Goal: Communication & Community: Answer question/provide support

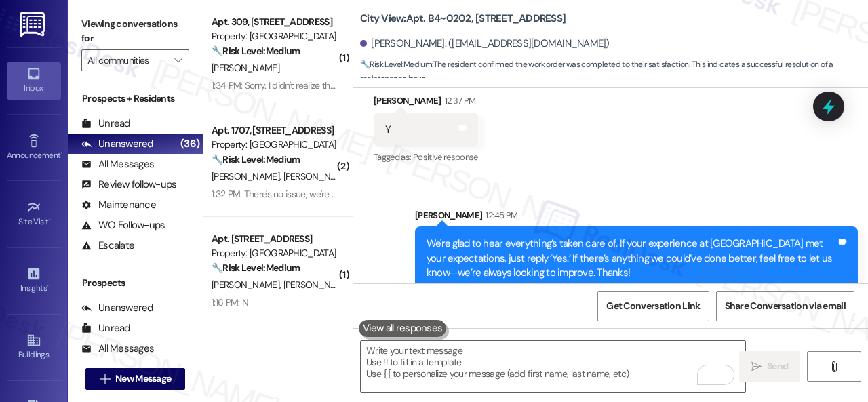
scroll to position [4, 0]
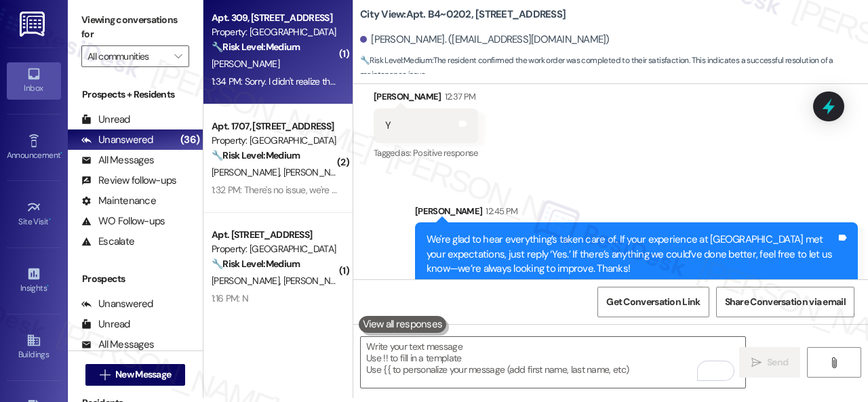
click at [266, 68] on div "S. Eakin" at bounding box center [274, 64] width 128 height 17
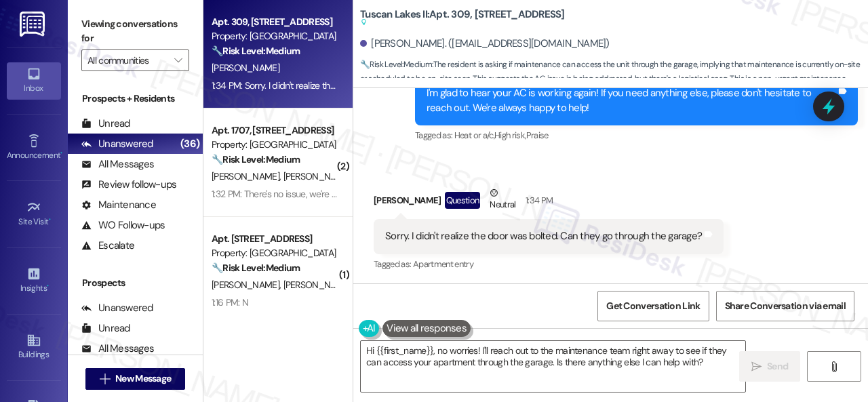
scroll to position [8021, 0]
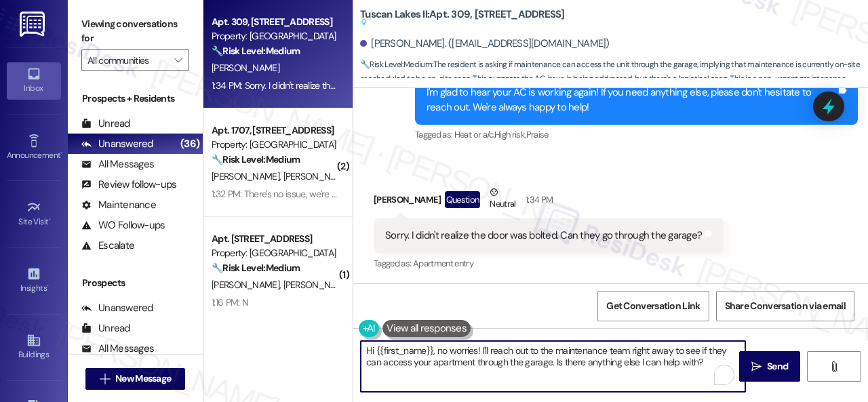
drag, startPoint x: 432, startPoint y: 348, endPoint x: 695, endPoint y: 378, distance: 264.7
click at [708, 376] on textarea "Hi {{first_name}}, no worries! I'll reach out to the maintenance team right awa…" at bounding box center [553, 366] width 384 height 51
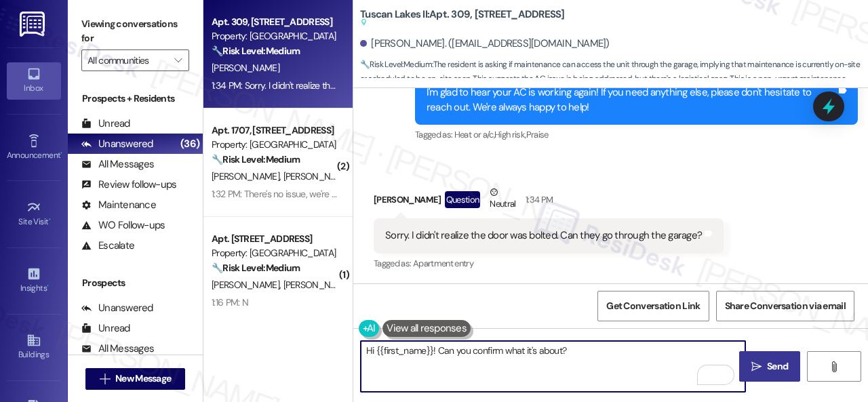
type textarea "Hi {{first_name}}! Can you confirm what it's about?"
click at [775, 374] on button " Send" at bounding box center [769, 366] width 61 height 31
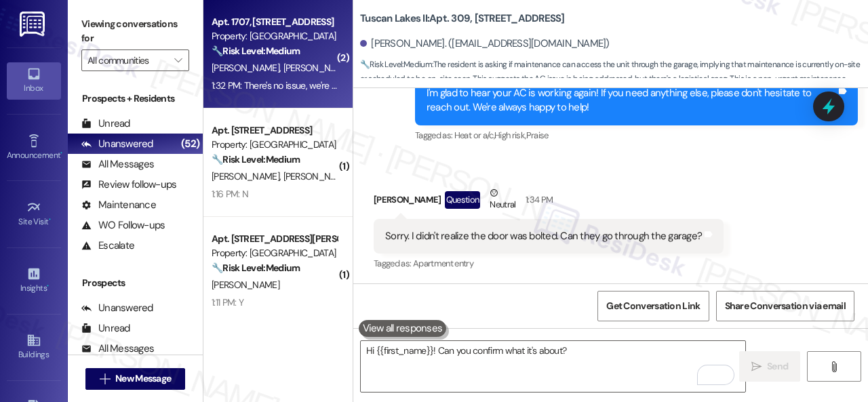
scroll to position [8169, 0]
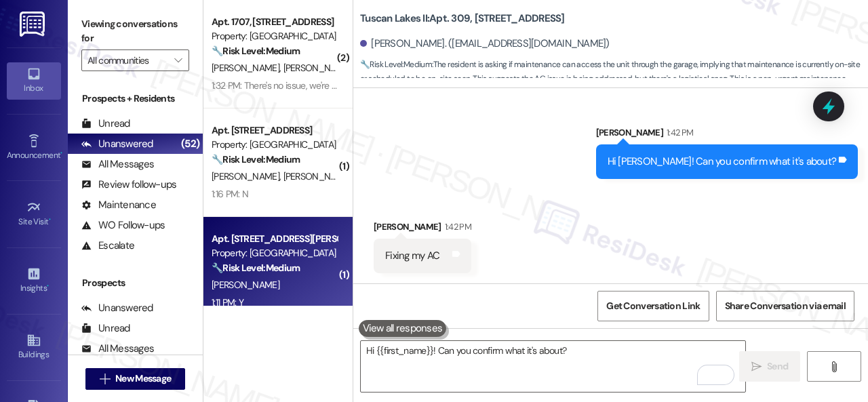
click at [286, 288] on div "S. Chavez" at bounding box center [274, 285] width 128 height 17
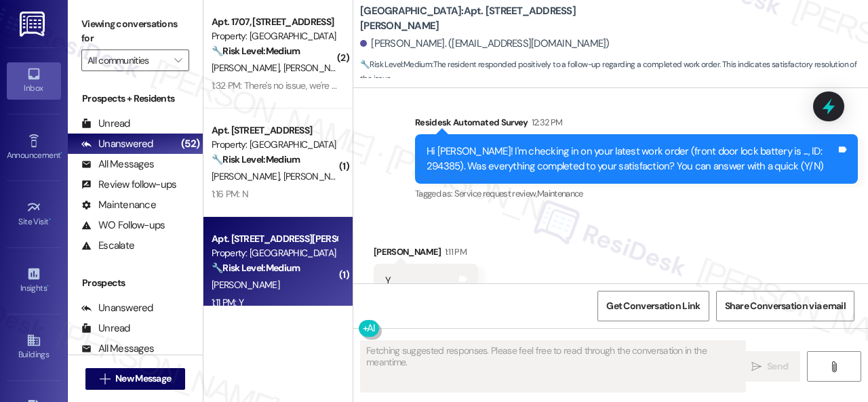
scroll to position [1546, 0]
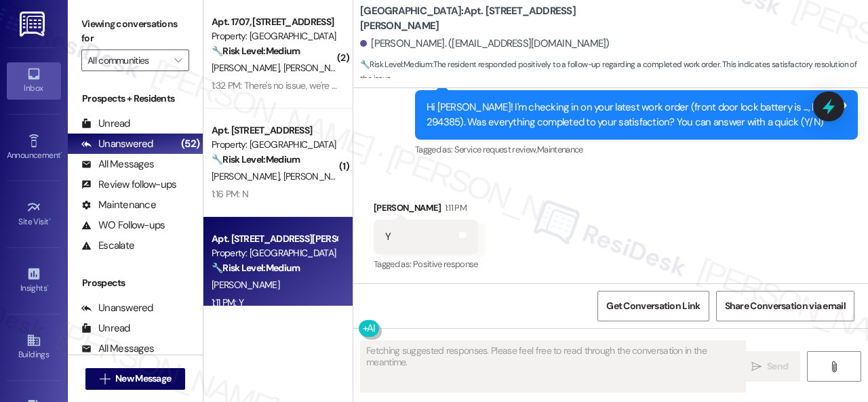
click at [362, 138] on div "Survey, sent via SMS Residesk Automated Survey 12:32 PM Hi Saul! I'm checking i…" at bounding box center [610, 105] width 515 height 129
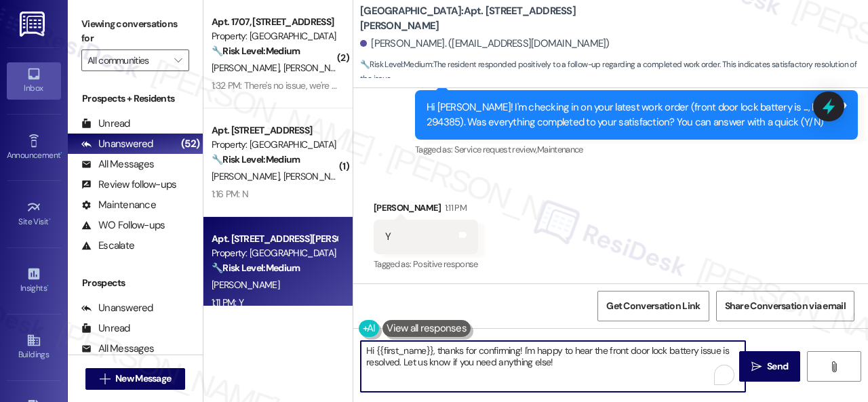
drag, startPoint x: 569, startPoint y: 364, endPoint x: 306, endPoint y: 334, distance: 264.0
click at [306, 334] on div "( 2 ) Apt. 1707, 8755 W 121st Terrace Property: Springhill 🔧 Risk Level: Medium…" at bounding box center [535, 201] width 664 height 402
paste textarea "We're glad to hear everything’s taken care of. If your experience at {{property…"
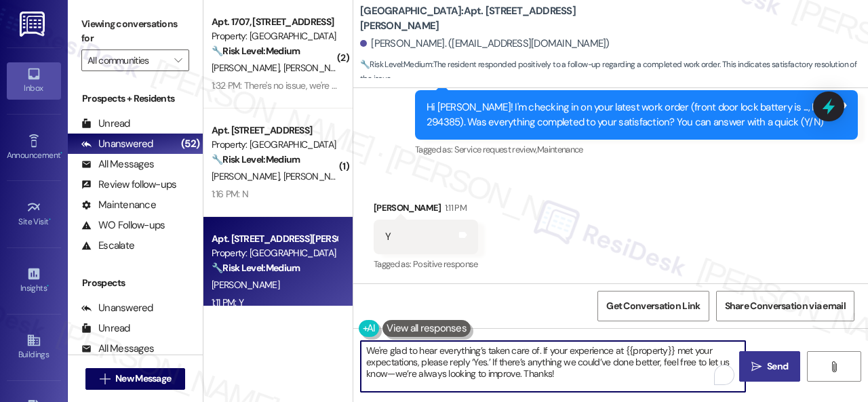
type textarea "We're glad to hear everything’s taken care of. If your experience at {{property…"
click at [776, 371] on span "Send" at bounding box center [777, 366] width 21 height 14
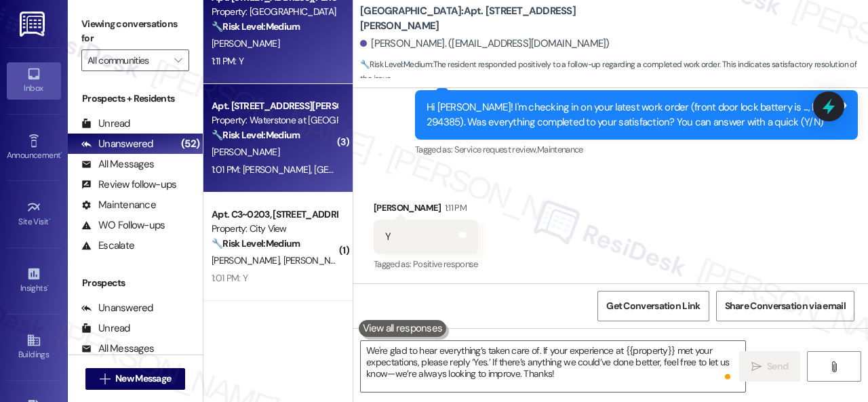
scroll to position [271, 0]
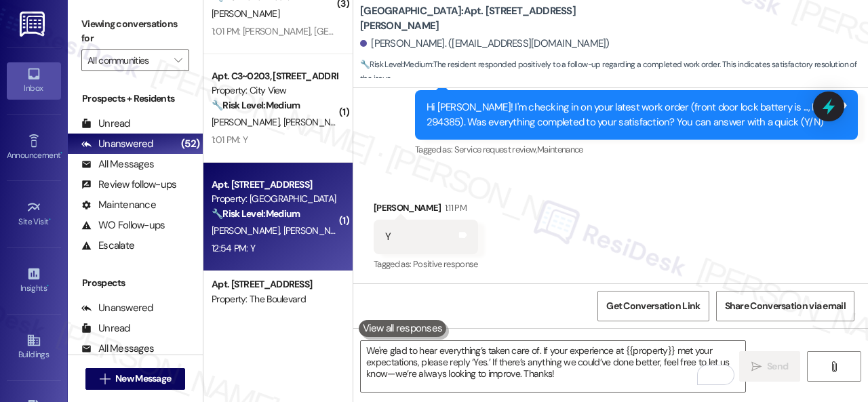
click at [297, 239] on div "J. Bruner J. Bruner" at bounding box center [274, 230] width 128 height 17
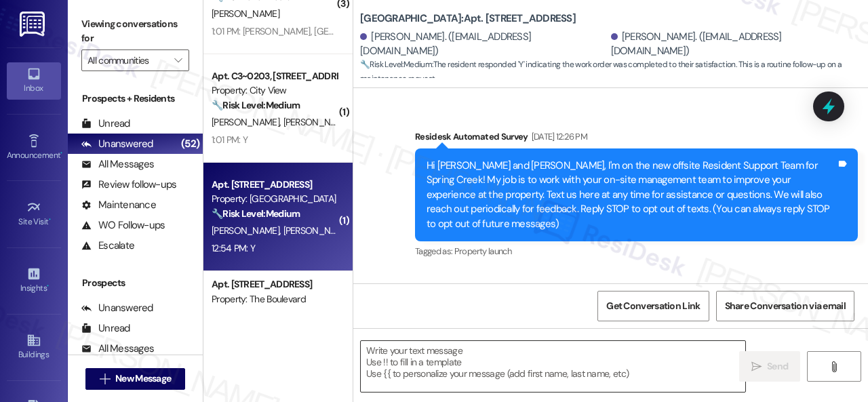
scroll to position [13813, 0]
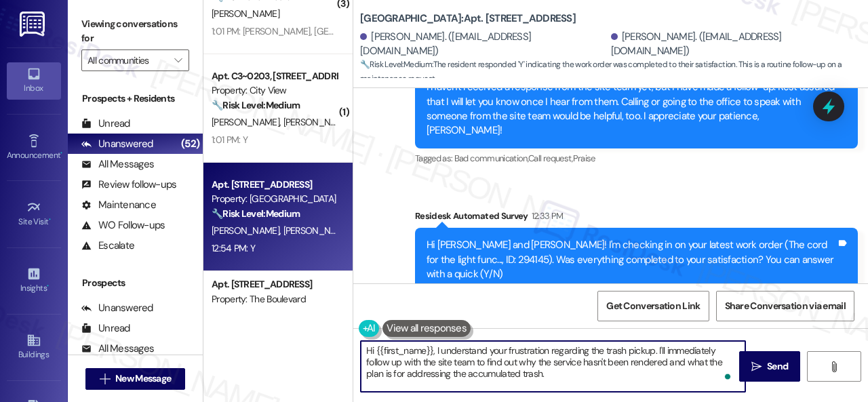
drag, startPoint x: 554, startPoint y: 372, endPoint x: 324, endPoint y: 327, distance: 234.1
click at [324, 327] on div "( 2 ) Apt. 1707, 8755 W 121st Terrace Property: Springhill 🔧 Risk Level: Medium…" at bounding box center [535, 201] width 664 height 402
paste textarea "We're glad to hear everything’s taken care of. If your experience at {{property…"
type textarea "We're glad to hear everything’s taken care of. If your experience at {{property…"
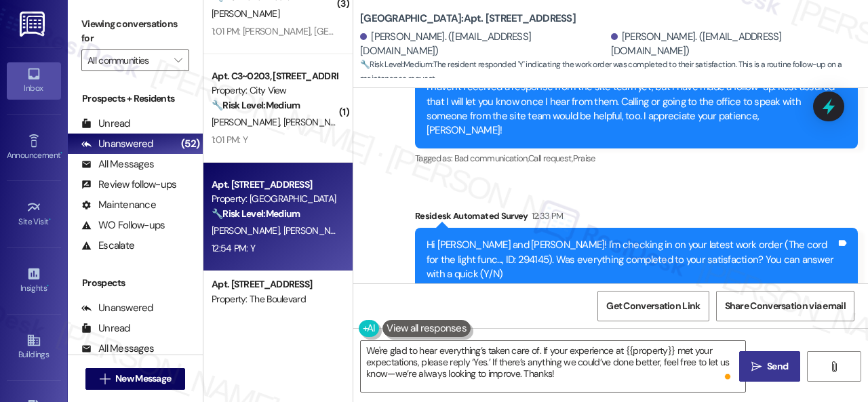
click at [764, 369] on span "Send" at bounding box center [777, 366] width 26 height 14
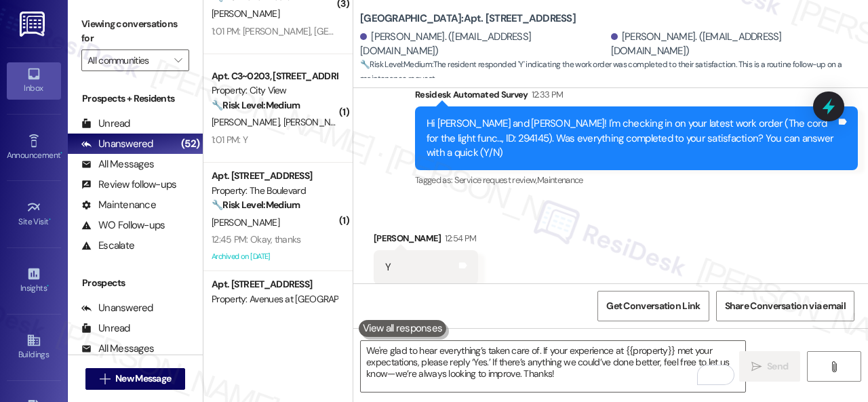
scroll to position [13937, 0]
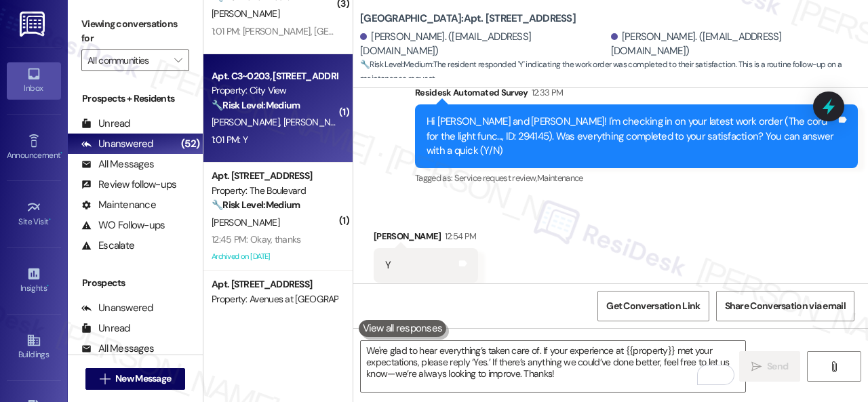
click at [328, 143] on div "1:01 PM: Y 1:01 PM: Y" at bounding box center [274, 140] width 128 height 17
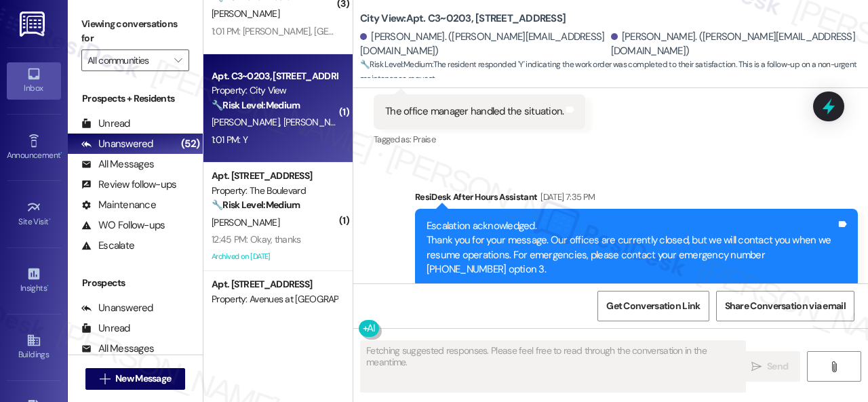
scroll to position [7943, 0]
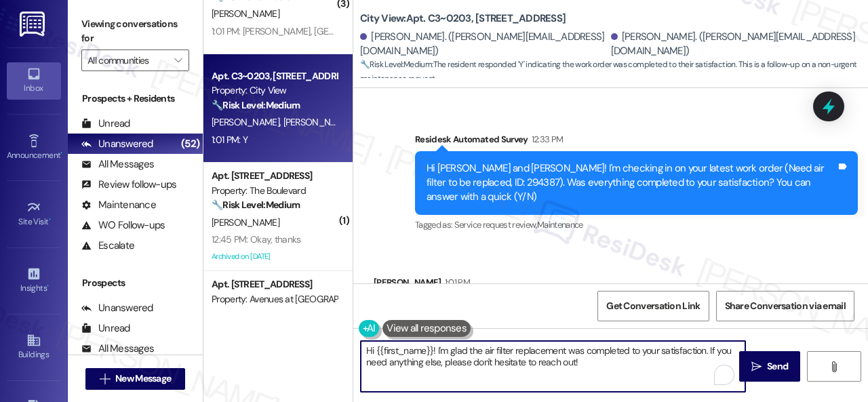
drag, startPoint x: 588, startPoint y: 361, endPoint x: 319, endPoint y: 345, distance: 268.9
click at [319, 345] on div "( 2 ) Apt. 1707, 8755 W 121st Terrace Property: Springhill 🔧 Risk Level: Medium…" at bounding box center [535, 201] width 664 height 402
paste textarea "We're glad to hear everything’s taken care of. If your experience at {{property…"
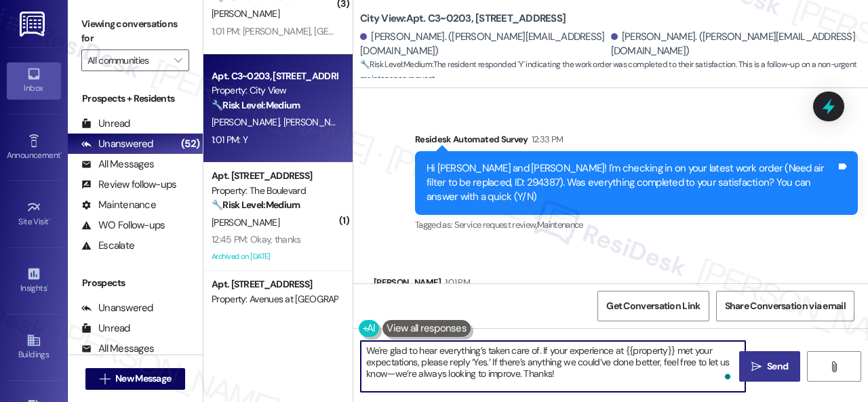
type textarea "We're glad to hear everything’s taken care of. If your experience at {{property…"
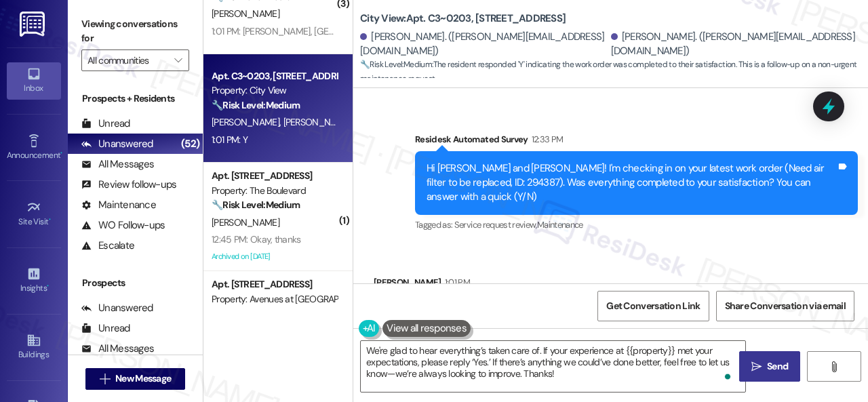
click at [764, 365] on span "Send" at bounding box center [777, 366] width 26 height 14
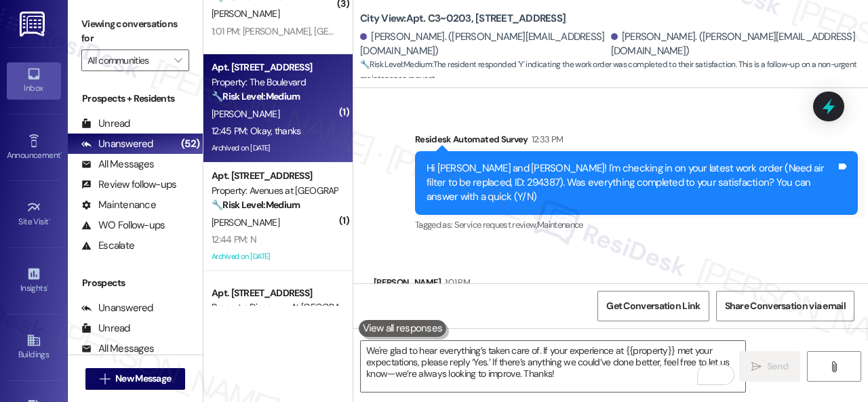
click at [298, 121] on div "R. Hamilton" at bounding box center [274, 114] width 128 height 17
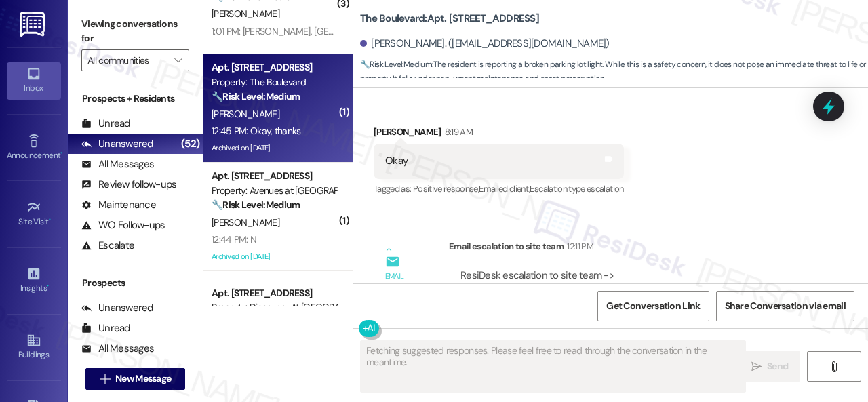
scroll to position [5060, 0]
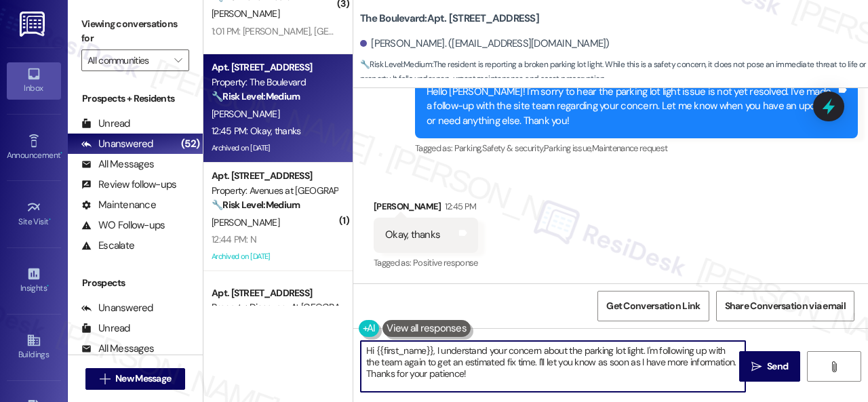
drag, startPoint x: 496, startPoint y: 379, endPoint x: 191, endPoint y: 292, distance: 317.2
click at [236, 329] on div "( 2 ) Apt. 1707, 8755 W 121st Terrace Property: Springhill 🔧 Risk Level: Medium…" at bounding box center [535, 201] width 664 height 402
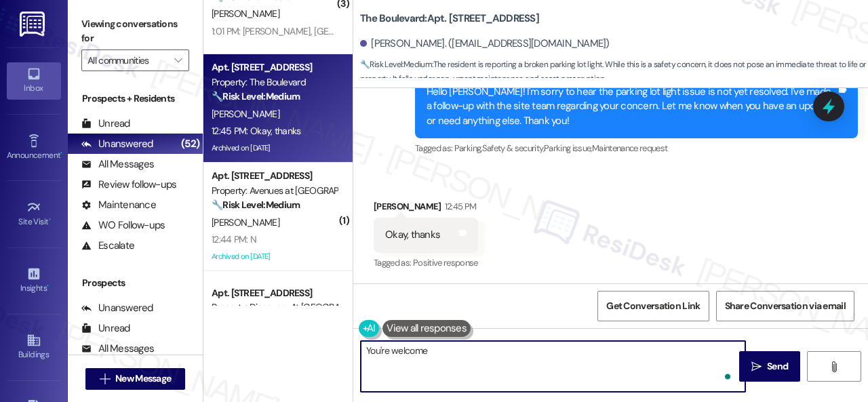
type textarea "You're welcome."
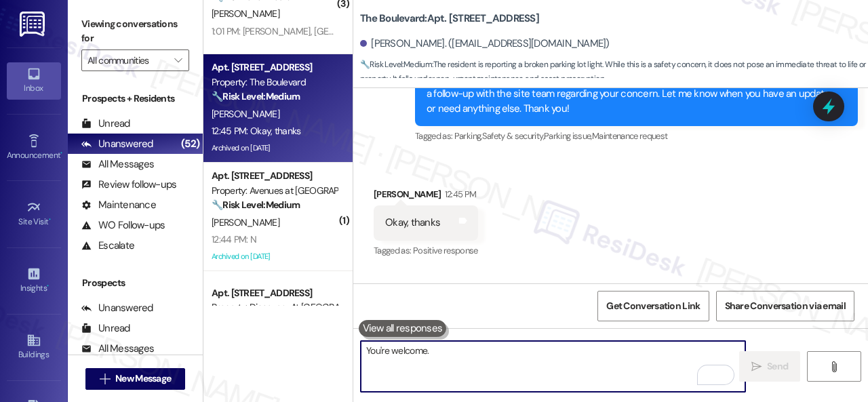
scroll to position [339, 0]
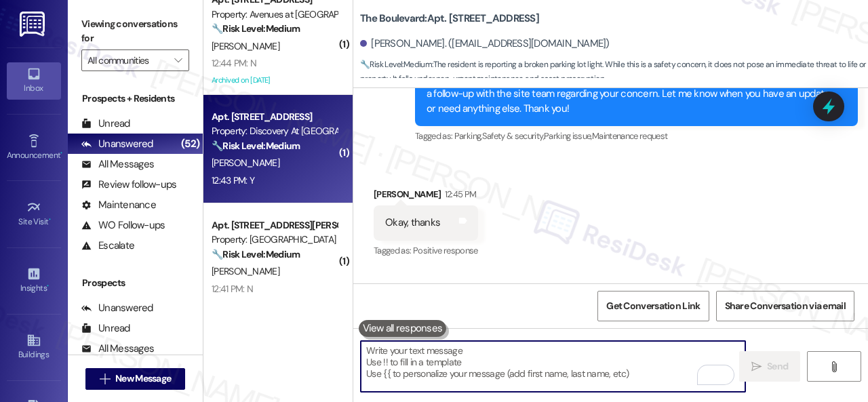
click at [299, 159] on div "R. Dillon" at bounding box center [274, 163] width 128 height 17
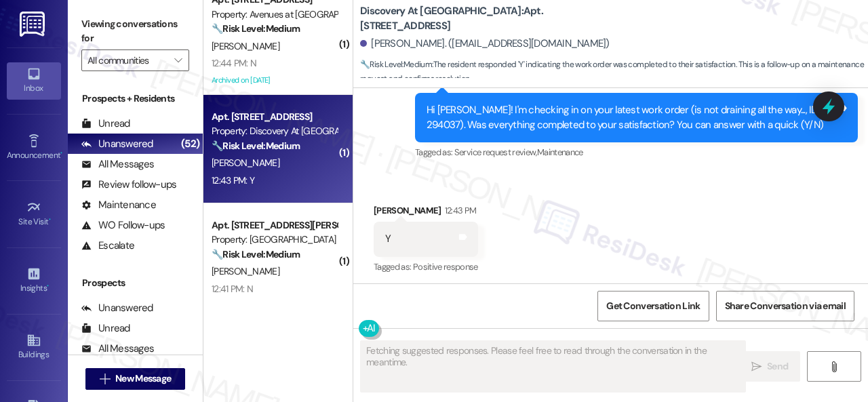
scroll to position [3665, 0]
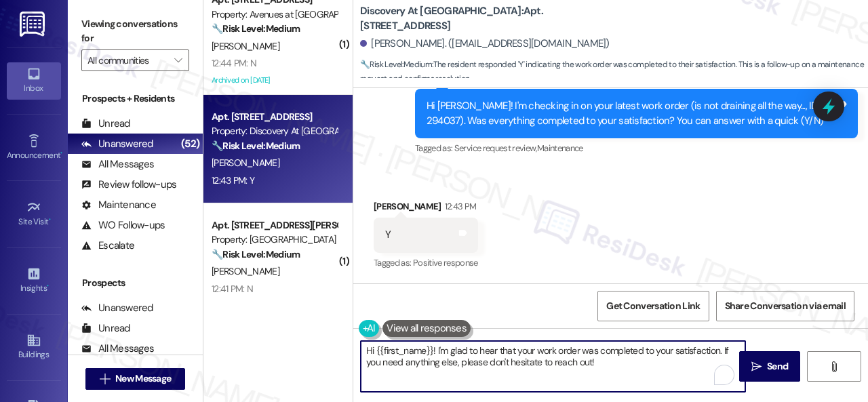
drag, startPoint x: 603, startPoint y: 365, endPoint x: 304, endPoint y: 346, distance: 298.9
click at [275, 344] on div "( 1 ) Apt. 3401, 1550 Katy Gap Rd Property: Grand Villas 🔧 Risk Level: Medium T…" at bounding box center [535, 201] width 664 height 402
paste textarea "We're glad to hear everything’s taken care of. If your experience at {{property…"
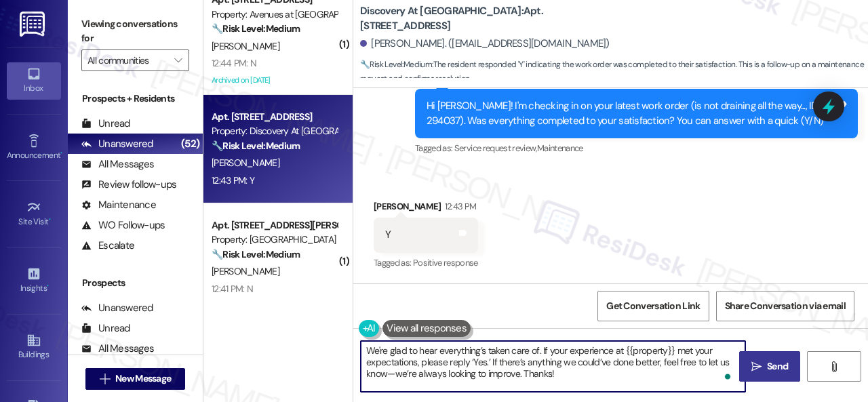
type textarea "We're glad to hear everything’s taken care of. If your experience at {{property…"
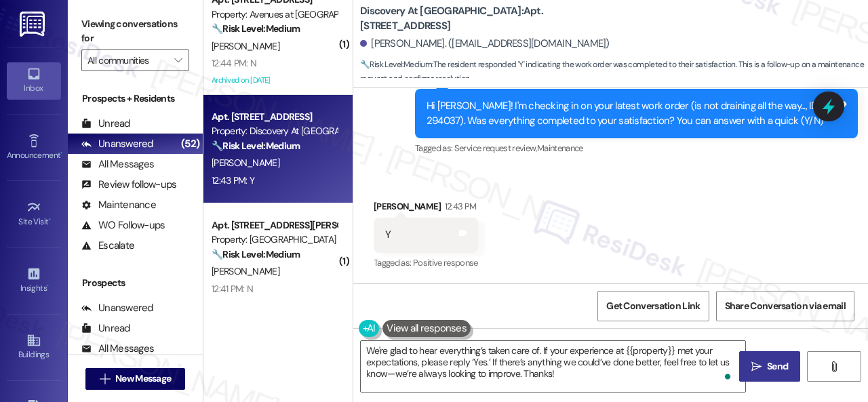
click at [759, 369] on span " Send" at bounding box center [769, 366] width 43 height 14
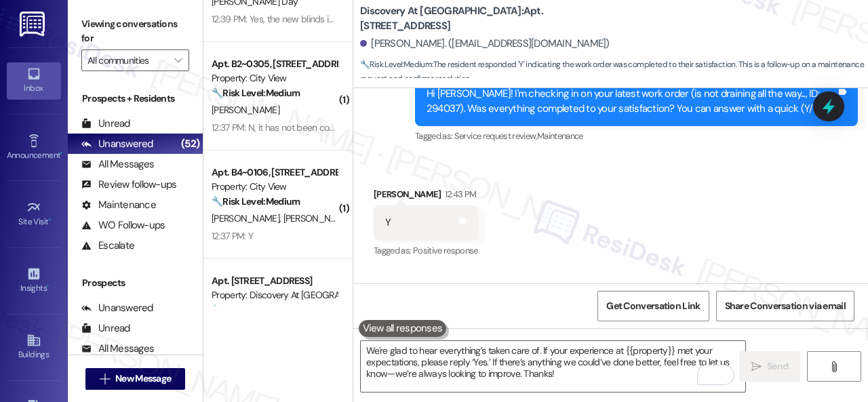
scroll to position [610, 0]
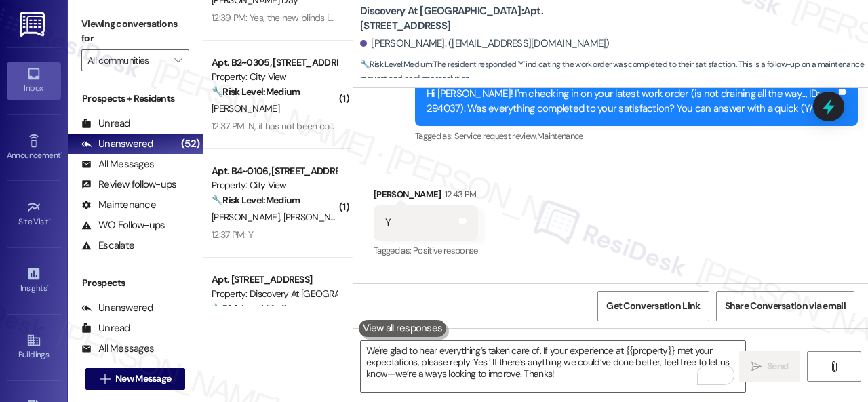
click at [301, 230] on div "12:37 PM: Y 12:37 PM: Y" at bounding box center [274, 234] width 128 height 17
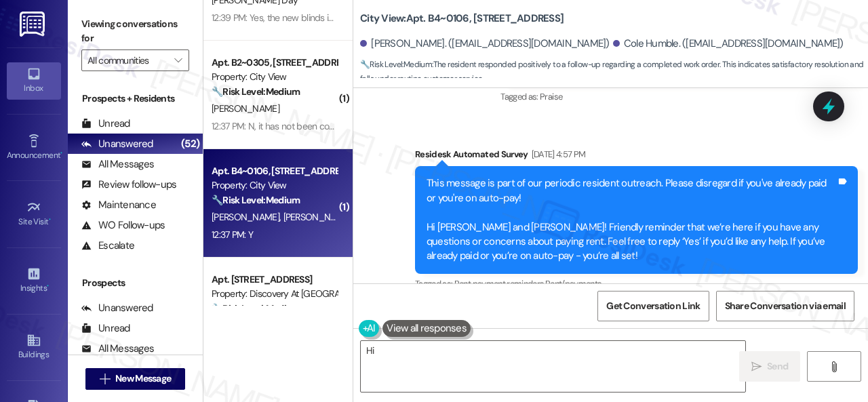
scroll to position [6476, 0]
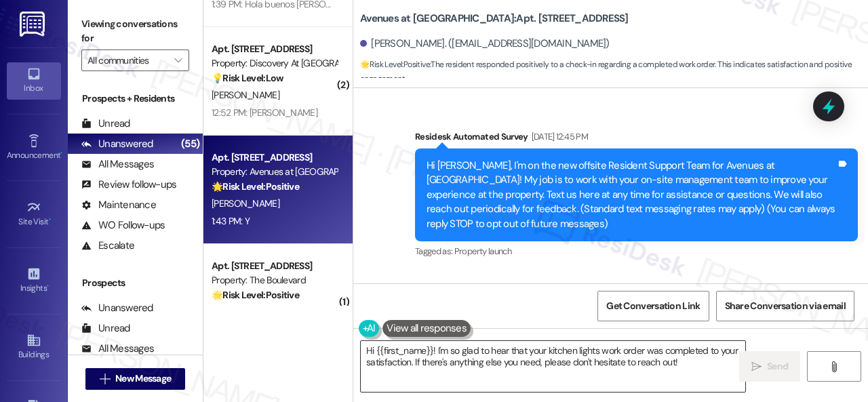
scroll to position [9110, 0]
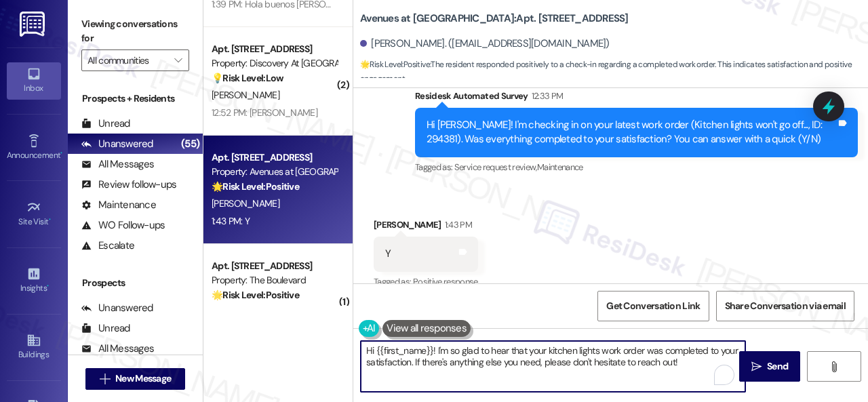
drag, startPoint x: 700, startPoint y: 360, endPoint x: 263, endPoint y: 352, distance: 437.3
click at [258, 355] on div "( 1 ) Apt. B2~0305, [STREET_ADDRESS] Property: City View 🔧 Risk Level: Medium T…" at bounding box center [535, 201] width 664 height 402
paste textarea "We're glad to hear everything’s taken care of. If your experience at {{property…"
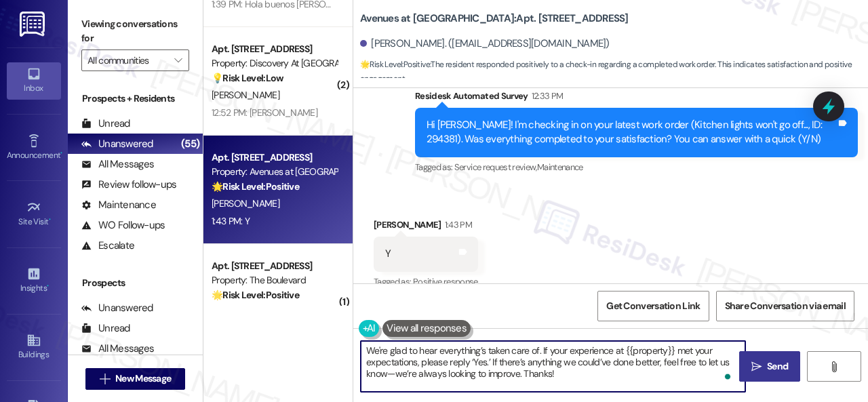
type textarea "We're glad to hear everything’s taken care of. If your experience at {{property…"
click at [767, 372] on span "Send" at bounding box center [777, 366] width 21 height 14
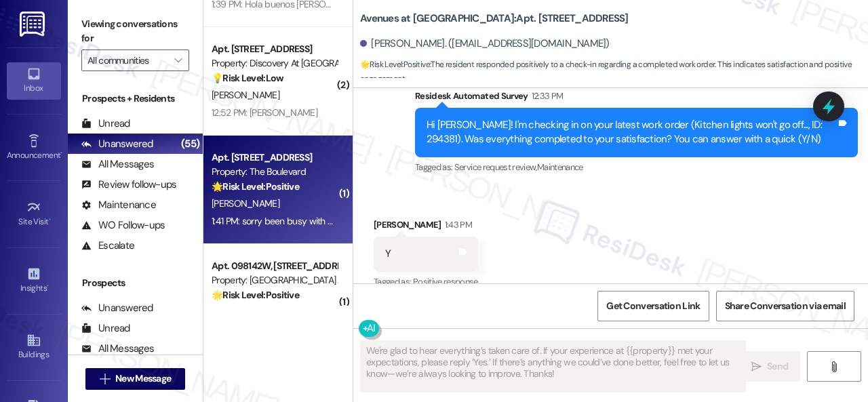
scroll to position [1017, 0]
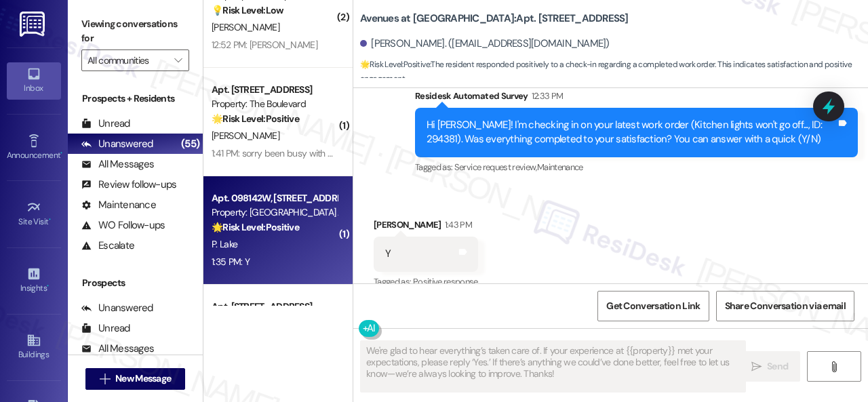
click at [281, 258] on div "1:35 PM: Y 1:35 PM: Y" at bounding box center [274, 262] width 128 height 17
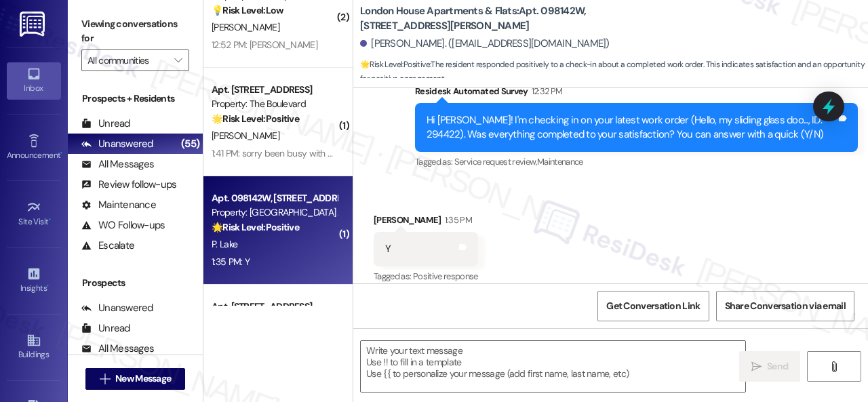
scroll to position [6570, 0]
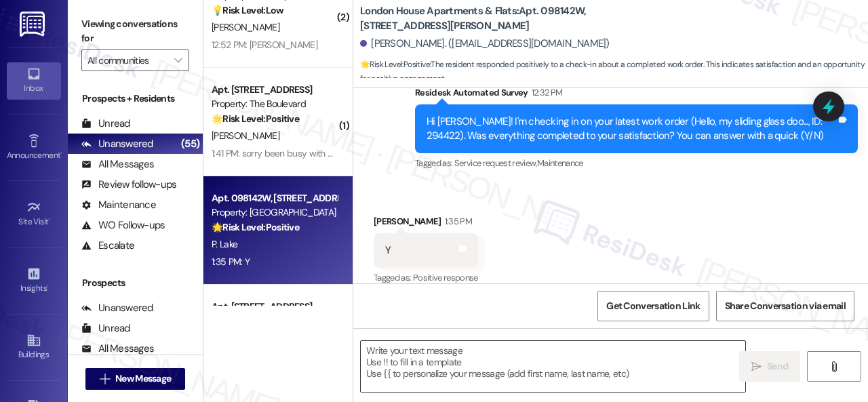
click at [460, 355] on textarea at bounding box center [553, 366] width 384 height 51
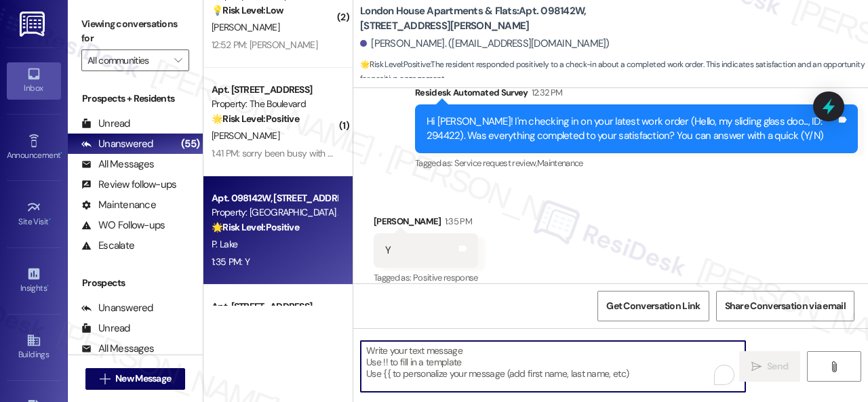
paste textarea "We're glad to hear everything’s taken care of. If your experience at {{property…"
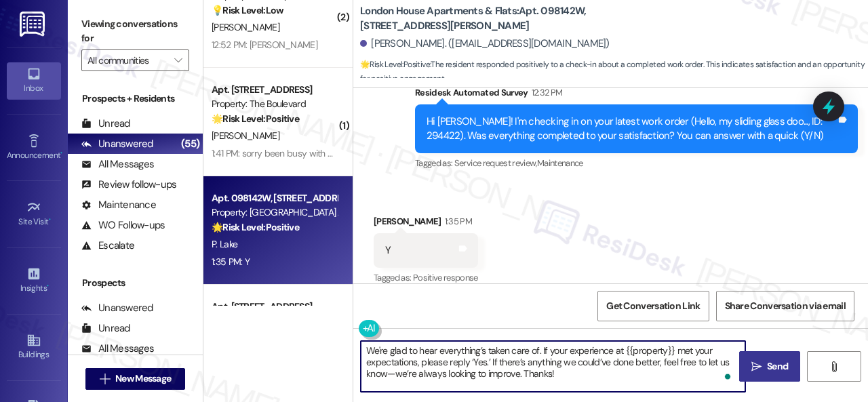
type textarea "We're glad to hear everything’s taken care of. If your experience at {{property…"
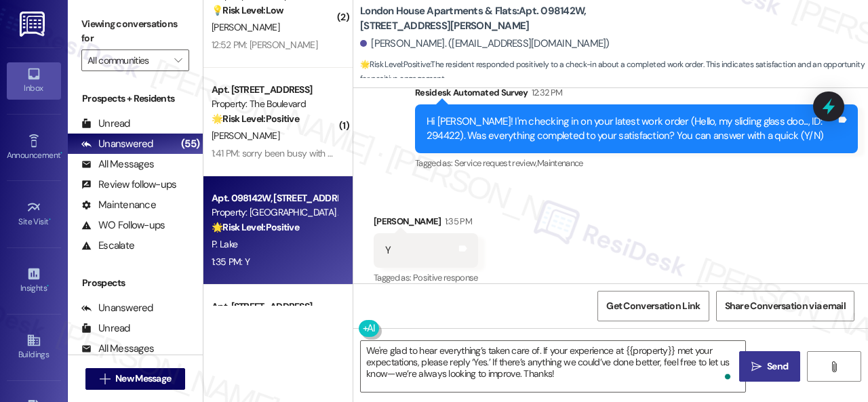
click at [767, 365] on span "Send" at bounding box center [777, 366] width 21 height 14
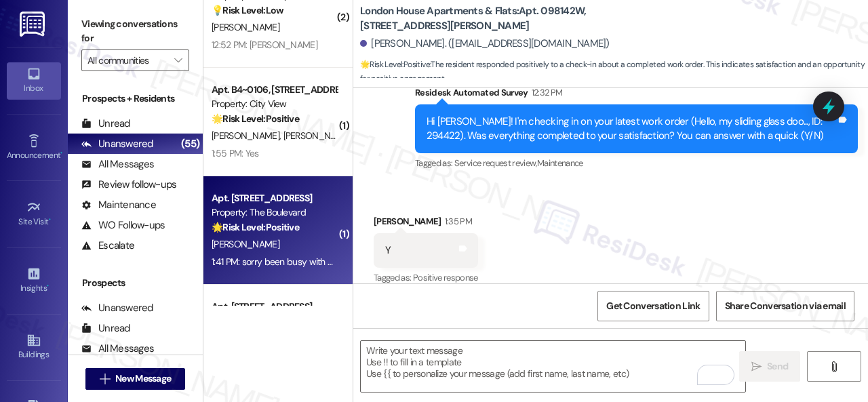
click at [287, 238] on div "[PERSON_NAME]" at bounding box center [274, 244] width 128 height 17
type textarea "Fetching suggested responses. Please feel free to read through the conversation…"
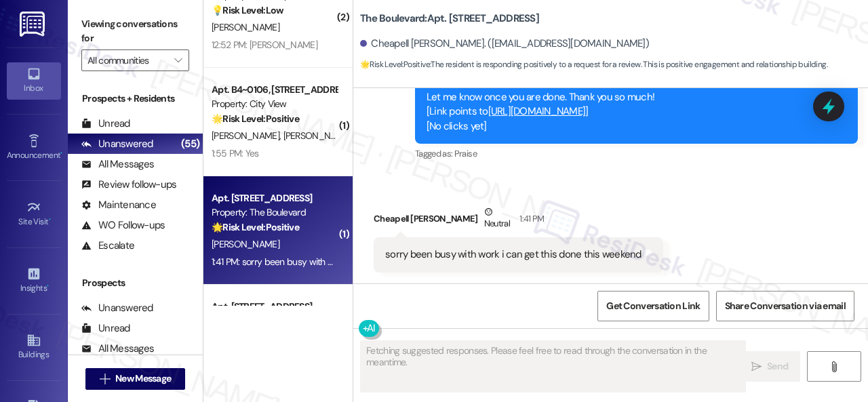
scroll to position [2632, 0]
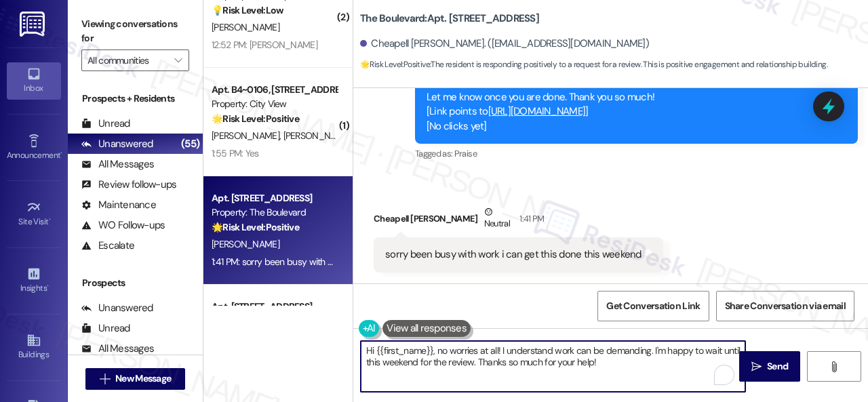
drag, startPoint x: 624, startPoint y: 364, endPoint x: 218, endPoint y: 332, distance: 407.3
click at [223, 330] on div "( 1 ) Apt. 5215F, 5331 [PERSON_NAME] Property: [GEOGRAPHIC_DATA] Townhomes 🔧 Ri…" at bounding box center [535, 201] width 664 height 402
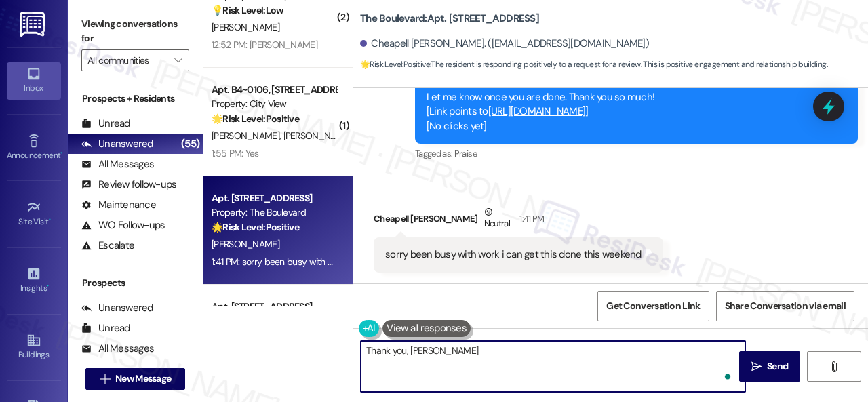
type textarea "Thank you, Cheapell!"
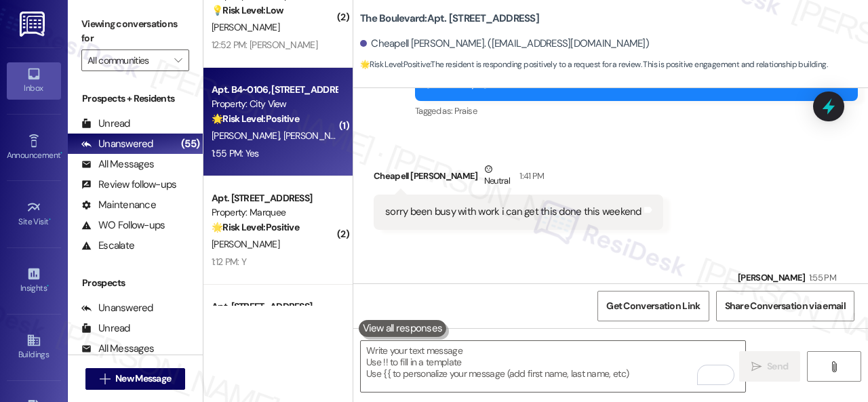
click at [316, 125] on div "🌟 Risk Level: Positive The resident responded positively to a satisfaction chec…" at bounding box center [274, 119] width 125 height 14
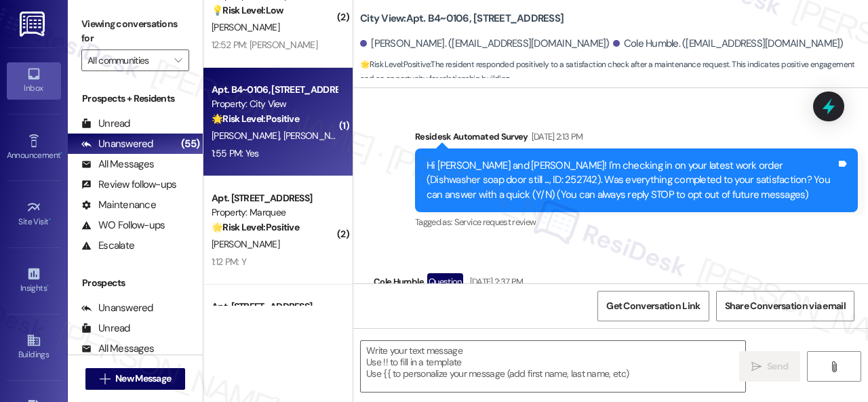
type textarea "Fetching suggested responses. Please feel free to read through the conversation…"
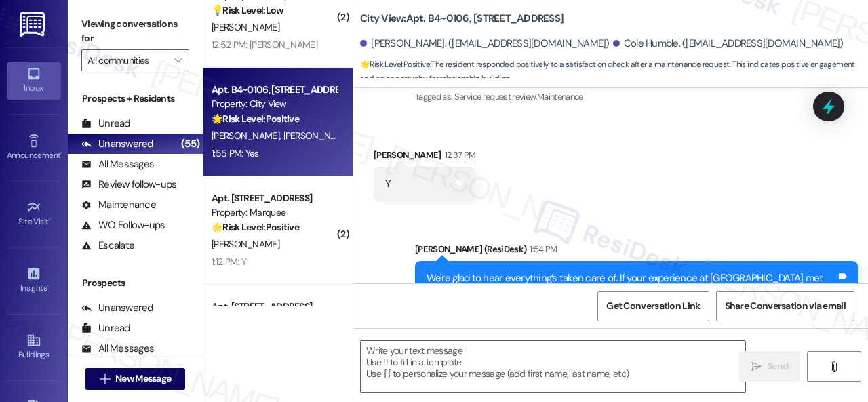
scroll to position [6647, 0]
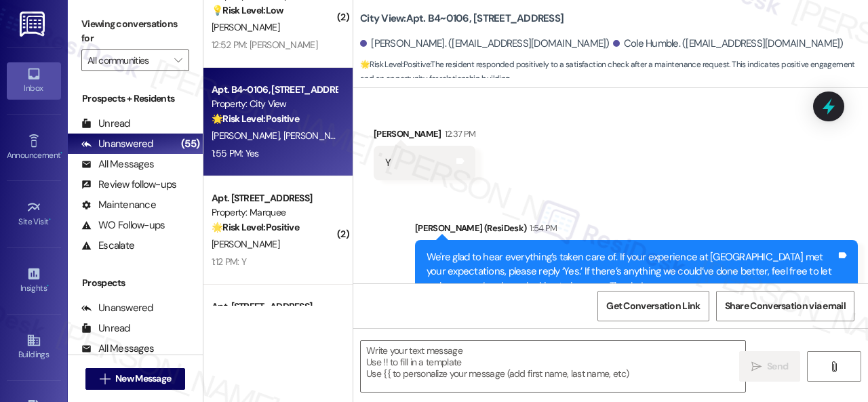
click at [428, 314] on div "Received via SMS [PERSON_NAME] 1:55 PM Yes Tags and notes Tagged as: Positive r…" at bounding box center [610, 371] width 515 height 115
click at [452, 359] on textarea at bounding box center [553, 366] width 384 height 51
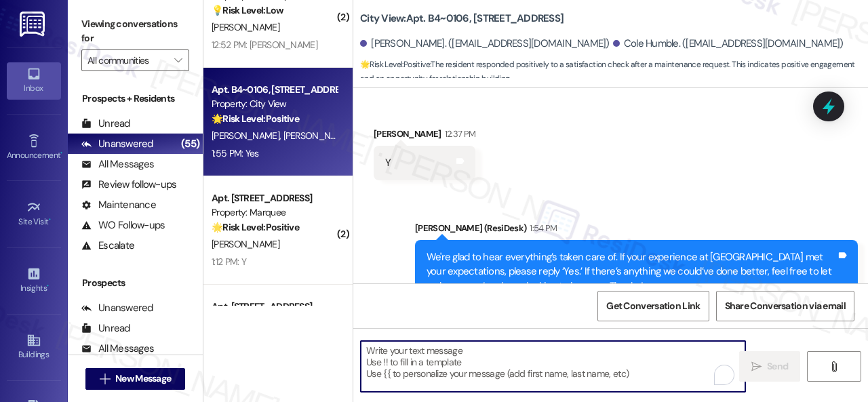
paste textarea "I'm glad you are satisfied with your home. Have you written a review for us bef…"
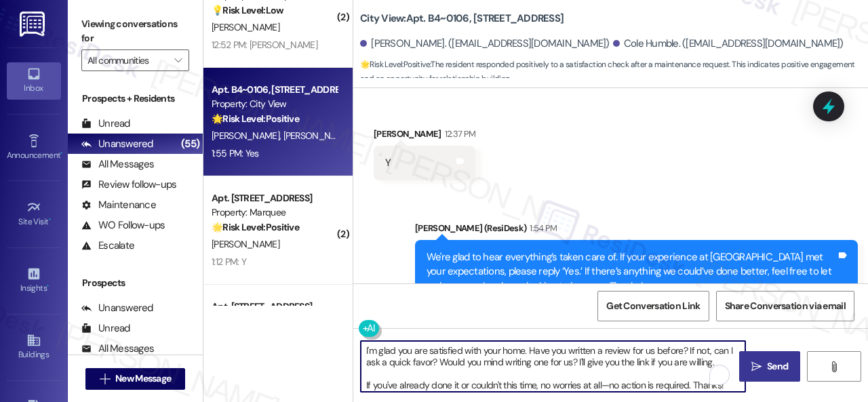
type textarea "I'm glad you are satisfied with your home. Have you written a review for us bef…"
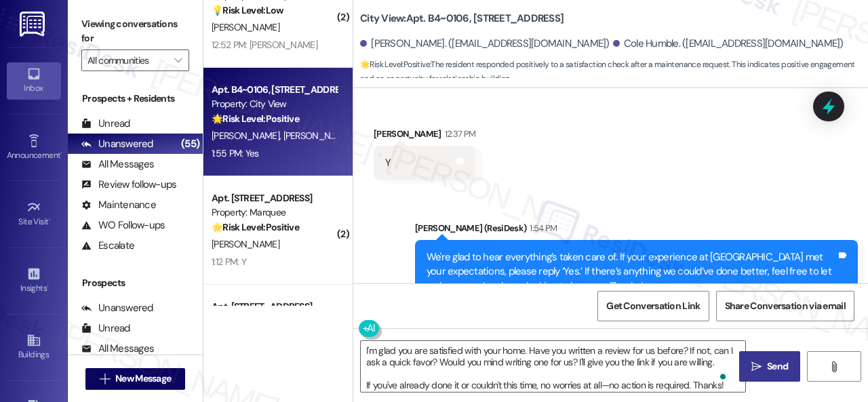
click at [773, 362] on span "Send" at bounding box center [777, 366] width 21 height 14
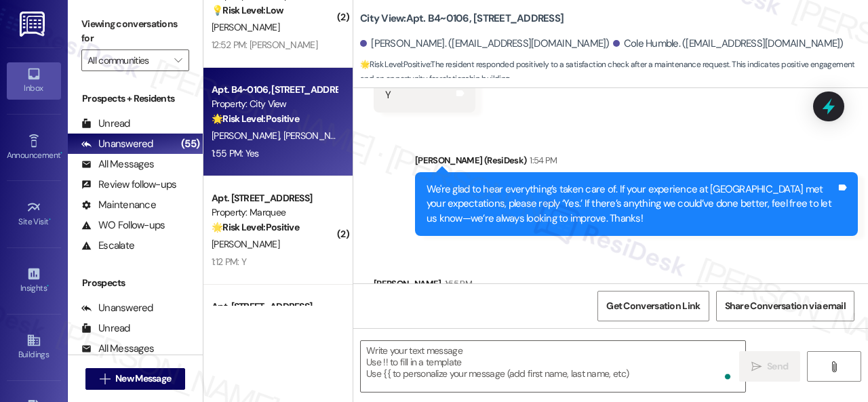
scroll to position [6714, 0]
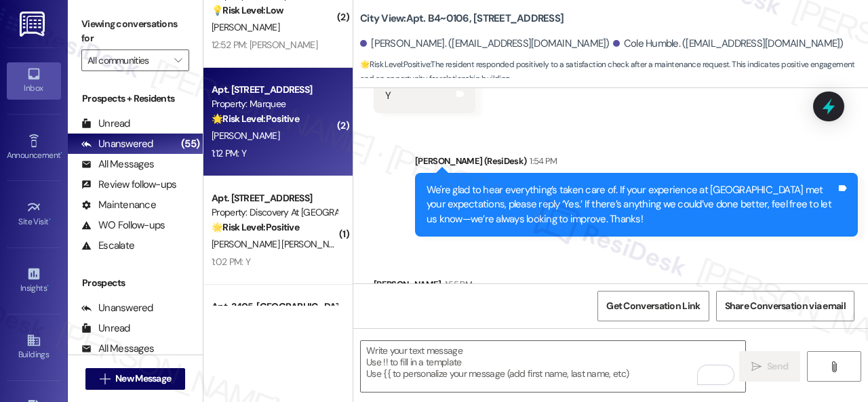
click at [297, 154] on div "1:12 PM: Y 1:12 PM: Y" at bounding box center [274, 153] width 128 height 17
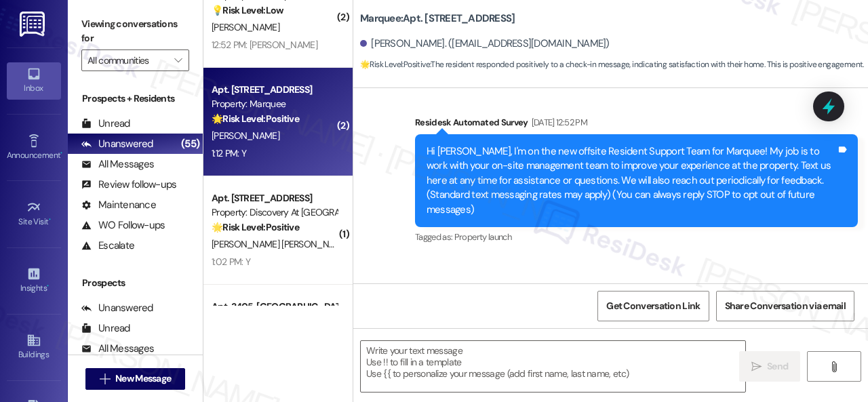
type textarea "Fetching suggested responses. Please feel free to read through the conversation…"
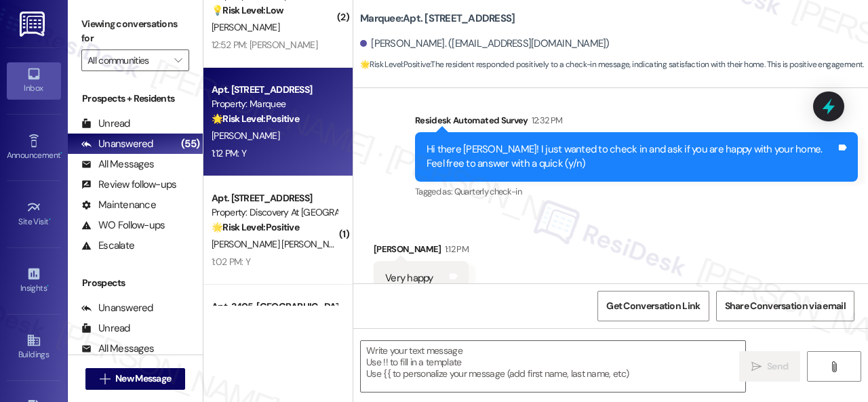
scroll to position [1144, 0]
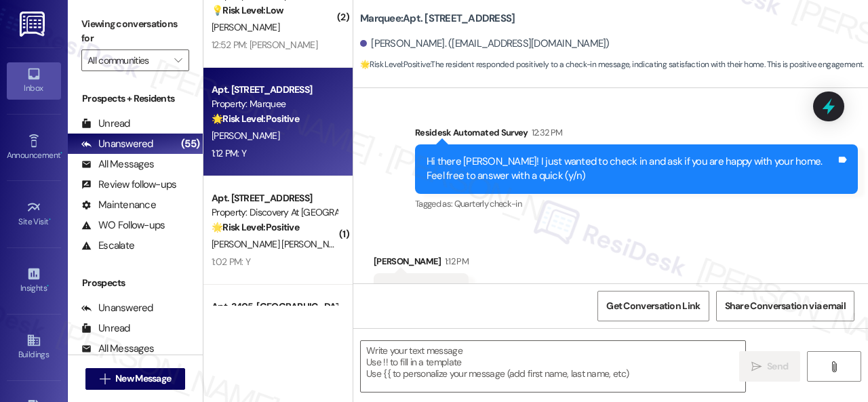
click at [469, 244] on div "Received via SMS Jon Wassmund 1:12 PM Very happy Tags and notes Tagged as: Prai…" at bounding box center [420, 291] width 115 height 94
click at [405, 355] on textarea at bounding box center [553, 366] width 384 height 51
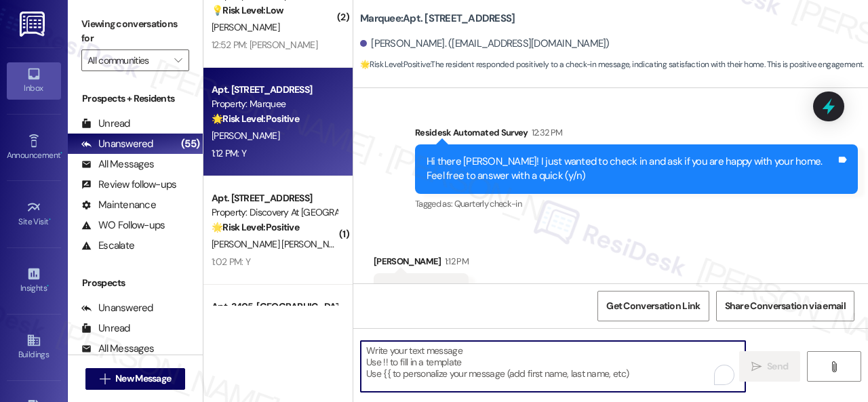
paste textarea "I'm glad you are satisfied with your home. Have you written a review for us bef…"
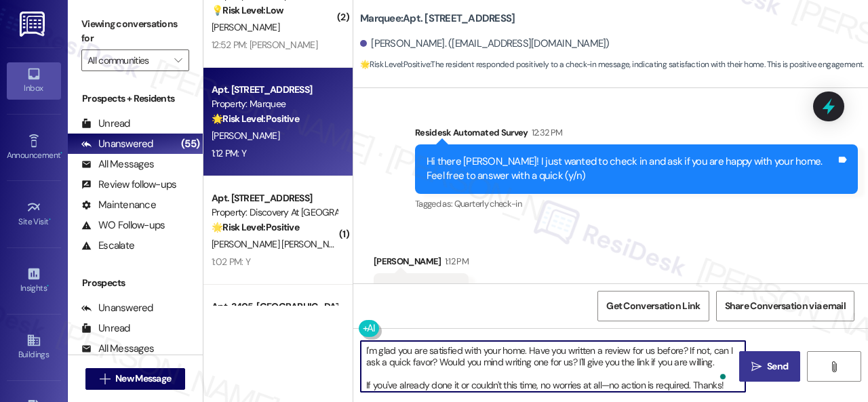
type textarea "I'm glad you are satisfied with your home. Have you written a review for us bef…"
click at [751, 365] on icon "" at bounding box center [756, 366] width 10 height 11
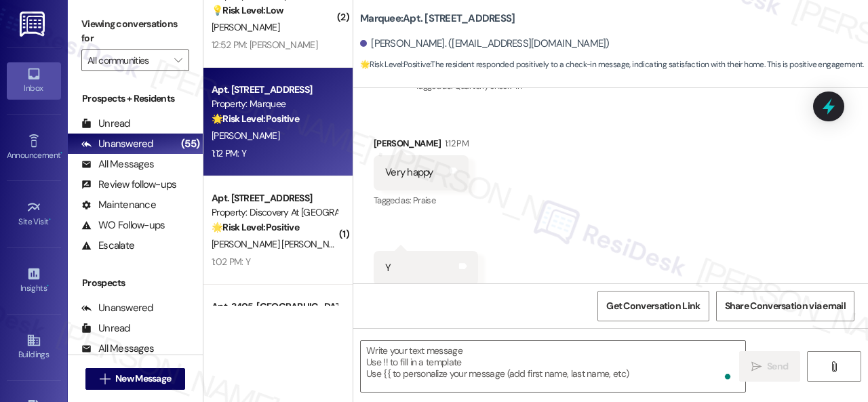
scroll to position [1279, 0]
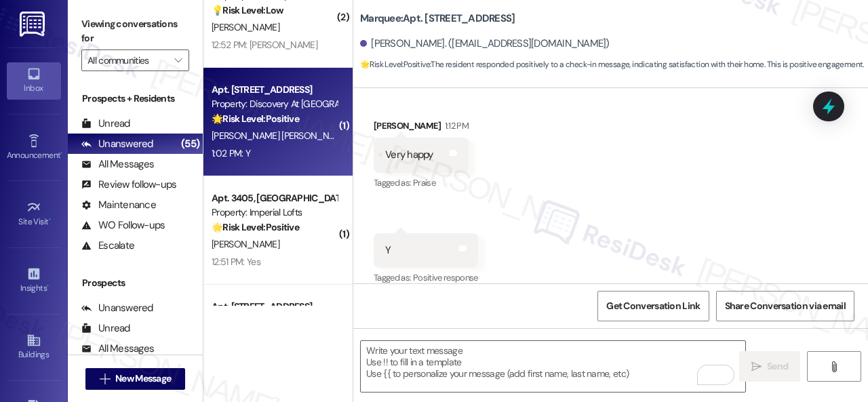
click at [278, 162] on div "1:02 PM: Y 1:02 PM: Y" at bounding box center [274, 153] width 128 height 17
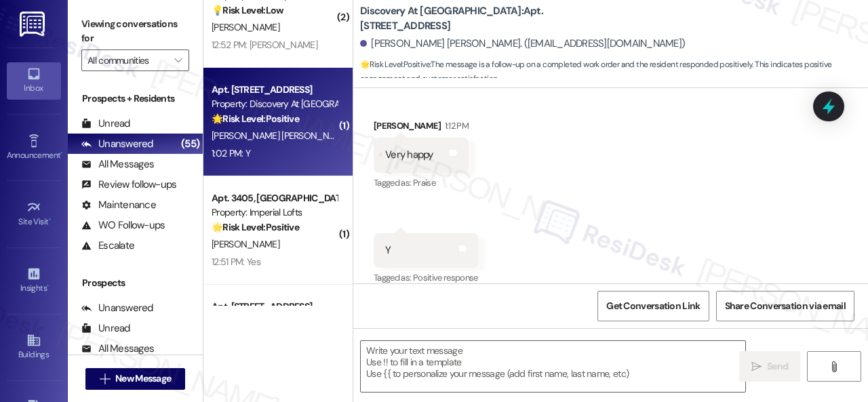
scroll to position [325, 0]
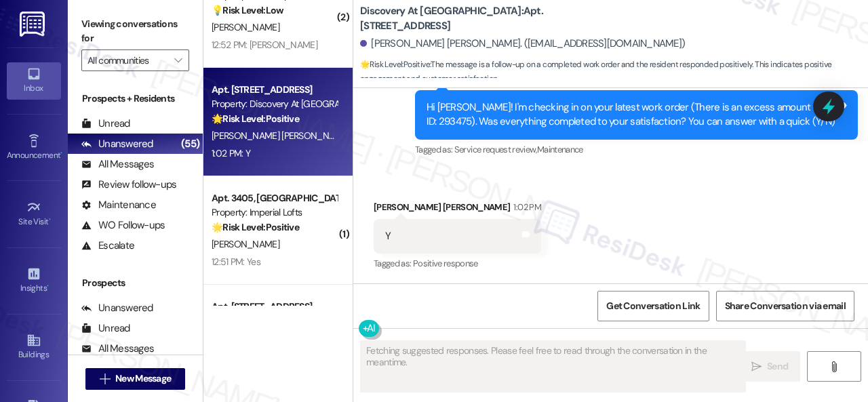
click at [392, 169] on div "Lease started Apr 23, 2025 at 8:00 PM Survey, sent via SMS Residesk Automated S…" at bounding box center [610, 185] width 515 height 195
click at [609, 193] on div "Received via SMS Andrea Perez Lopez 1:02 PM Y Tags and notes Tagged as: Positiv…" at bounding box center [610, 226] width 515 height 115
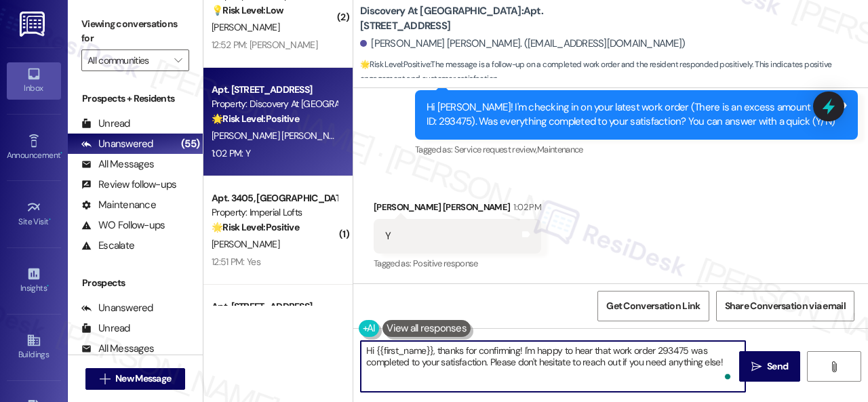
drag, startPoint x: 725, startPoint y: 363, endPoint x: 315, endPoint y: 341, distance: 411.4
click at [315, 341] on div "( 1 ) Apt. 5215F, 5331 Findley Property: Prairie Pines Townhomes 🔧 Risk Level: …" at bounding box center [535, 201] width 664 height 402
paste textarea "We're glad to hear everything’s taken care of. If your experience at {{property…"
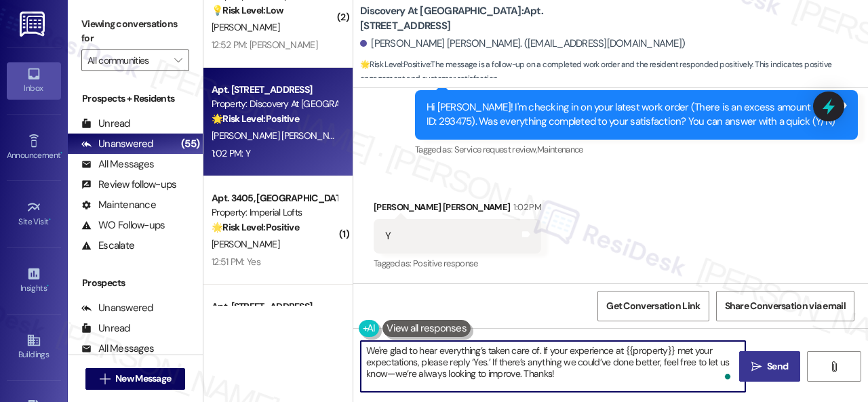
type textarea "We're glad to hear everything’s taken care of. If your experience at {{property…"
click at [767, 363] on span "Send" at bounding box center [777, 366] width 21 height 14
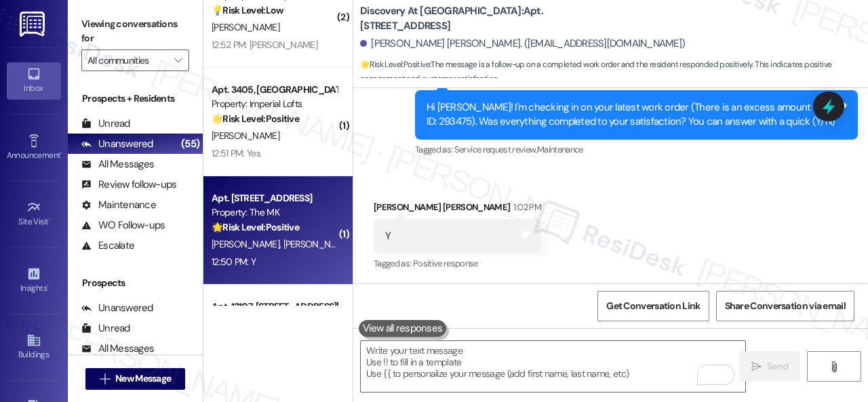
click at [287, 237] on div "M. Lynch S. Bontreger" at bounding box center [274, 244] width 128 height 17
type textarea "Fetching suggested responses. Please feel free to read through the conversation…"
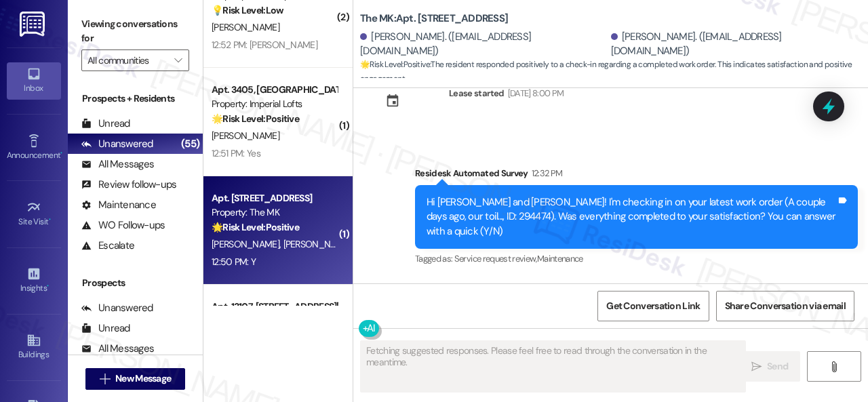
scroll to position [1691, 0]
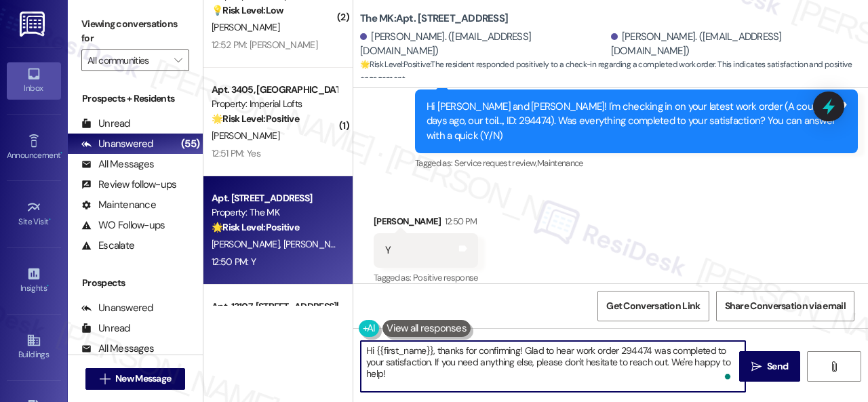
drag, startPoint x: 416, startPoint y: 378, endPoint x: 309, endPoint y: 337, distance: 114.6
click at [309, 337] on div "( 1 ) Apt. 5215F, 5331 Findley Property: Prairie Pines Townhomes 🔧 Risk Level: …" at bounding box center [535, 201] width 664 height 402
paste textarea "We're glad to hear everything’s taken care of. If your experience at {{property…"
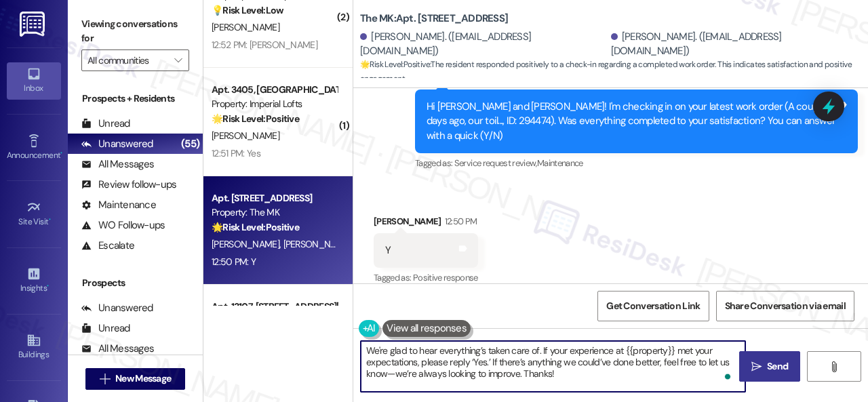
type textarea "We're glad to hear everything’s taken care of. If your experience at {{property…"
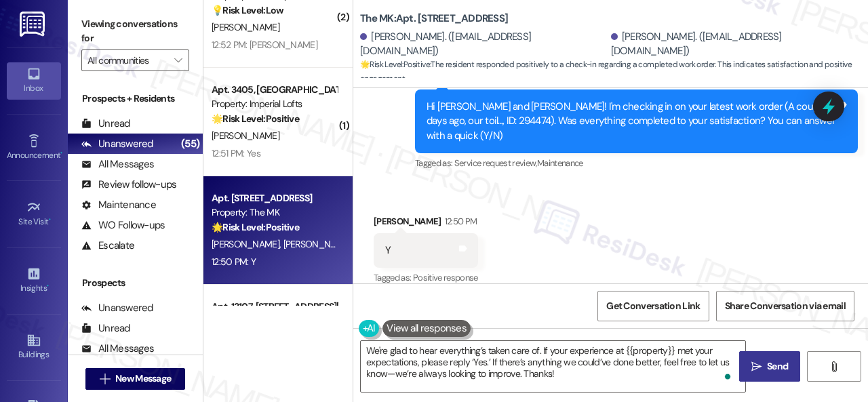
click at [774, 369] on span "Send" at bounding box center [777, 366] width 21 height 14
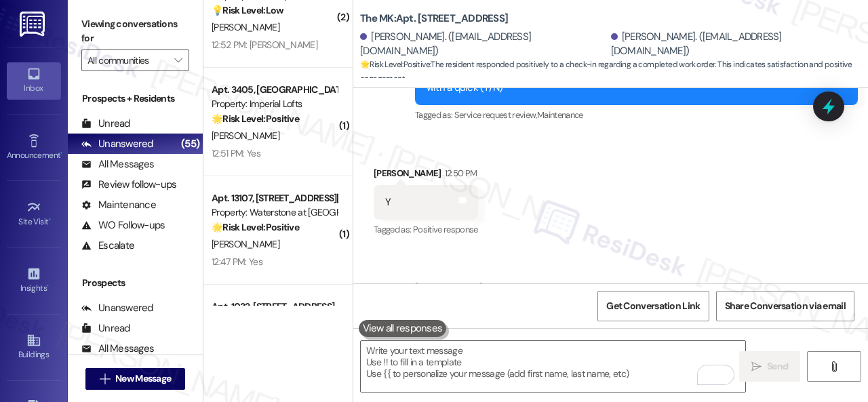
scroll to position [1815, 0]
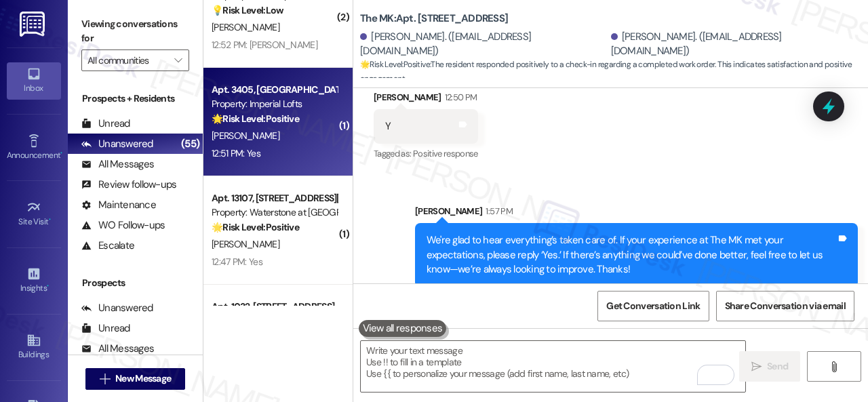
click at [274, 145] on div "12:51 PM: Yes 12:51 PM: Yes" at bounding box center [274, 153] width 128 height 17
type textarea "Fetching suggested responses. Please feel free to read through the conversation…"
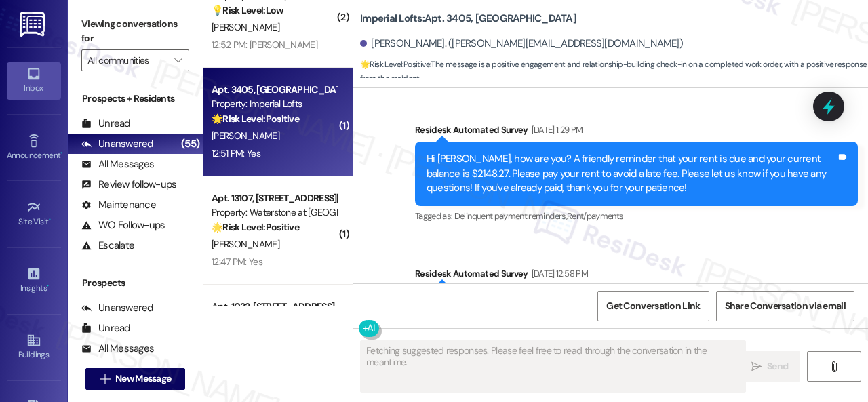
scroll to position [4326, 0]
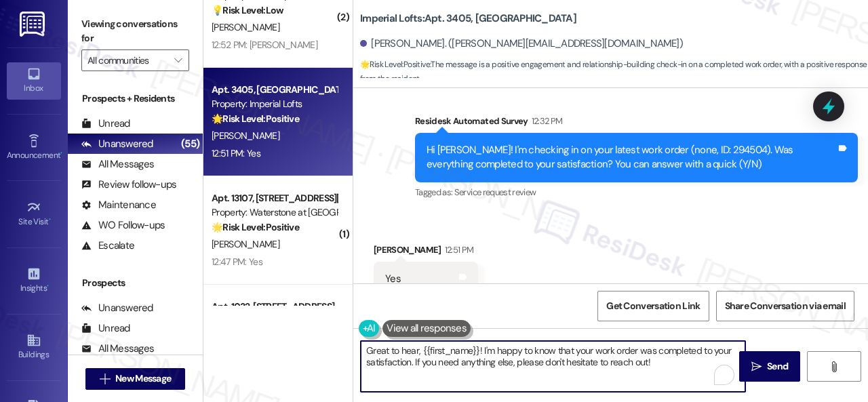
drag, startPoint x: 668, startPoint y: 364, endPoint x: 281, endPoint y: 336, distance: 388.7
click at [281, 336] on div "( 1 ) Apt. 5215F, 5331 Findley Property: Prairie Pines Townhomes 🔧 Risk Level: …" at bounding box center [535, 201] width 664 height 402
paste textarea "We're glad to hear everything’s taken care of. If your experience at {{property…"
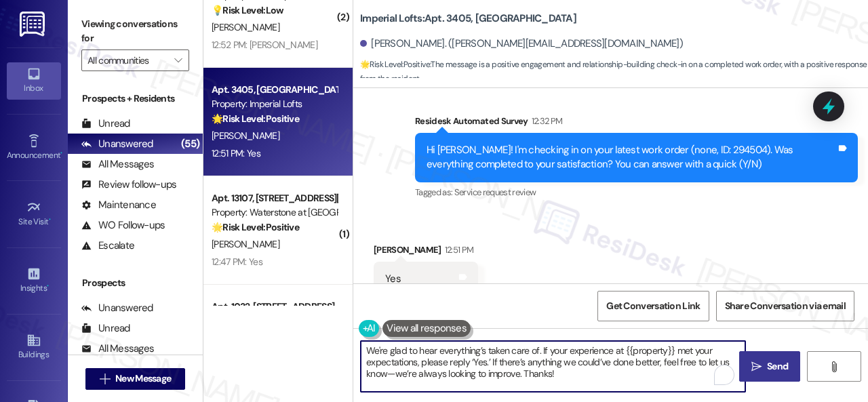
type textarea "We're glad to hear everything’s taken care of. If your experience at {{property…"
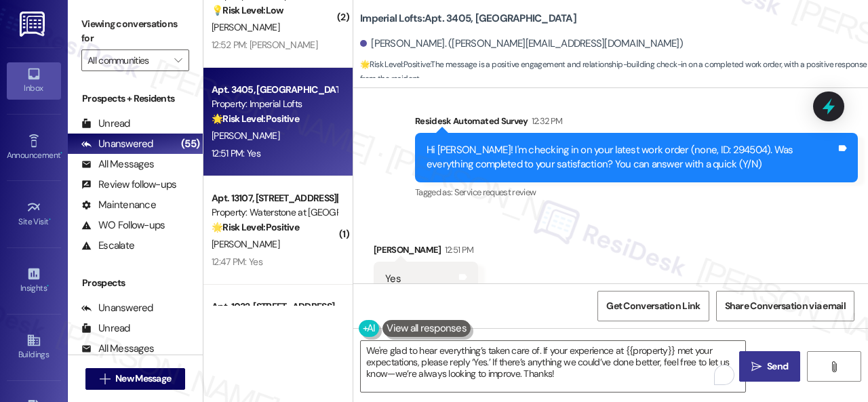
click at [765, 353] on button " Send" at bounding box center [769, 366] width 61 height 31
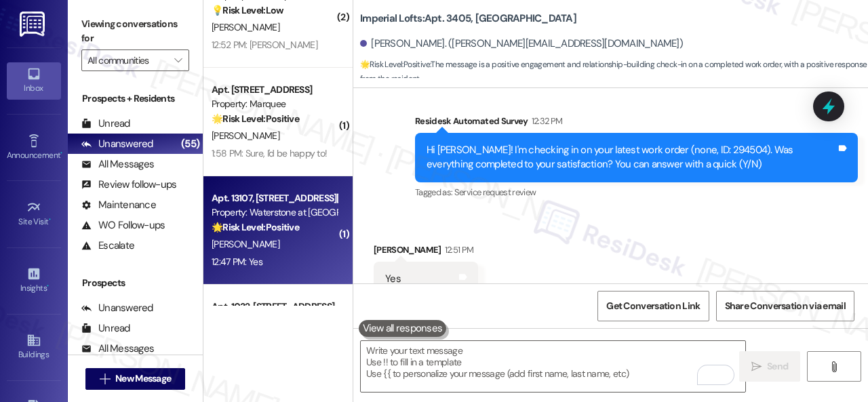
click at [306, 260] on div "12:47 PM: Yes 12:47 PM: Yes" at bounding box center [274, 262] width 128 height 17
type textarea "Fetching suggested responses. Please feel free to read through the conversation…"
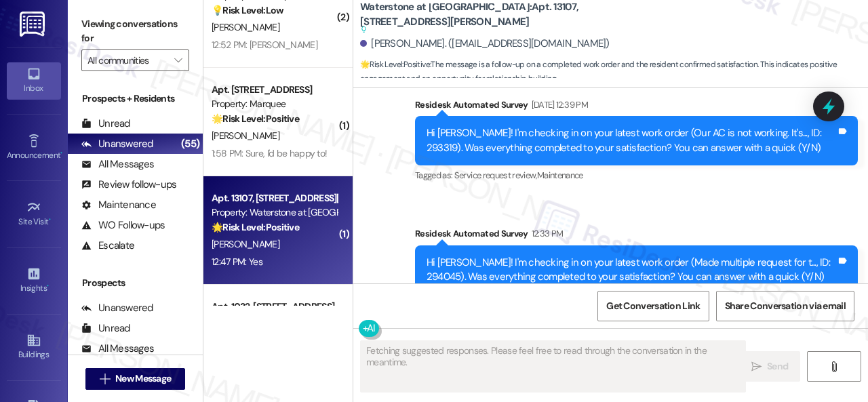
scroll to position [9255, 0]
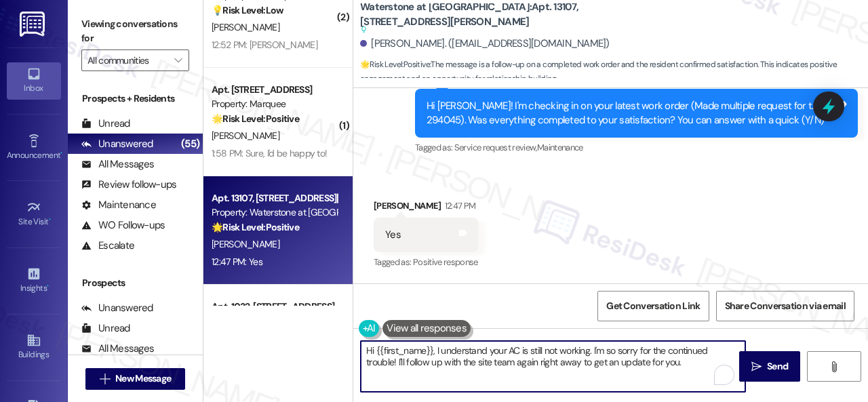
drag, startPoint x: 691, startPoint y: 365, endPoint x: 296, endPoint y: 344, distance: 395.8
click at [296, 345] on div "( 1 ) Apt. 5215F, 5331 Findley Property: Prairie Pines Townhomes 🔧 Risk Level: …" at bounding box center [535, 201] width 664 height 402
paste textarea "We're glad to hear everything’s taken care of. If your experience at {{property…"
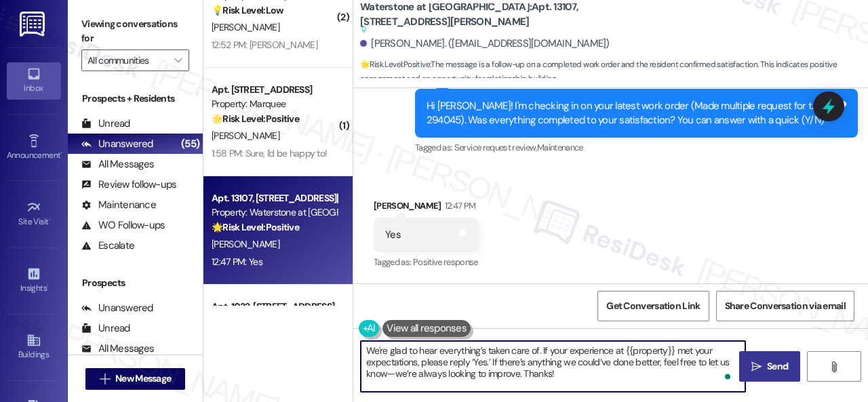
type textarea "We're glad to hear everything’s taken care of. If your experience at {{property…"
click at [751, 368] on icon "" at bounding box center [756, 366] width 10 height 11
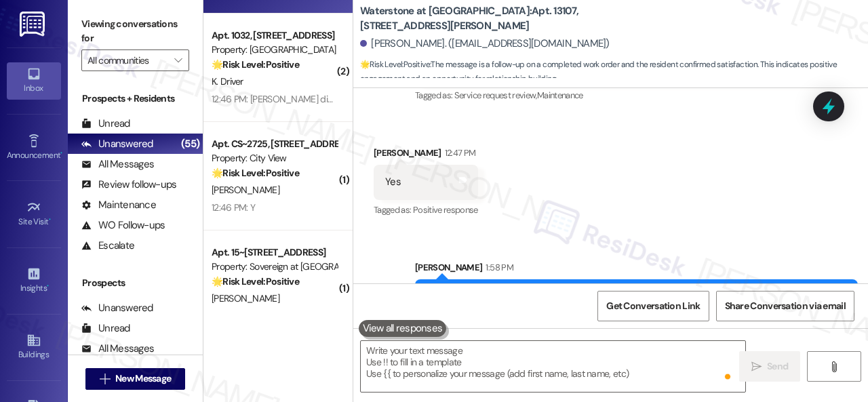
scroll to position [9215, 0]
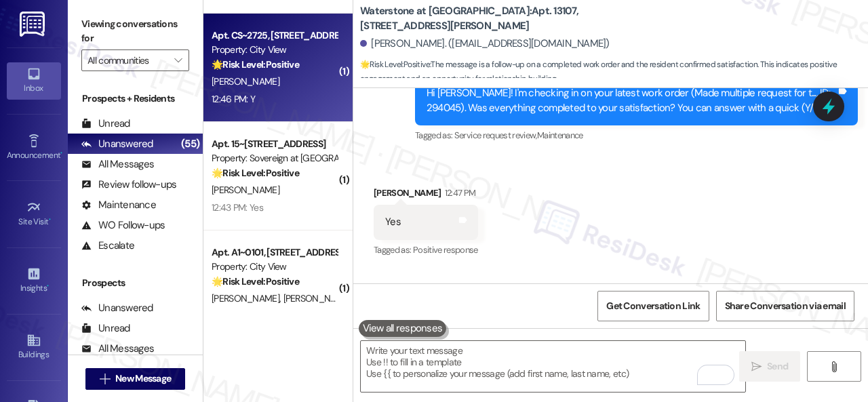
click at [283, 106] on div "12:46 PM: Y 12:46 PM: Y" at bounding box center [274, 99] width 128 height 17
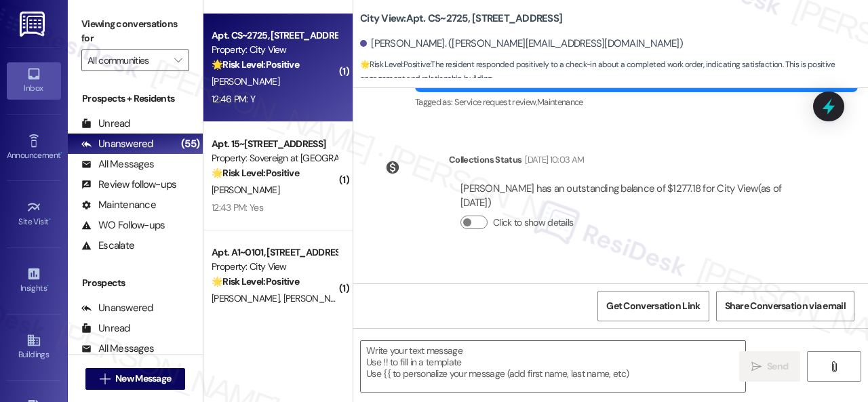
type textarea "Fetching suggested responses. Please feel free to read through the conversation…"
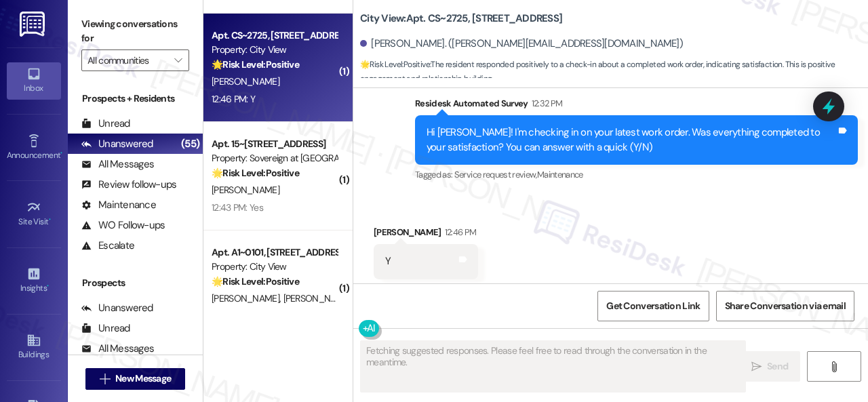
scroll to position [594, 0]
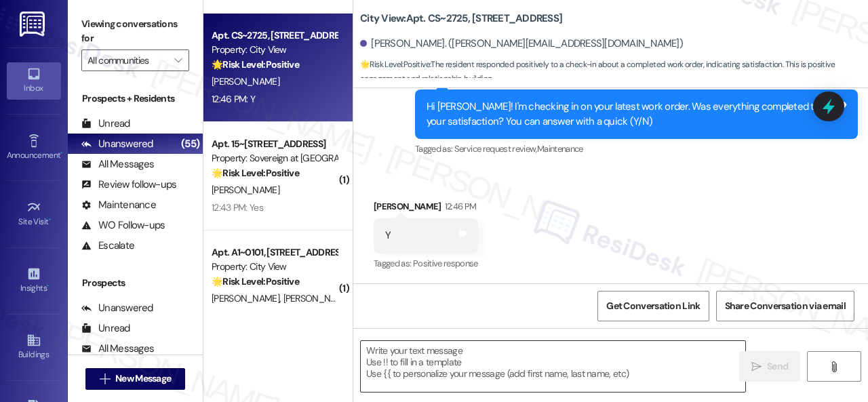
click at [487, 355] on textarea at bounding box center [553, 366] width 384 height 51
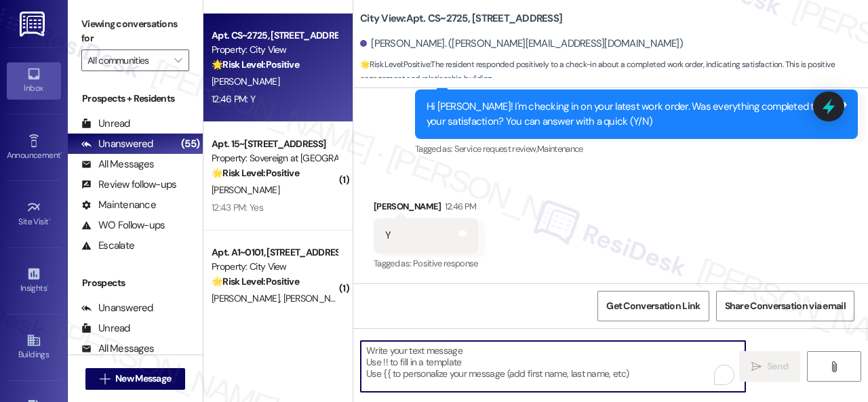
paste textarea "We're glad to hear everything’s taken care of. If your experience at {{property…"
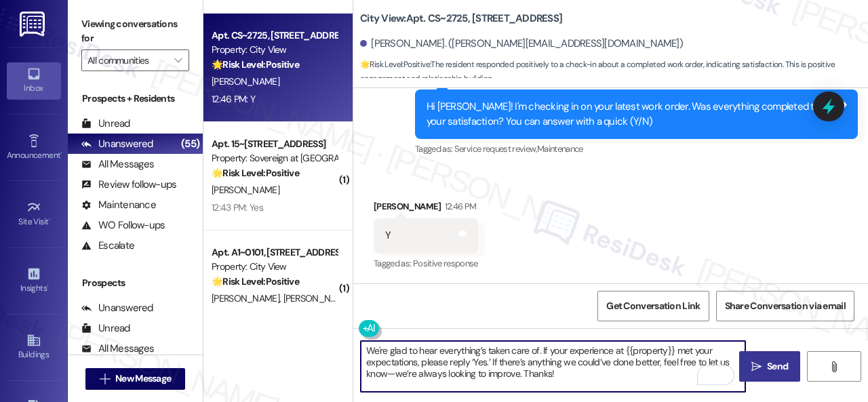
type textarea "We're glad to hear everything’s taken care of. If your experience at {{property…"
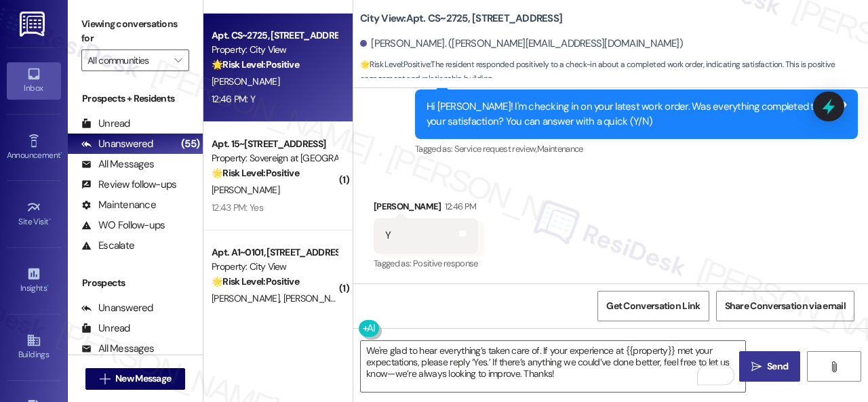
click at [777, 365] on span "Send" at bounding box center [777, 366] width 21 height 14
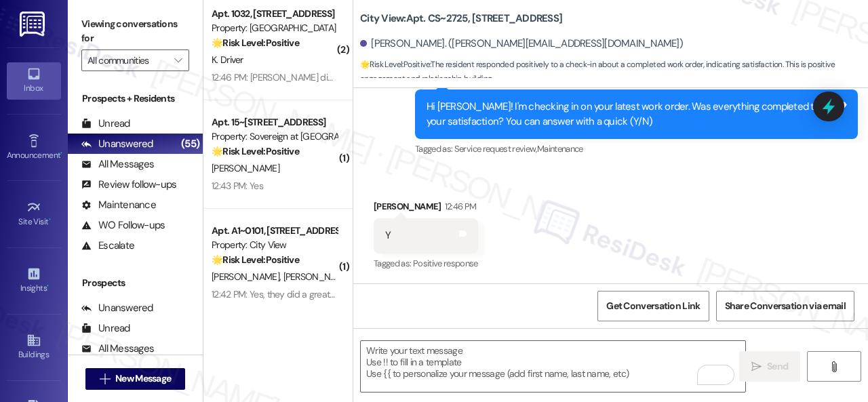
scroll to position [1424, 0]
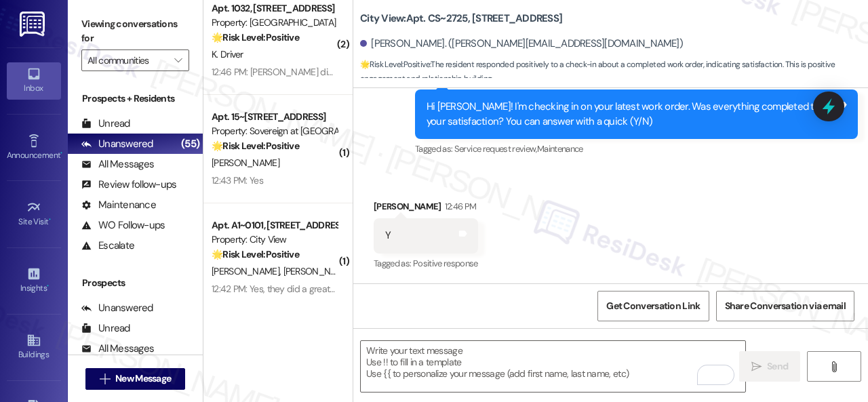
click at [285, 177] on div "12:43 PM: Yes 12:43 PM: Yes" at bounding box center [274, 180] width 128 height 17
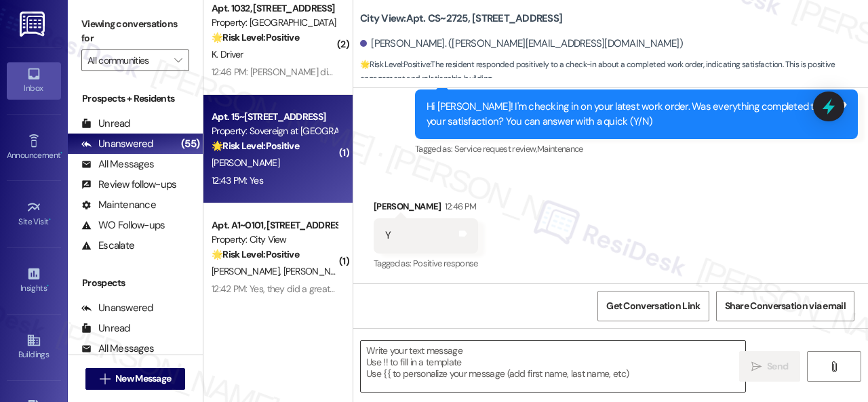
type textarea "Fetching suggested responses. Please feel free to read through the conversation…"
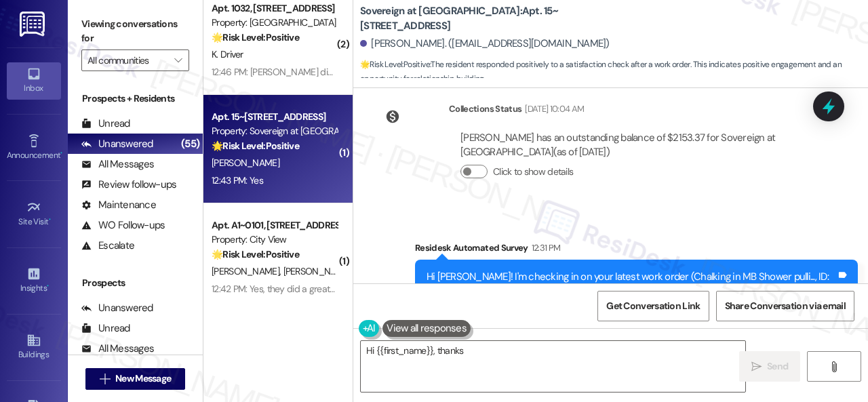
scroll to position [2505, 0]
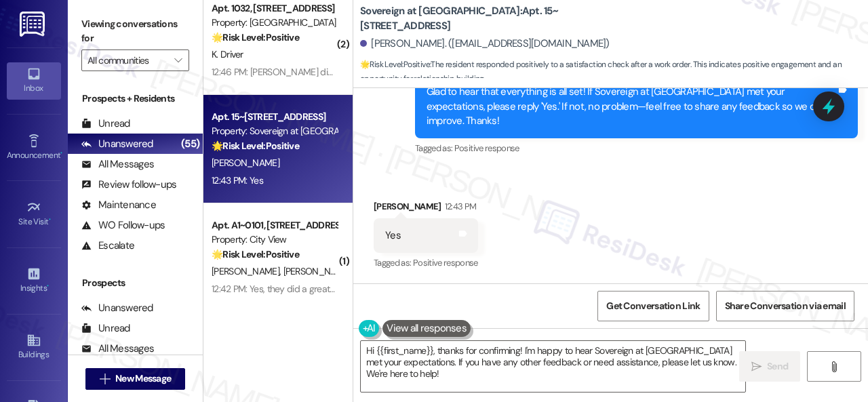
drag, startPoint x: 424, startPoint y: 193, endPoint x: 458, endPoint y: 223, distance: 45.6
click at [424, 193] on div "Received via SMS Robert Wiggins 12:43 PM Yes Tags and notes Tagged as: Positive…" at bounding box center [425, 236] width 125 height 94
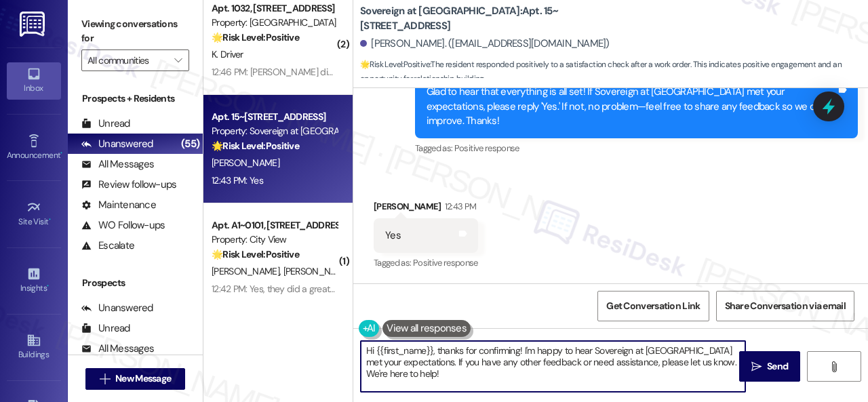
drag, startPoint x: 426, startPoint y: 376, endPoint x: 334, endPoint y: 339, distance: 99.4
click at [334, 339] on div "( 2 ) Apt. 1033, 150 Northpark Plaza Drive Property: Discovery At Kingwood 💡 Ri…" at bounding box center [535, 201] width 664 height 402
paste textarea "I'm glad you are satisfied with your home. Have you written a review for us bef…"
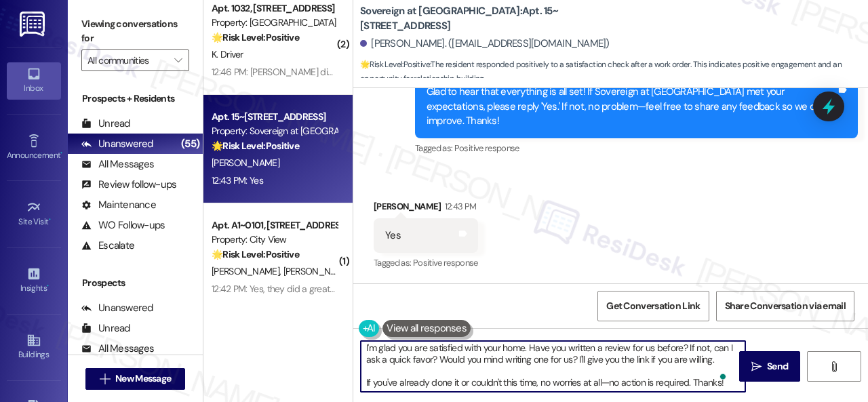
scroll to position [2506, 0]
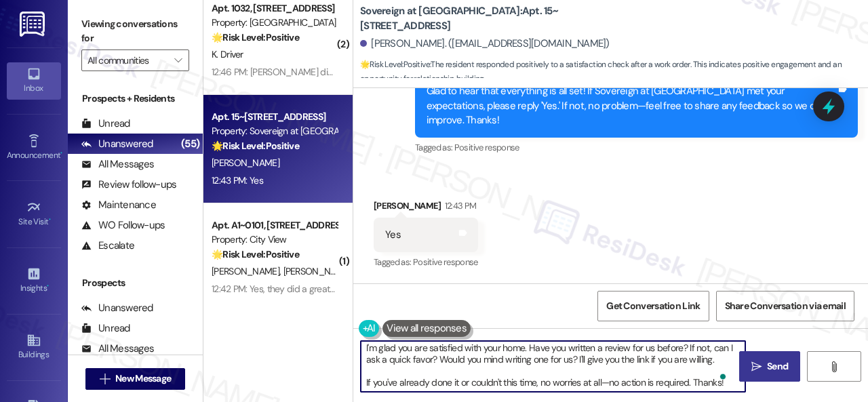
type textarea "I'm glad you are satisfied with your home. Have you written a review for us bef…"
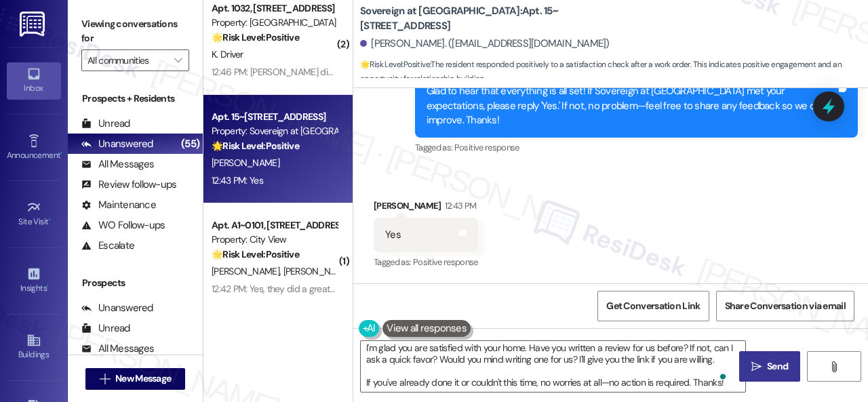
click at [767, 366] on span "Send" at bounding box center [777, 366] width 21 height 14
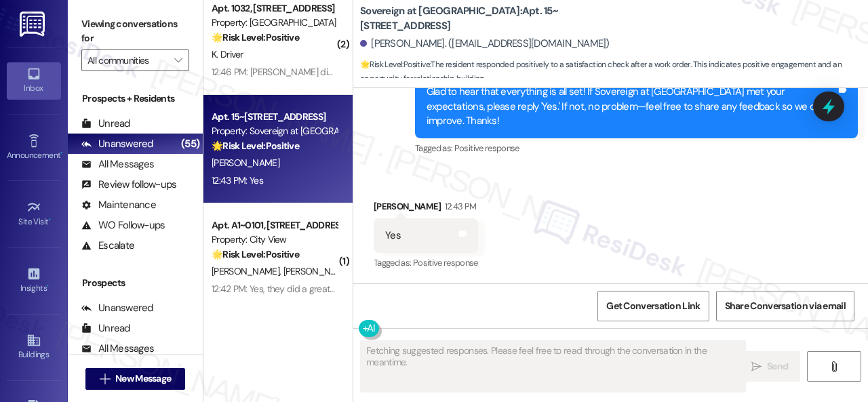
scroll to position [2644, 0]
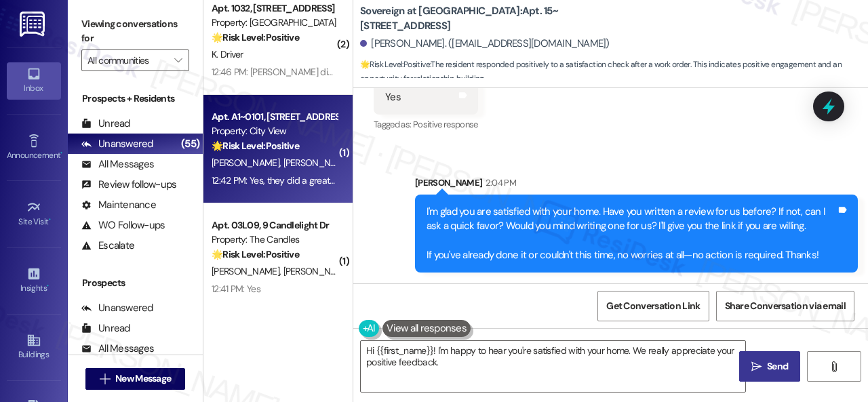
type textarea "Hi {{first_name}}! I'm happy to hear you're satisfied with your home. We really…"
click at [313, 168] on div "M. Smith L. Smith" at bounding box center [274, 163] width 128 height 17
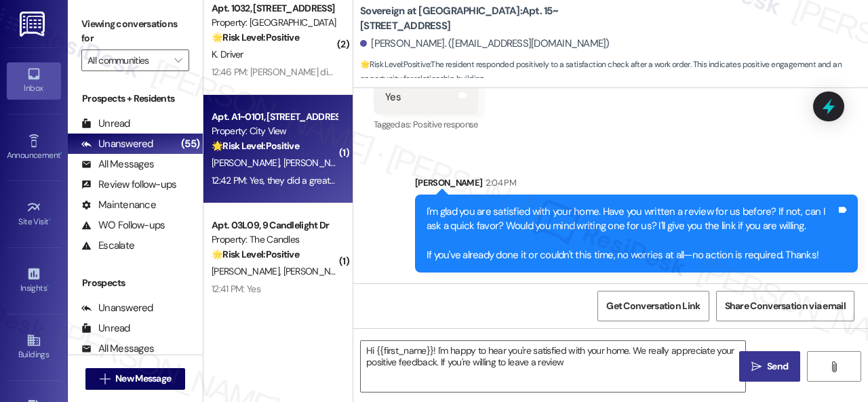
type textarea "Hi {{first_name}}! I'm happy to hear you're satisfied with your home. We really…"
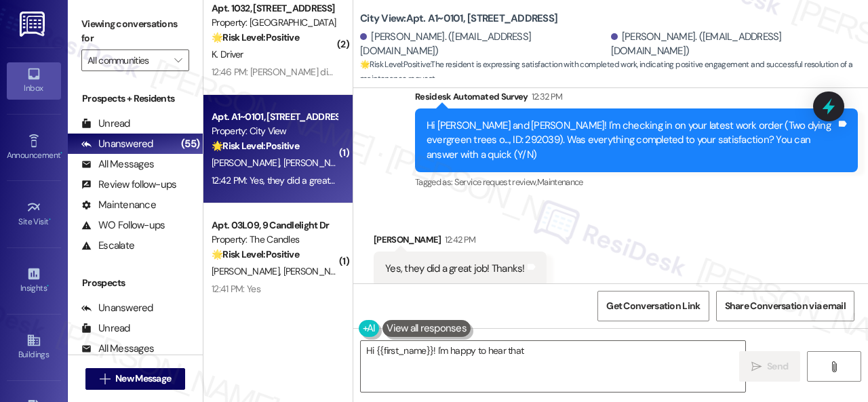
scroll to position [2670, 0]
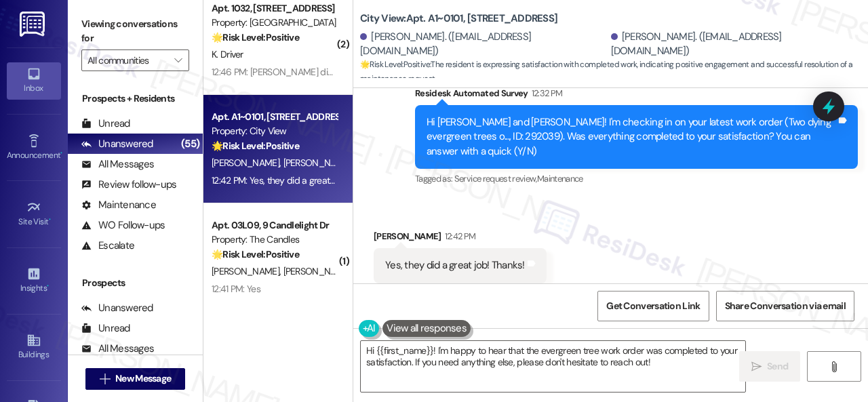
drag, startPoint x: 392, startPoint y: 159, endPoint x: 392, endPoint y: 170, distance: 11.5
click at [392, 159] on div "Survey, sent via SMS Residesk Automated Survey 12:32 PM Hi Mike and Linda! I'm …" at bounding box center [610, 128] width 515 height 144
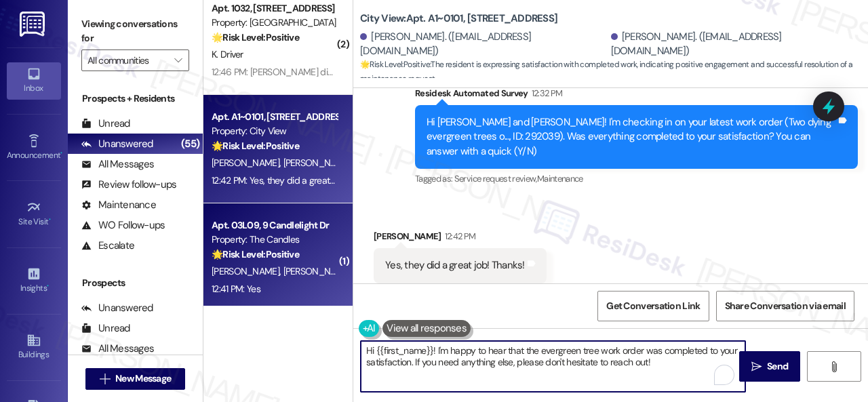
drag, startPoint x: 677, startPoint y: 363, endPoint x: 273, endPoint y: 296, distance: 409.6
click at [273, 296] on div "( 2 ) Apt. 1033, 150 Northpark Plaza Drive Property: Discovery At Kingwood 💡 Ri…" at bounding box center [535, 201] width 664 height 402
paste textarea "We're glad to hear everything’s taken care of. If your experience at {{property…"
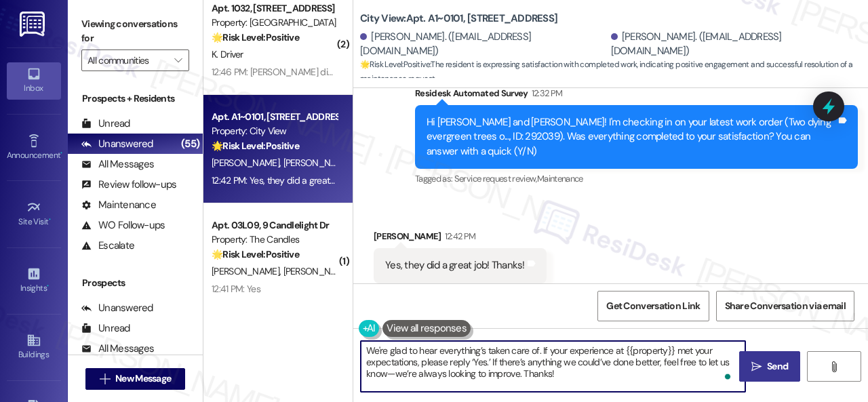
type textarea "We're glad to hear everything’s taken care of. If your experience at {{property…"
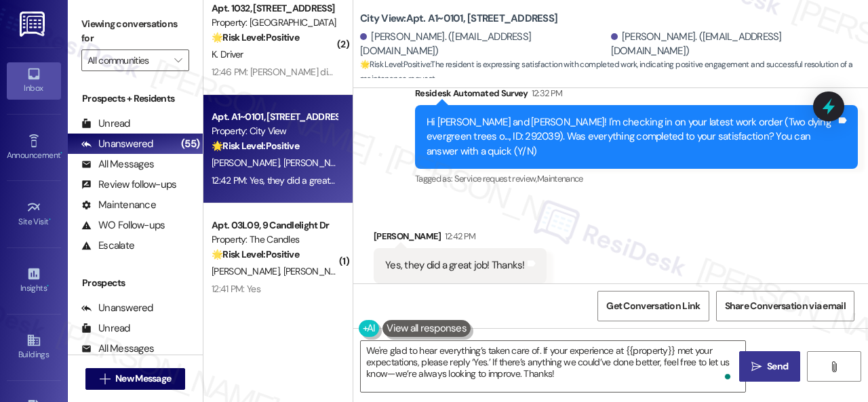
click at [764, 365] on span "Send" at bounding box center [777, 366] width 26 height 14
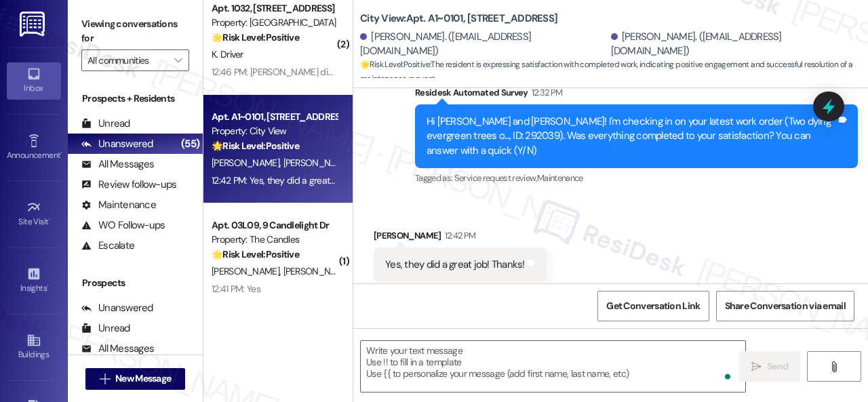
type textarea "Fetching suggested responses. Please feel free to read through the conversation…"
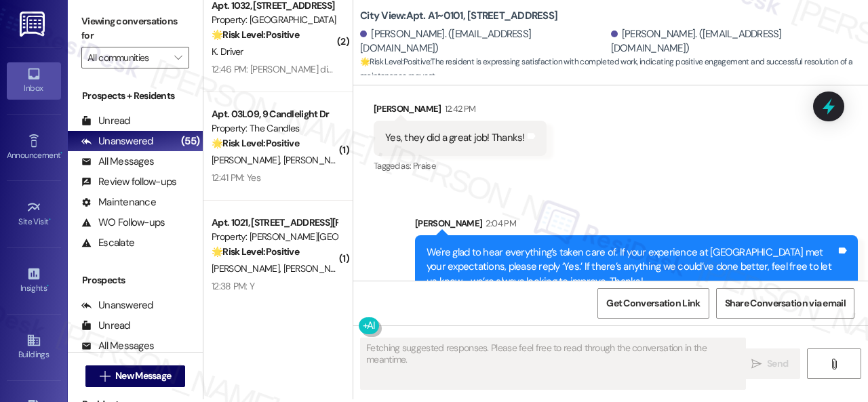
scroll to position [4, 0]
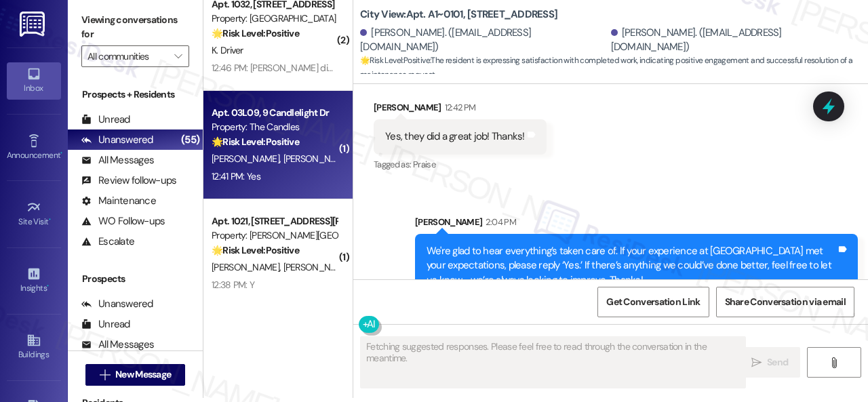
click at [279, 186] on div "Apt. 03L09, 9 Candlelight Dr Property: The Candles 🌟 Risk Level: Positive The r…" at bounding box center [277, 145] width 149 height 108
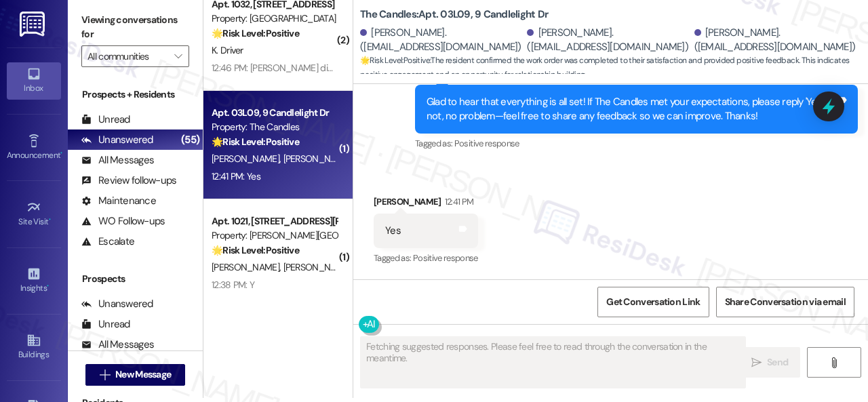
scroll to position [0, 0]
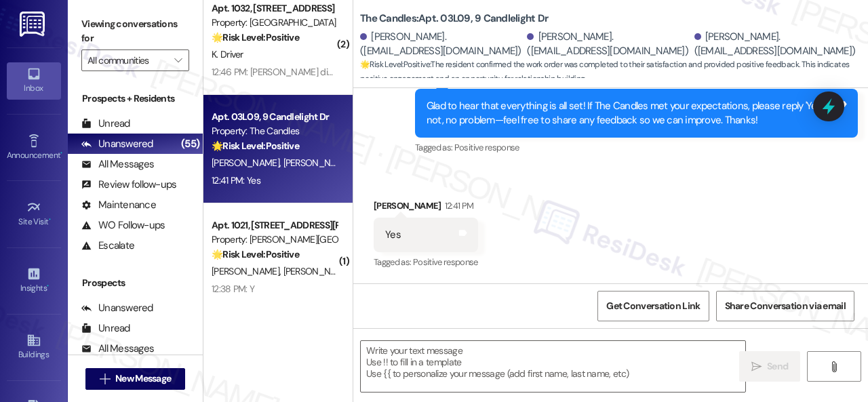
click at [422, 304] on div "Get Conversation Link Share Conversation via email" at bounding box center [610, 305] width 515 height 45
click at [427, 363] on textarea at bounding box center [553, 366] width 384 height 51
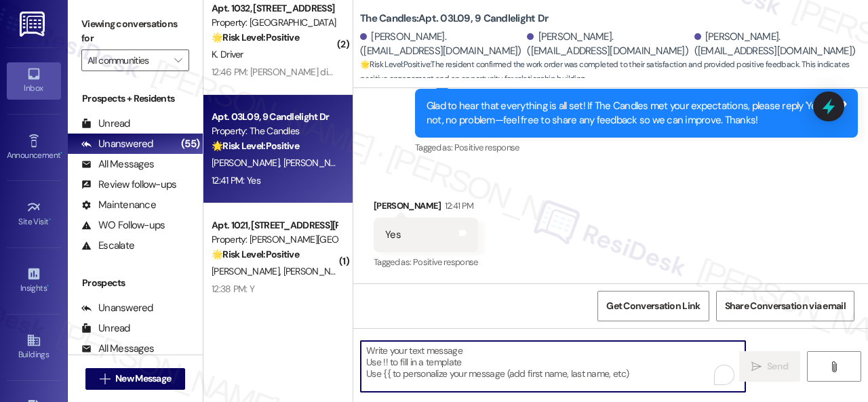
paste textarea "I'm glad you are satisfied with your home. Have you written a review for us bef…"
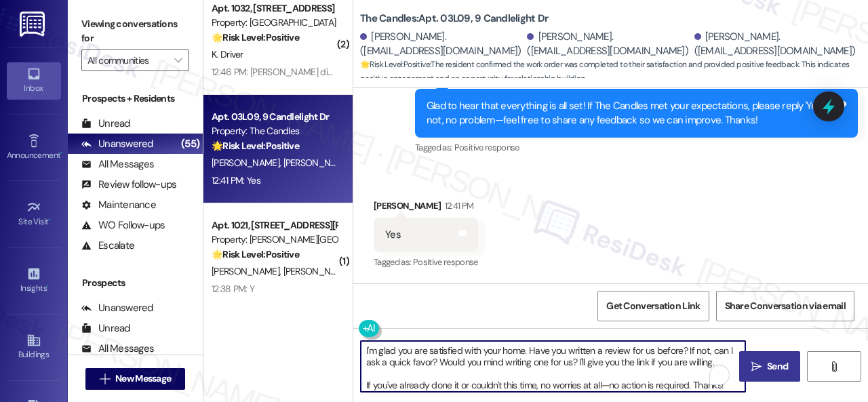
type textarea "I'm glad you are satisfied with your home. Have you written a review for us bef…"
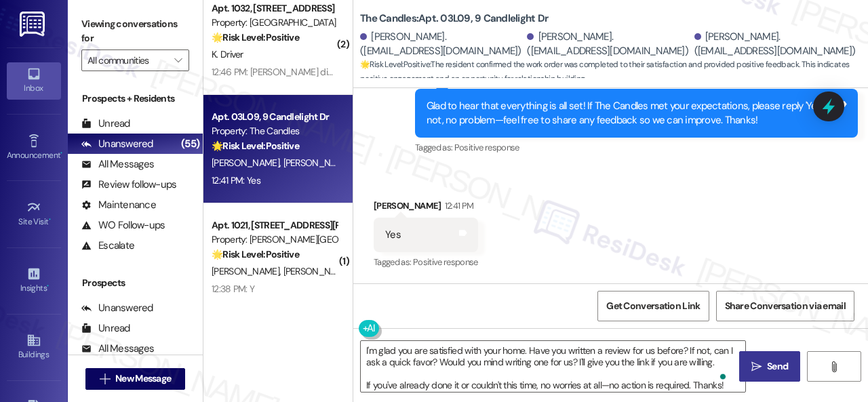
click at [755, 371] on icon "" at bounding box center [756, 366] width 10 height 11
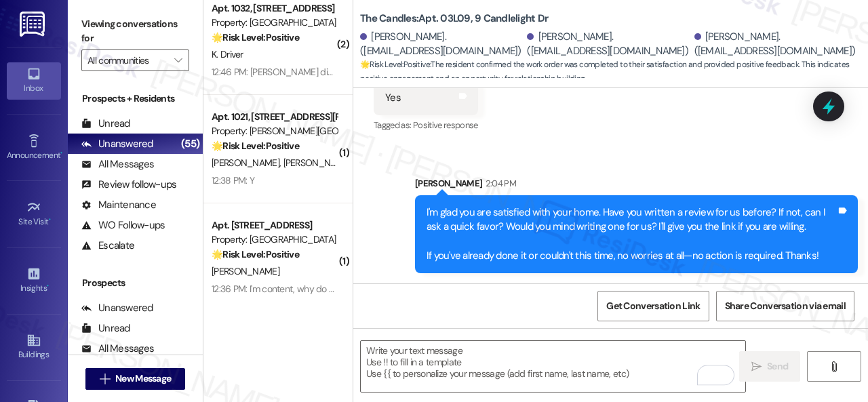
scroll to position [905, 0]
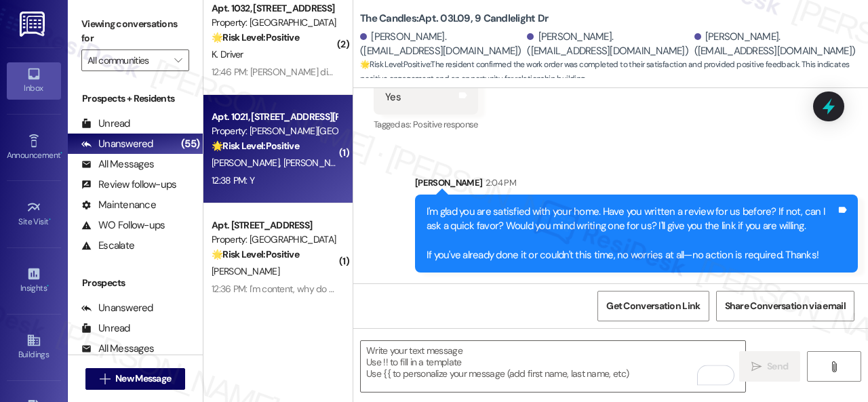
click at [319, 167] on div "R. Mcfadden T. Lewis" at bounding box center [274, 163] width 128 height 17
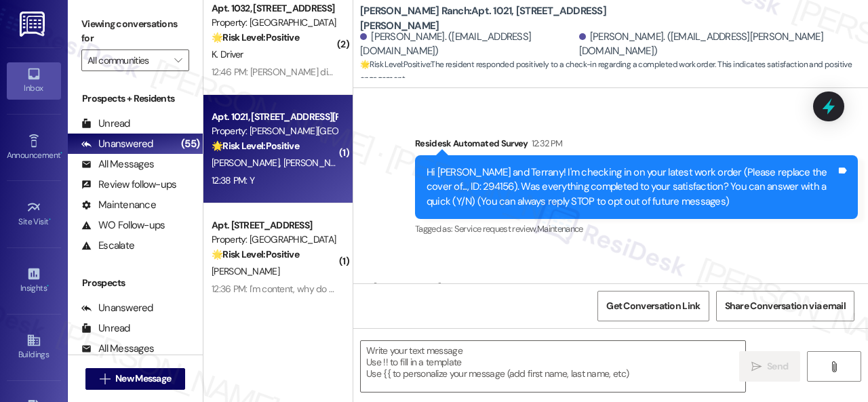
type textarea "Fetching suggested responses. Please feel free to read through the conversation…"
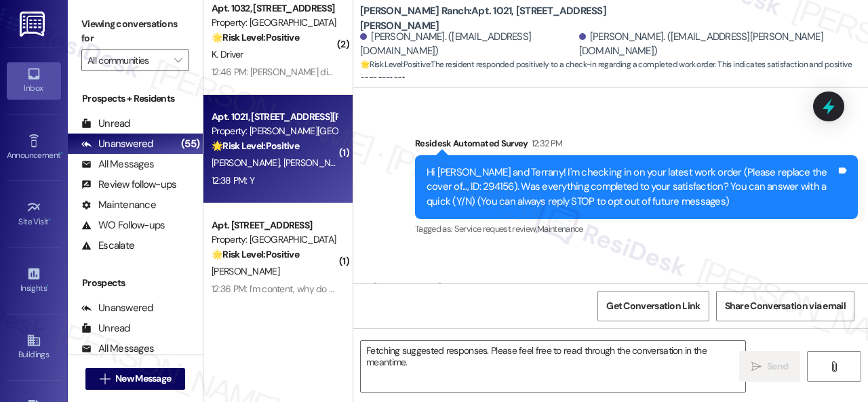
scroll to position [153, 0]
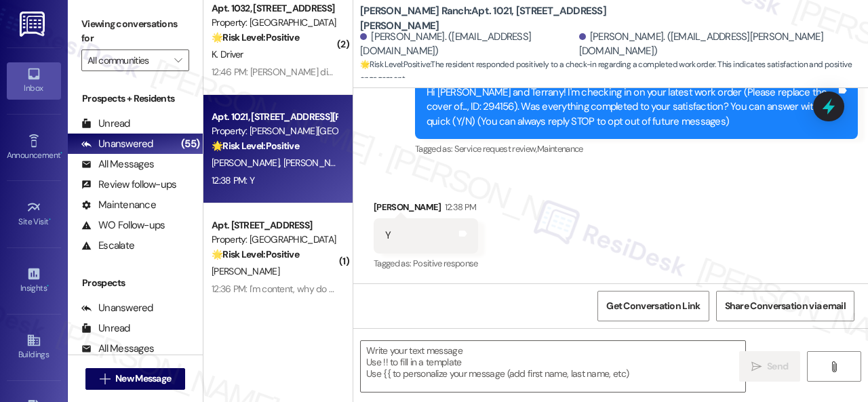
drag, startPoint x: 392, startPoint y: 145, endPoint x: 393, endPoint y: 169, distance: 23.8
click at [392, 145] on div "Survey, sent via SMS Residesk Automated Survey 12:32 PM Hi Raheim and Terrany! …" at bounding box center [610, 98] width 515 height 144
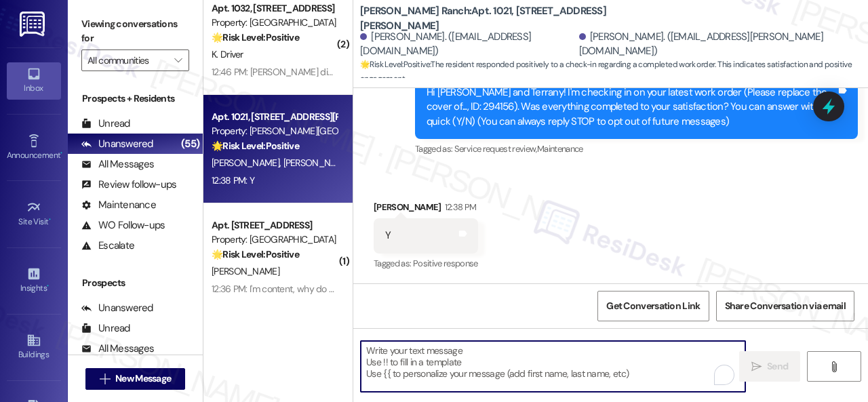
paste textarea "We're glad to hear everything’s taken care of. If your experience at {{property…"
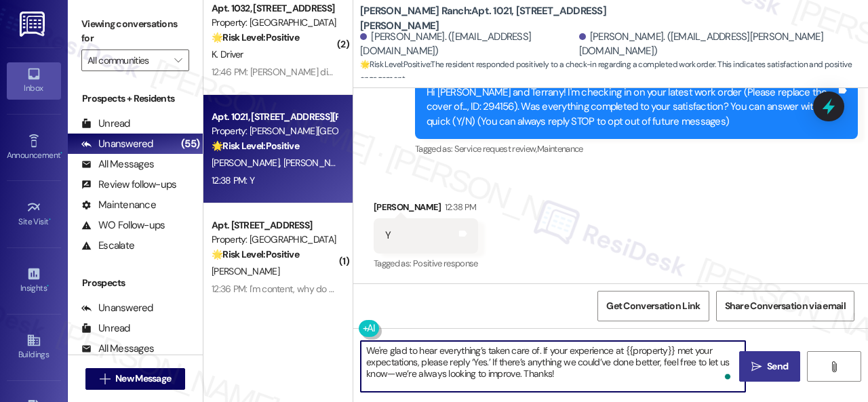
type textarea "We're glad to hear everything’s taken care of. If your experience at {{property…"
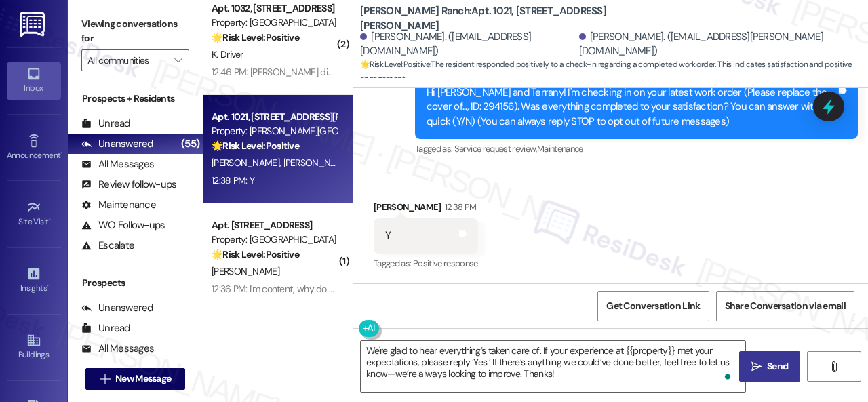
click at [777, 369] on span "Send" at bounding box center [777, 366] width 21 height 14
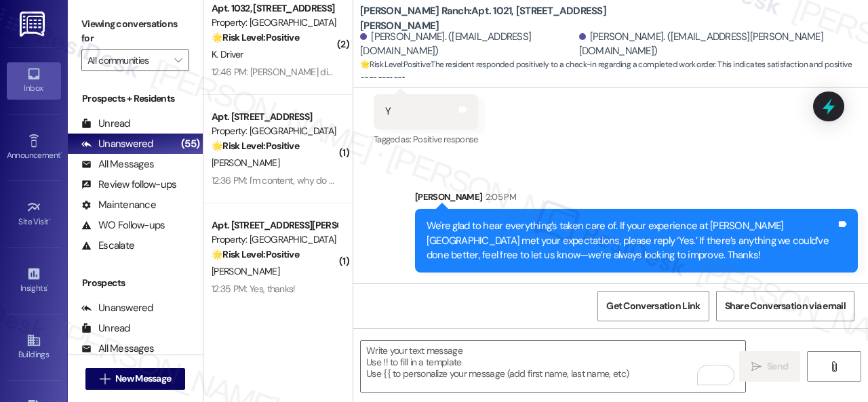
scroll to position [1491, 0]
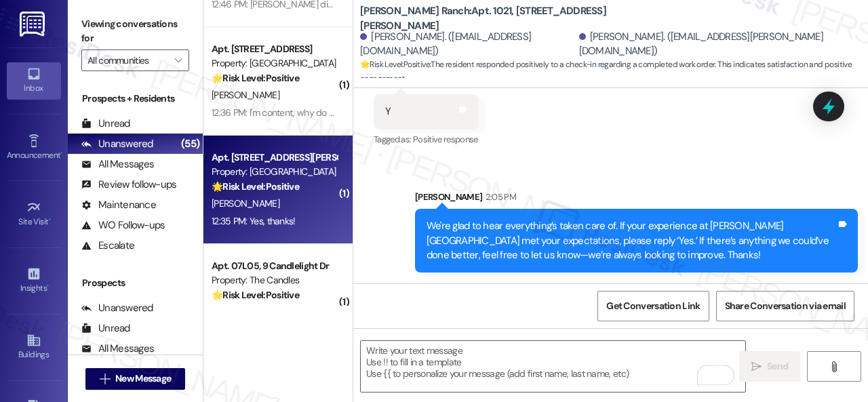
click at [285, 214] on div "12:35 PM: Yes, thanks! 12:35 PM: Yes, thanks!" at bounding box center [274, 221] width 128 height 17
type textarea "Fetching suggested responses. Please feel free to read through the conversation…"
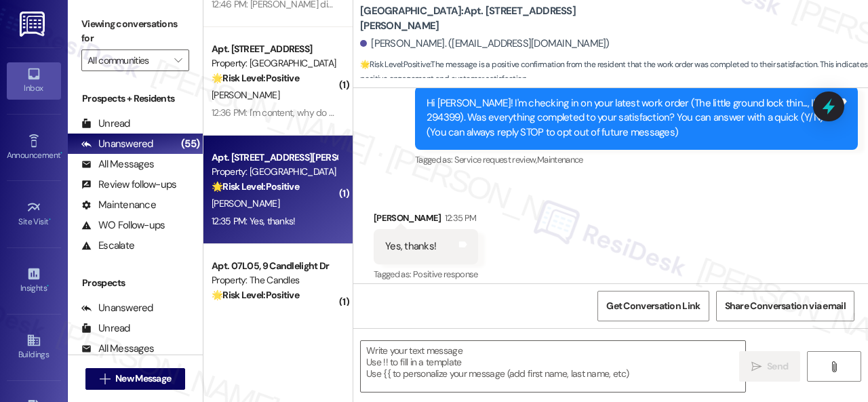
type textarea "Fetching suggested responses. Please feel free to read through the conversation…"
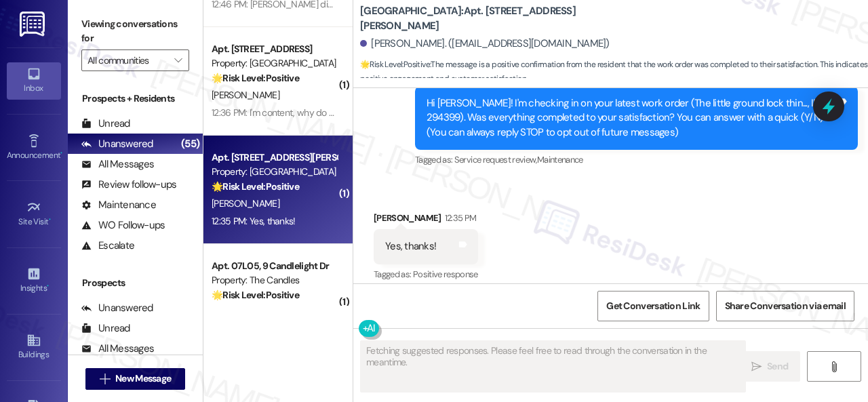
scroll to position [153, 0]
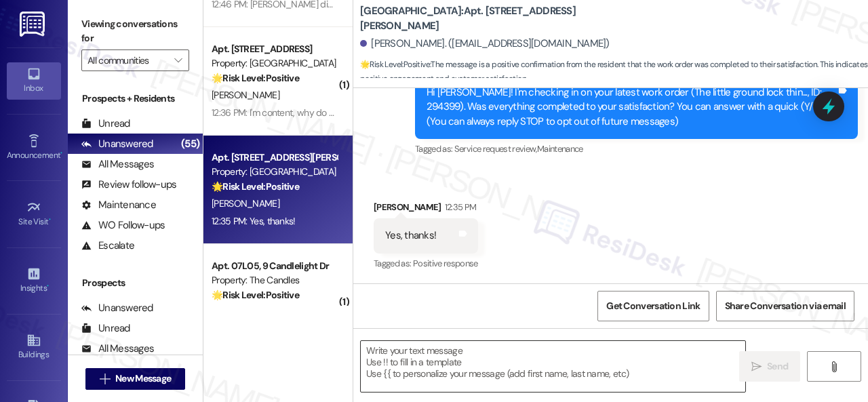
click at [453, 356] on textarea at bounding box center [553, 366] width 384 height 51
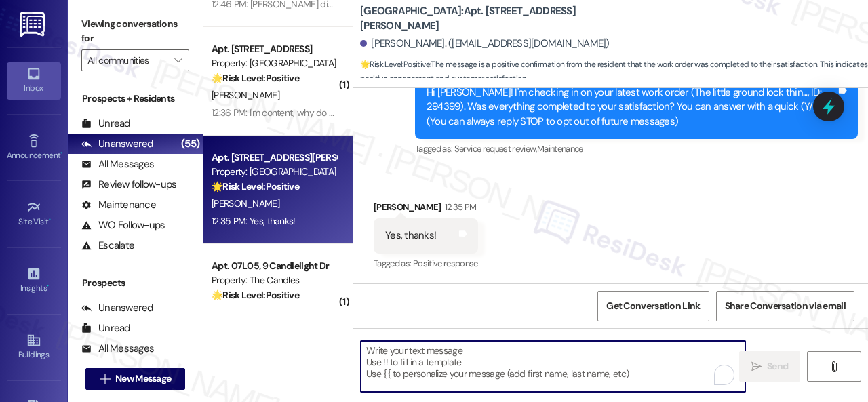
paste textarea "We're glad to hear everything’s taken care of. If your experience at {{property…"
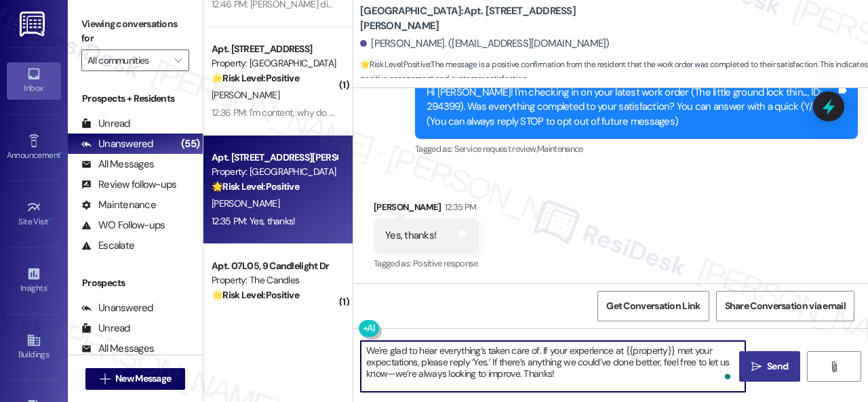
type textarea "We're glad to hear everything’s taken care of. If your experience at {{property…"
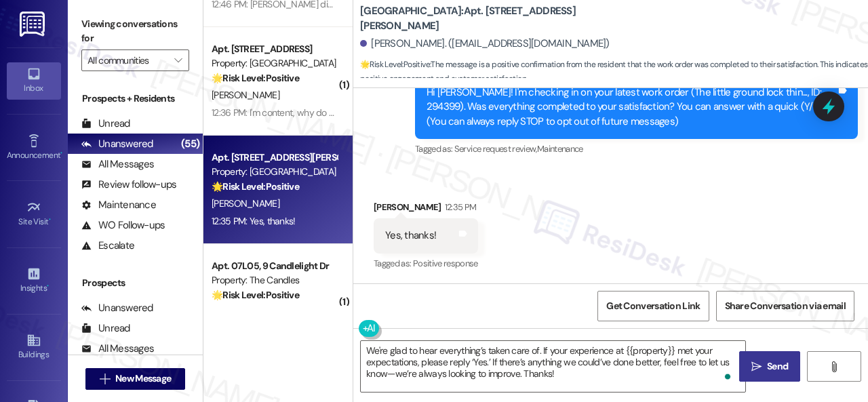
click at [771, 367] on span "Send" at bounding box center [777, 366] width 21 height 14
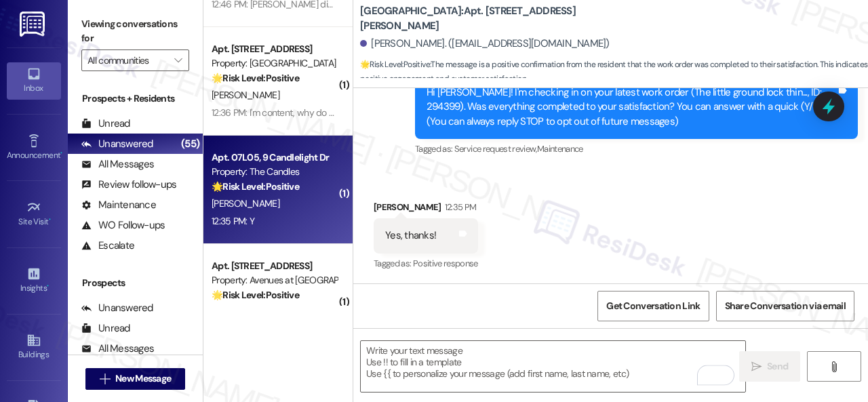
click at [275, 208] on div "H. Khan" at bounding box center [274, 203] width 128 height 17
type textarea "Fetching suggested responses. Please feel free to read through the conversation…"
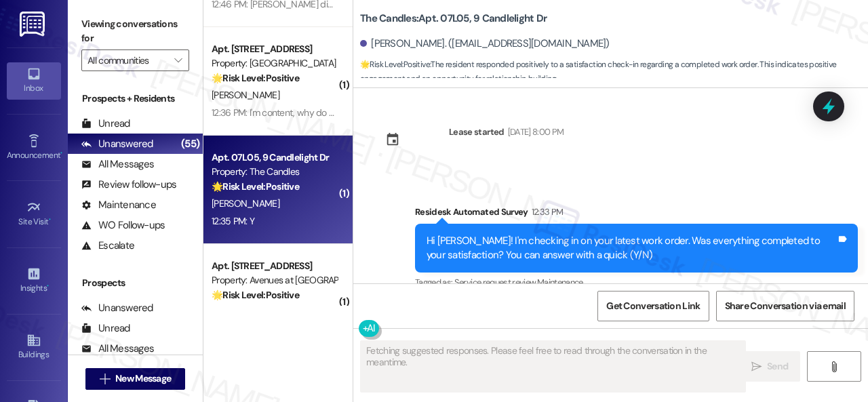
scroll to position [4087, 0]
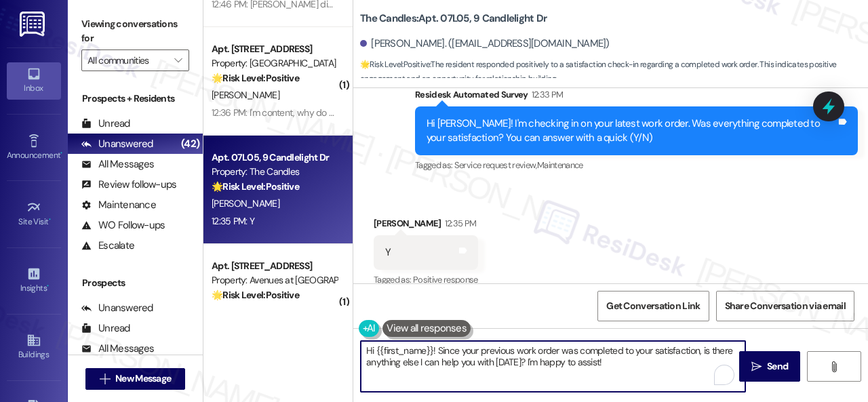
drag, startPoint x: 629, startPoint y: 365, endPoint x: 289, endPoint y: 338, distance: 341.3
click at [289, 338] on div "( 2 ) Apt. 1033, 150 Northpark Plaza Drive Property: Discovery At Kingwood 💡 Ri…" at bounding box center [535, 201] width 664 height 402
paste textarea "We're glad to hear everything’s taken care of. If your experience at {{property…"
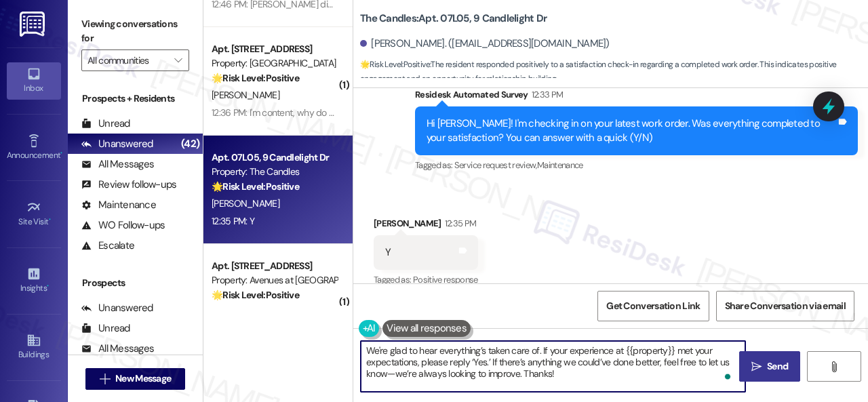
type textarea "We're glad to hear everything’s taken care of. If your experience at {{property…"
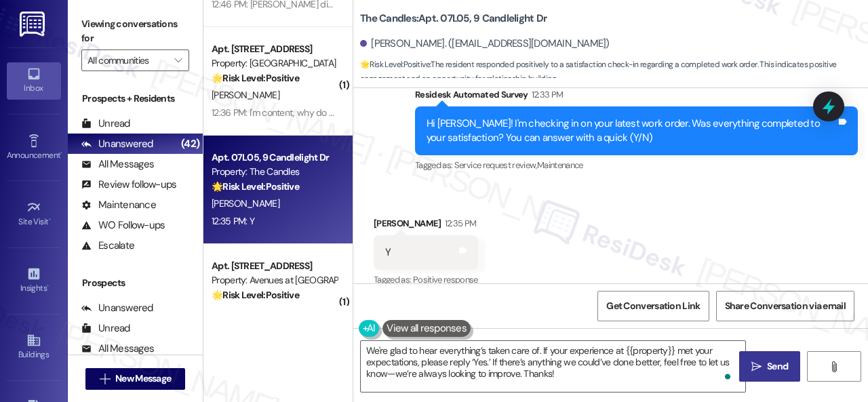
click at [767, 369] on span "Send" at bounding box center [777, 366] width 21 height 14
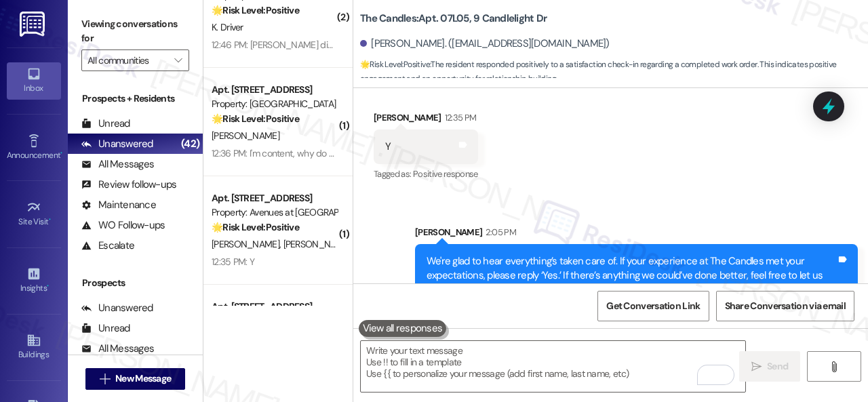
scroll to position [4211, 0]
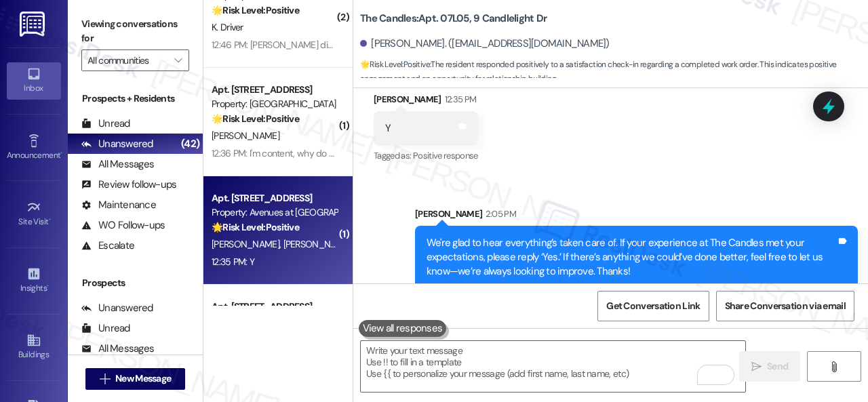
click at [319, 255] on div "12:35 PM: Y 12:35 PM: Y" at bounding box center [274, 262] width 128 height 17
type textarea "Fetching suggested responses. Please feel free to read through the conversation…"
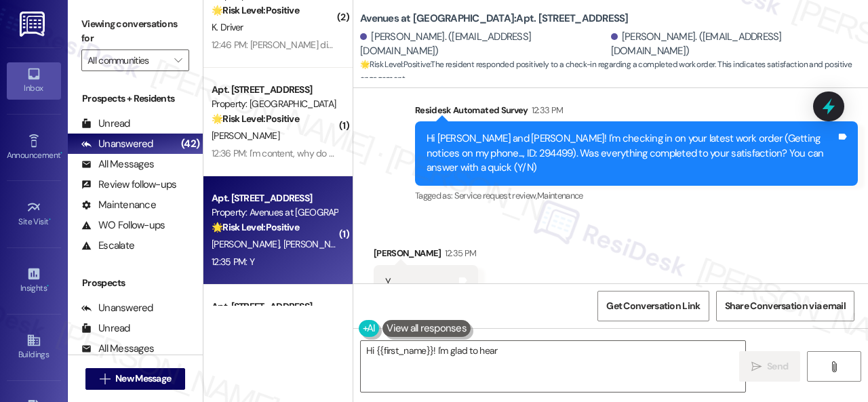
scroll to position [1524, 0]
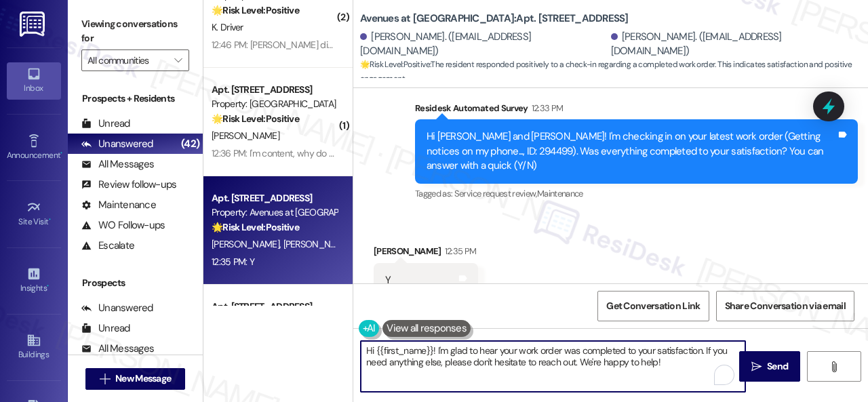
drag, startPoint x: 679, startPoint y: 363, endPoint x: 325, endPoint y: 336, distance: 354.2
click at [325, 336] on div "( 1 ) Apt. 02~204, 13310 Melrose Lane Property: Sovereign at Overland Park 🌟 Ri…" at bounding box center [535, 201] width 664 height 402
paste textarea "We're glad to hear everything’s taken care of. If your experience at {{property…"
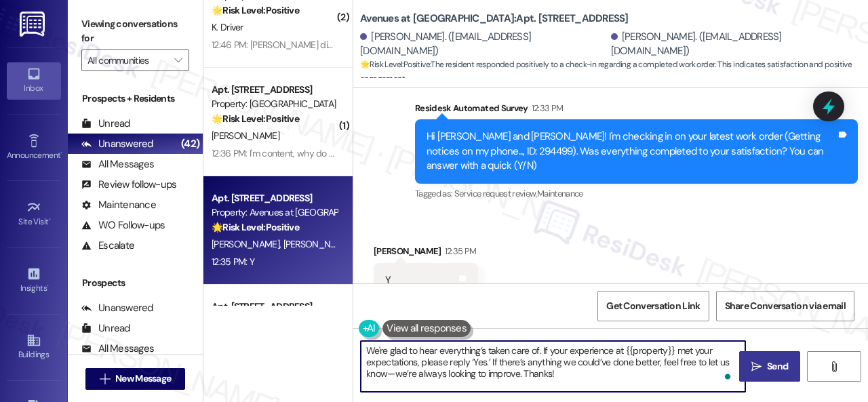
type textarea "We're glad to hear everything’s taken care of. If your experience at {{property…"
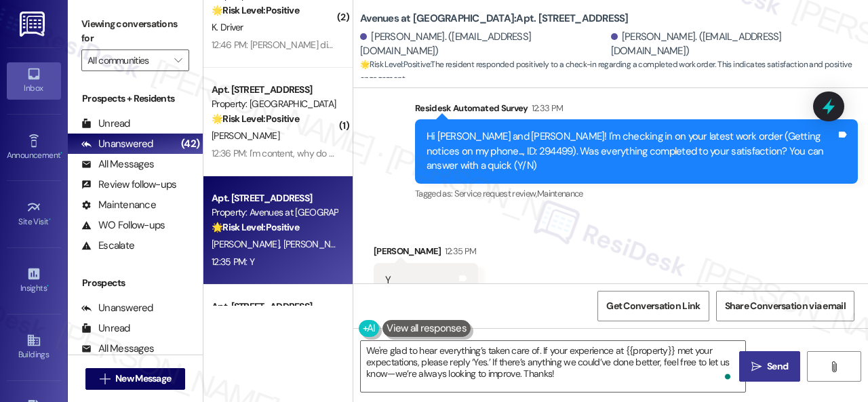
click at [768, 372] on span "Send" at bounding box center [777, 366] width 21 height 14
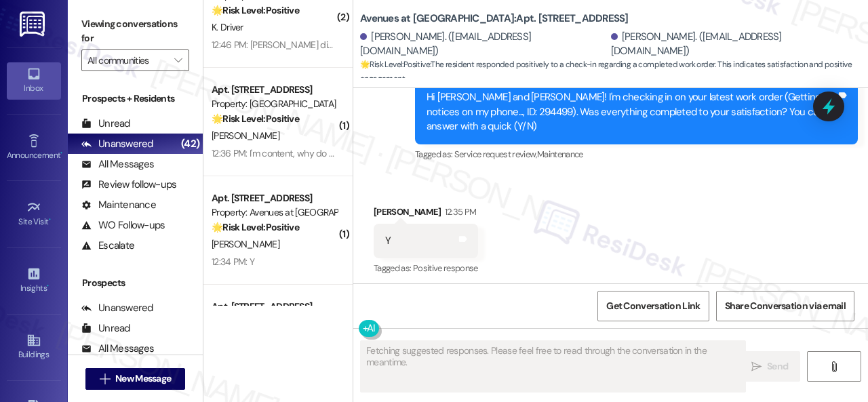
scroll to position [1649, 0]
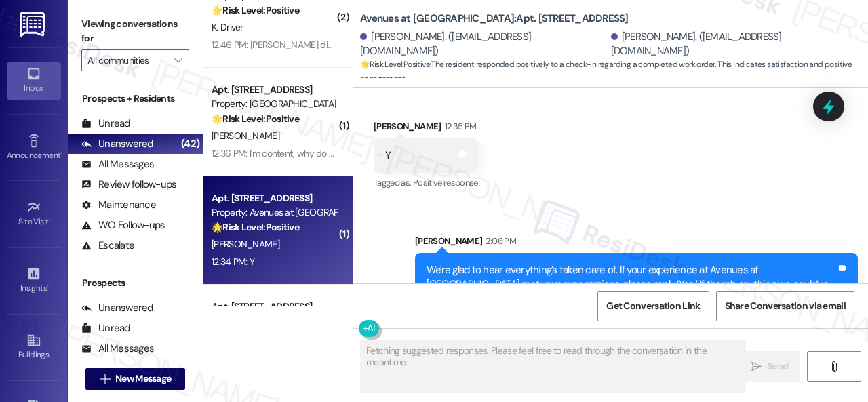
click at [312, 262] on div "12:34 PM: Y 12:34 PM: Y" at bounding box center [274, 262] width 128 height 17
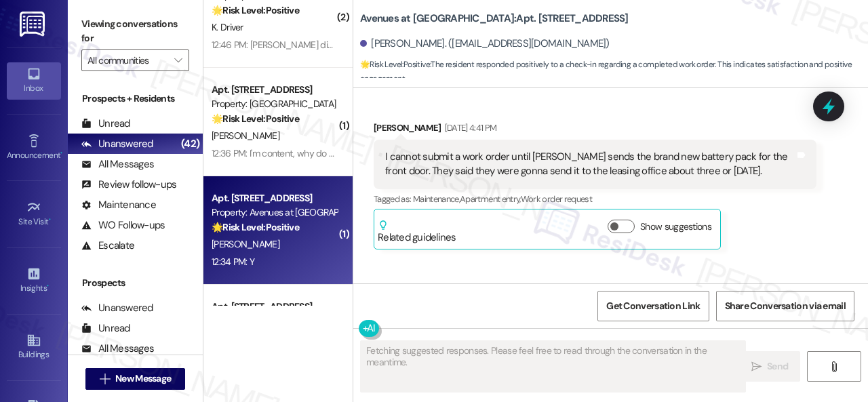
scroll to position [7939, 0]
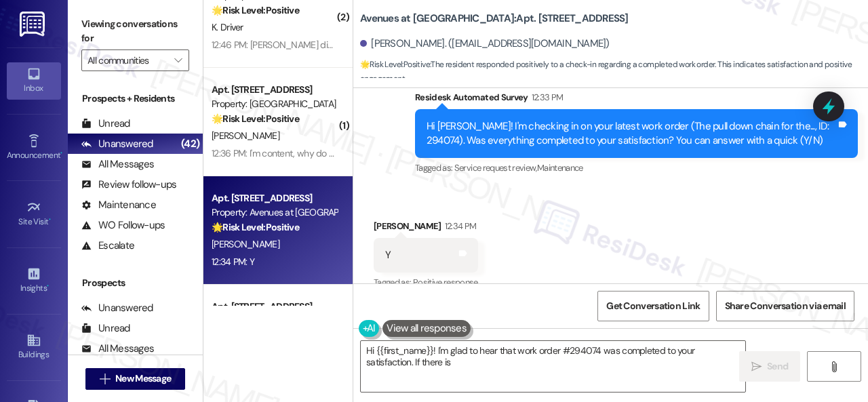
click at [479, 188] on div "Received via SMS David Gerling-Perez 12:34 PM Y Tags and notes Tagged as: Posit…" at bounding box center [610, 245] width 515 height 115
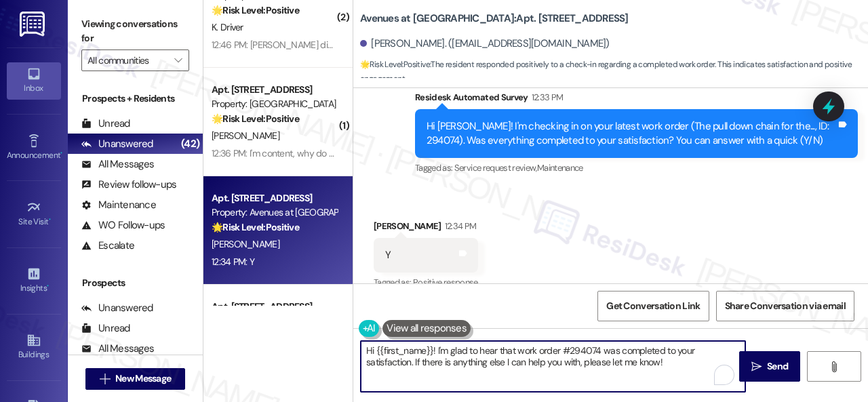
drag, startPoint x: 480, startPoint y: 357, endPoint x: 239, endPoint y: 317, distance: 244.7
click at [239, 317] on div "( 1 ) Apt. 02~204, 13310 Melrose Lane Property: Sovereign at Overland Park 🌟 Ri…" at bounding box center [535, 201] width 664 height 402
paste textarea "We're glad to hear everything’s taken care of. If your experience at {{property…"
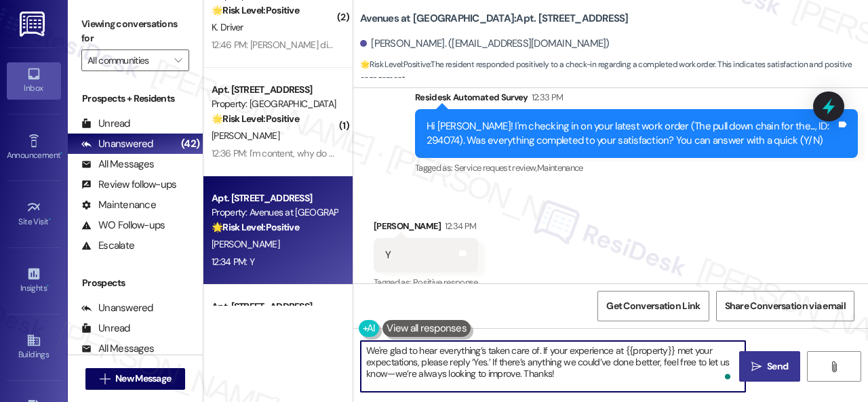
type textarea "We're glad to hear everything’s taken care of. If your experience at {{property…"
click at [767, 367] on span "Send" at bounding box center [777, 366] width 21 height 14
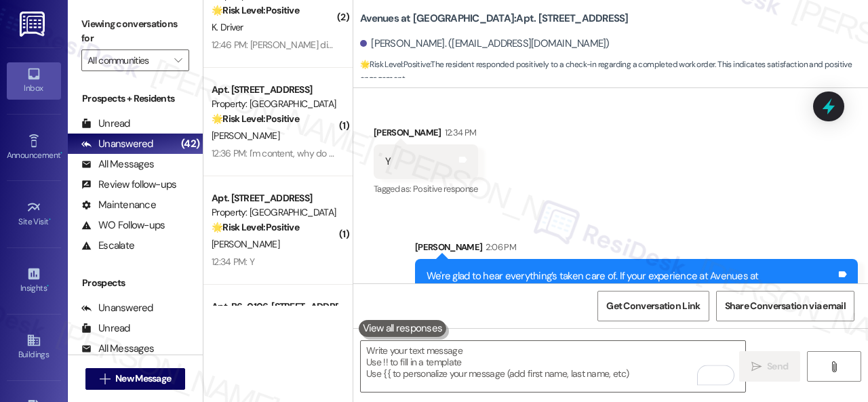
scroll to position [8064, 0]
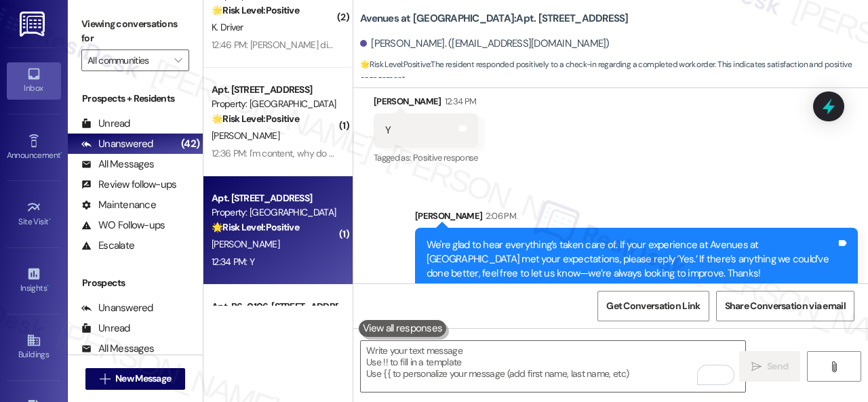
click at [286, 251] on div "M. Tucker" at bounding box center [274, 244] width 128 height 17
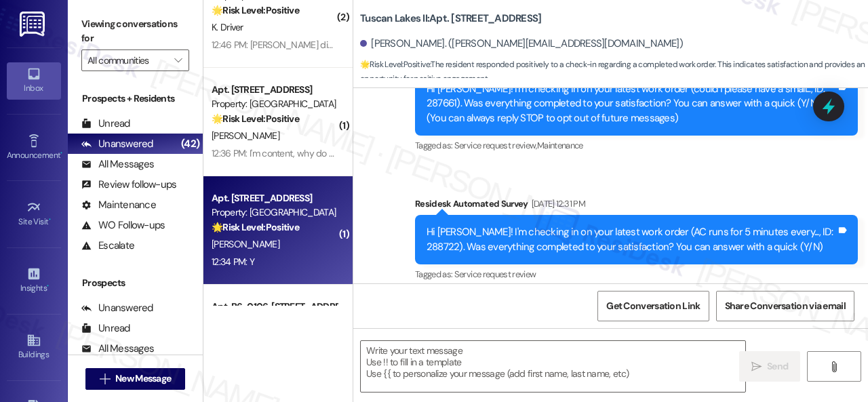
type textarea "Fetching suggested responses. Please feel free to read through the conversation…"
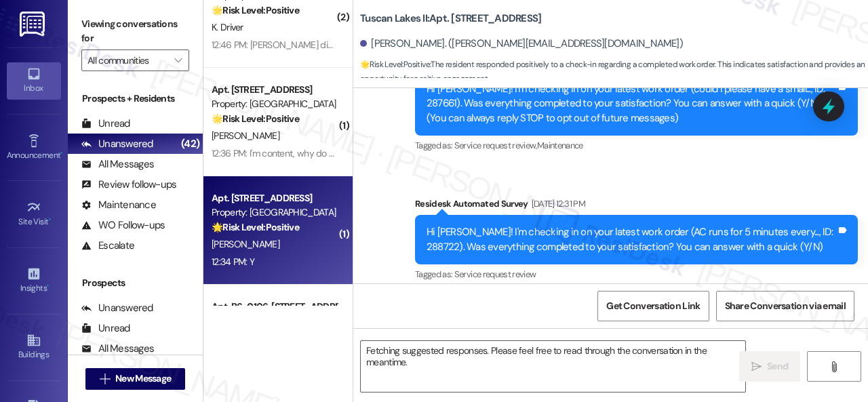
scroll to position [411, 0]
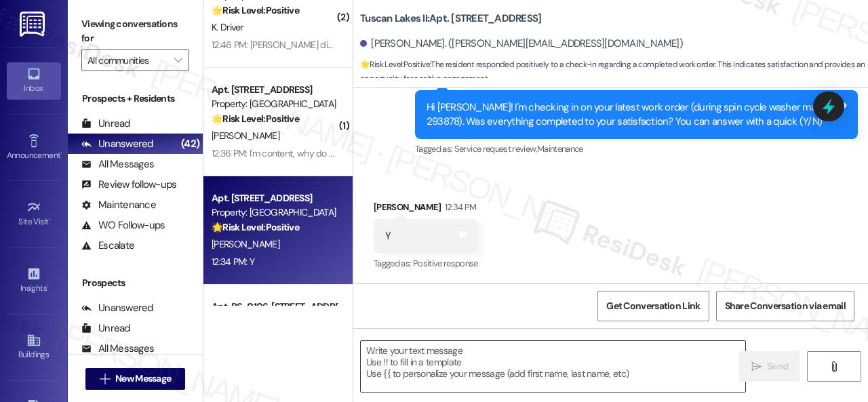
click at [431, 353] on textarea at bounding box center [553, 366] width 384 height 51
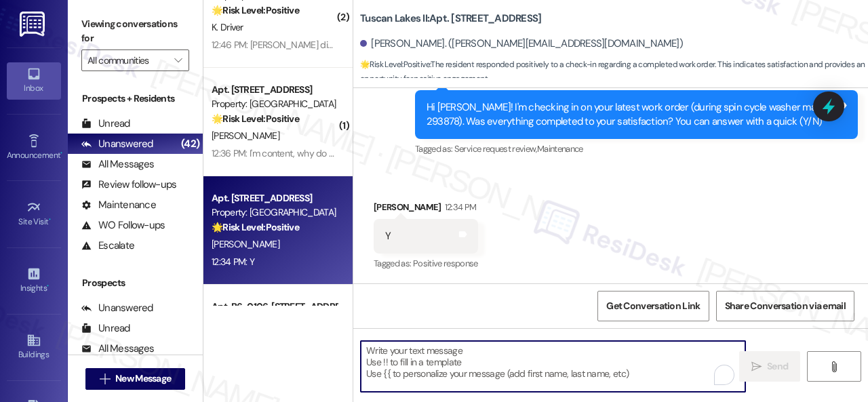
paste textarea "We're glad to hear everything’s taken care of. If your experience at {{property…"
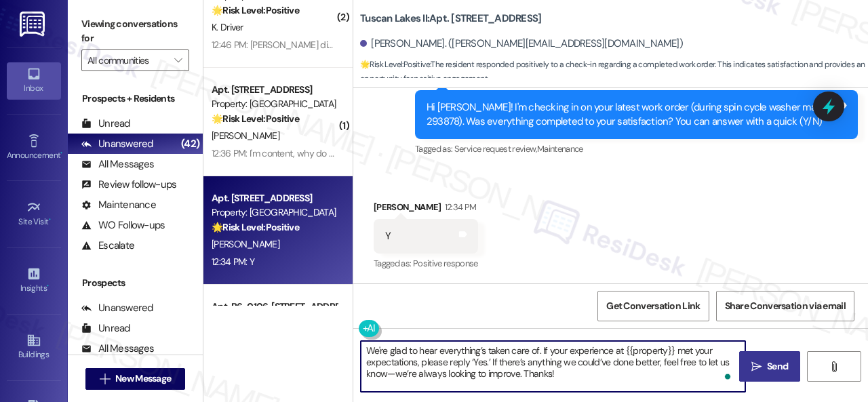
type textarea "We're glad to hear everything’s taken care of. If your experience at {{property…"
click at [771, 364] on span "Send" at bounding box center [777, 366] width 21 height 14
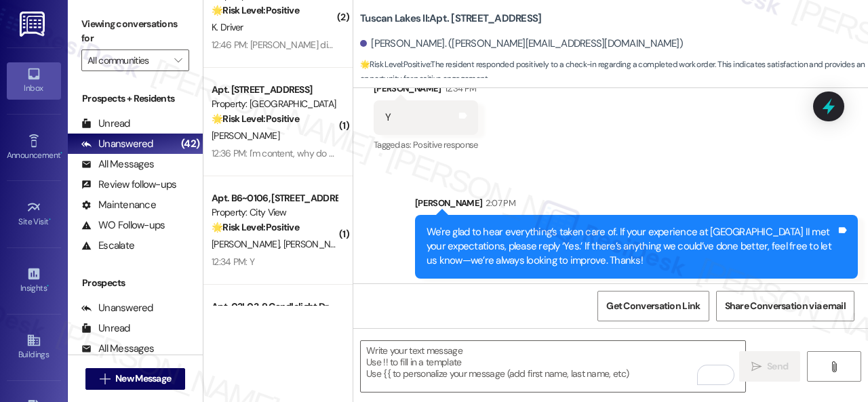
scroll to position [536, 0]
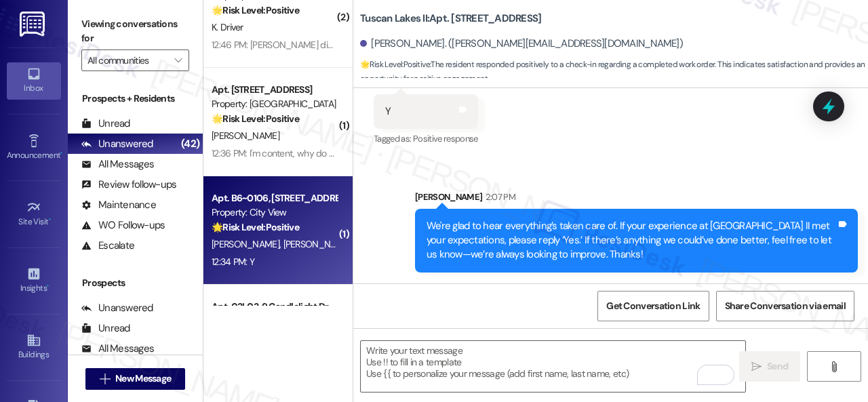
click at [281, 239] on div "M. Kail E. Kail" at bounding box center [274, 244] width 128 height 17
type textarea "Fetching suggested responses. Please feel free to read through the conversation…"
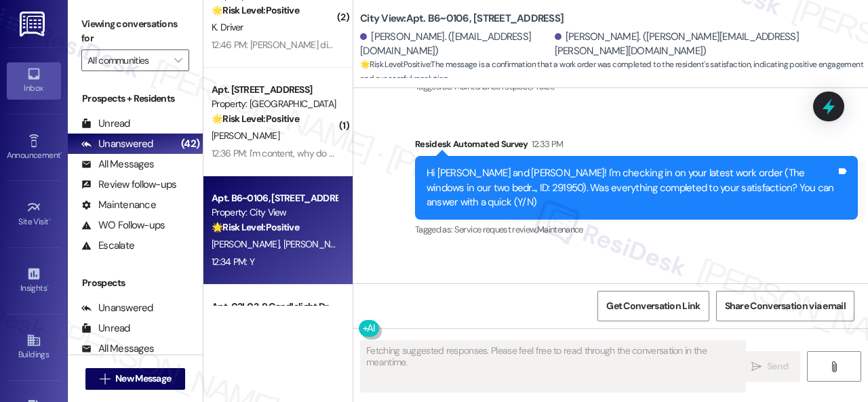
scroll to position [10845, 0]
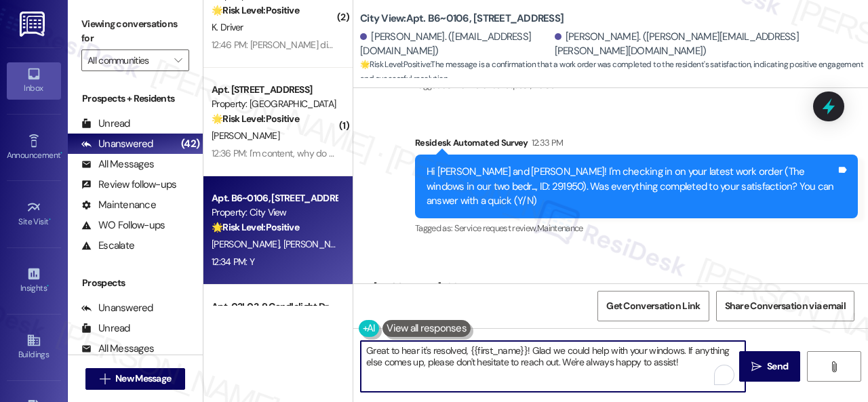
drag, startPoint x: 686, startPoint y: 364, endPoint x: 304, endPoint y: 346, distance: 382.7
click at [304, 346] on div "( 1 ) Apt. 02~204, 13310 Melrose Lane Property: Sovereign at Overland Park 🌟 Ri…" at bounding box center [535, 201] width 664 height 402
paste textarea "We're glad to hear everything’s taken care of. If your experience at {{property…"
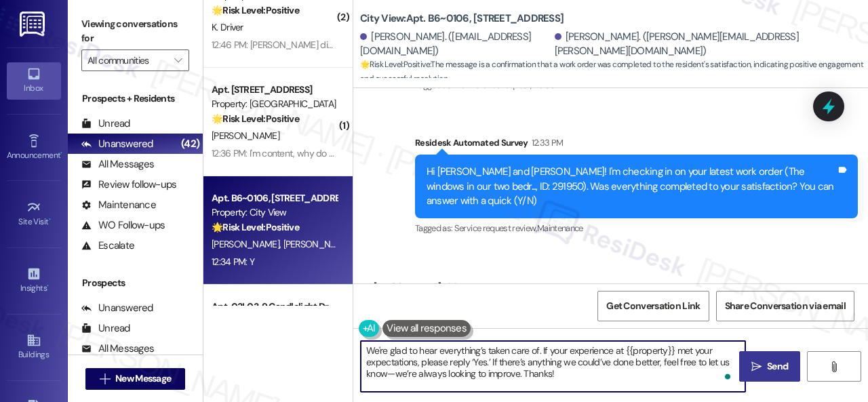
type textarea "We're glad to hear everything’s taken care of. If your experience at {{property…"
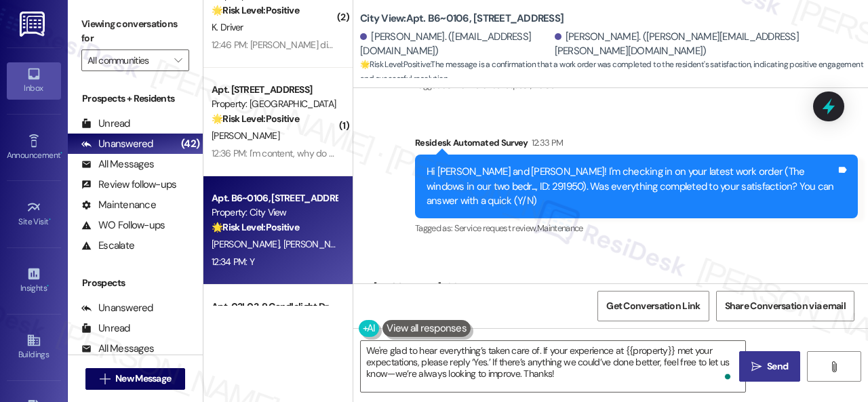
click at [771, 365] on span "Send" at bounding box center [777, 366] width 21 height 14
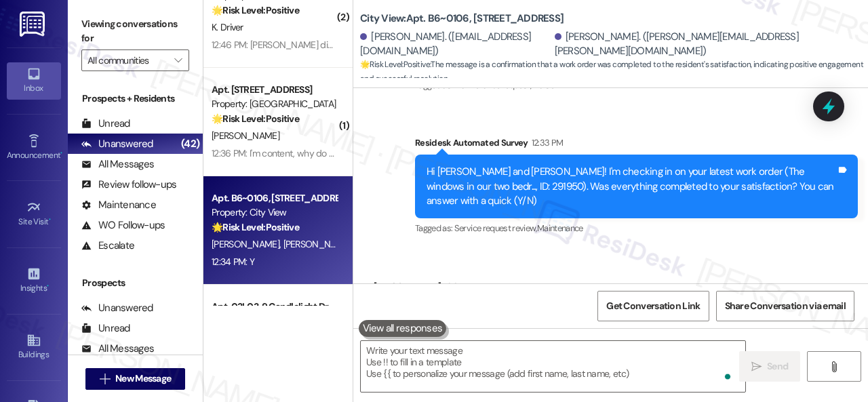
scroll to position [1695, 0]
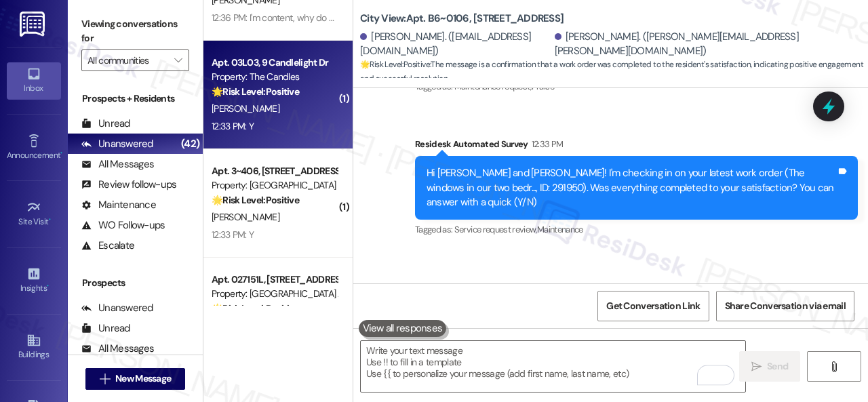
click at [289, 118] on div "12:33 PM: Y 12:33 PM: Y" at bounding box center [274, 126] width 128 height 17
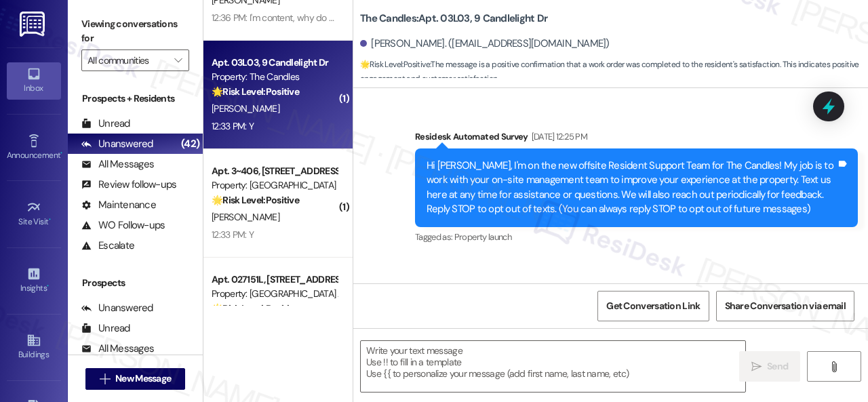
type textarea "Fetching suggested responses. Please feel free to read through the conversation…"
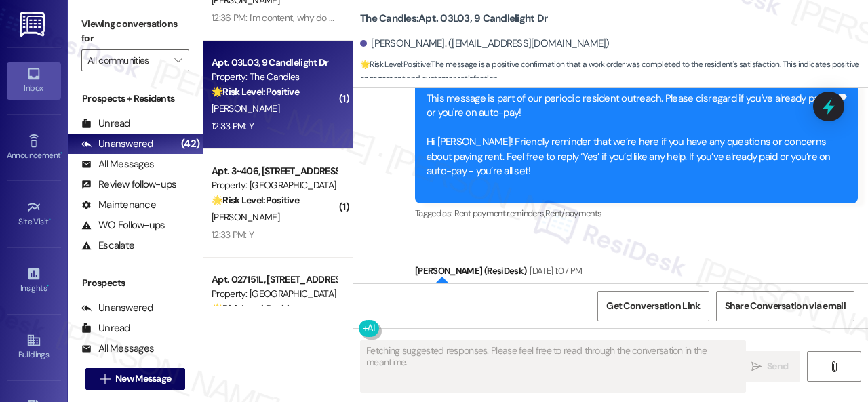
scroll to position [6064, 0]
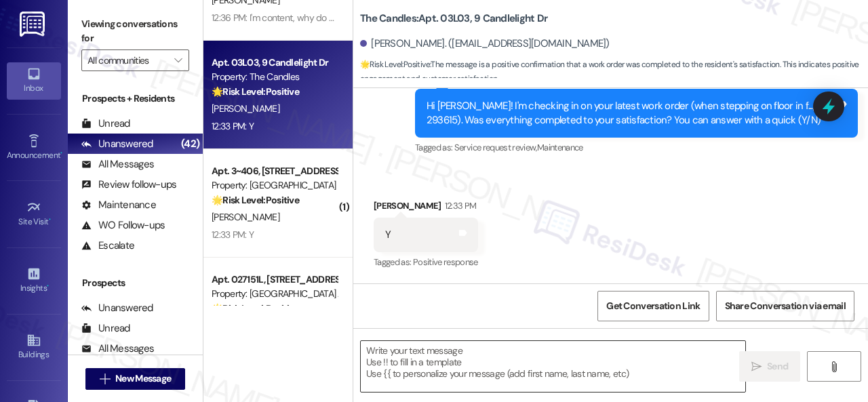
click at [475, 356] on textarea at bounding box center [553, 366] width 384 height 51
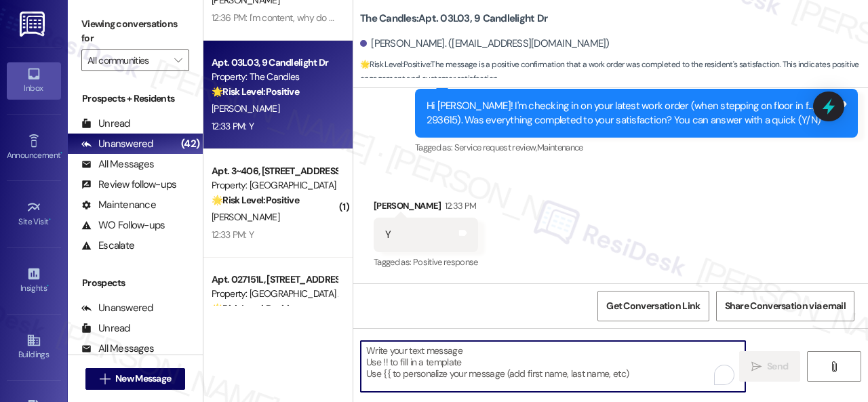
paste textarea "We're glad to hear everything’s taken care of. If your experience at {{property…"
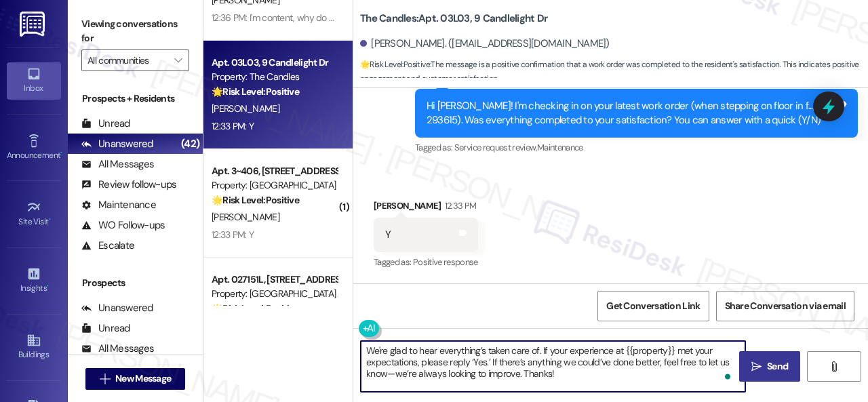
type textarea "We're glad to hear everything’s taken care of. If your experience at {{property…"
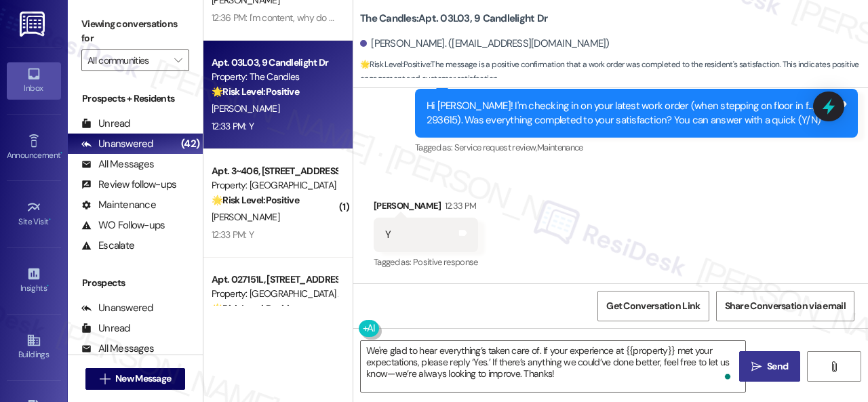
click at [772, 378] on button " Send" at bounding box center [769, 366] width 61 height 31
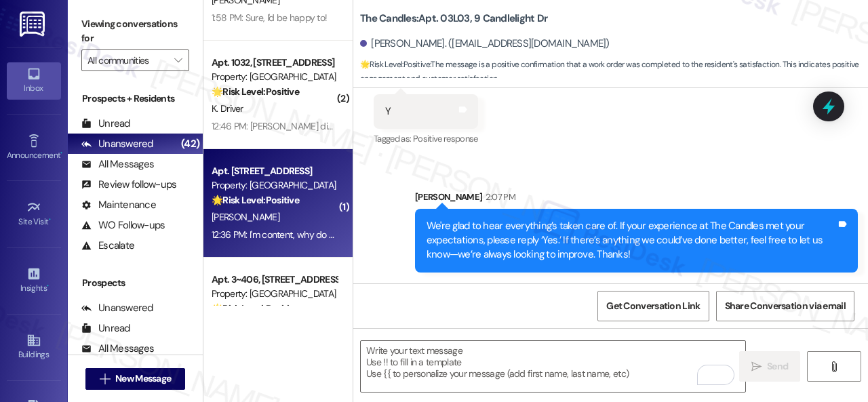
scroll to position [1627, 0]
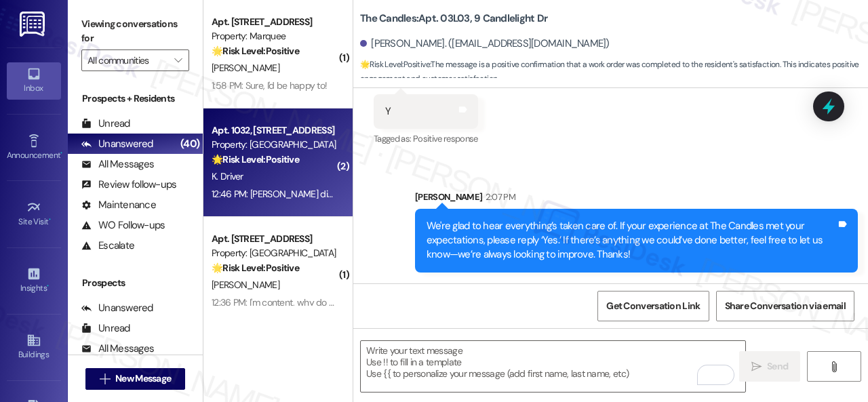
click at [289, 185] on div "K. Driver" at bounding box center [274, 176] width 128 height 17
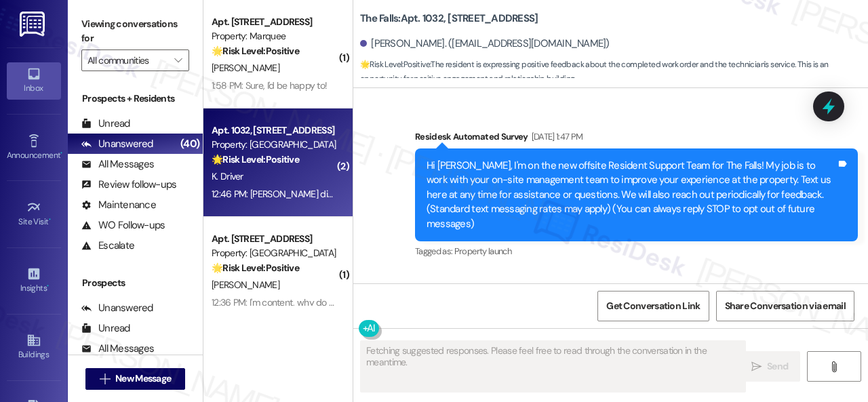
type textarea "Fetching suggested responses. Please feel free to read through the conversation…"
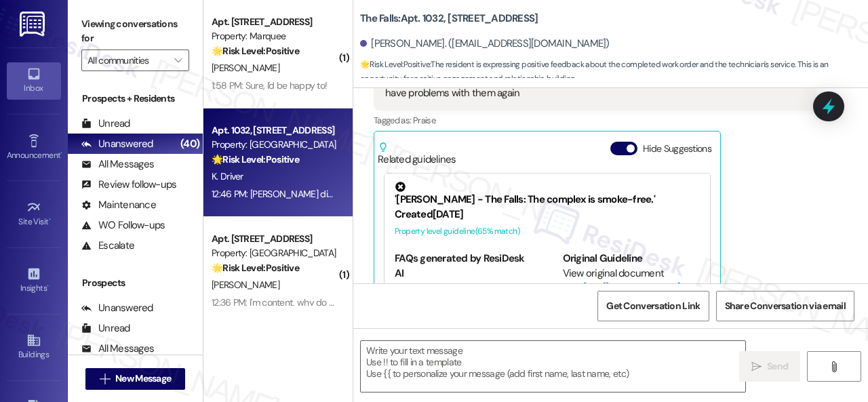
scroll to position [7683, 0]
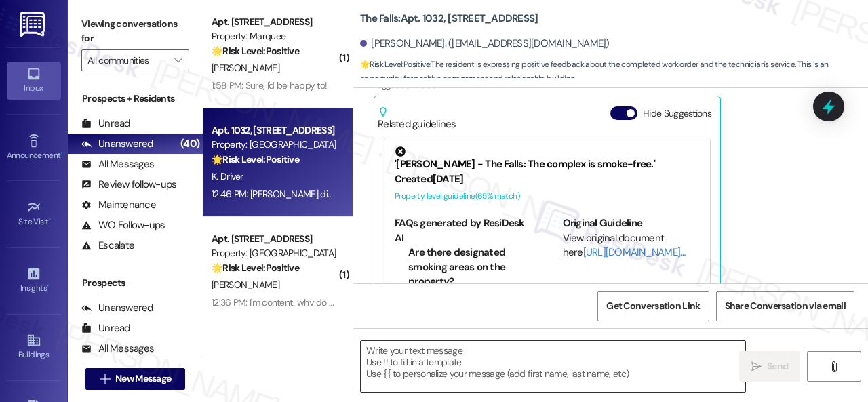
click at [462, 359] on textarea at bounding box center [553, 366] width 384 height 51
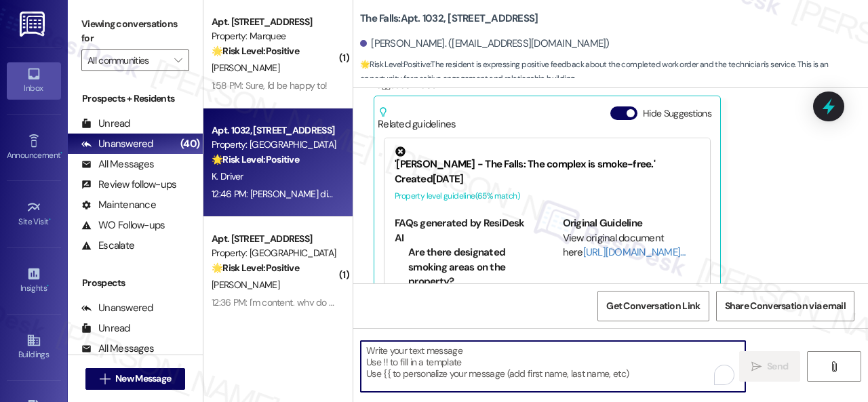
paste textarea "We're glad to hear everything’s taken care of. If your experience at {{property…"
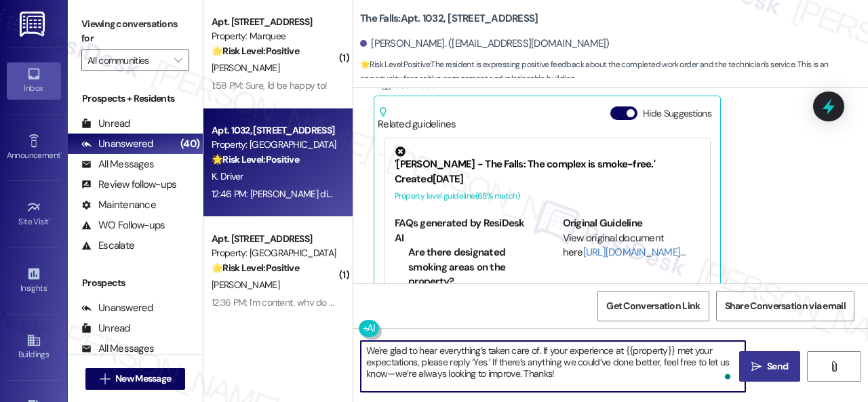
type textarea "We're glad to hear everything’s taken care of. If your experience at {{property…"
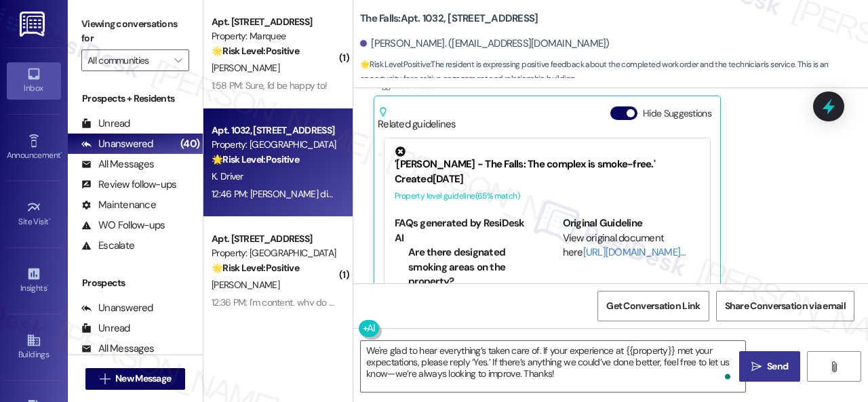
click at [764, 365] on span "Send" at bounding box center [777, 366] width 26 height 14
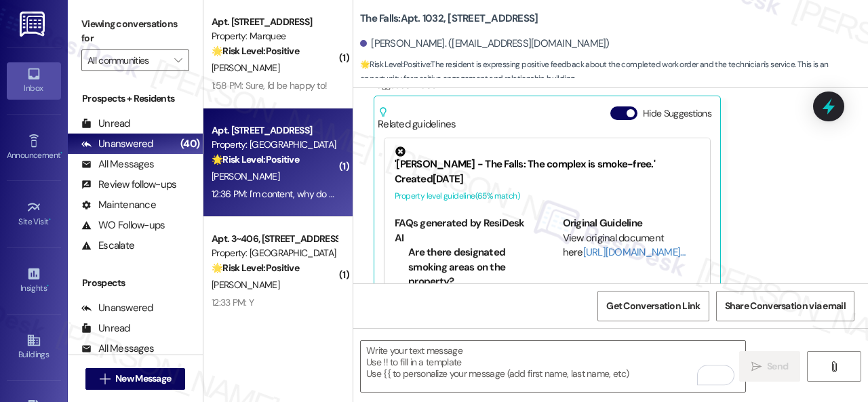
click at [308, 176] on div "J. Rickert" at bounding box center [274, 176] width 128 height 17
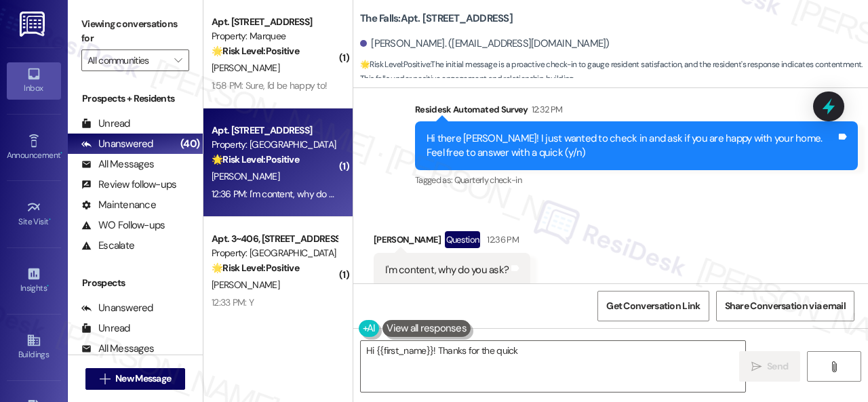
scroll to position [1186, 0]
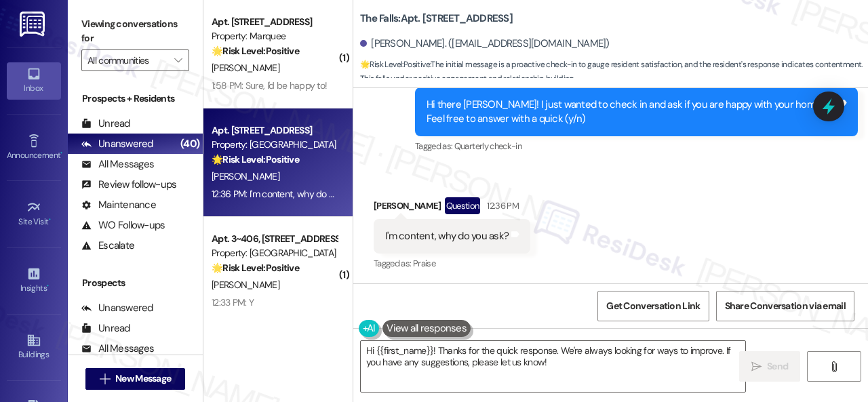
click at [441, 193] on div "Received via SMS Jessica Rickert Question 12:36 PM I'm content, why do you ask?…" at bounding box center [451, 235] width 177 height 97
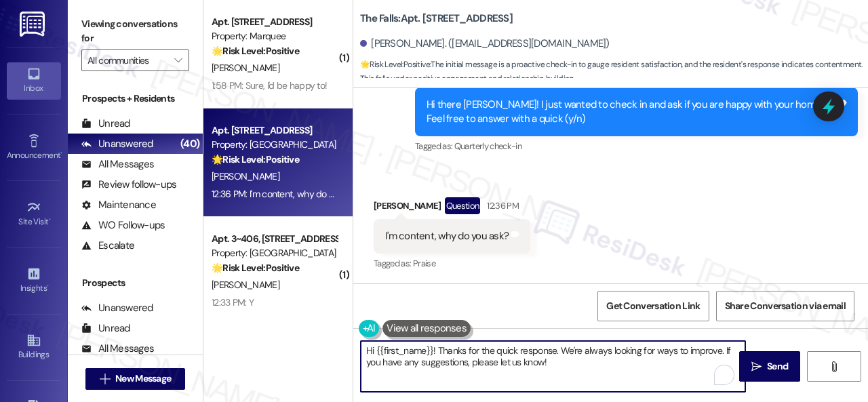
drag, startPoint x: 434, startPoint y: 346, endPoint x: 294, endPoint y: 308, distance: 144.7
click at [296, 308] on div "( 1 ) Apt. 1021, 4101 S Custer Rd Property: Craig Ranch 🌟 Risk Level: Positive …" at bounding box center [535, 201] width 664 height 402
paste textarea "I'm glad you are satisfied with your home. Have you written a review for us bef…"
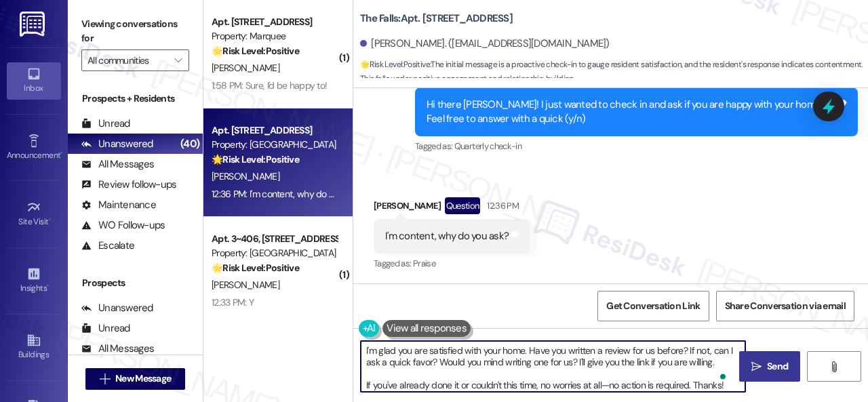
type textarea "I'm glad you are satisfied with your home. Have you written a review for us bef…"
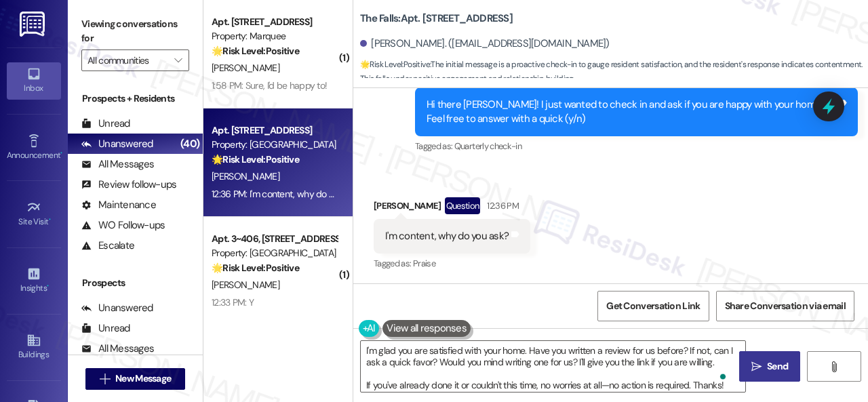
click at [767, 366] on span "Send" at bounding box center [777, 366] width 21 height 14
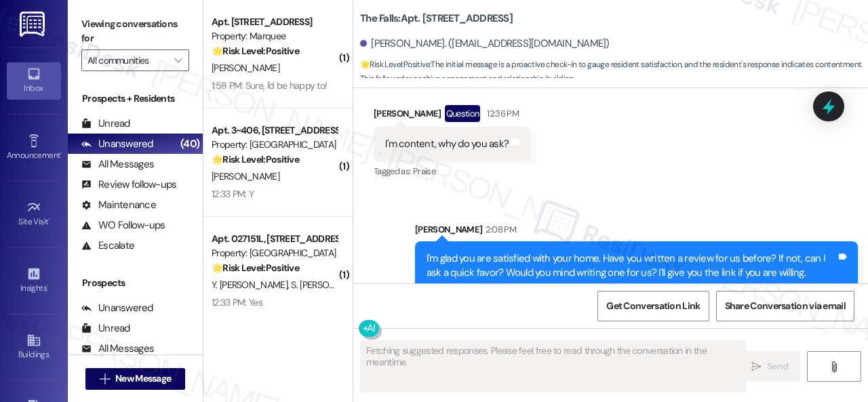
scroll to position [1325, 0]
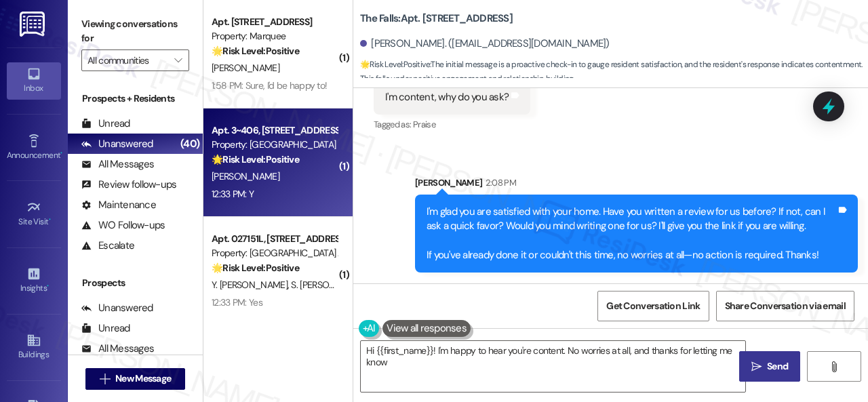
type textarea "Hi {{first_name}}! I'm happy to hear you're content. No worries at all, and tha…"
click at [306, 178] on div "J. Campbell" at bounding box center [274, 176] width 128 height 17
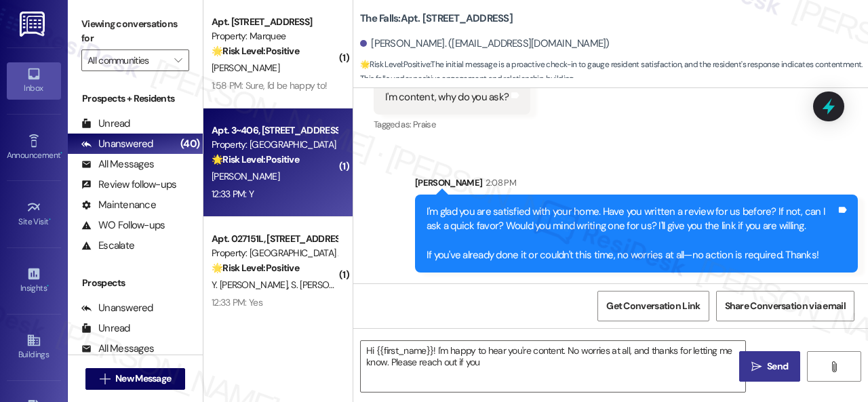
type textarea "Hi {{first_name}}! I'm happy to hear you're content. No worries at all, and tha…"
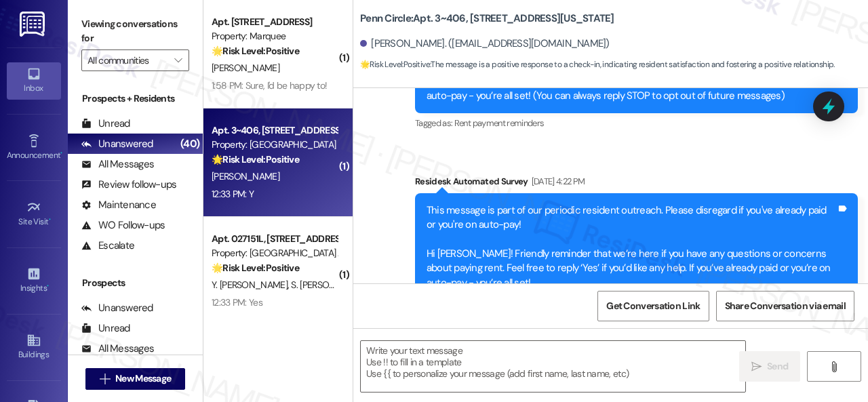
type textarea "Fetching suggested responses. Please feel free to read through the conversation…"
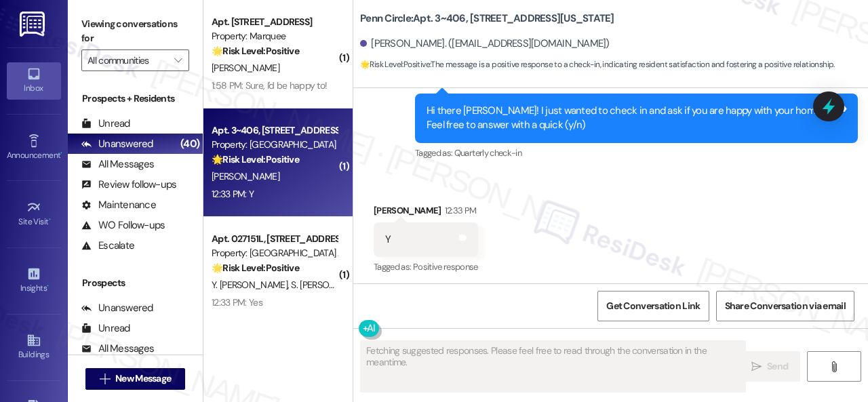
scroll to position [839, 0]
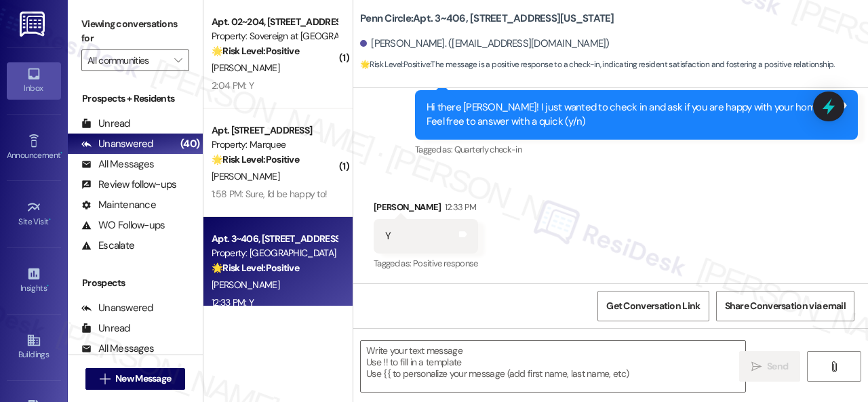
click at [388, 154] on div "Announcement, sent via SMS Sarah (ResiDesk) Aug 11, 2025 at 11:17 AM Hi James, …" at bounding box center [610, 12] width 515 height 316
click at [435, 355] on textarea at bounding box center [553, 366] width 384 height 51
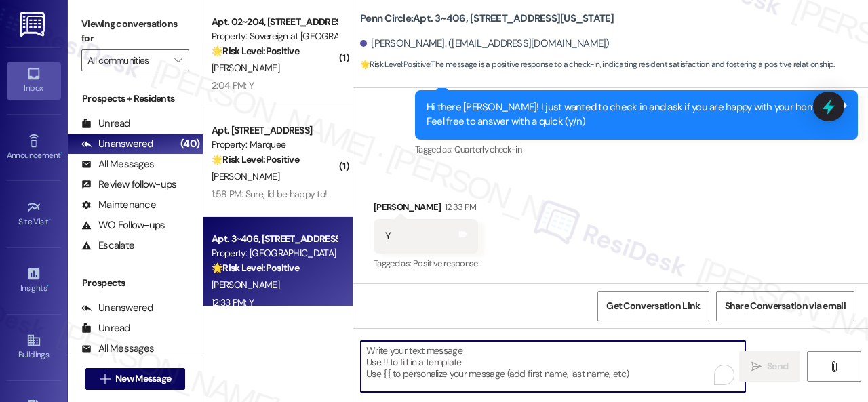
paste textarea "I'm glad you are satisfied with your home. Have you written a review for us bef…"
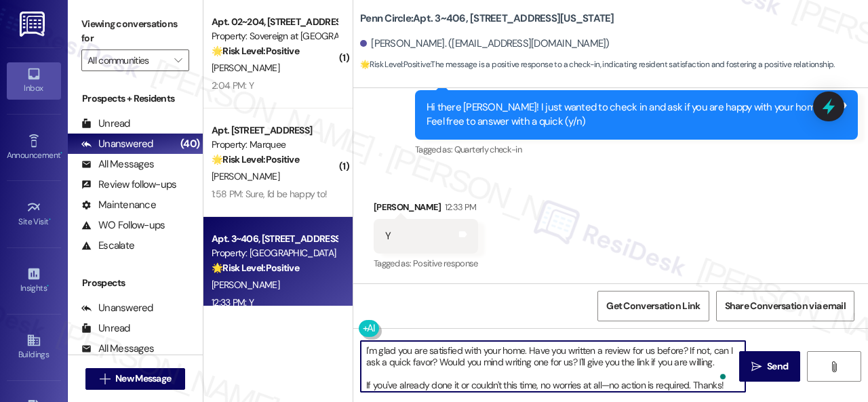
scroll to position [839, 0]
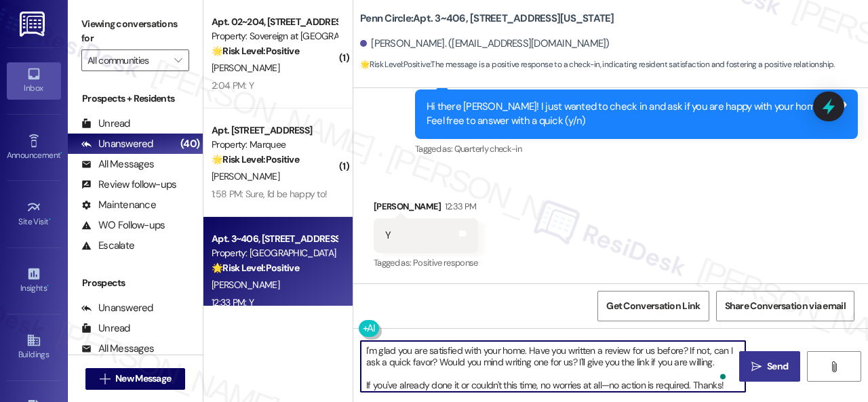
type textarea "I'm glad you are satisfied with your home. Have you written a review for us bef…"
click at [757, 368] on span " Send" at bounding box center [769, 366] width 43 height 14
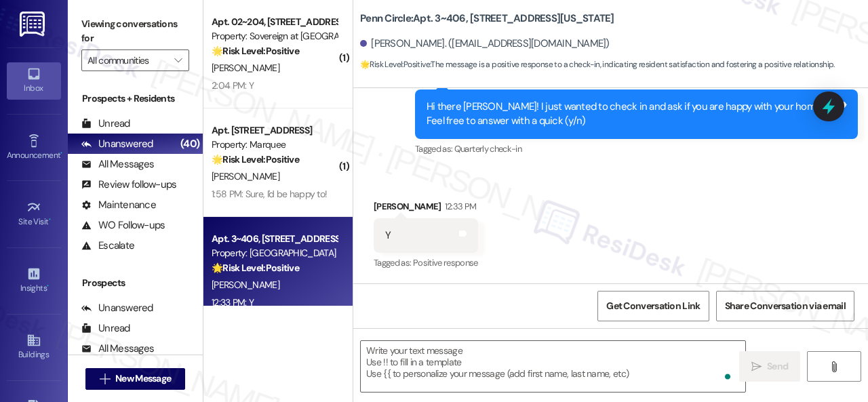
scroll to position [839, 0]
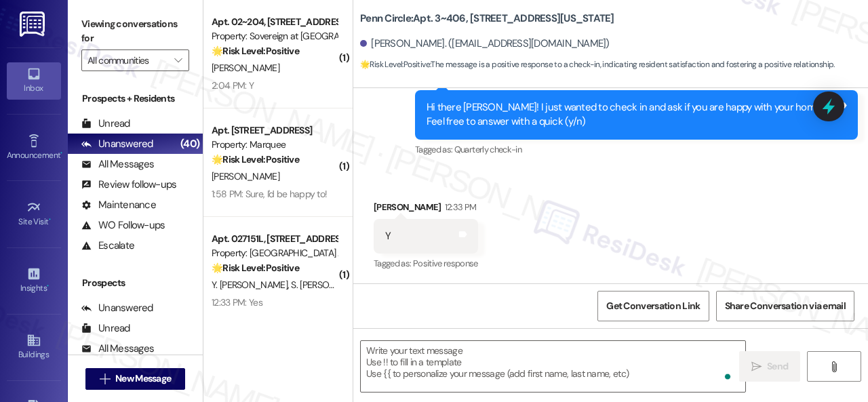
click at [415, 181] on div "Received via SMS James Campbell 12:33 PM Y Tags and notes Tagged as: Positive r…" at bounding box center [610, 226] width 515 height 115
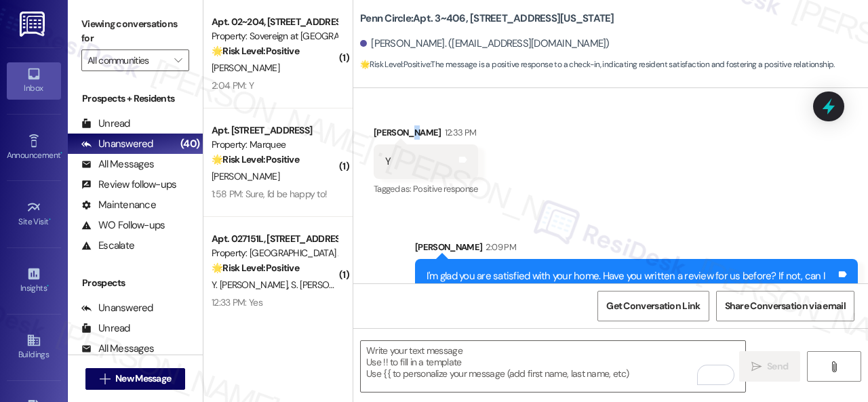
scroll to position [978, 0]
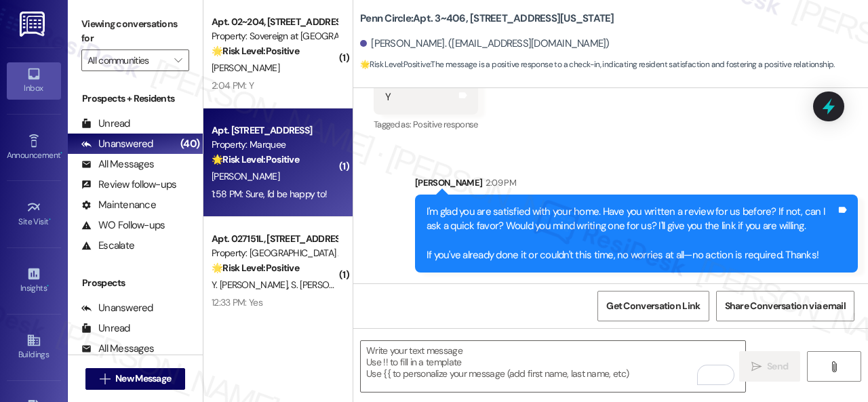
click at [297, 185] on div "J. Wassmund" at bounding box center [274, 176] width 128 height 17
type textarea "Fetching suggested responses. Please feel free to read through the conversation…"
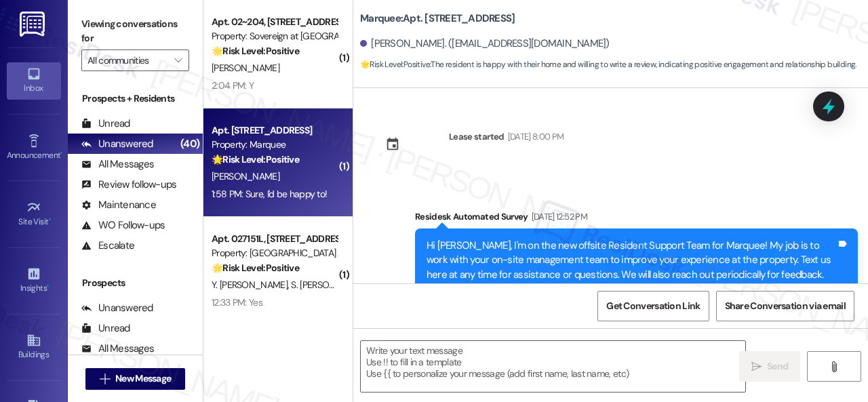
type textarea "Fetching suggested responses. Please feel free to read through the conversation…"
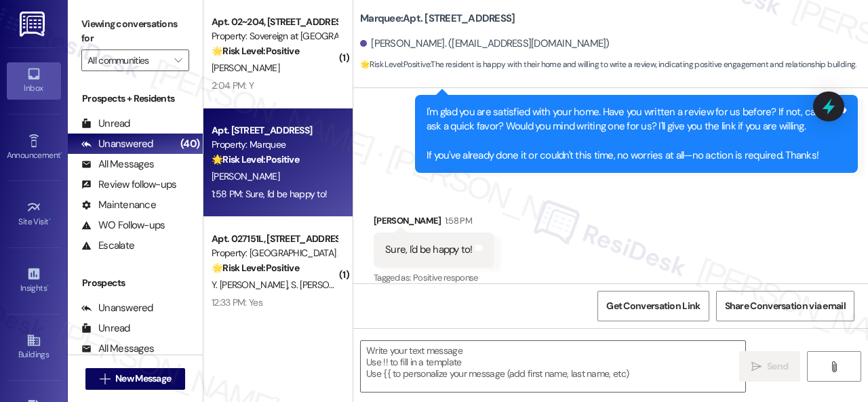
scroll to position [1533, 0]
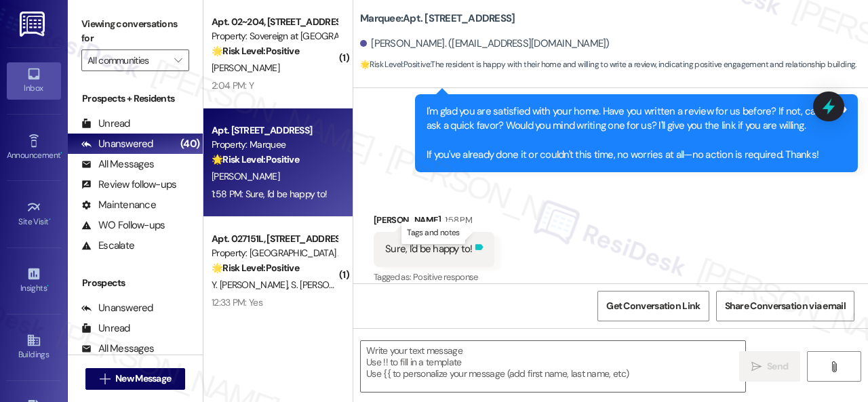
click at [479, 245] on icon at bounding box center [479, 248] width 8 height 6
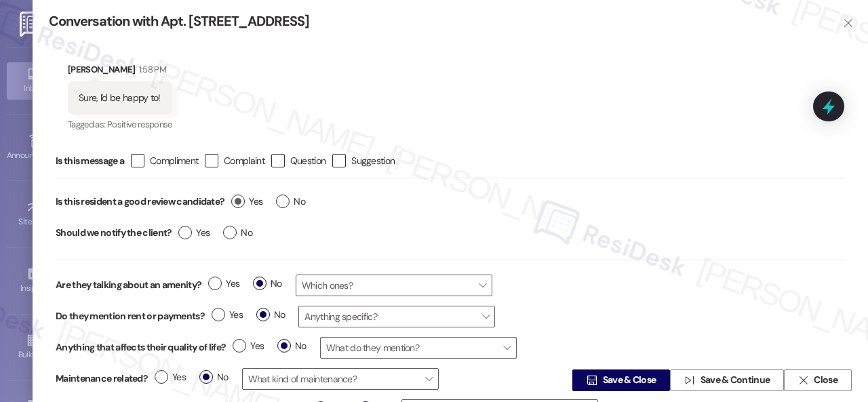
click at [247, 205] on span "Yes" at bounding box center [246, 202] width 31 height 14
click at [247, 205] on input "Yes" at bounding box center [246, 204] width 31 height 18
radio input "true"
click at [603, 376] on span "Save & Close" at bounding box center [630, 381] width 54 height 14
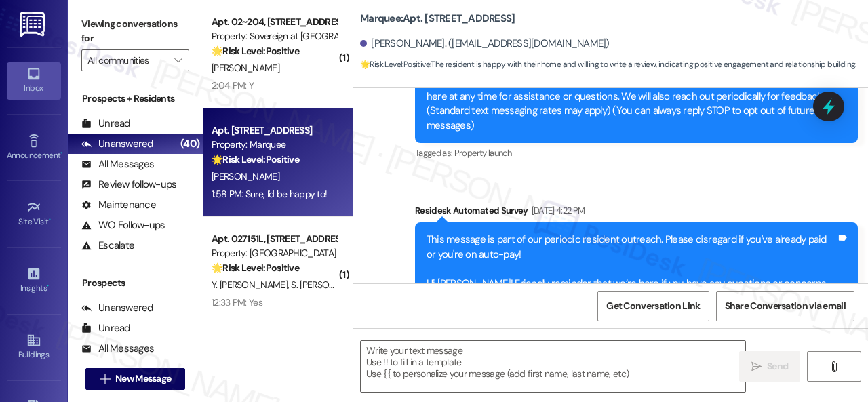
type textarea "Fetching suggested responses. Please feel free to read through the conversation…"
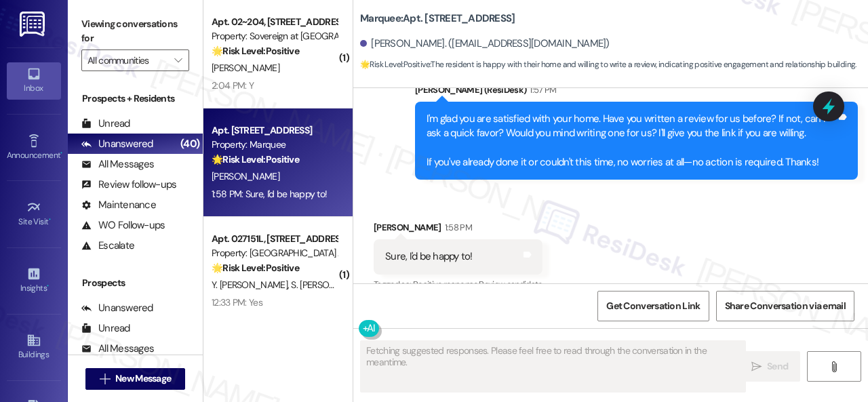
scroll to position [1532, 0]
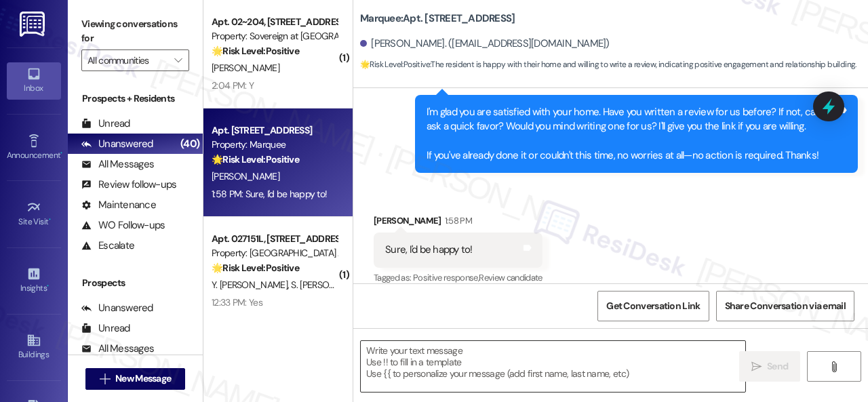
click at [480, 353] on textarea at bounding box center [553, 366] width 384 height 51
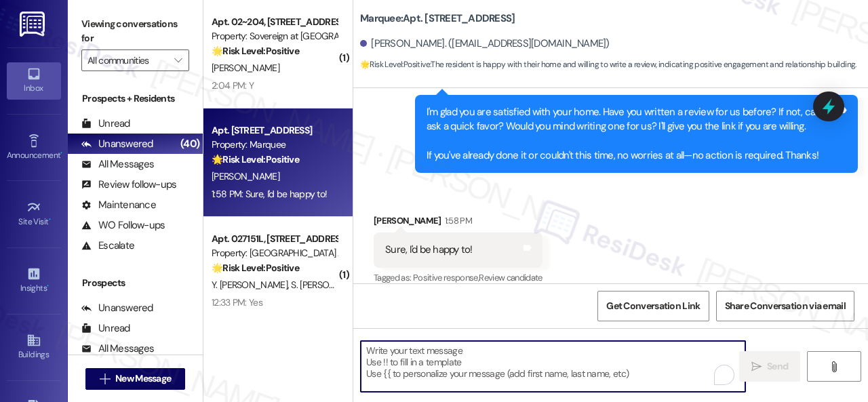
paste textarea "Thank you so much! It means a lot to us! Please take a moment to write a review…"
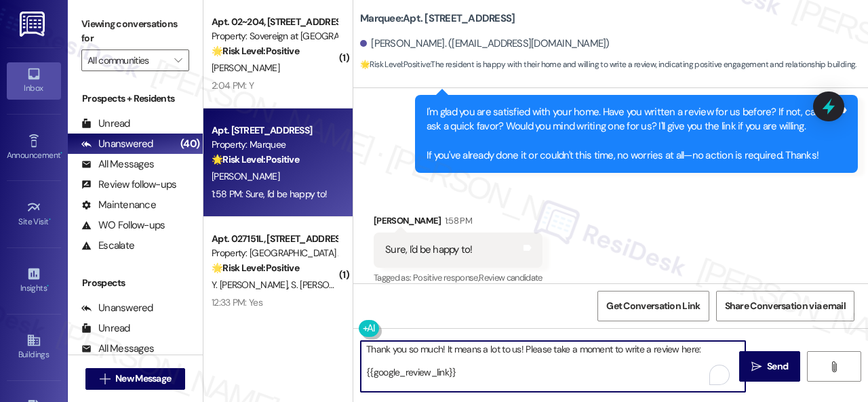
scroll to position [0, 0]
type textarea "Thank you so much! It means a lot to us! Please take a moment to write a review…"
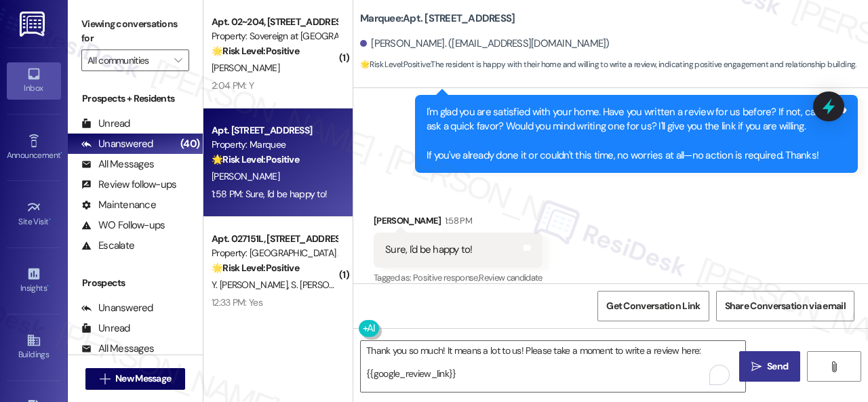
click at [767, 363] on span "Send" at bounding box center [777, 366] width 21 height 14
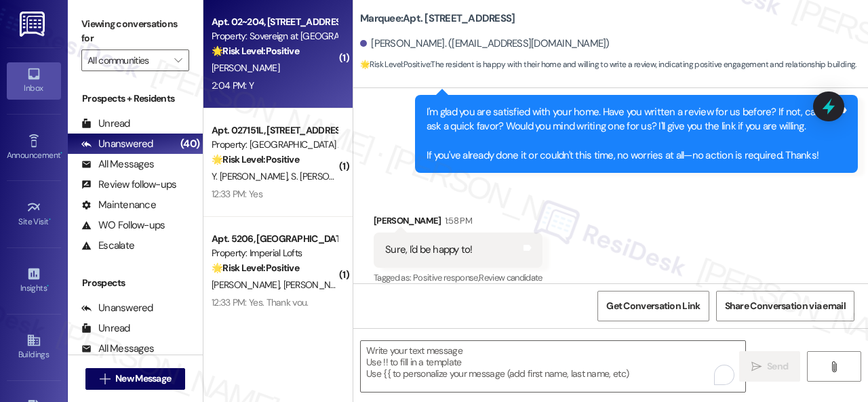
click at [305, 78] on div "2:04 PM: Y 2:04 PM: Y" at bounding box center [274, 85] width 128 height 17
type textarea "Fetching suggested responses. Please feel free to read through the conversation…"
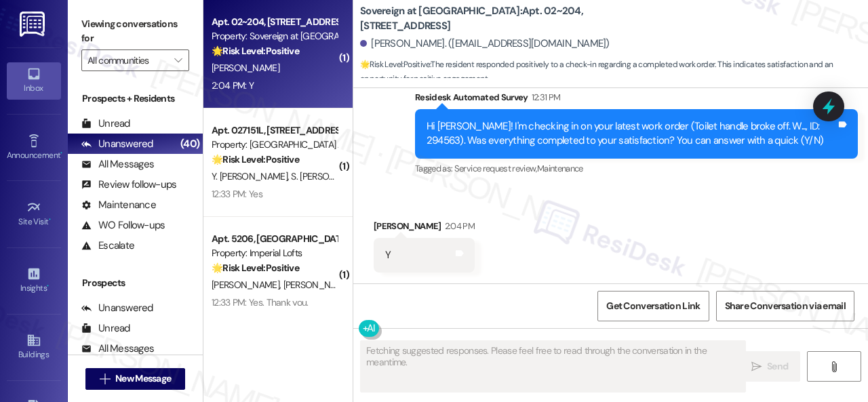
scroll to position [963, 0]
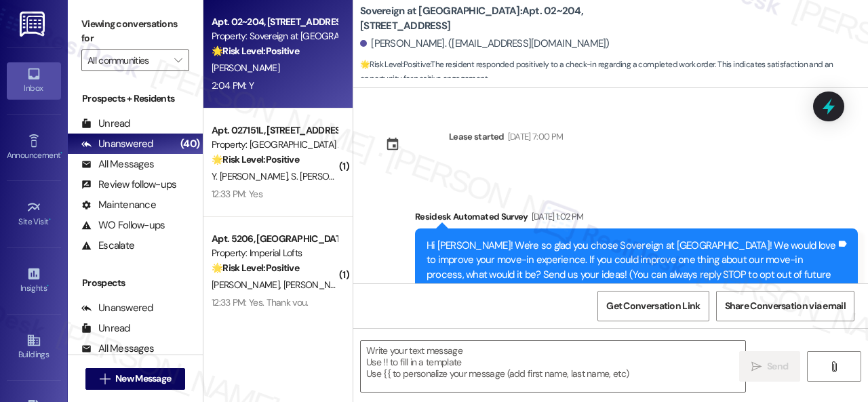
scroll to position [963, 0]
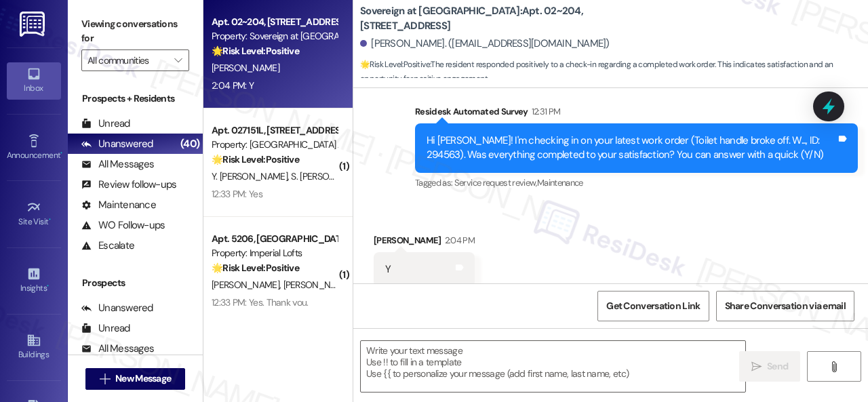
click at [395, 141] on div "Survey, sent via SMS Residesk Automated Survey 12:31 PM Hi [PERSON_NAME]! I'm c…" at bounding box center [610, 138] width 515 height 129
click at [435, 348] on textarea at bounding box center [553, 366] width 384 height 51
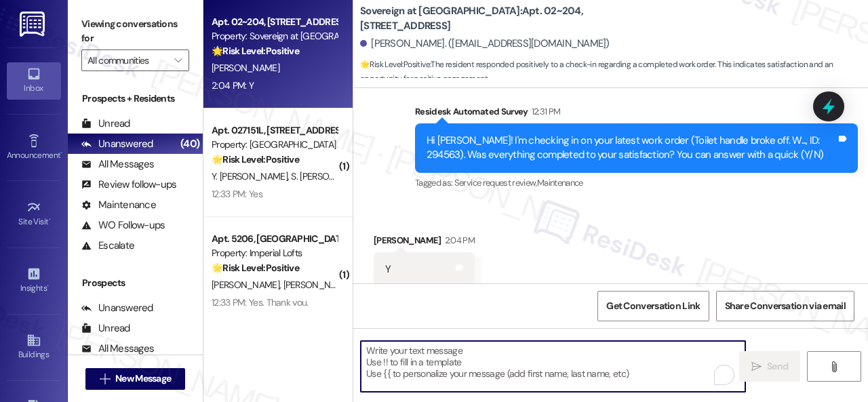
paste textarea "We're glad to hear everything’s taken care of. If your experience at {{property…"
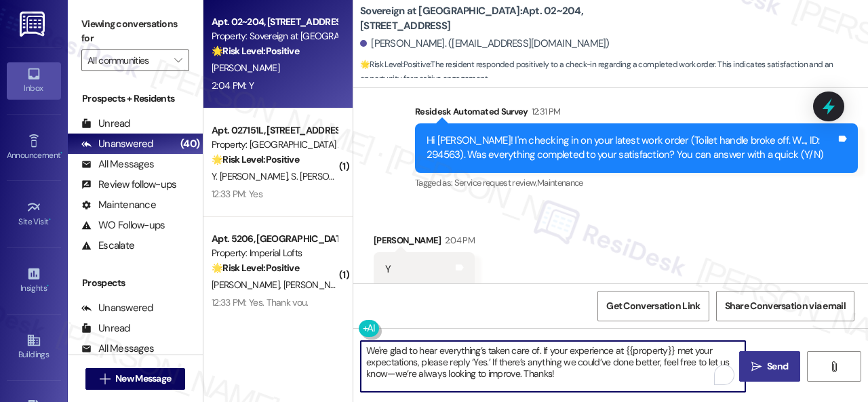
type textarea "We're glad to hear everything’s taken care of. If your experience at {{property…"
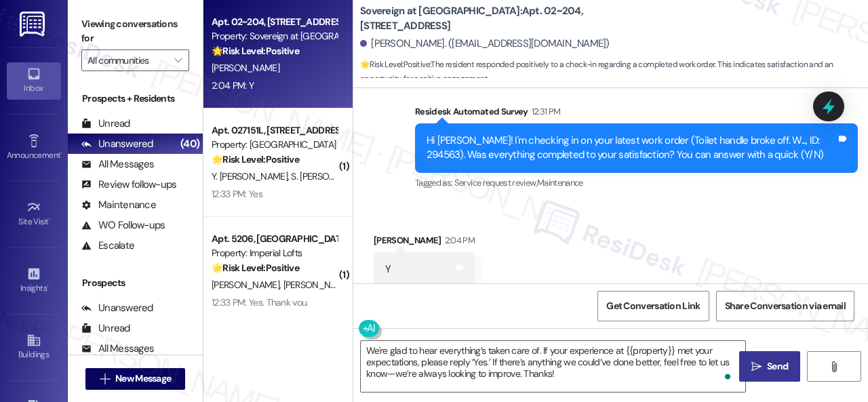
click at [767, 369] on span "Send" at bounding box center [777, 366] width 21 height 14
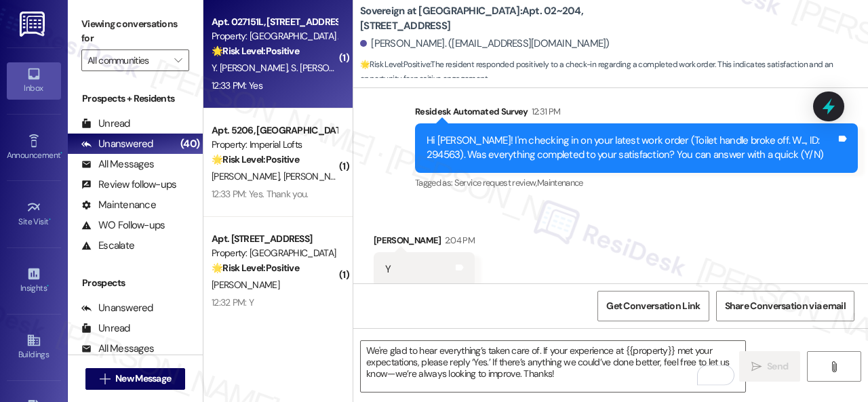
click at [287, 82] on div "12:33 PM: Yes 12:33 PM: Yes" at bounding box center [274, 85] width 128 height 17
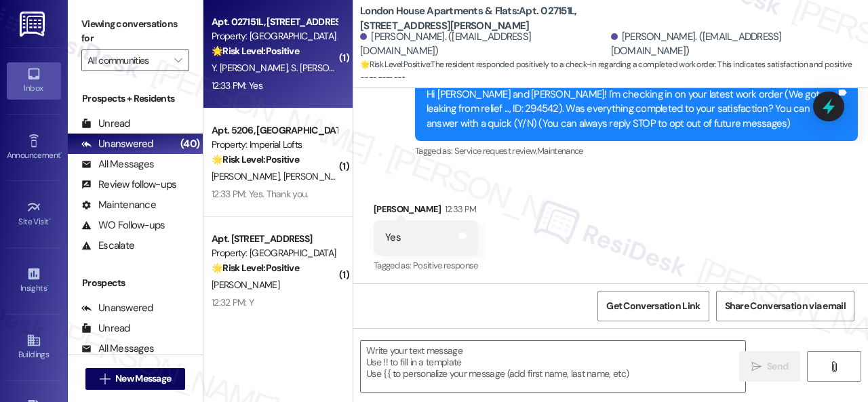
type textarea "Fetching suggested responses. Please feel free to read through the conversation…"
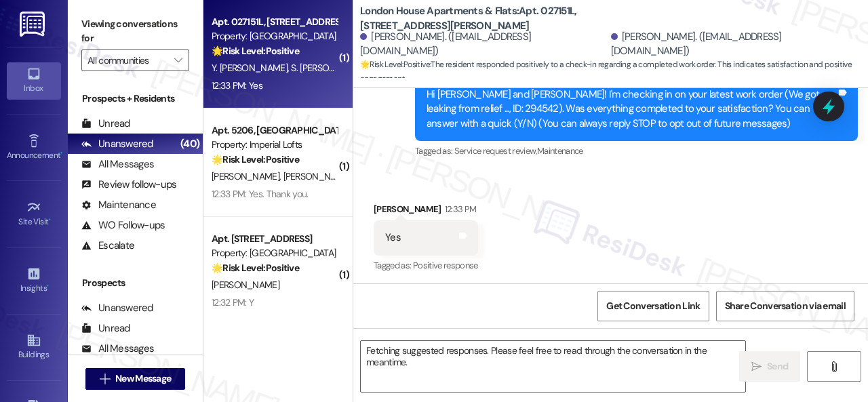
scroll to position [153, 0]
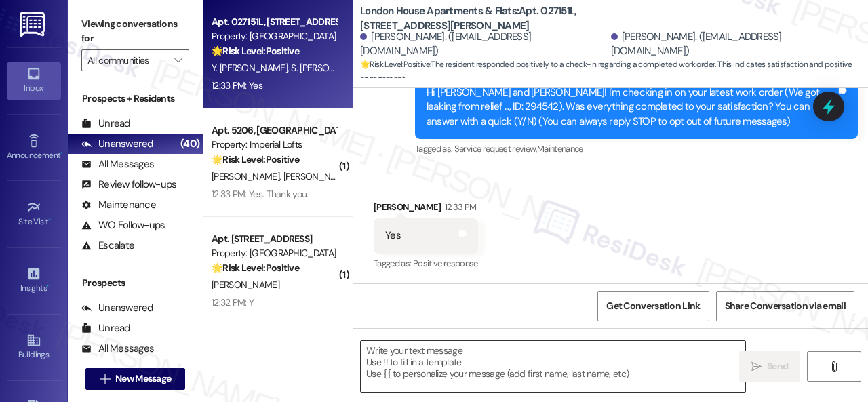
click at [457, 355] on textarea at bounding box center [553, 366] width 384 height 51
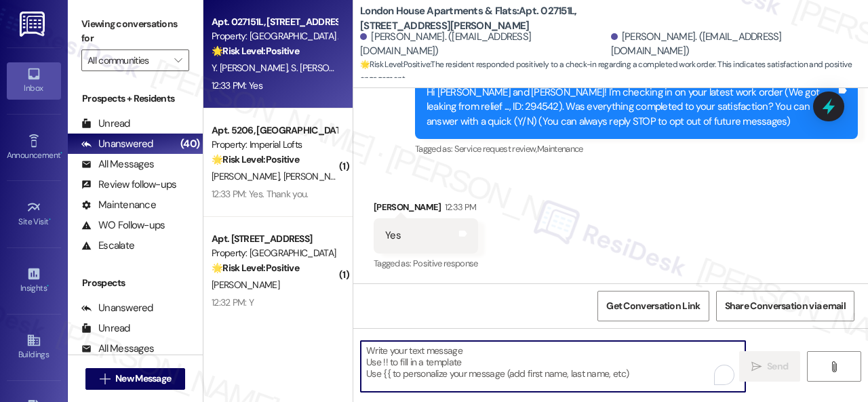
paste textarea "We're glad to hear everything’s taken care of. If your experience at {{property…"
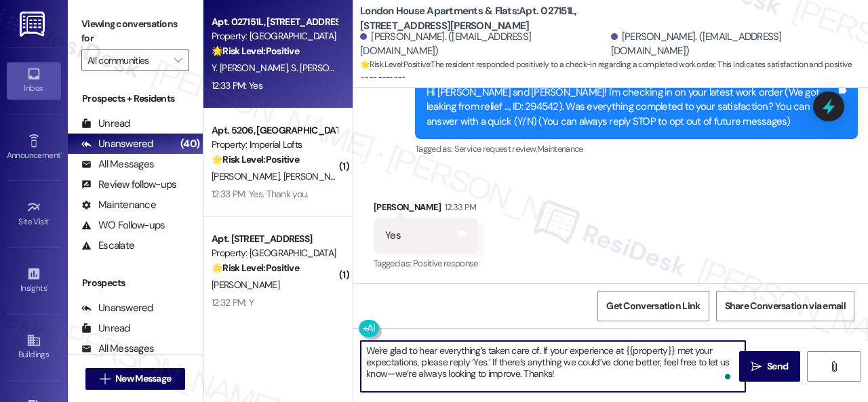
scroll to position [154, 0]
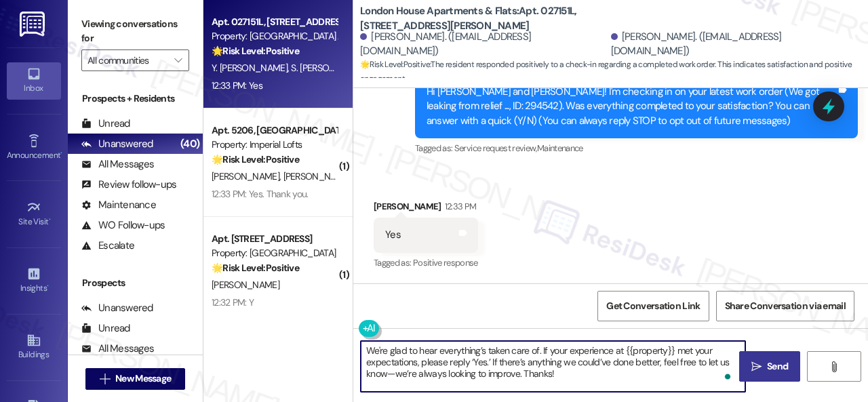
type textarea "We're glad to hear everything’s taken care of. If your experience at {{property…"
click at [764, 364] on span "Send" at bounding box center [777, 366] width 26 height 14
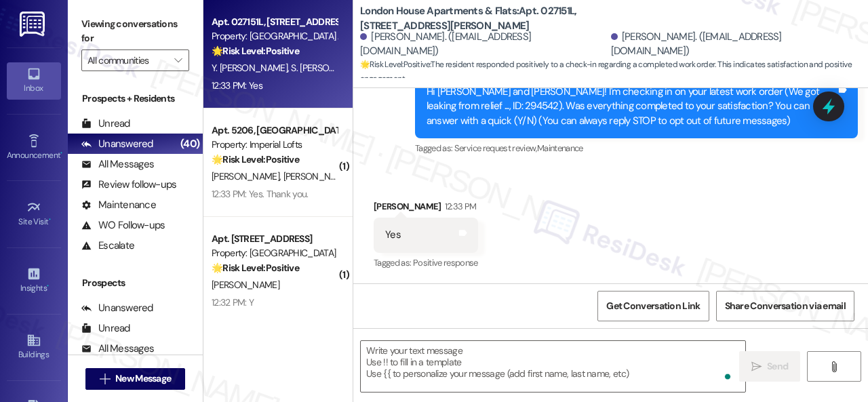
scroll to position [153, 0]
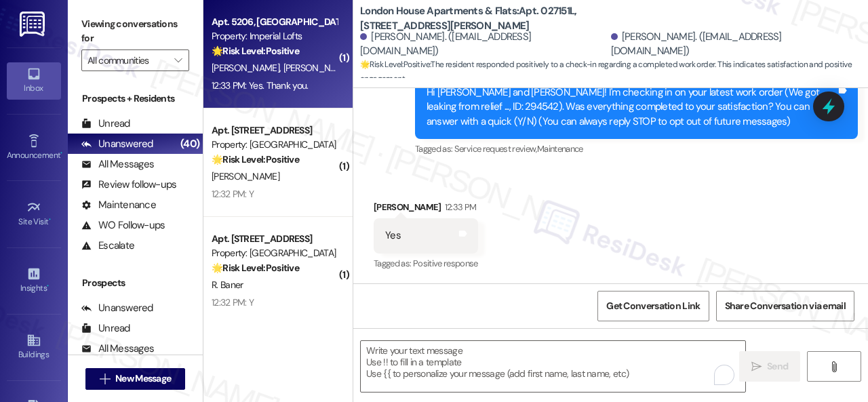
click at [309, 71] on div "N. Ahmad S. Qureshi" at bounding box center [274, 68] width 128 height 17
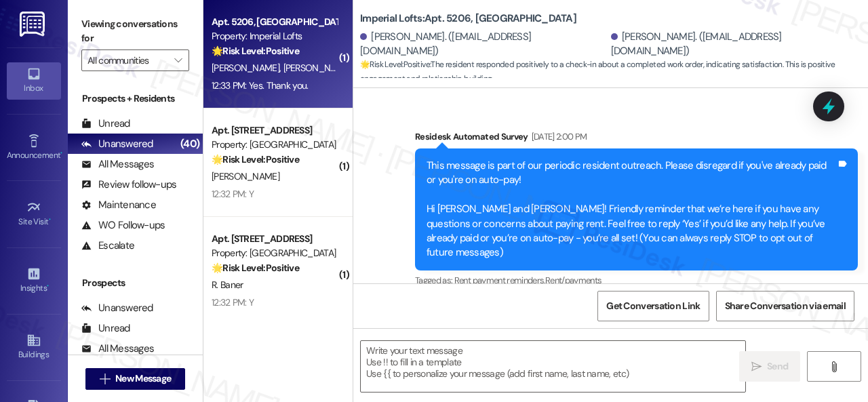
type textarea "Fetching suggested responses. Please feel free to read through the conversation…"
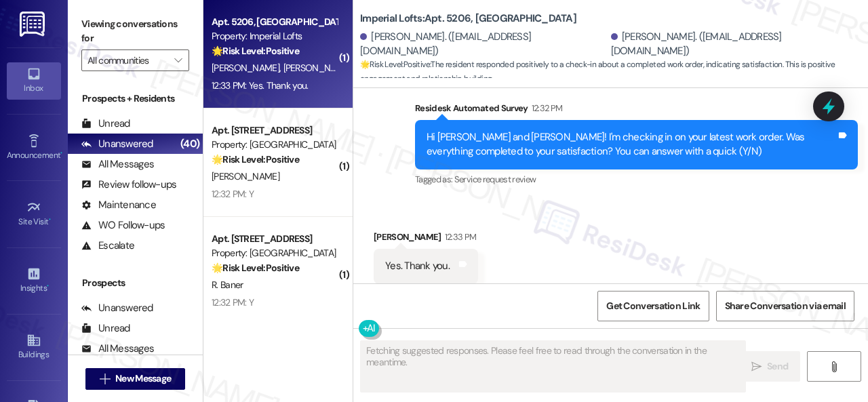
scroll to position [594, 0]
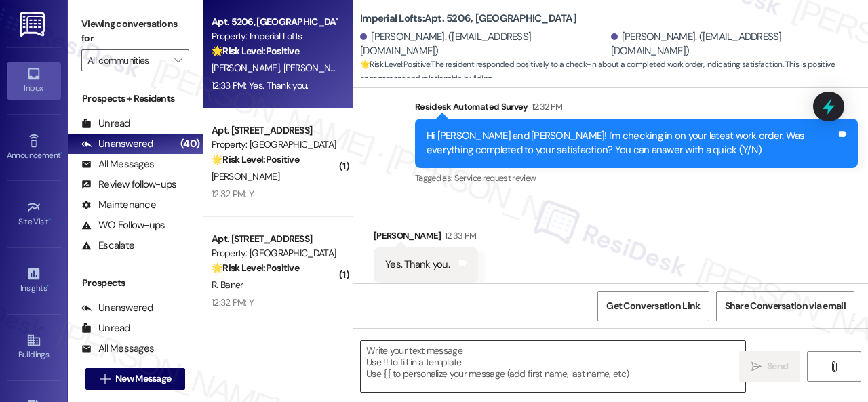
click at [390, 356] on textarea at bounding box center [553, 366] width 384 height 51
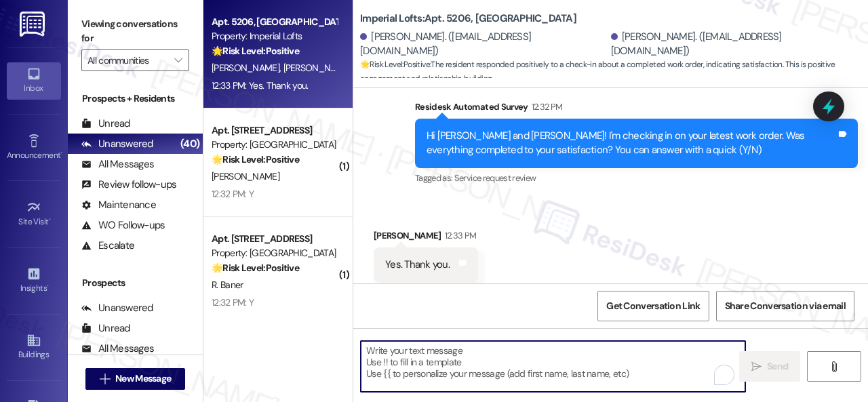
paste textarea "We're glad to hear everything’s taken care of. If your experience at {{property…"
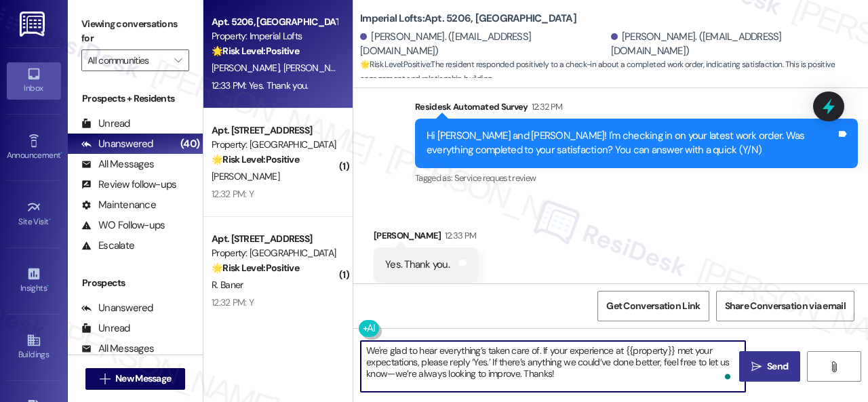
type textarea "We're glad to hear everything’s taken care of. If your experience at {{property…"
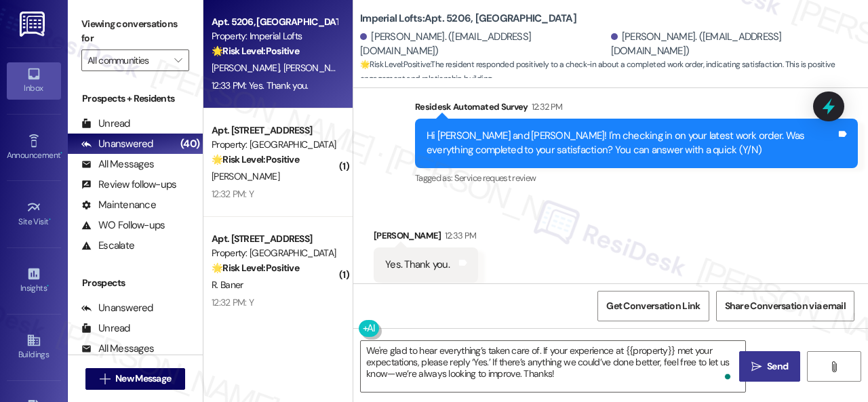
click at [768, 368] on span "Send" at bounding box center [777, 366] width 21 height 14
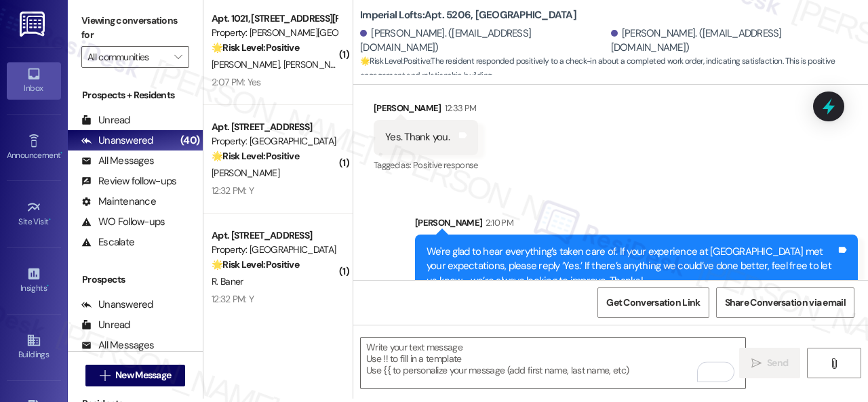
scroll to position [4, 0]
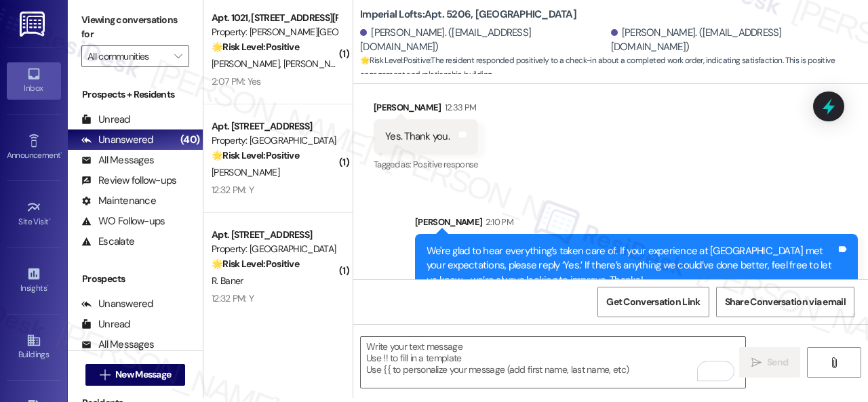
drag, startPoint x: 293, startPoint y: 87, endPoint x: 388, endPoint y: 155, distance: 117.2
click at [290, 87] on div "2:07 PM: Yes 2:07 PM: Yes" at bounding box center [274, 81] width 128 height 17
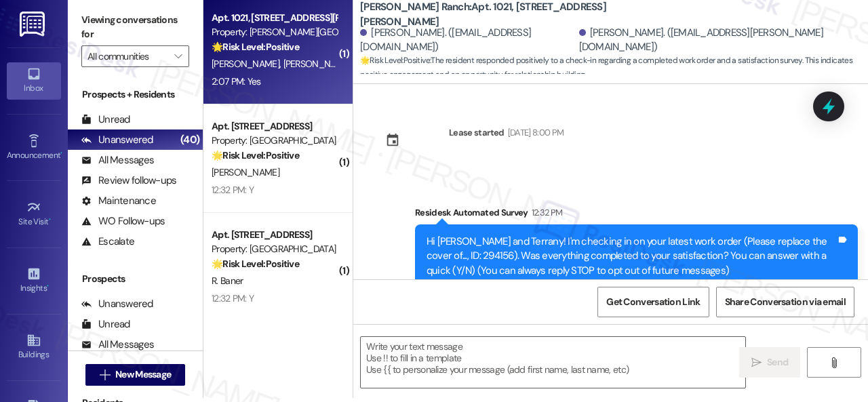
scroll to position [0, 0]
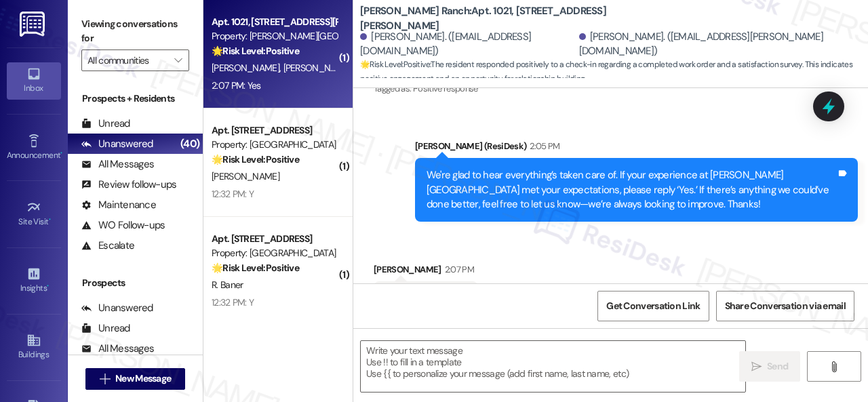
type textarea "Fetching suggested responses. Please feel free to read through the conversation…"
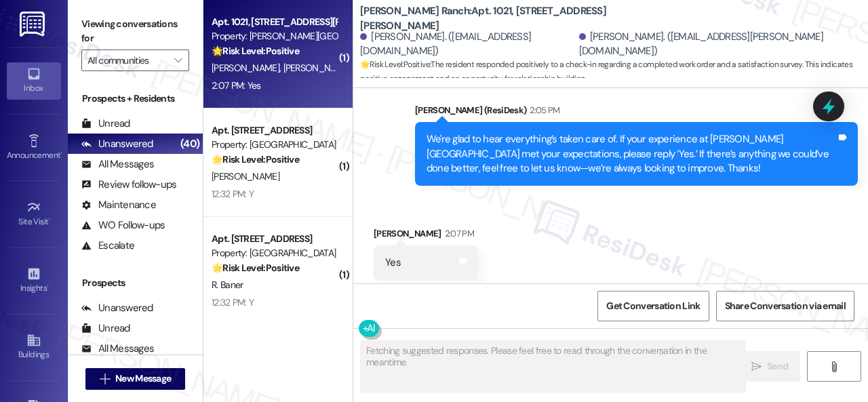
scroll to position [391, 0]
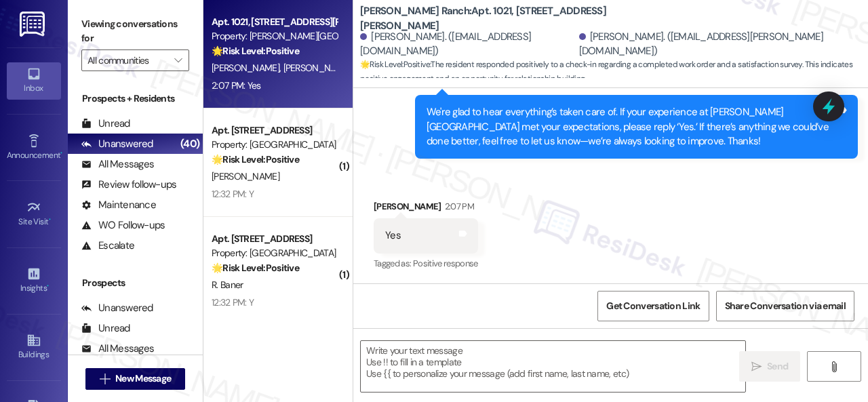
click at [431, 174] on div "Received via SMS Terrany Lewis 2:07 PM Yes Tags and notes Tagged as: Positive r…" at bounding box center [610, 226] width 515 height 115
click at [431, 356] on textarea at bounding box center [553, 366] width 384 height 51
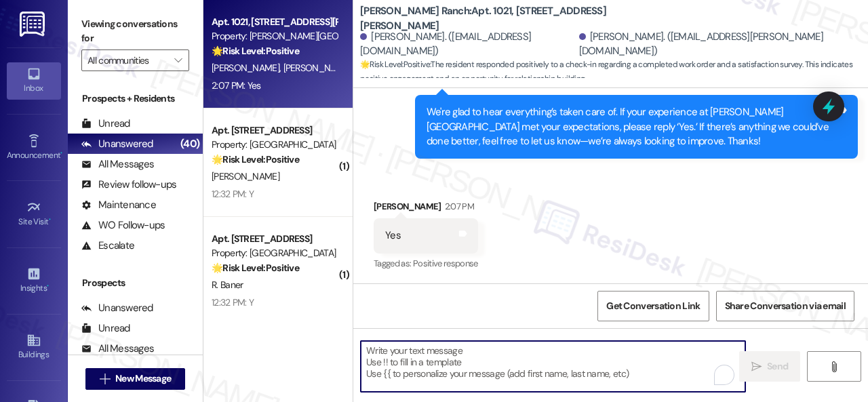
paste textarea "I'm glad you are satisfied with your home. Have you written a review for us bef…"
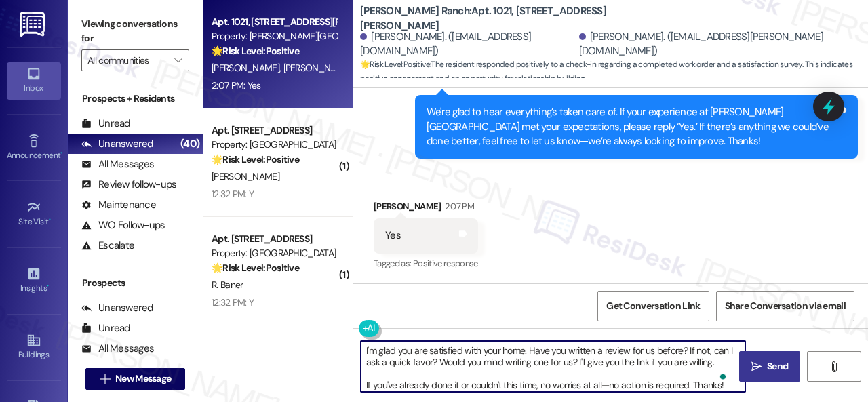
type textarea "I'm glad you are satisfied with your home. Have you written a review for us bef…"
click at [775, 363] on span "Send" at bounding box center [777, 366] width 21 height 14
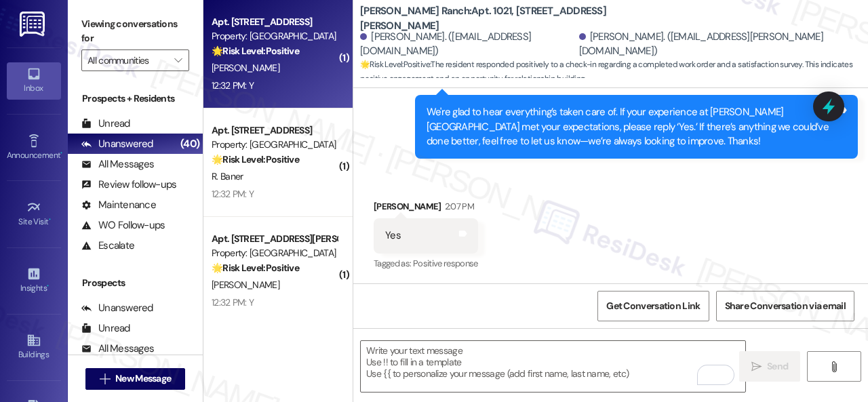
click at [300, 71] on div "[PERSON_NAME]" at bounding box center [274, 68] width 128 height 17
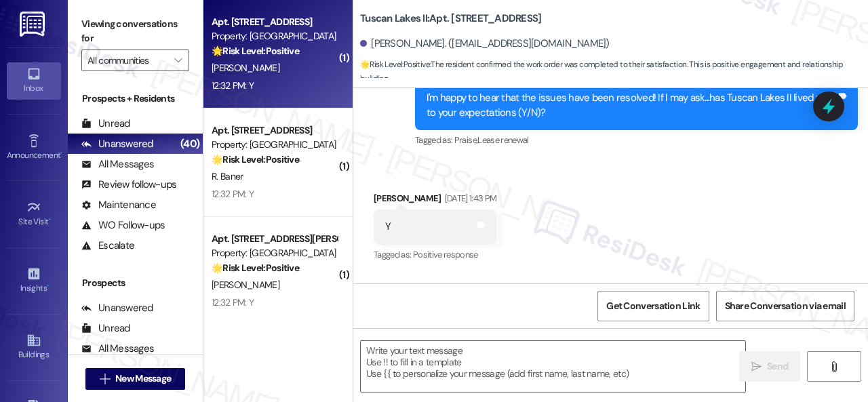
type textarea "Fetching suggested responses. Please feel free to read through the conversation…"
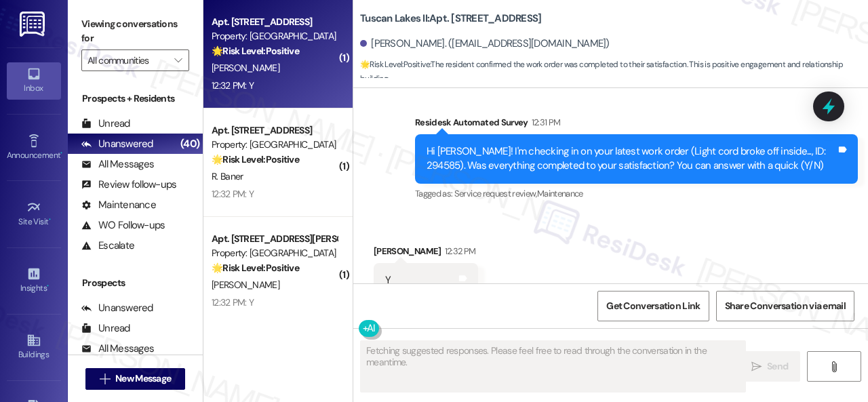
scroll to position [3371, 0]
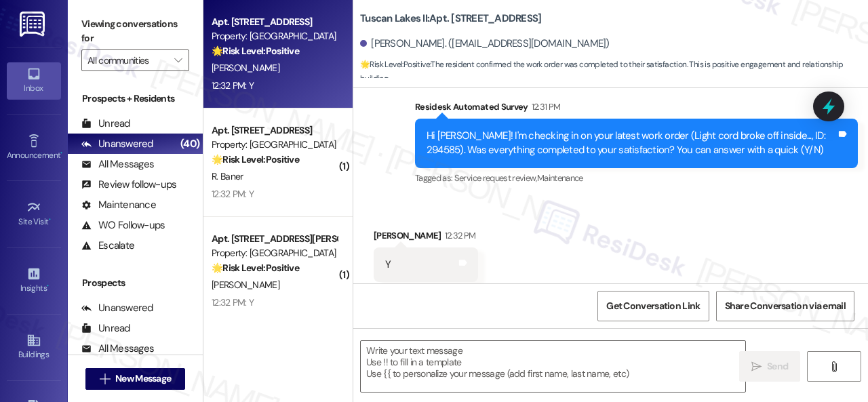
drag, startPoint x: 403, startPoint y: 165, endPoint x: 415, endPoint y: 208, distance: 44.4
click at [405, 165] on div "Survey, sent via SMS Residesk Automated Survey 12:31 PM Hi John! I'm checking i…" at bounding box center [636, 143] width 463 height 108
click at [447, 348] on textarea at bounding box center [553, 366] width 384 height 51
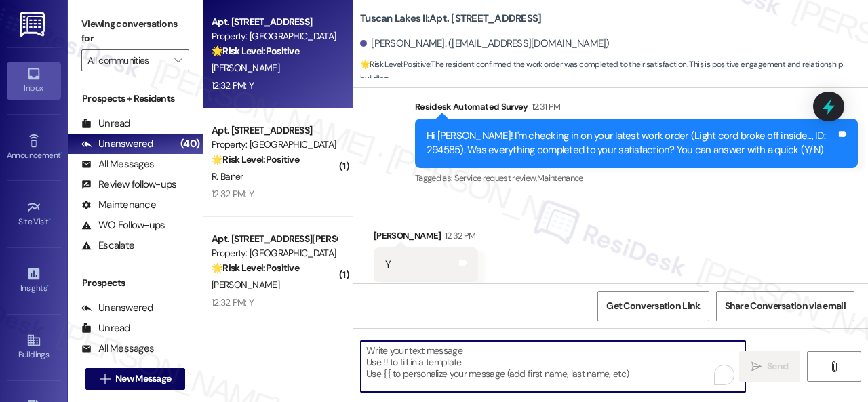
paste textarea "We're glad to hear everything’s taken care of. If your experience at {{property…"
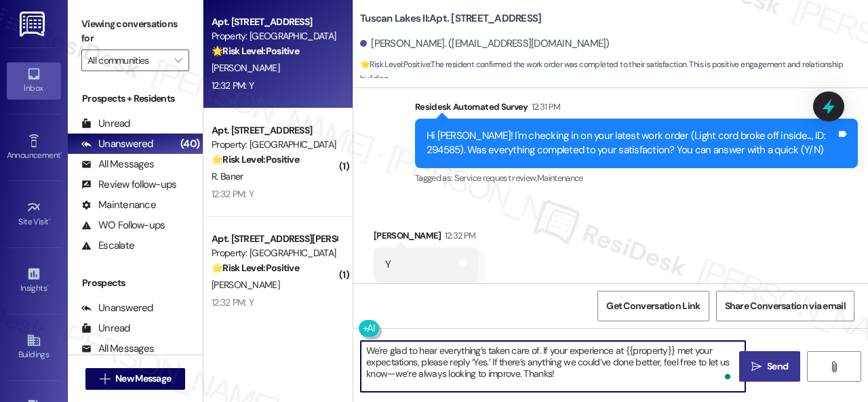
type textarea "We're glad to hear everything’s taken care of. If your experience at {{property…"
click at [771, 374] on button " Send" at bounding box center [769, 366] width 61 height 31
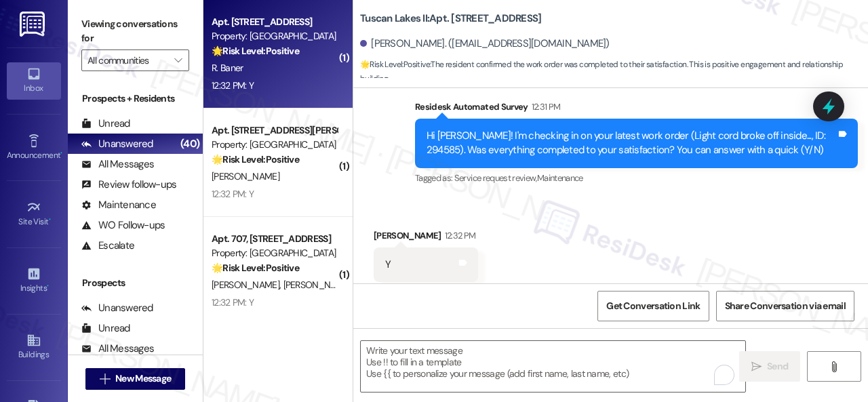
click at [290, 78] on div "12:32 PM: Y 12:32 PM: Y" at bounding box center [274, 85] width 128 height 17
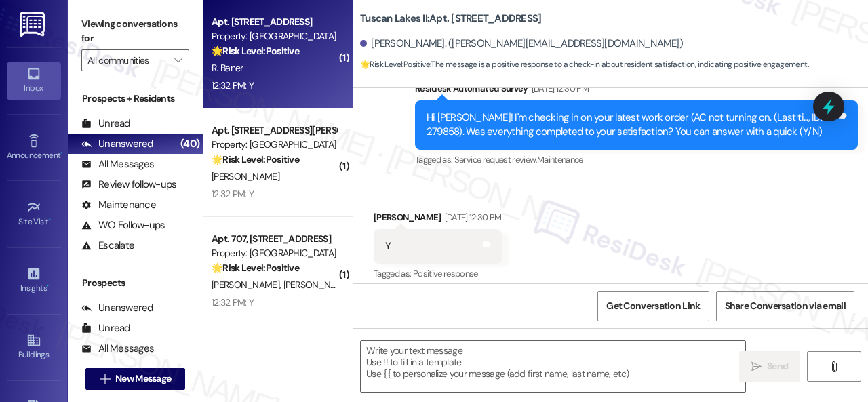
type textarea "Fetching suggested responses. Please feel free to read through the conversation…"
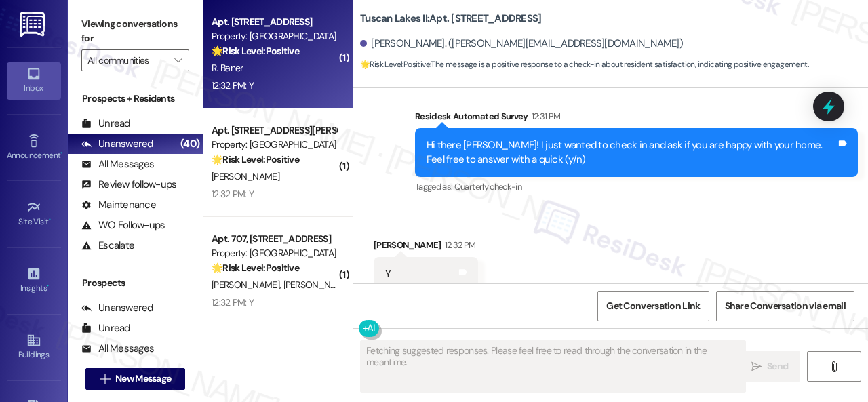
scroll to position [2288, 0]
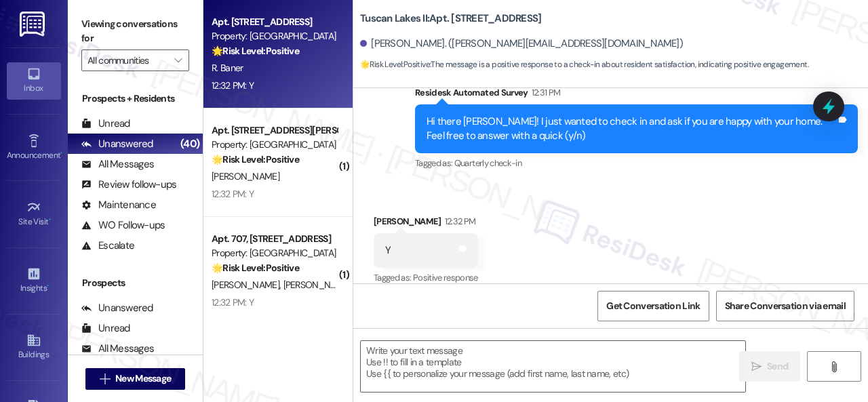
click at [401, 184] on div "Received via SMS Roy Baner 12:32 PM Y Tags and notes Tagged as: Positive respon…" at bounding box center [610, 241] width 515 height 115
click at [434, 355] on textarea at bounding box center [553, 366] width 384 height 51
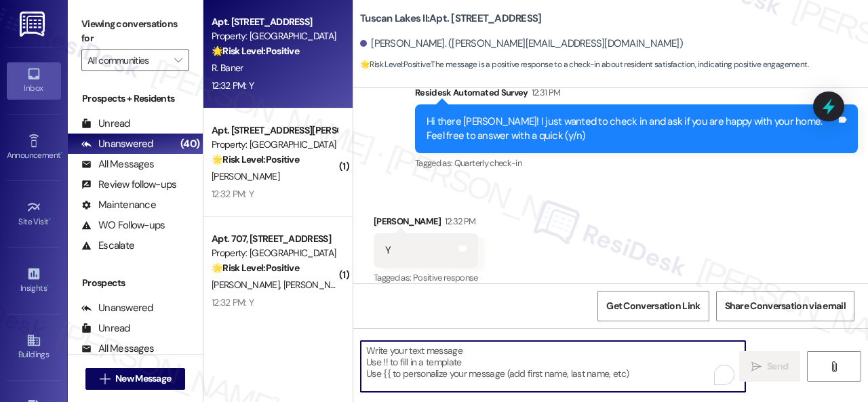
paste textarea "I'm glad you are satisfied with your home. Have you written a review for us bef…"
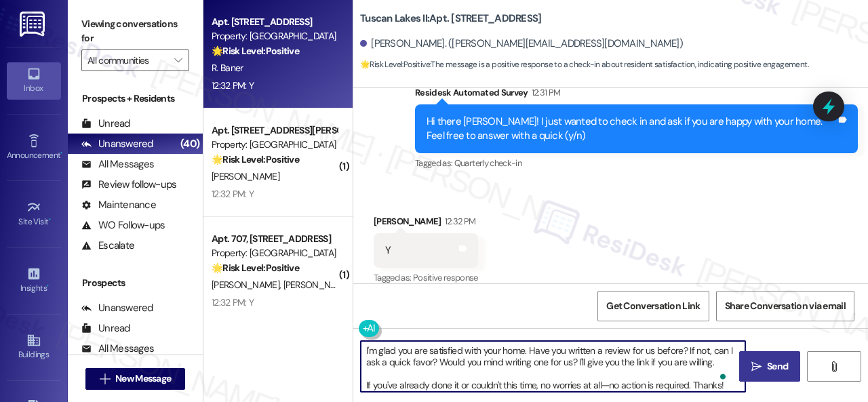
type textarea "I'm glad you are satisfied with your home. Have you written a review for us bef…"
click at [764, 364] on span "Send" at bounding box center [777, 366] width 26 height 14
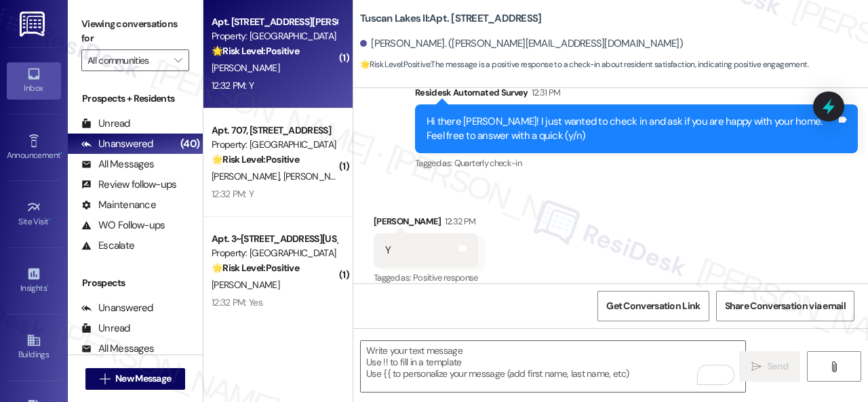
click at [308, 73] on div "[PERSON_NAME]" at bounding box center [274, 68] width 128 height 17
type textarea "Fetching suggested responses. Please feel free to read through the conversation…"
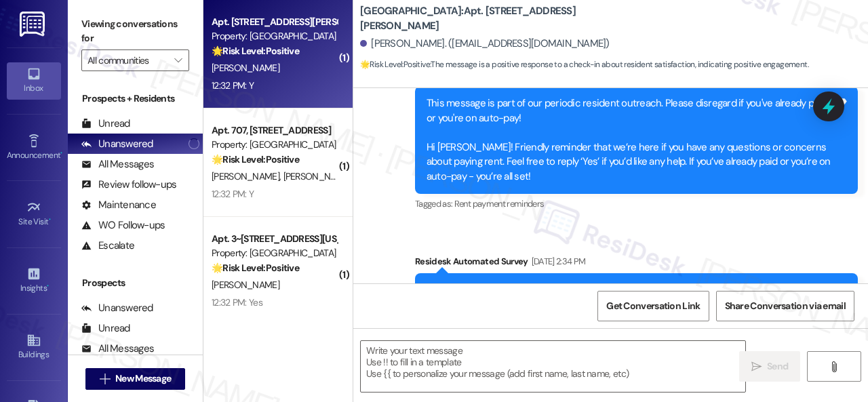
type textarea "Fetching suggested responses. Please feel free to read through the conversation…"
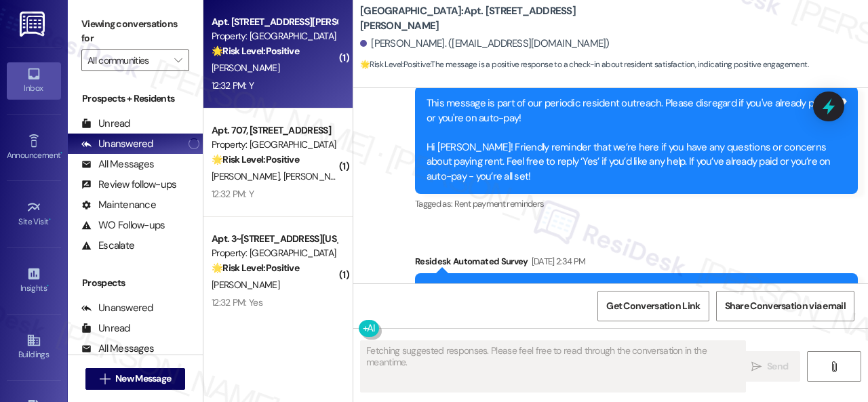
scroll to position [3624, 0]
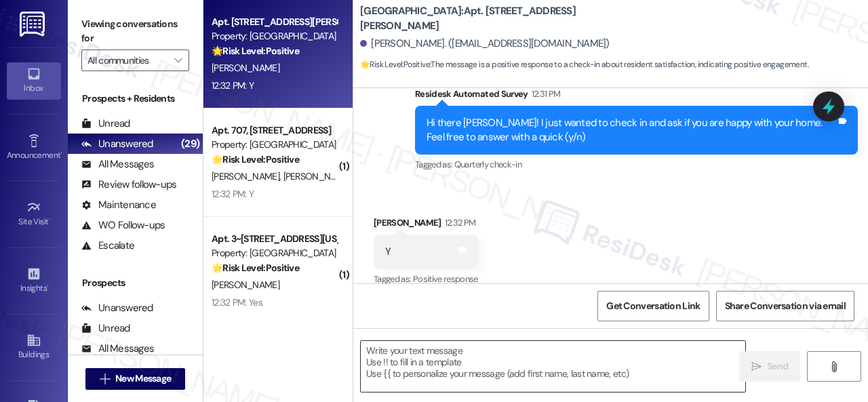
click at [451, 361] on textarea at bounding box center [553, 366] width 384 height 51
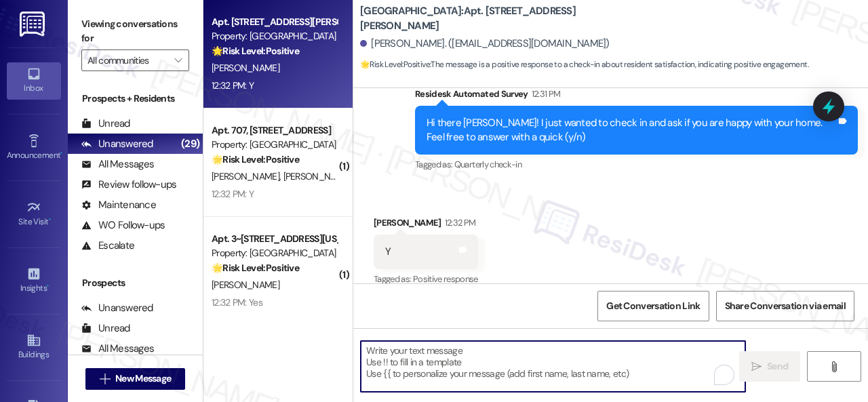
paste textarea "I'm glad you are satisfied with your home. Have you written a review for us bef…"
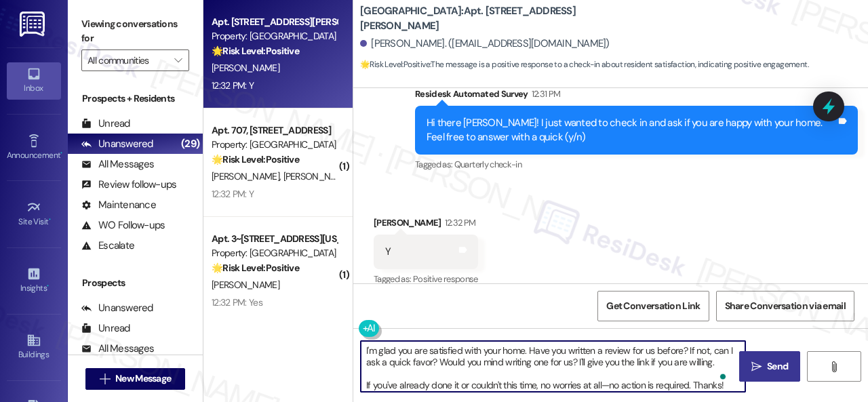
type textarea "I'm glad you are satisfied with your home. Have you written a review for us bef…"
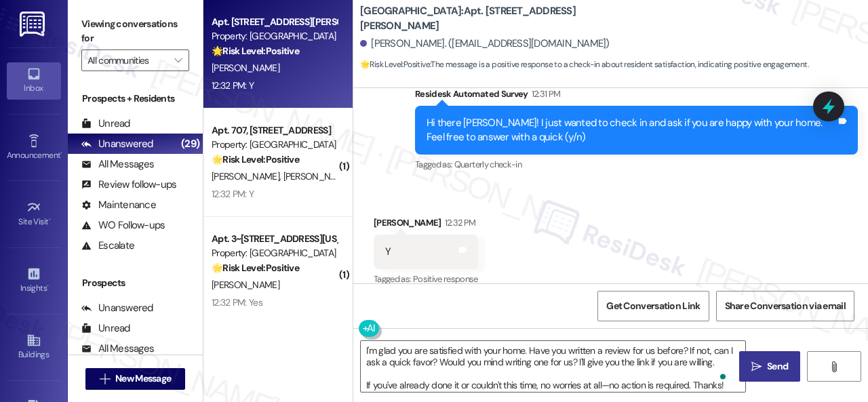
click at [772, 367] on span "Send" at bounding box center [777, 366] width 21 height 14
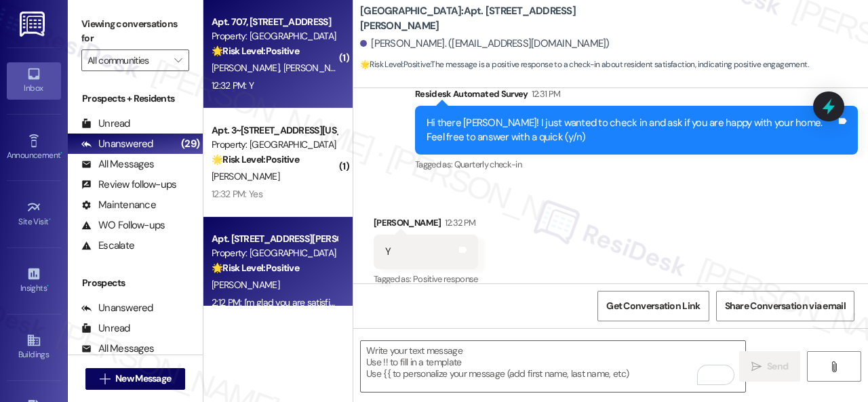
click at [308, 82] on div "12:32 PM: Y 12:32 PM: Y" at bounding box center [274, 85] width 128 height 17
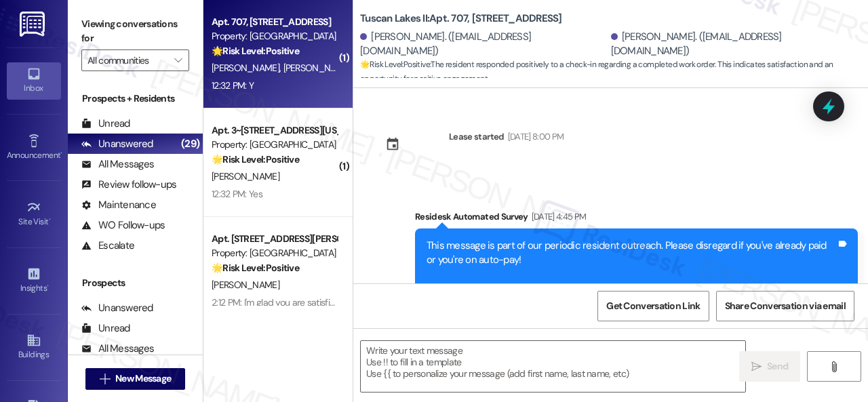
type textarea "Fetching suggested responses. Please feel free to read through the conversation…"
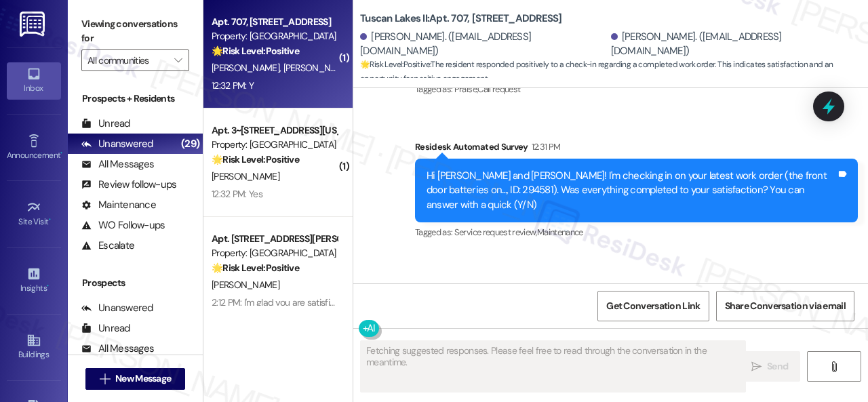
scroll to position [2334, 0]
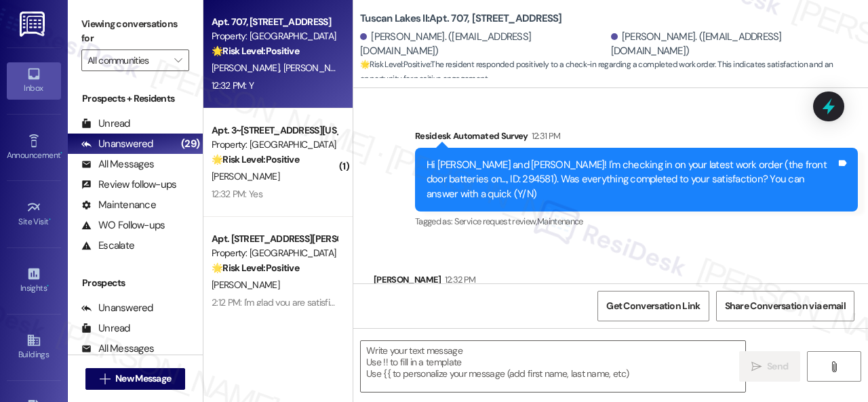
drag, startPoint x: 385, startPoint y: 148, endPoint x: 429, endPoint y: 269, distance: 128.5
click at [385, 148] on div "Sent via SMS Sarah (ResiDesk) Jul 02, 2025 at 4:00 PM I'm glad to hear the issu…" at bounding box center [610, 105] width 515 height 273
click at [434, 353] on textarea at bounding box center [553, 366] width 384 height 51
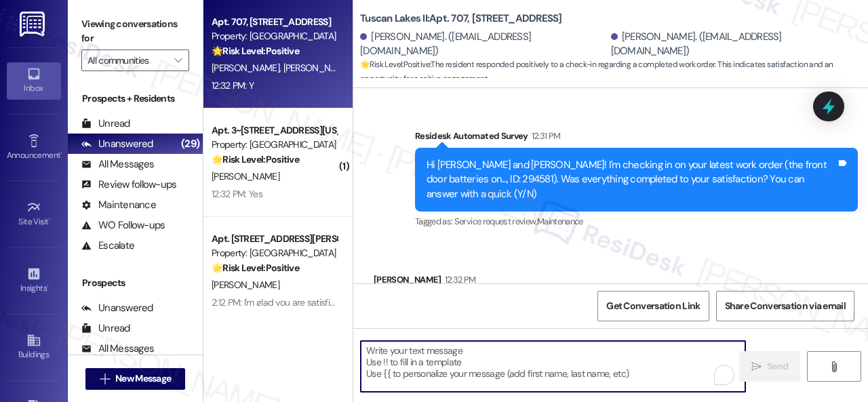
paste textarea "We're glad to hear everything’s taken care of. If your experience at {{property…"
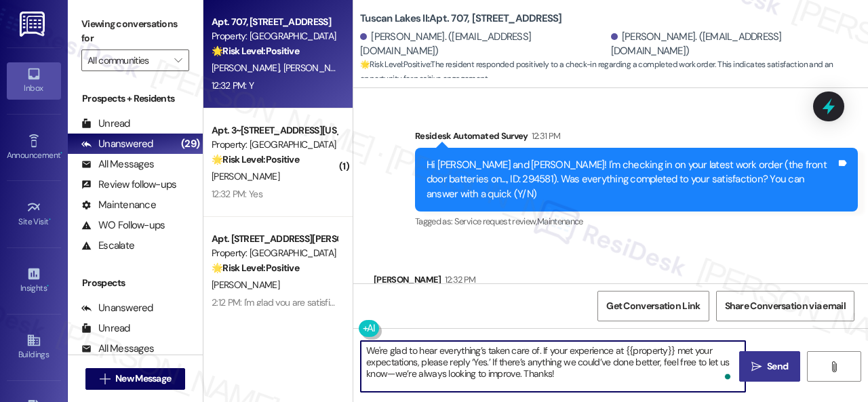
type textarea "We're glad to hear everything’s taken care of. If your experience at {{property…"
click at [767, 368] on span "Send" at bounding box center [777, 366] width 21 height 14
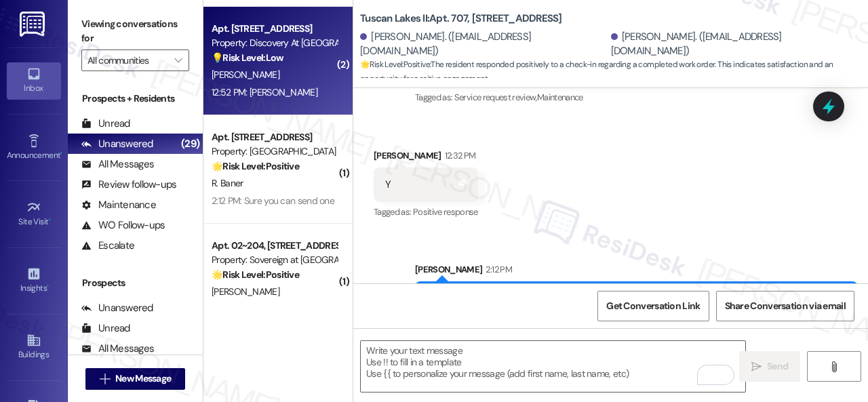
scroll to position [1220, 0]
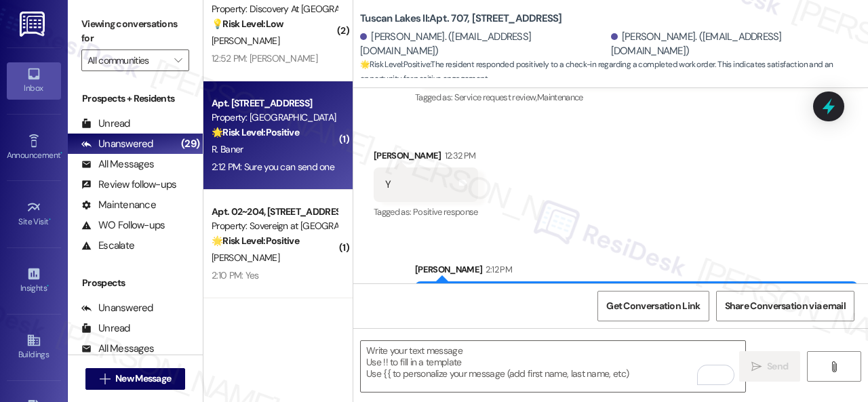
click at [301, 150] on div "R. Baner" at bounding box center [274, 149] width 128 height 17
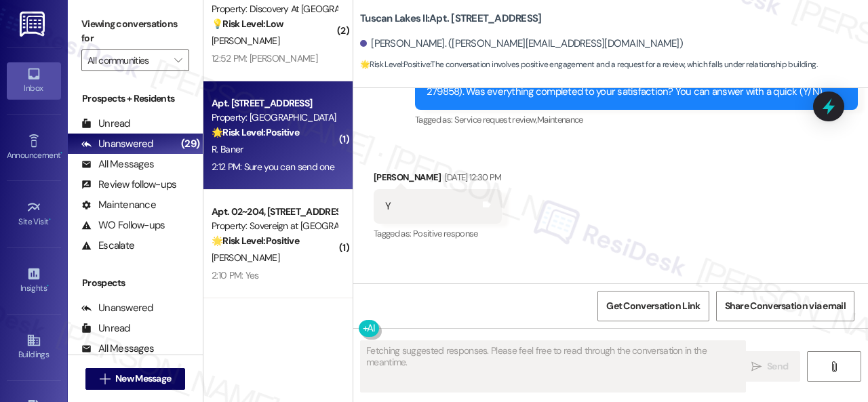
scroll to position [2541, 0]
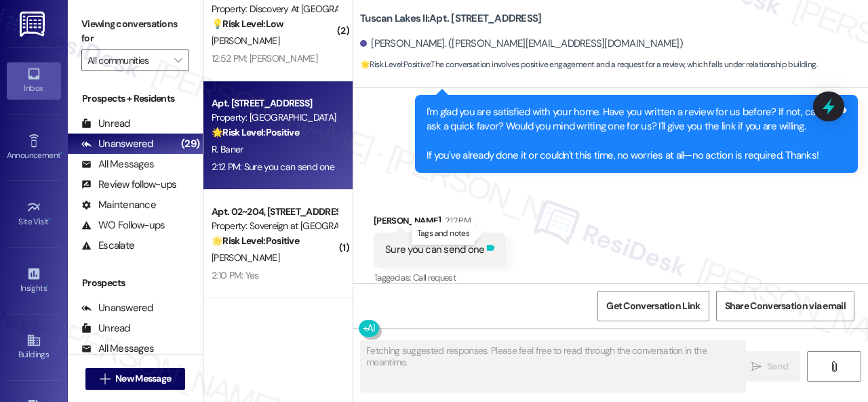
click at [488, 245] on icon at bounding box center [491, 248] width 8 height 6
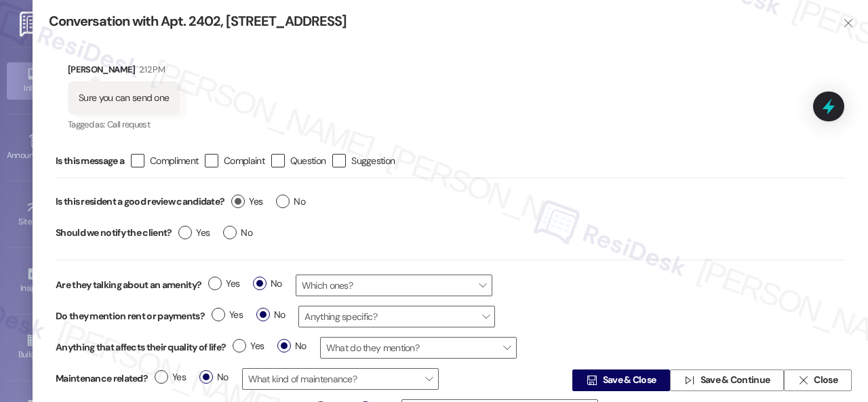
type textarea "Hi Roy, I'm happy to send you the review link! I'll grab that for you right"
click at [249, 200] on span "Yes" at bounding box center [246, 202] width 31 height 14
click at [249, 200] on input "Yes" at bounding box center [246, 204] width 31 height 18
radio input "true"
type textarea "Hi Roy, I'm happy to send you the review link! I'll grab that for you right awa…"
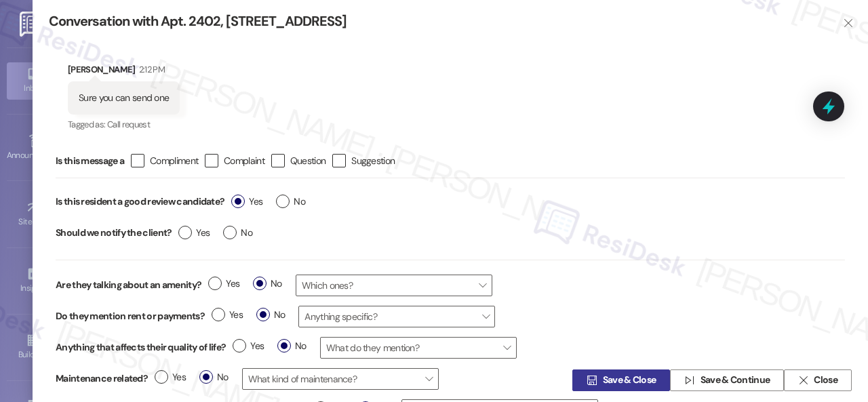
click at [624, 376] on span "Save & Close" at bounding box center [630, 381] width 54 height 14
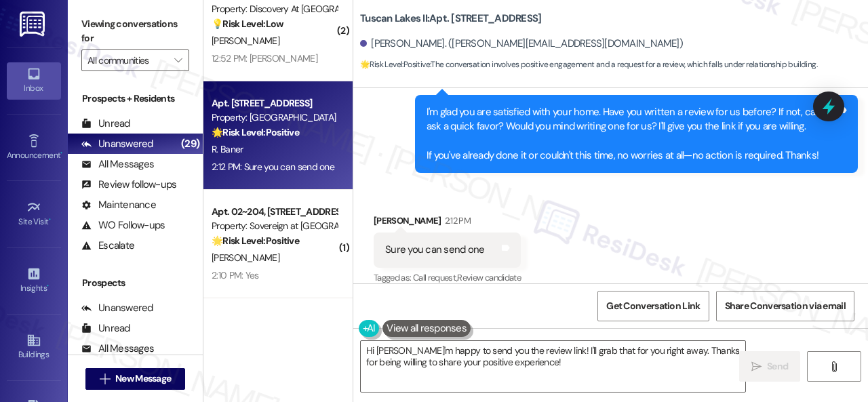
drag, startPoint x: 374, startPoint y: 170, endPoint x: 418, endPoint y: 222, distance: 67.4
click at [374, 183] on div "Received via SMS Roy Baner 2:12 PM Sure you can send one Tags and notes Tagged …" at bounding box center [610, 240] width 515 height 115
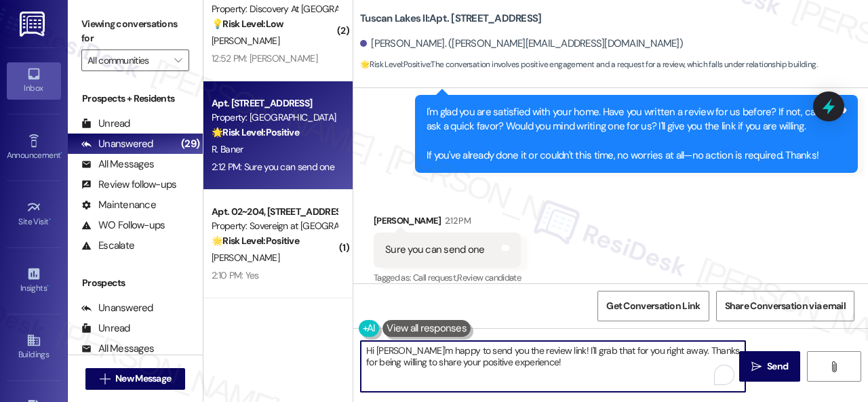
drag, startPoint x: 537, startPoint y: 368, endPoint x: 247, endPoint y: 326, distance: 292.5
click at [247, 326] on div "( 1 ) Apt. 2601, 1550 Katy Gap Rd Property: Grand Villas 🔧 Risk Level: Medium T…" at bounding box center [535, 201] width 664 height 402
paste textarea "Thank you so much! It means a lot to us! Please take a moment to write a review…"
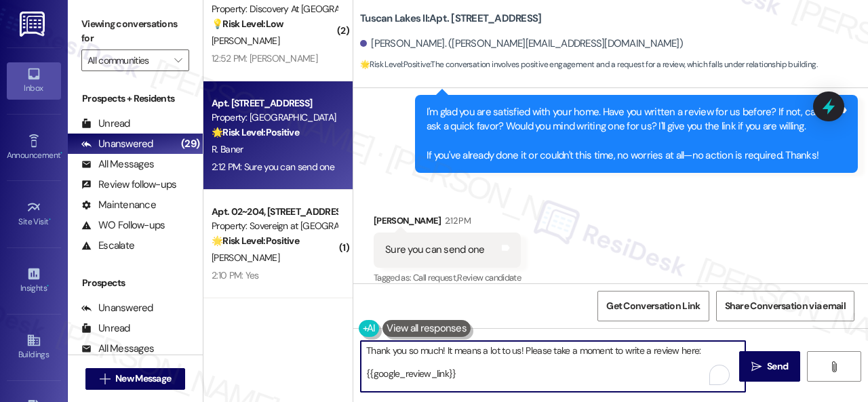
scroll to position [0, 0]
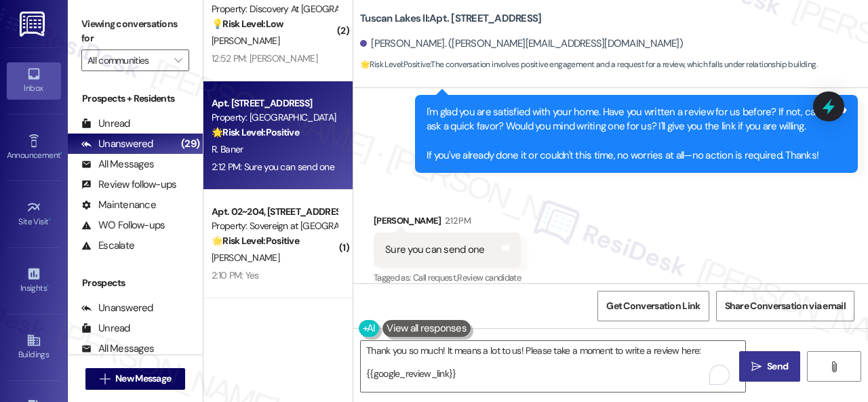
click at [783, 361] on span "Send" at bounding box center [777, 366] width 21 height 14
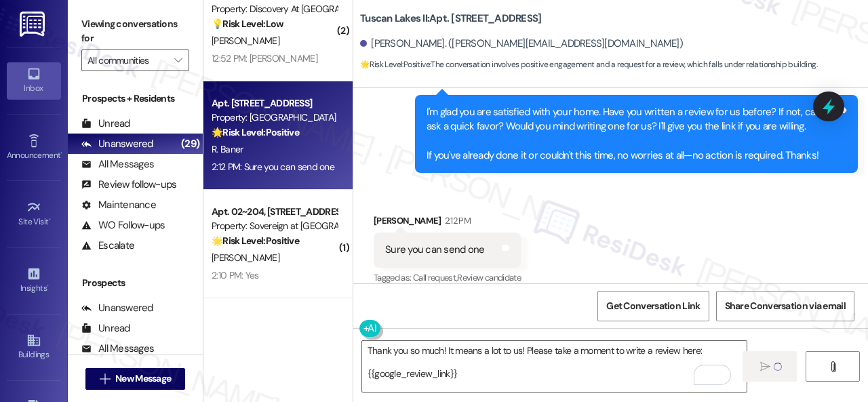
type textarea "Fetching suggested responses. Please feel free to read through the conversation…"
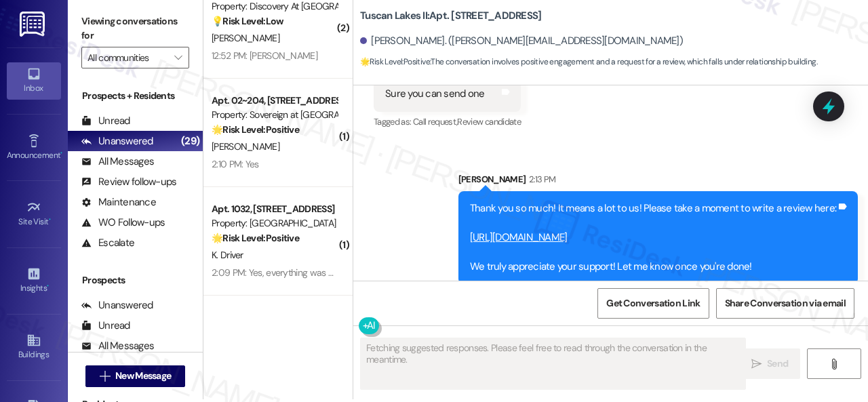
scroll to position [4, 0]
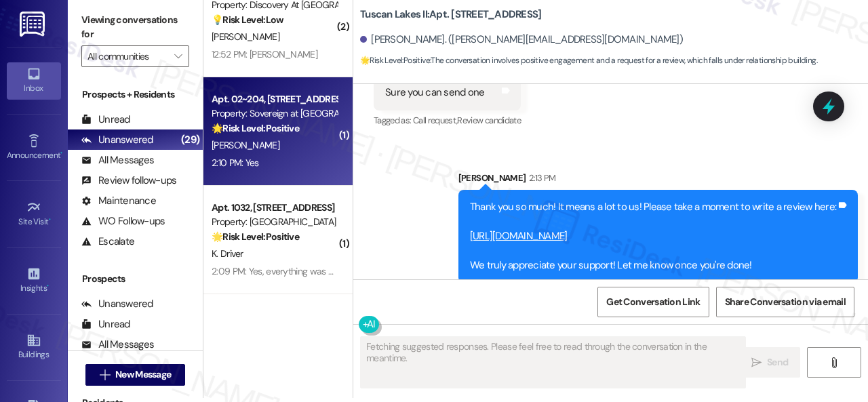
click at [300, 158] on div "2:10 PM: Yes 2:10 PM: Yes" at bounding box center [274, 163] width 128 height 17
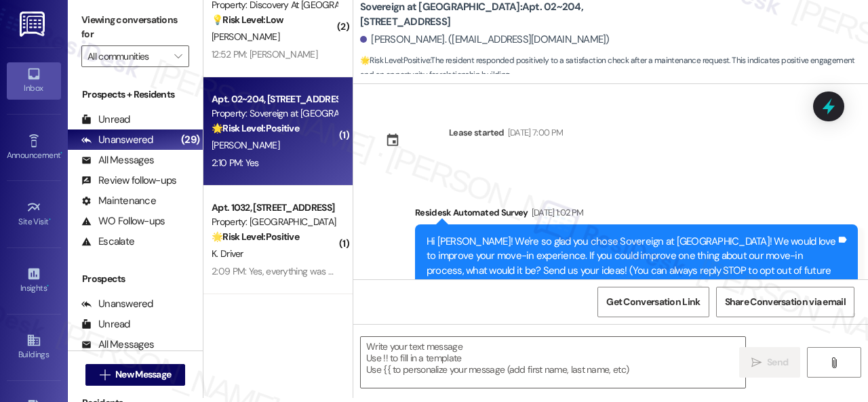
scroll to position [0, 0]
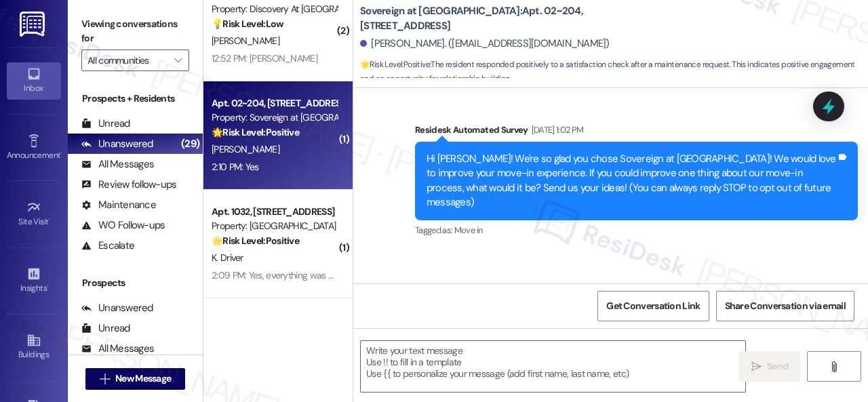
type textarea "Fetching suggested responses. Please feel free to read through the conversation…"
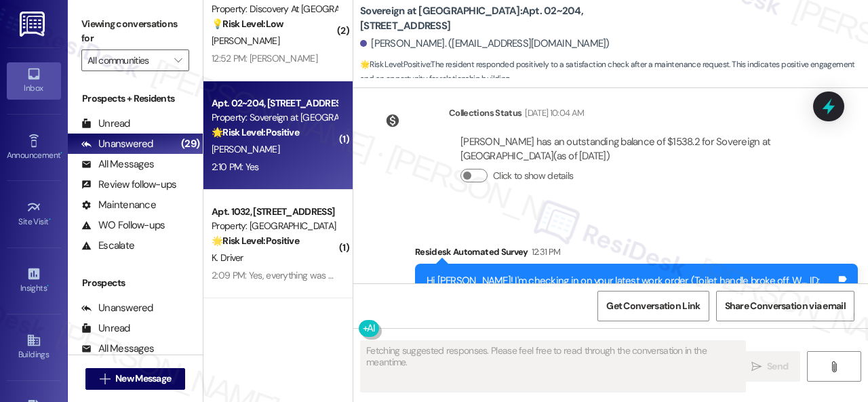
scroll to position [1180, 0]
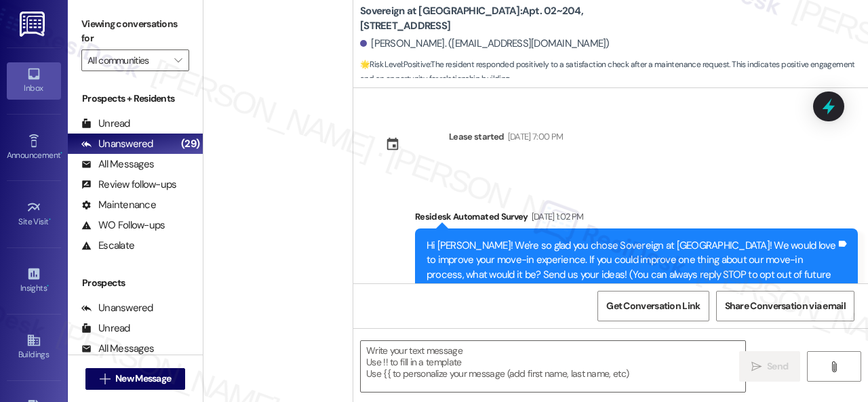
scroll to position [1180, 0]
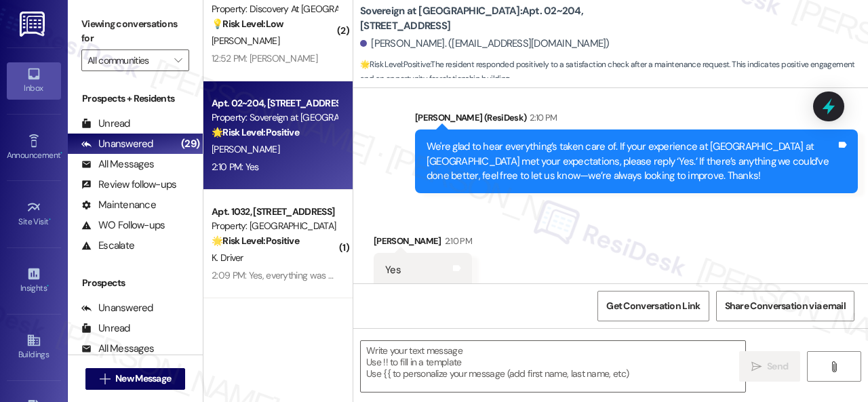
drag, startPoint x: 376, startPoint y: 152, endPoint x: 378, endPoint y: 159, distance: 7.7
click at [376, 152] on div "Sent via SMS [PERSON_NAME] (ResiDesk) 2:10 PM We're glad to hear everything’s t…" at bounding box center [610, 141] width 515 height 123
click at [460, 361] on textarea at bounding box center [553, 366] width 384 height 51
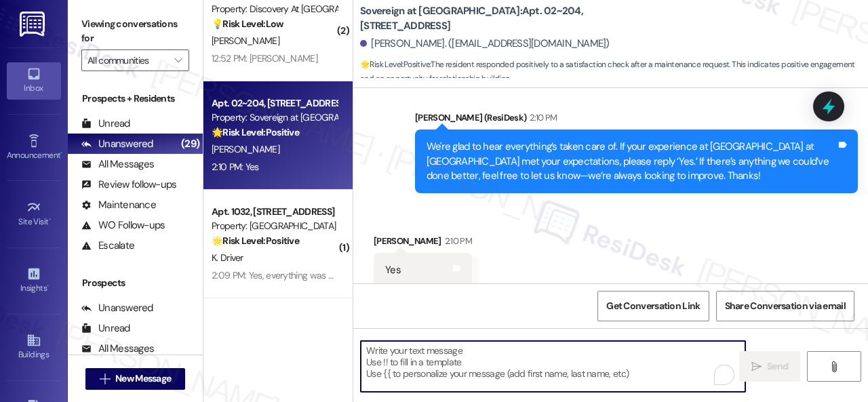
paste textarea "I'm glad you are satisfied with your home. Have you written a review for us bef…"
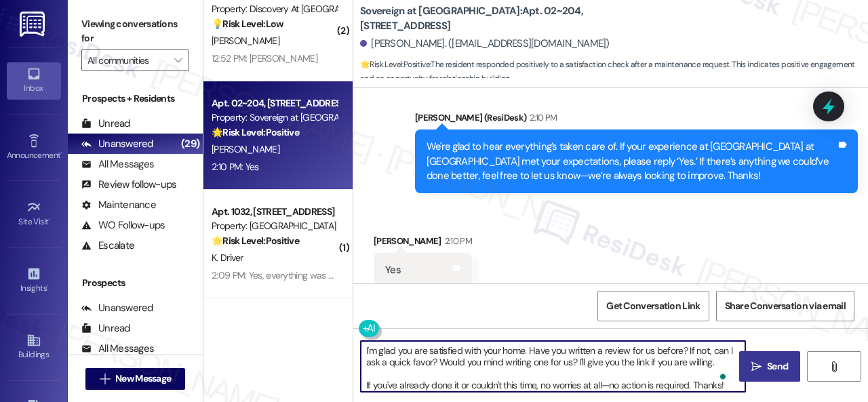
type textarea "I'm glad you are satisfied with your home. Have you written a review for us bef…"
click at [775, 371] on span "Send" at bounding box center [777, 366] width 21 height 14
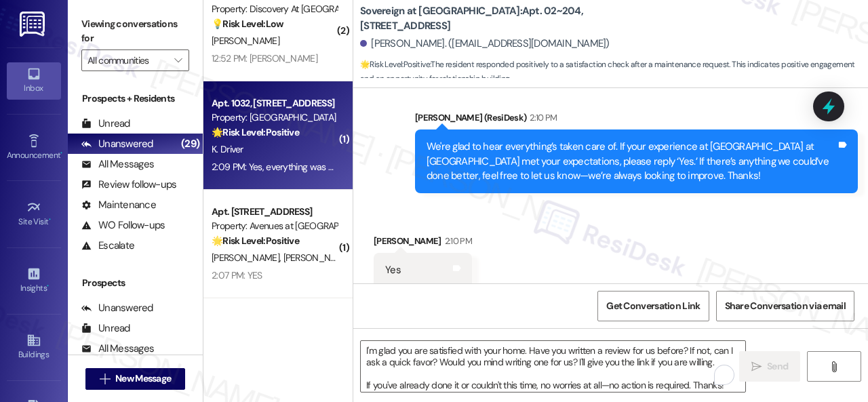
click at [286, 146] on div "K. Driver" at bounding box center [274, 149] width 128 height 17
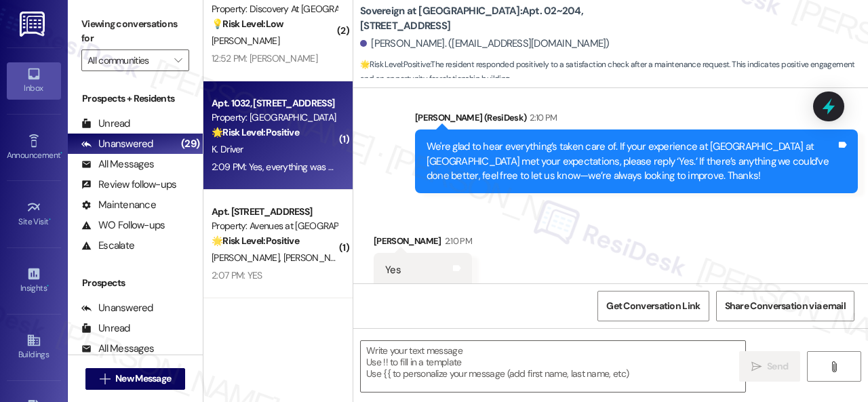
type textarea "Fetching suggested responses. Please feel free to read through the conversation…"
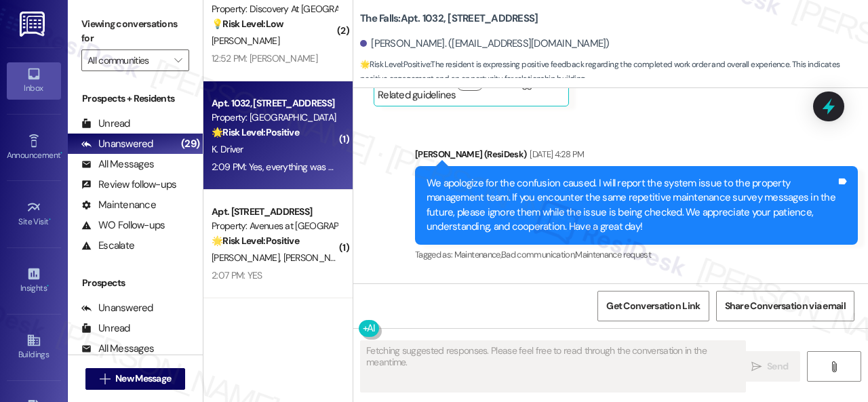
scroll to position [7760, 0]
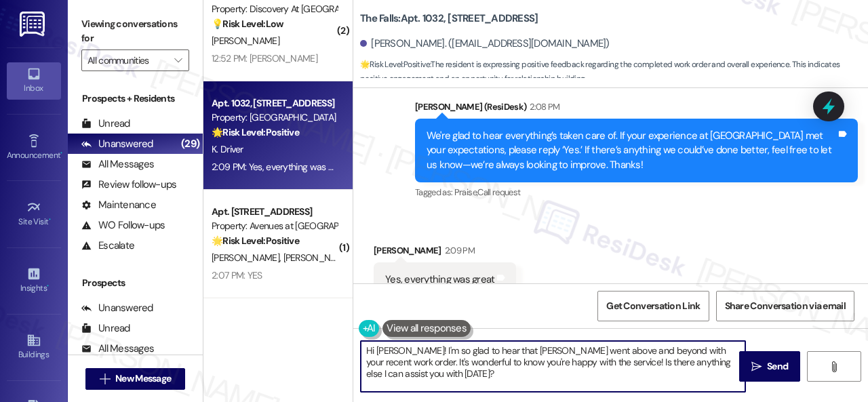
drag, startPoint x: 309, startPoint y: 329, endPoint x: 294, endPoint y: 319, distance: 18.1
click at [296, 321] on div "( 1 ) Apt. [STREET_ADDRESS] Property: Grand Villas 🔧 Risk Level: Medium The res…" at bounding box center [535, 201] width 664 height 402
paste textarea "I'm glad you are satisfied with your home. Have you written a review for us bef…"
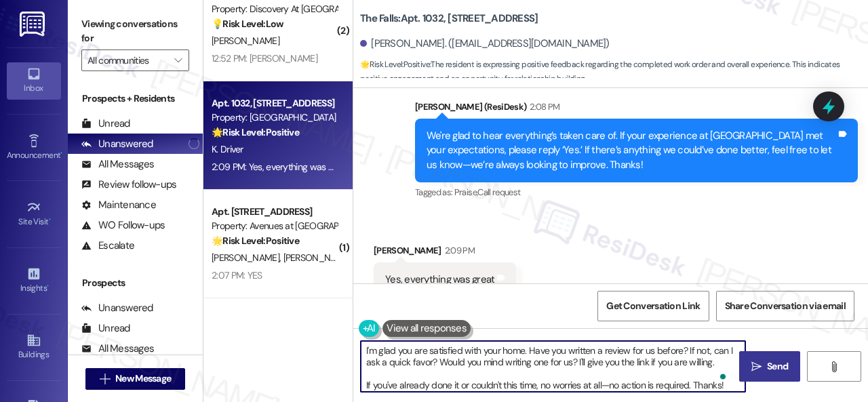
type textarea "I'm glad you are satisfied with your home. Have you written a review for us bef…"
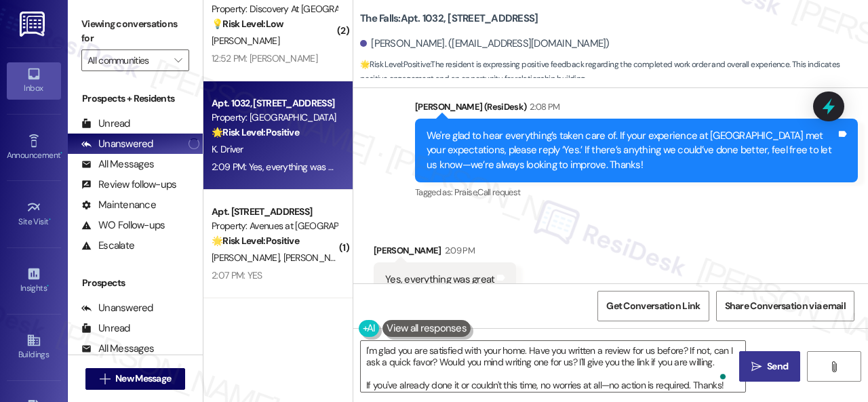
click at [775, 372] on span "Send" at bounding box center [777, 366] width 21 height 14
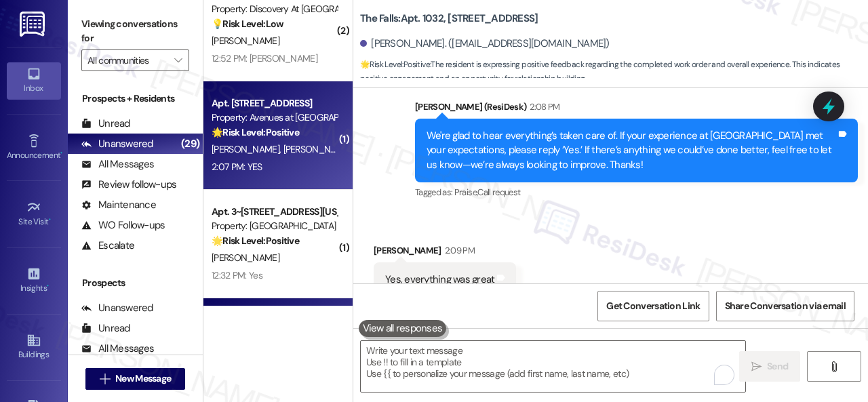
click at [318, 163] on div "2:07 PM: YES 2:07 PM: YES" at bounding box center [274, 167] width 128 height 17
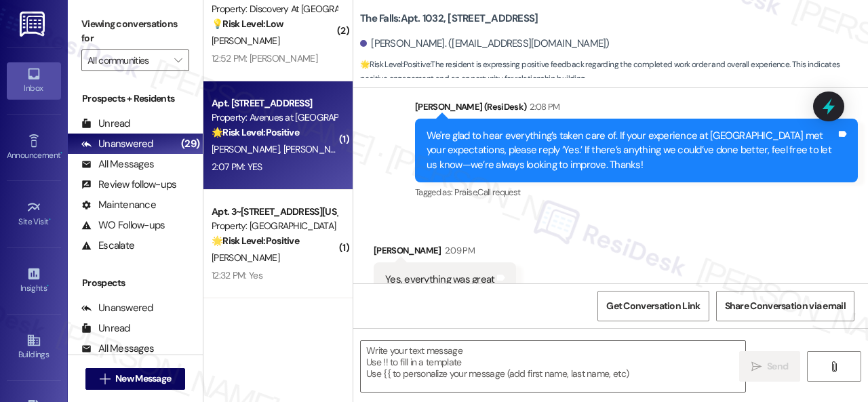
type textarea "Fetching suggested responses. Please feel free to read through the conversation…"
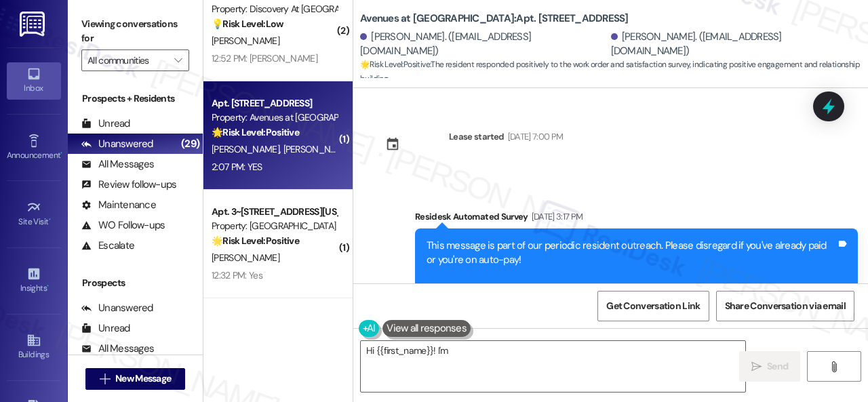
scroll to position [1781, 0]
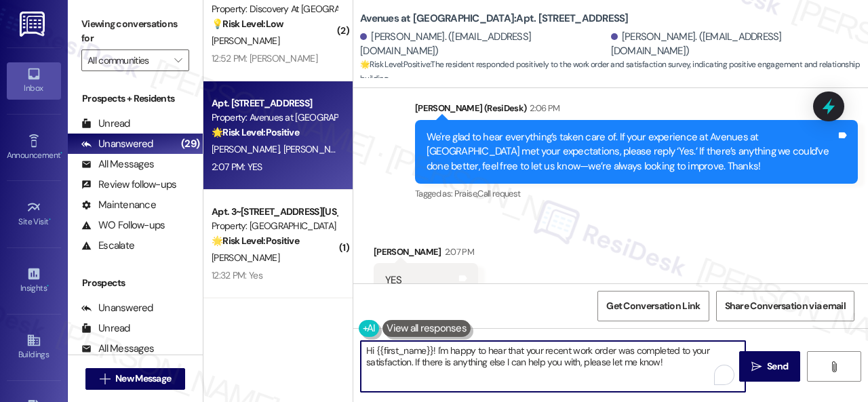
drag, startPoint x: 459, startPoint y: 355, endPoint x: 291, endPoint y: 324, distance: 170.3
click at [291, 324] on div "( 1 ) Apt. [STREET_ADDRESS] Property: Grand Villas 🔧 Risk Level: Medium The res…" at bounding box center [535, 201] width 664 height 402
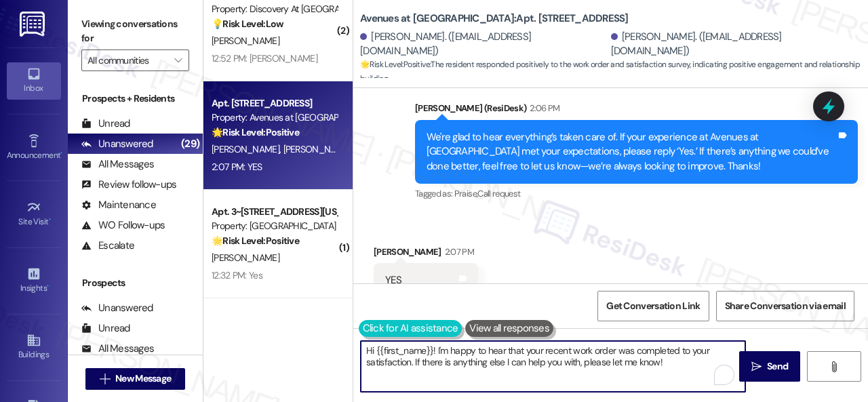
paste textarea "I'm glad you are satisfied with your home. Have you written a review for us bef…"
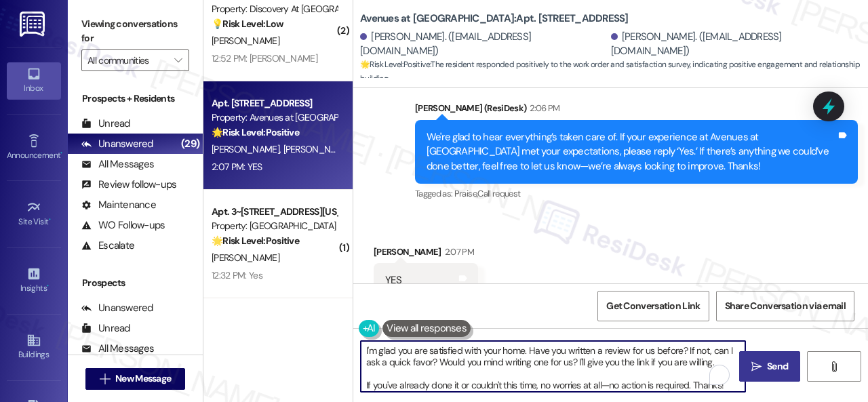
type textarea "I'm glad you are satisfied with your home. Have you written a review for us bef…"
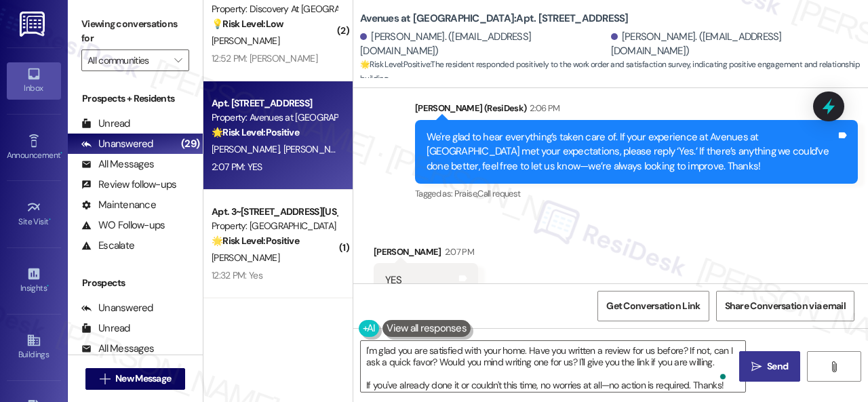
click at [775, 372] on span "Send" at bounding box center [777, 366] width 21 height 14
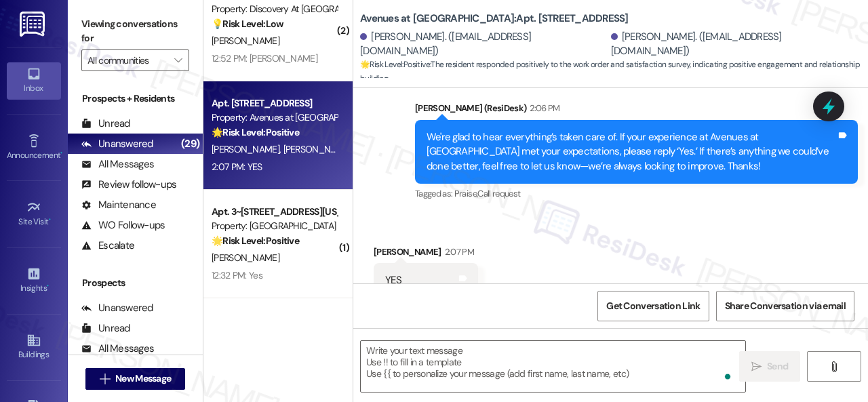
type textarea "Fetching suggested responses. Please feel free to read through the conversation…"
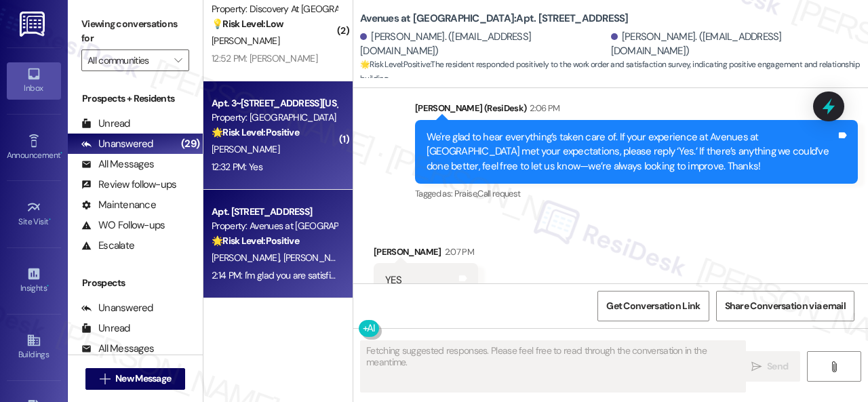
click at [294, 167] on div "12:32 PM: Yes 12:32 PM: Yes" at bounding box center [274, 167] width 128 height 17
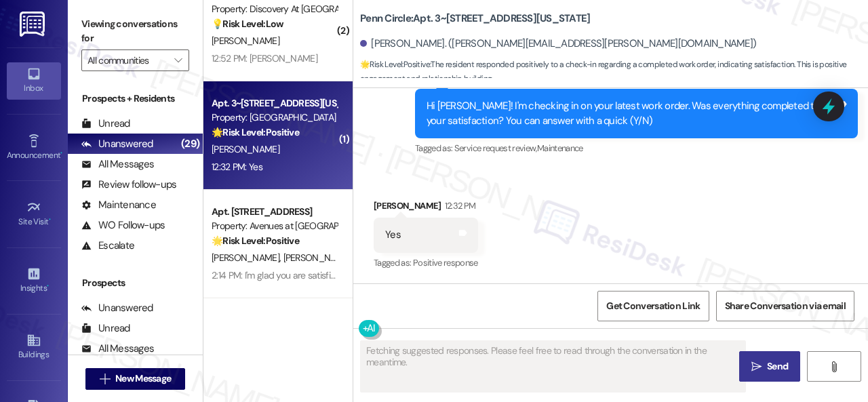
scroll to position [484, 0]
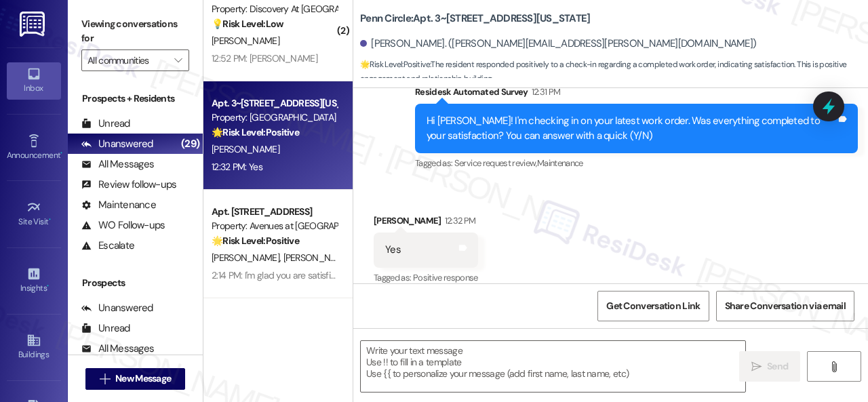
click at [378, 183] on div "Received via SMS [PERSON_NAME] 12:32 PM Yes Tags and notes Tagged as: Positive …" at bounding box center [610, 240] width 515 height 115
click at [452, 351] on textarea at bounding box center [553, 366] width 384 height 51
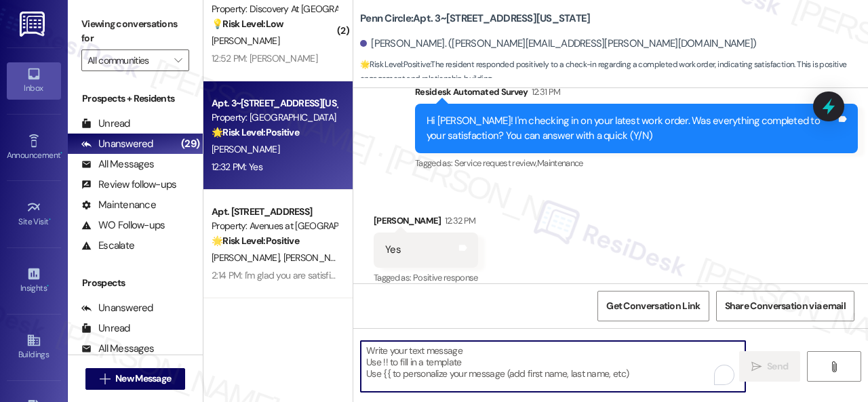
paste textarea "We're glad to hear everything’s taken care of. If your experience at {{property…"
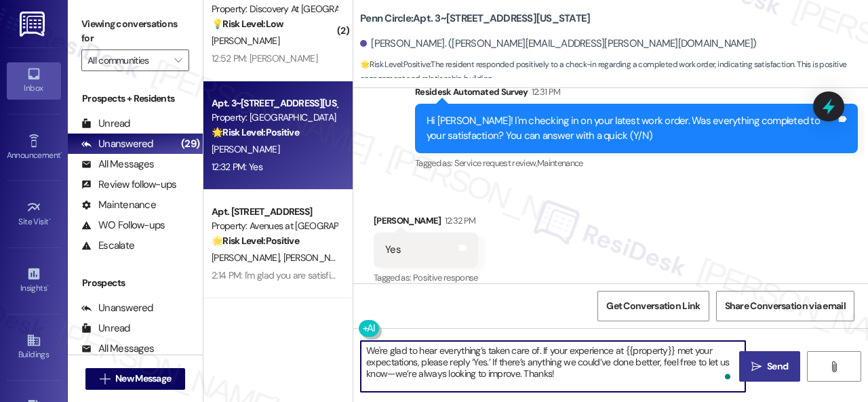
type textarea "We're glad to hear everything’s taken care of. If your experience at {{property…"
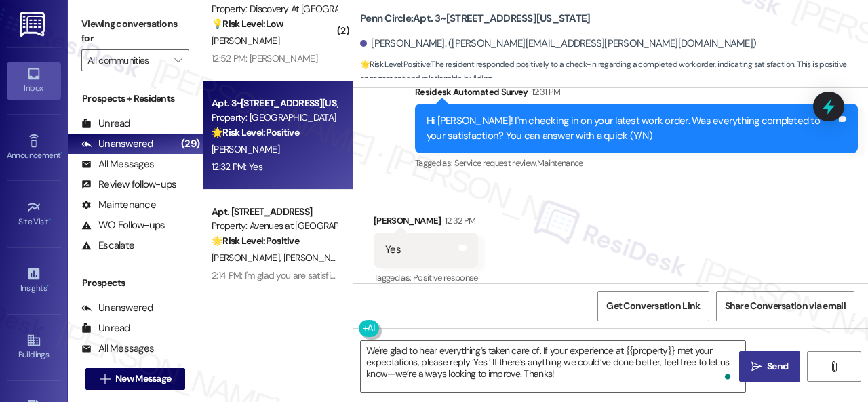
click at [771, 365] on span "Send" at bounding box center [777, 366] width 21 height 14
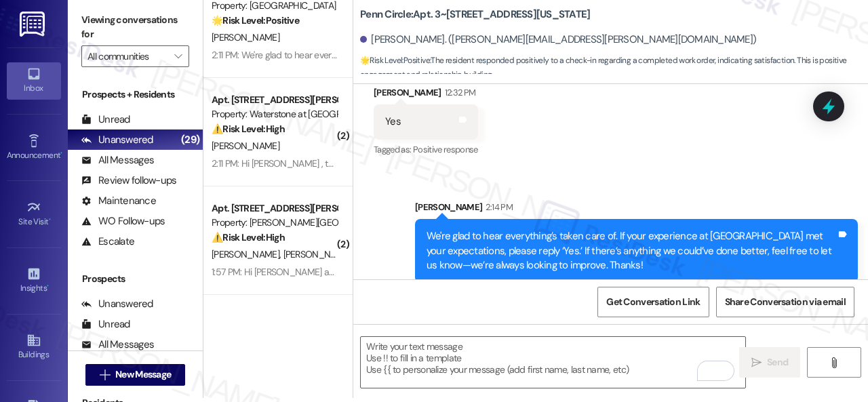
scroll to position [2305, 0]
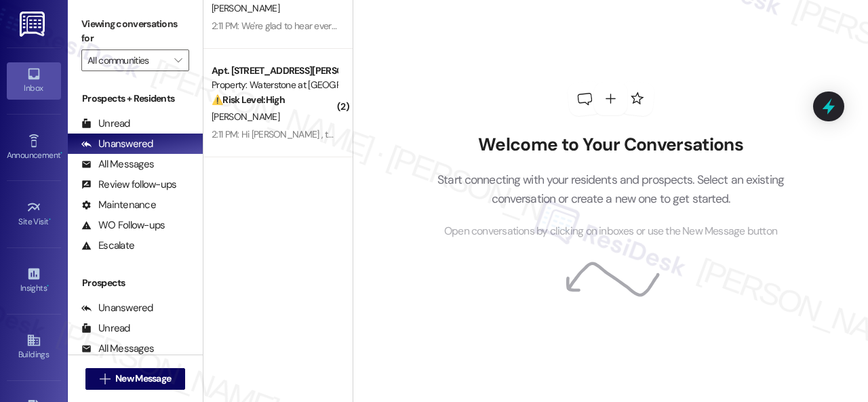
scroll to position [1998, 0]
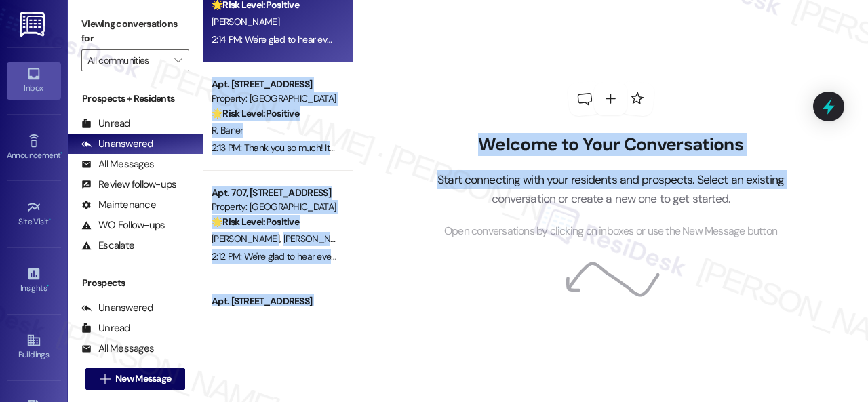
drag, startPoint x: 353, startPoint y: 199, endPoint x: 338, endPoint y: 36, distance: 163.3
click at [338, 36] on div "Apt. 1021, [STREET_ADDRESS][PERSON_NAME] Property: [PERSON_NAME] Ranch 🌟 Risk L…" at bounding box center [535, 201] width 664 height 402
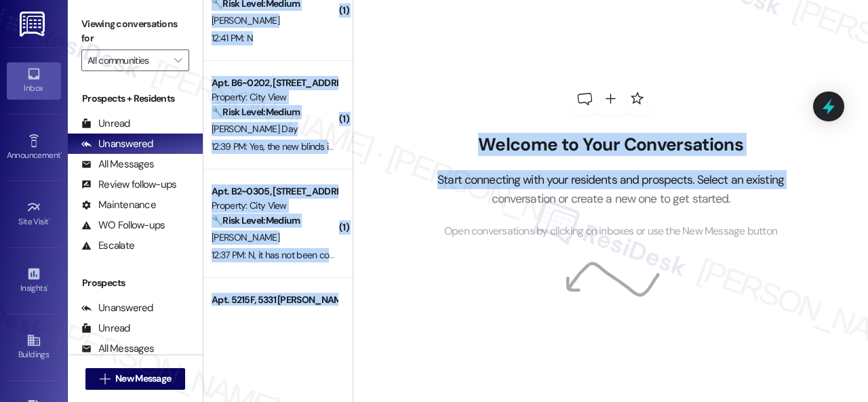
scroll to position [575, 0]
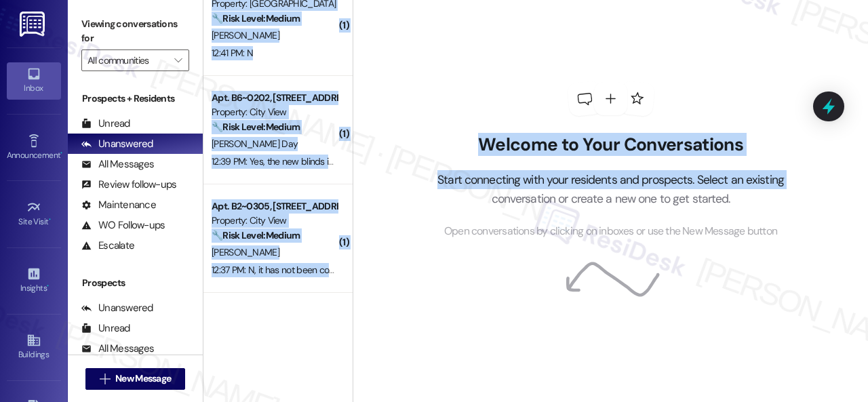
click at [390, 135] on div "Welcome to Your Conversations Start connecting with your residents and prospect…" at bounding box center [610, 201] width 515 height 402
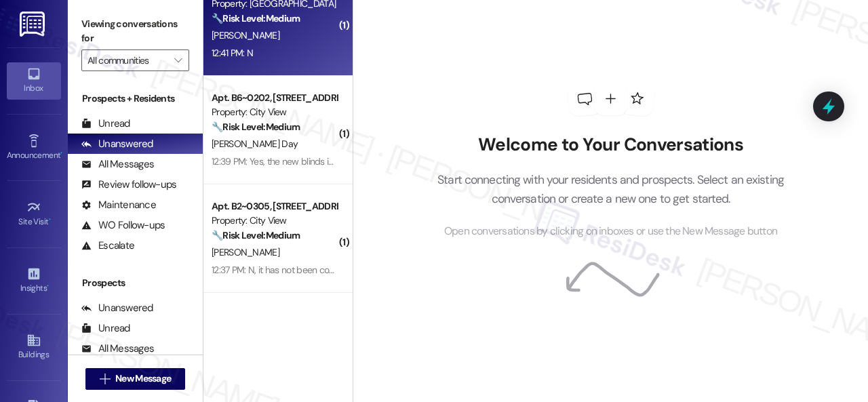
click at [346, 71] on div "Apt. 909, 201 Courtright East Road Property: Overland Park 🔧 Risk Level: Medium…" at bounding box center [277, 21] width 149 height 108
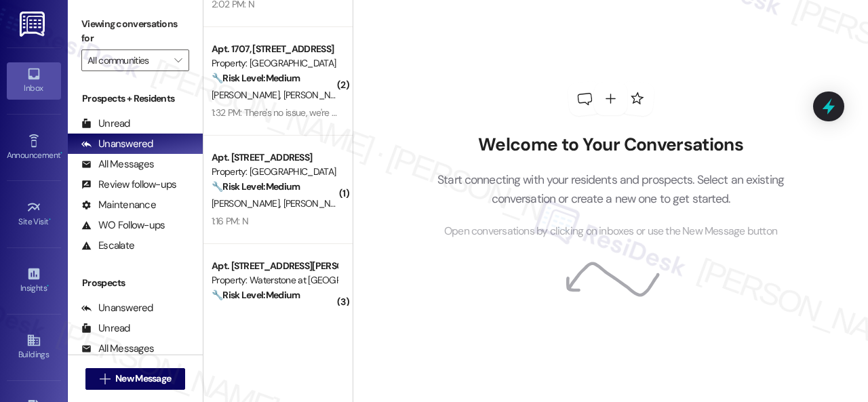
scroll to position [0, 0]
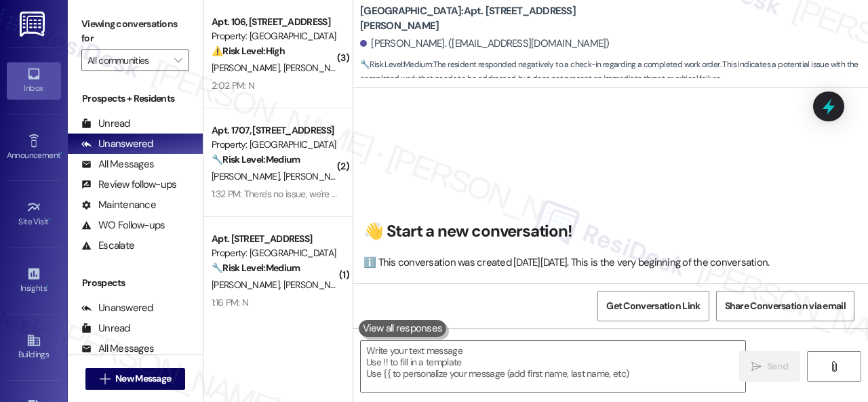
click at [279, 88] on div "2:02 PM: N 2:02 PM: N" at bounding box center [274, 85] width 128 height 17
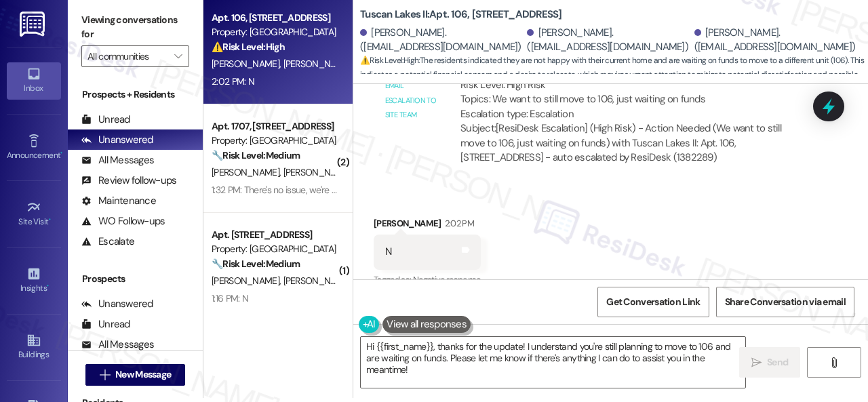
scroll to position [1998, 0]
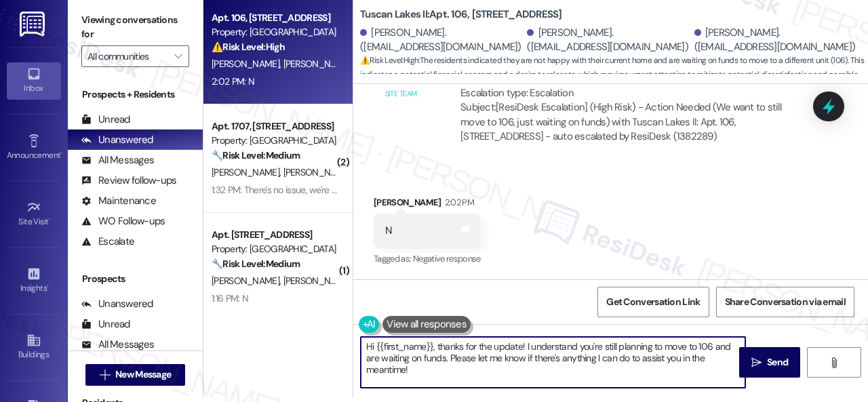
drag, startPoint x: 439, startPoint y: 345, endPoint x: 344, endPoint y: 343, distance: 94.9
click at [344, 343] on div "Apt. 106, 1805 S Egret Bay Blvd Property: Tuscan Lakes II ⚠️ Risk Level: High T…" at bounding box center [535, 197] width 664 height 402
click at [706, 356] on textarea "Thanks for the update! I understand you're still planning to move to 106 and ar…" at bounding box center [553, 362] width 384 height 51
type textarea "Thanks for the update! I understand you're still planning to move to 106 and ar…"
click at [779, 360] on span "Send" at bounding box center [777, 362] width 21 height 14
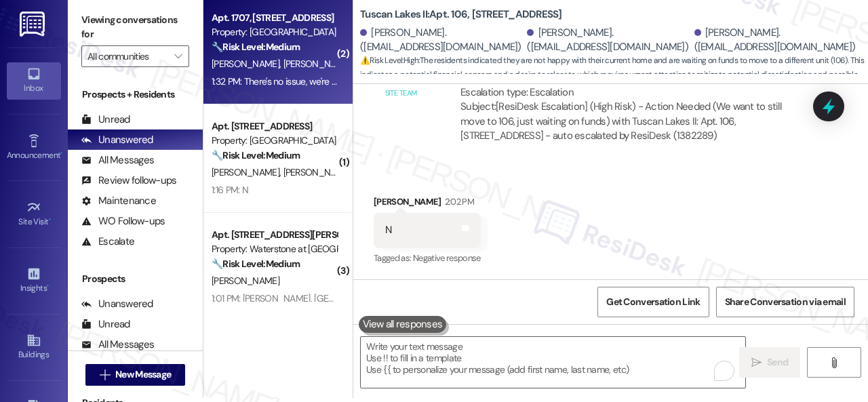
click at [319, 52] on div "🔧 Risk Level: Medium The resident initially reported a beeping smoke detector, …" at bounding box center [274, 47] width 125 height 14
type textarea "Fetching suggested responses. Please feel free to read through the conversation…"
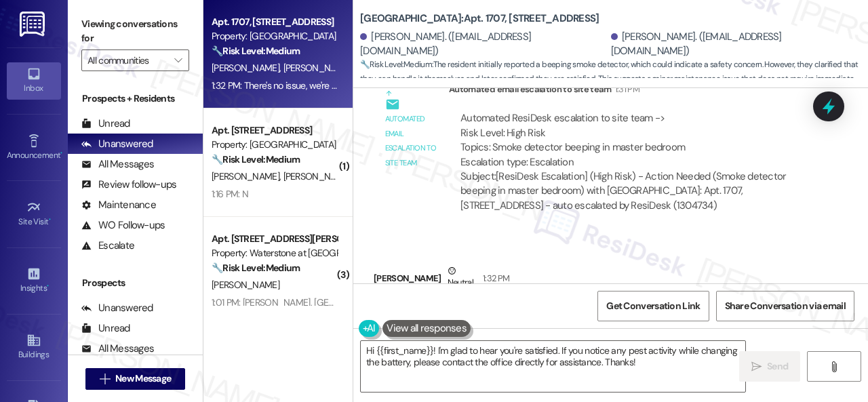
scroll to position [4200, 0]
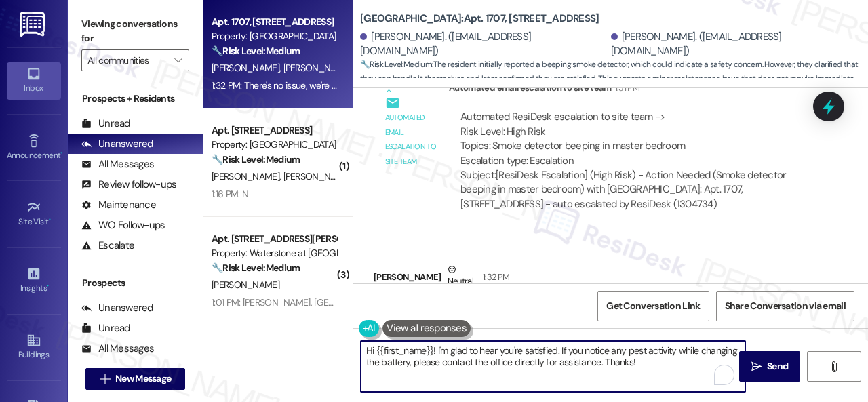
drag, startPoint x: 643, startPoint y: 362, endPoint x: 559, endPoint y: 347, distance: 84.7
click at [559, 347] on textarea "Hi {{first_name}}! I'm glad to hear you're satisfied. If you notice any pest ac…" at bounding box center [553, 366] width 384 height 51
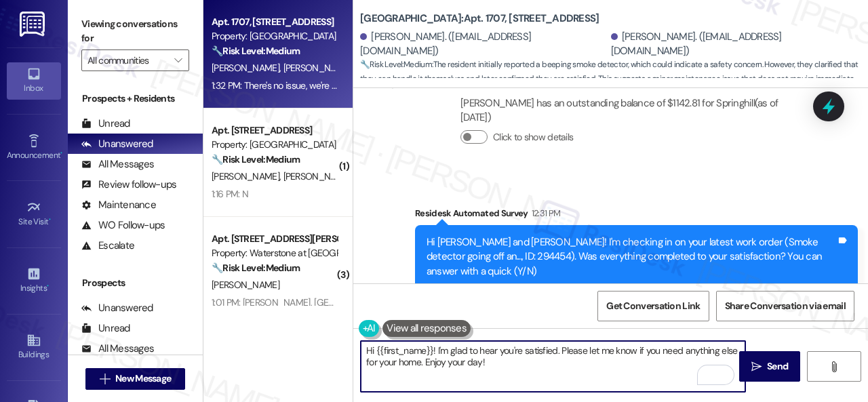
scroll to position [3658, 0]
drag, startPoint x: 435, startPoint y: 353, endPoint x: 334, endPoint y: 350, distance: 101.7
click at [334, 353] on div "Apt. 1707, 8755 W 121st Terrace Property: Springhill 🔧 Risk Level: Medium The r…" at bounding box center [535, 201] width 664 height 402
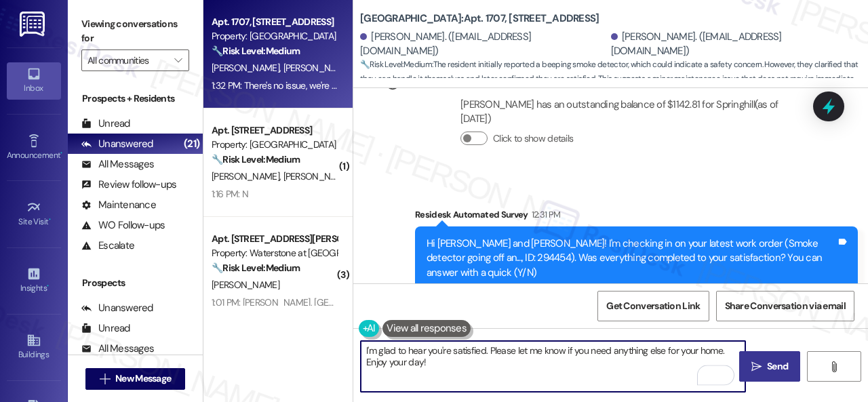
type textarea "I'm glad to hear you're satisfied. Please let me know if you need anything else…"
click at [771, 362] on span "Send" at bounding box center [777, 366] width 21 height 14
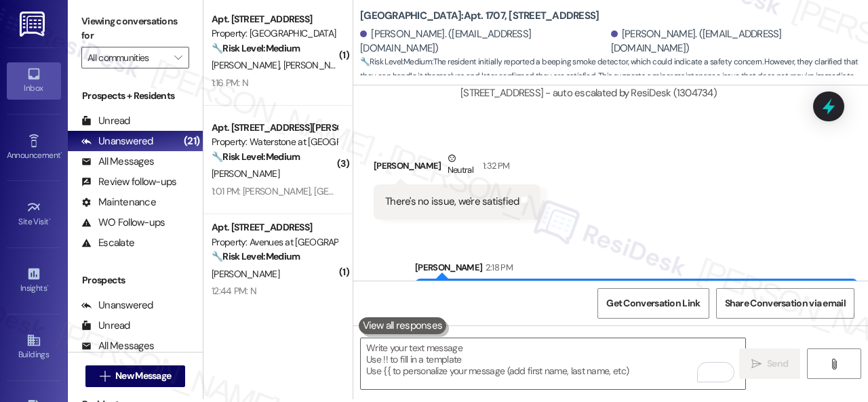
scroll to position [4, 0]
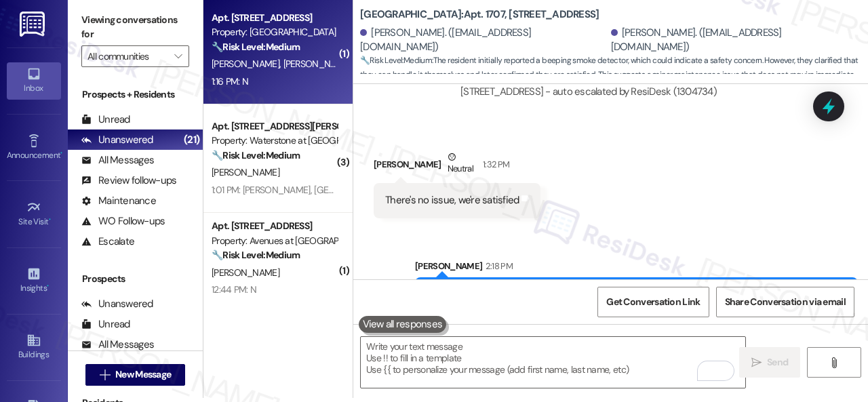
click at [304, 84] on div "1:16 PM: N 1:16 PM: N" at bounding box center [274, 81] width 128 height 17
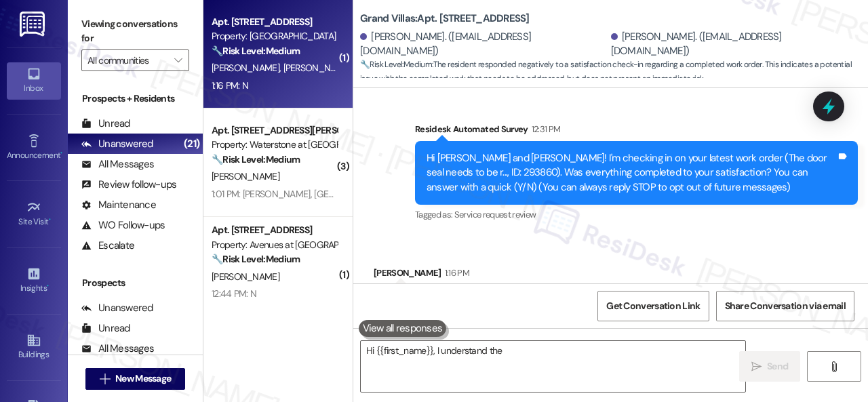
scroll to position [153, 0]
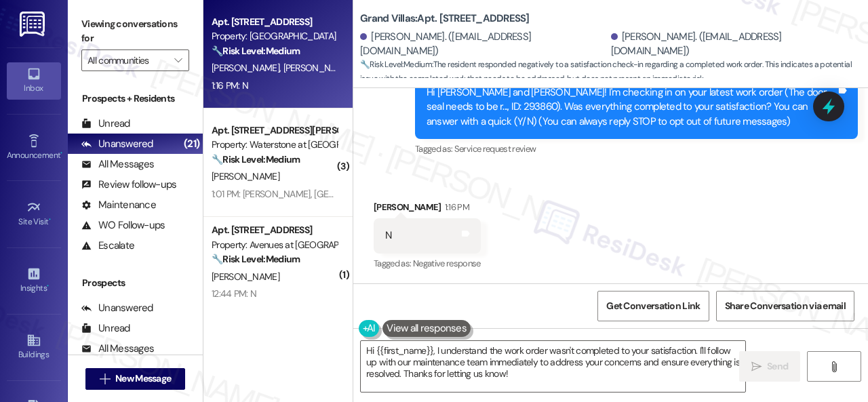
click at [402, 177] on div "Received via SMS Ahmed Abdelaal 1:16 PM N Tags and notes Tagged as: Negative re…" at bounding box center [610, 226] width 515 height 115
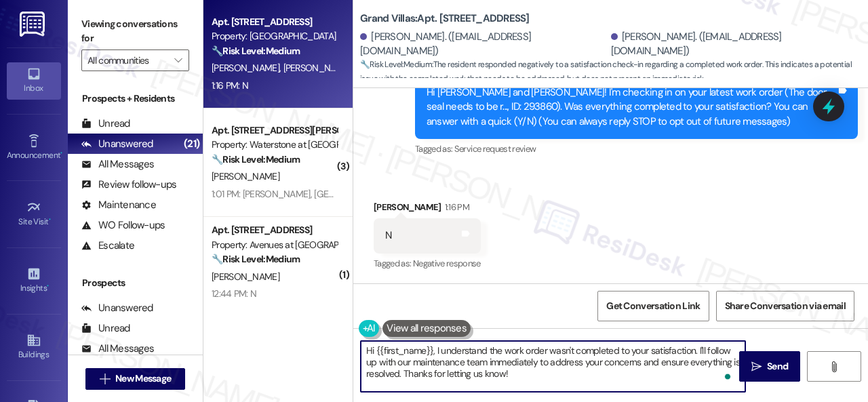
drag, startPoint x: 532, startPoint y: 376, endPoint x: 254, endPoint y: 327, distance: 282.2
click at [254, 327] on div "Apt. 3401, 1550 Katy Gap Rd Property: Grand Villas 🔧 Risk Level: Medium The res…" at bounding box center [535, 201] width 664 height 402
paste textarea "I'm sorry that the work order wasn't completed to your satisfaction. Can you pl…"
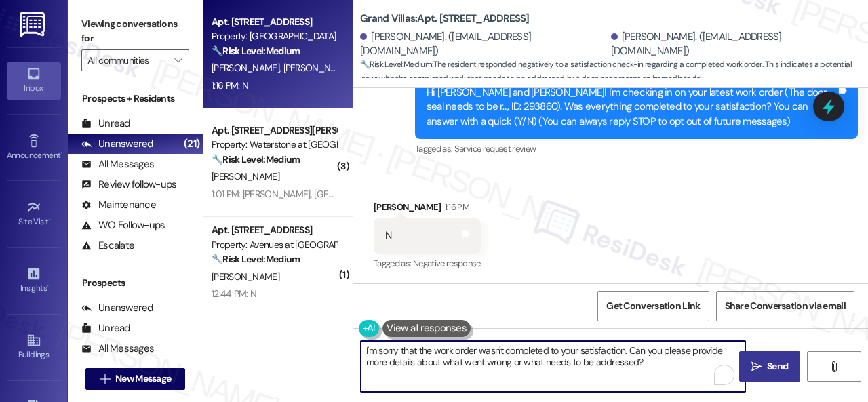
type textarea "I'm sorry that the work order wasn't completed to your satisfaction. Can you pl…"
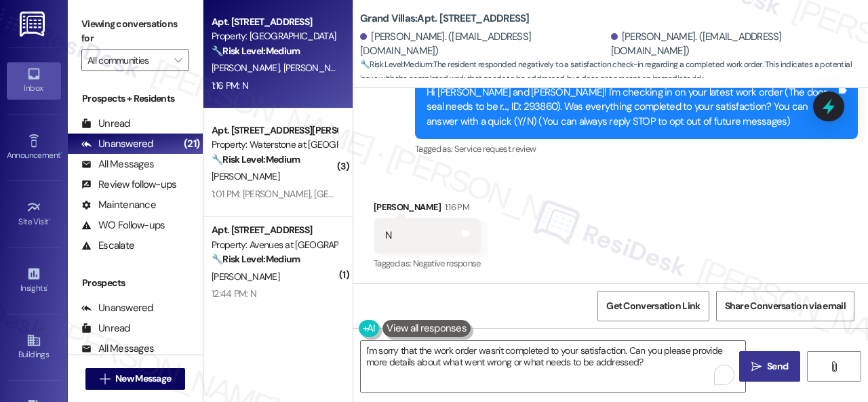
click at [767, 366] on span "Send" at bounding box center [777, 366] width 21 height 14
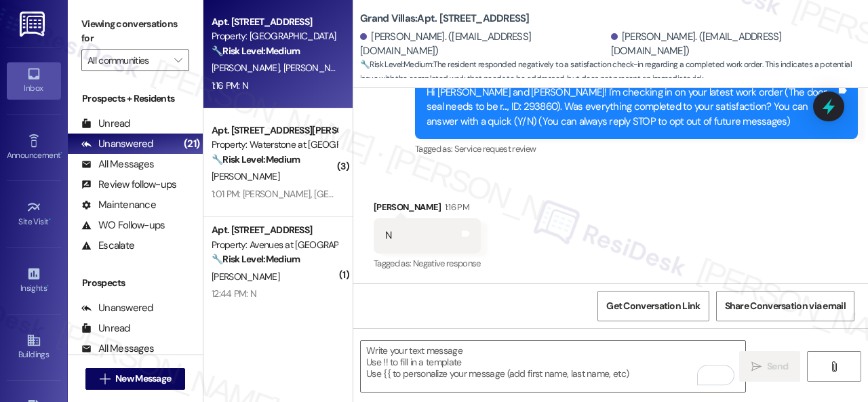
type textarea "Fetching suggested responses. Please feel free to read through the conversation…"
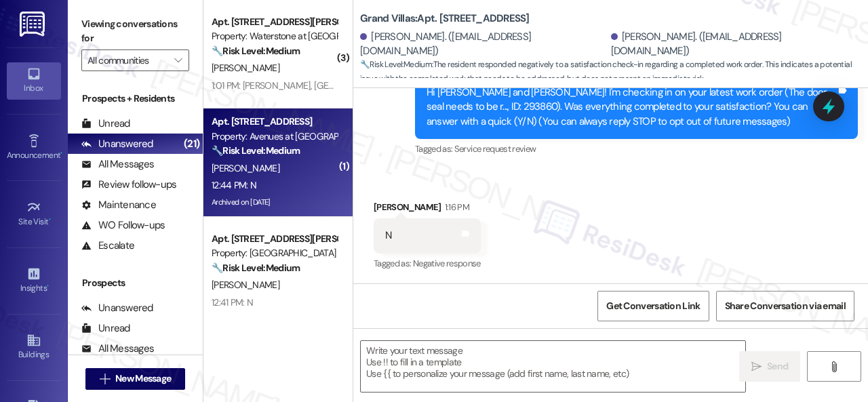
click at [291, 184] on div "12:44 PM: N 12:44 PM: N" at bounding box center [274, 185] width 128 height 17
type textarea "Fetching suggested responses. Please feel free to read through the conversation…"
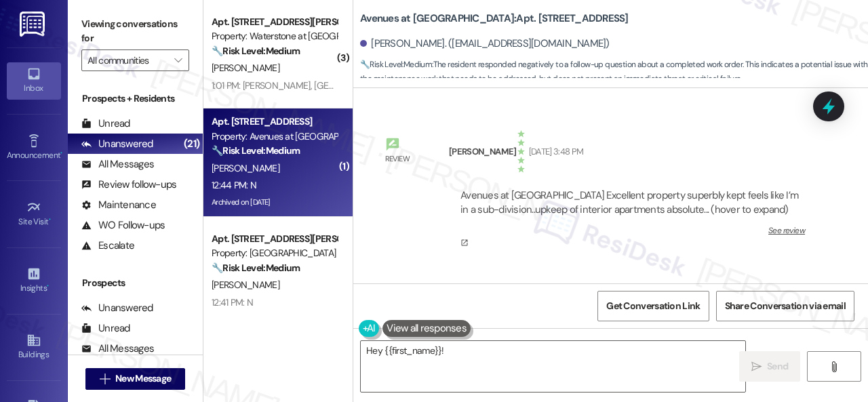
scroll to position [7838, 0]
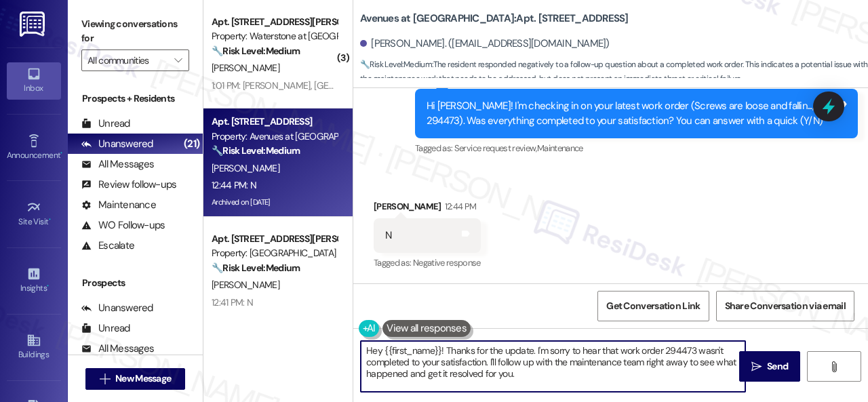
drag, startPoint x: 398, startPoint y: 356, endPoint x: 277, endPoint y: 326, distance: 125.0
click at [277, 326] on div "( 3 ) Apt. 16102, 6855 S Mason Rd Property: Waterstone at Cinco Ranch 🔧 Risk Le…" at bounding box center [535, 201] width 664 height 402
paste textarea "I'm sorry that the work order wasn't completed to your satisfaction. Can you pl…"
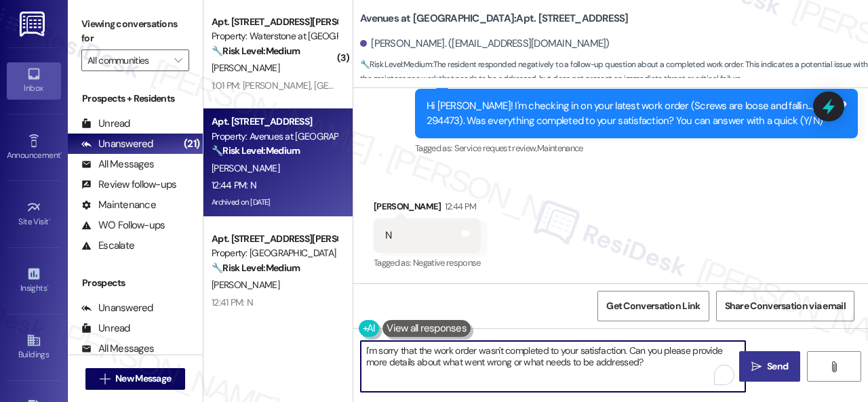
click at [764, 365] on span "Send" at bounding box center [777, 366] width 26 height 14
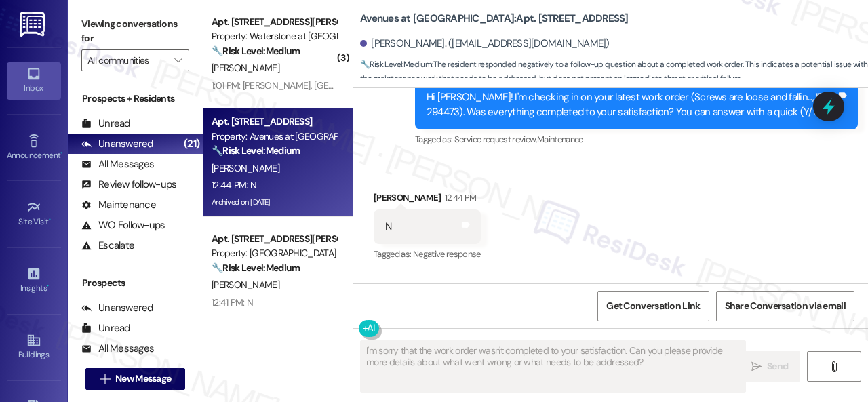
type textarea "Fetching suggested responses. Please feel free to read through the conversation…"
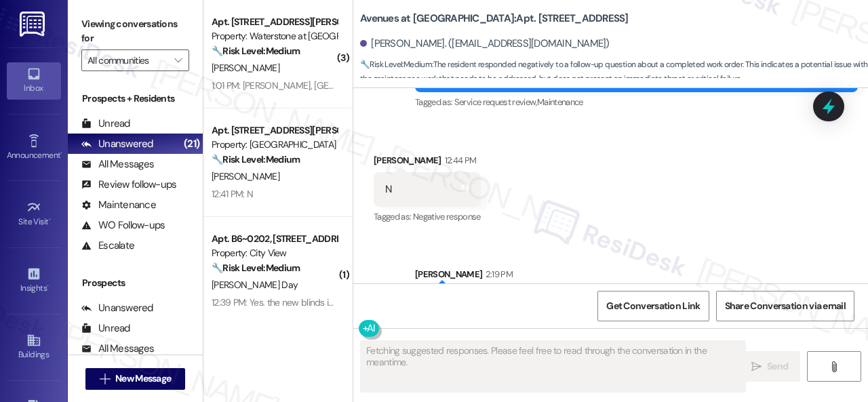
scroll to position [7947, 0]
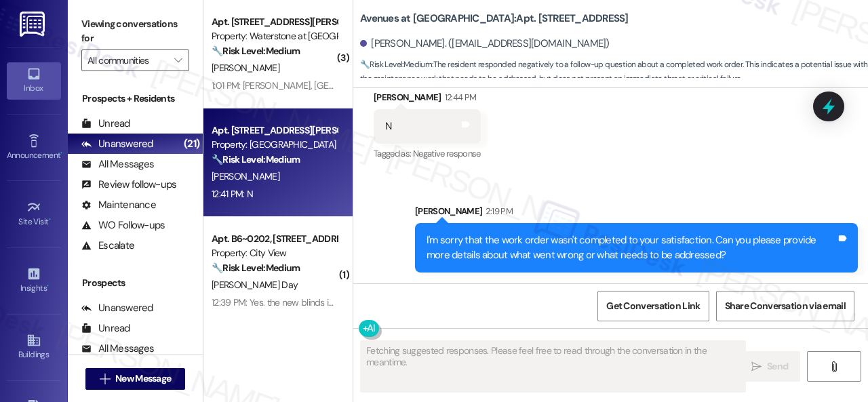
click at [289, 196] on div "12:41 PM: N 12:41 PM: N" at bounding box center [274, 194] width 128 height 17
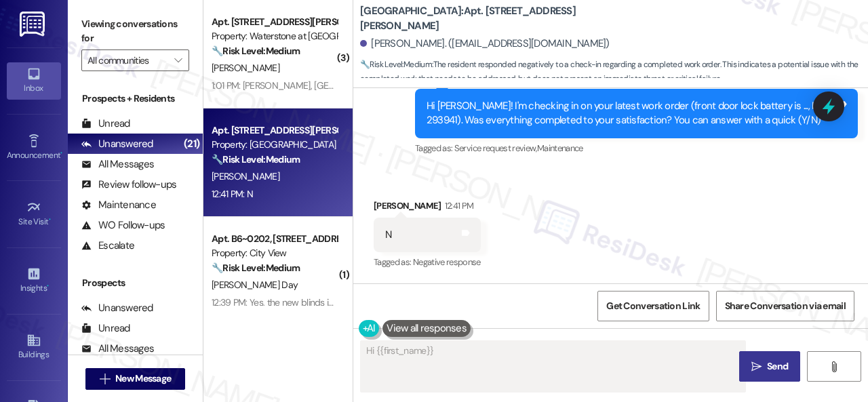
scroll to position [3711, 0]
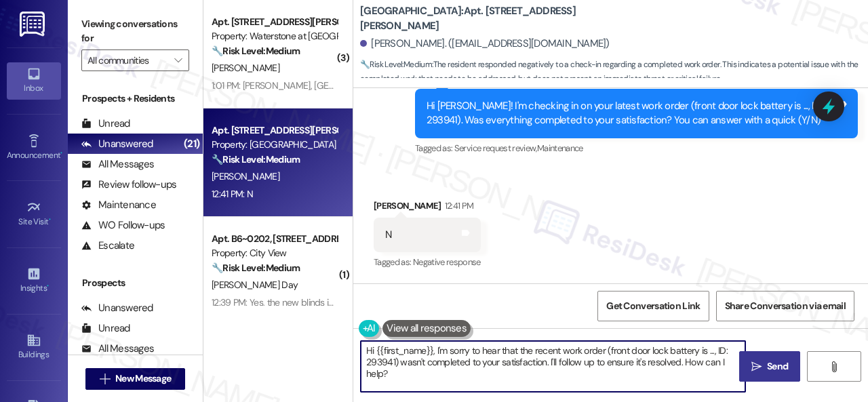
drag, startPoint x: 391, startPoint y: 372, endPoint x: 335, endPoint y: 343, distance: 63.4
click at [335, 343] on div "( 3 ) Apt. 16102, 6855 S Mason Rd Property: Waterstone at Cinco Ranch 🔧 Risk Le…" at bounding box center [535, 201] width 664 height 402
paste textarea "I'm sorry that the work order wasn't completed to your satisfaction. Can you pl…"
type textarea "I'm sorry that the work order wasn't completed to your satisfaction. Can you pl…"
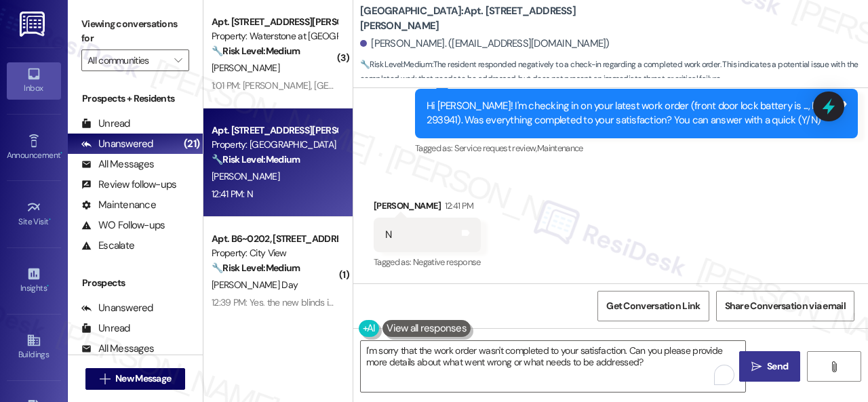
click at [751, 369] on icon "" at bounding box center [756, 366] width 10 height 11
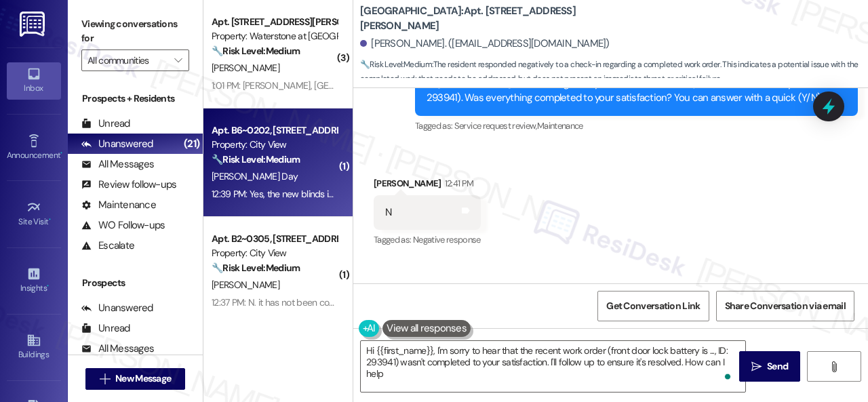
type textarea "Hi {{first_name}}, I'm sorry to hear that the recent work order (front door loc…"
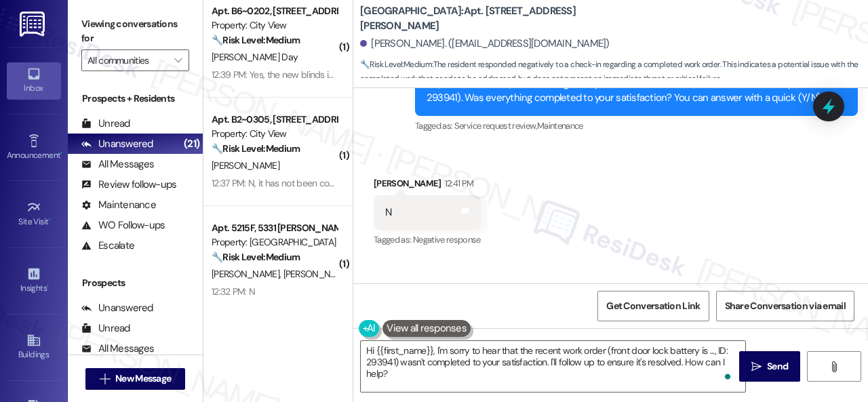
scroll to position [136, 0]
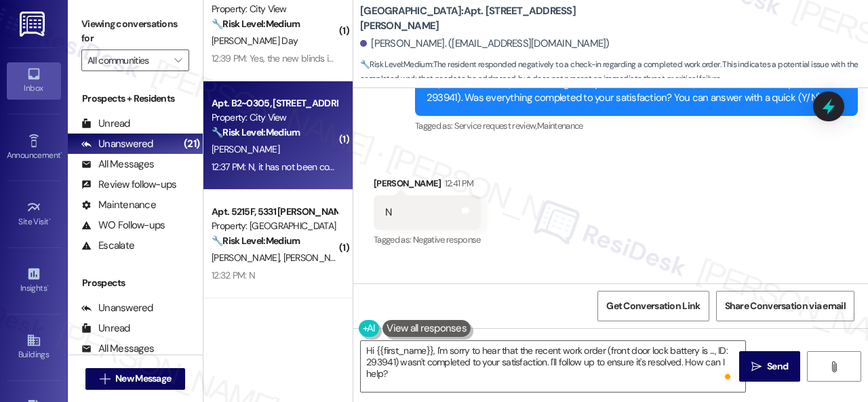
click at [291, 148] on div "S. Shuster" at bounding box center [274, 149] width 128 height 17
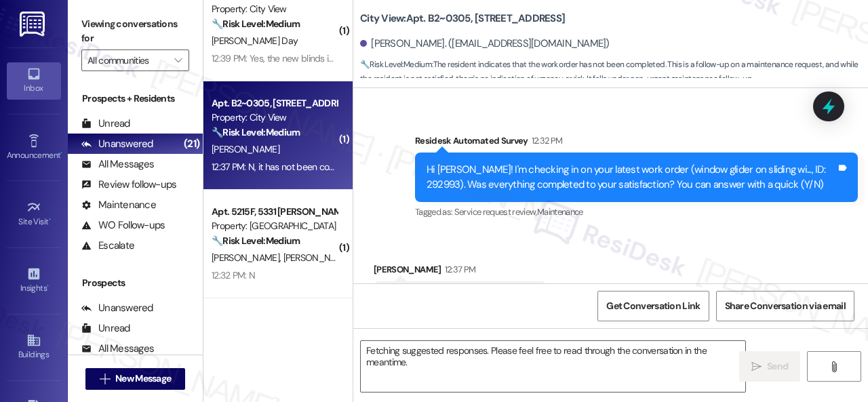
scroll to position [401, 0]
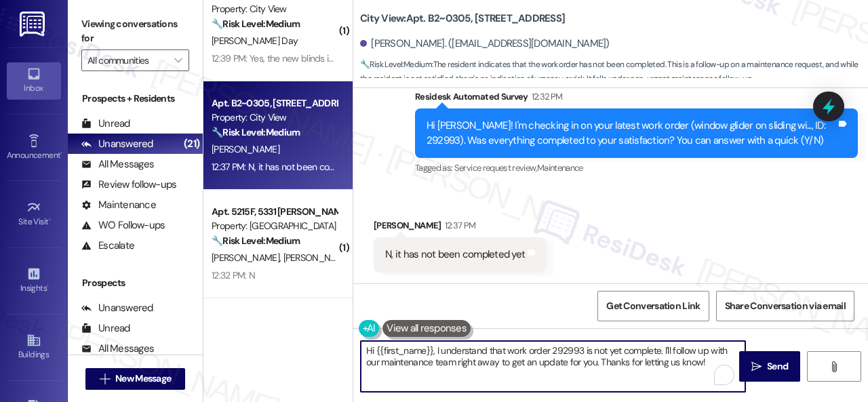
drag, startPoint x: 712, startPoint y: 365, endPoint x: 304, endPoint y: 352, distance: 408.3
click at [273, 352] on div "( 3 ) Apt. 16102, 6855 S Mason Rd Property: Waterstone at Cinco Ranch 🔧 Risk Le…" at bounding box center [535, 201] width 664 height 402
paste textarea "I'm sorry that the work order wasn't completed to your satisfaction. Can you pl…"
type textarea "I'm sorry that the work order wasn't completed to your satisfaction. Can you pl…"
drag, startPoint x: 462, startPoint y: 360, endPoint x: 474, endPoint y: 362, distance: 11.7
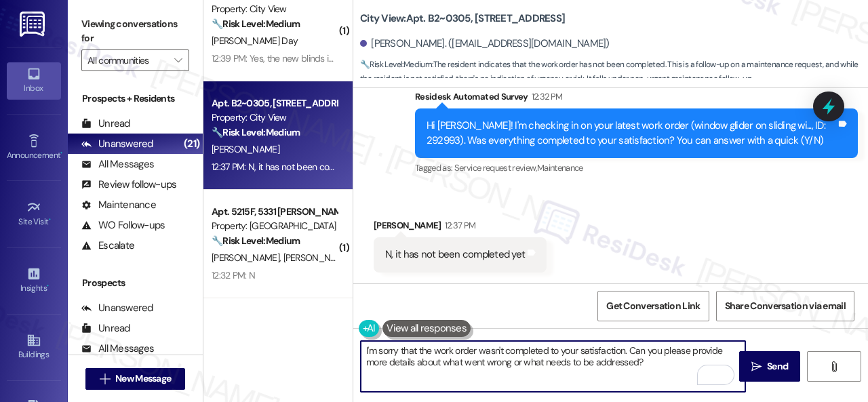
click at [474, 362] on textarea "I'm sorry that the work order wasn't completed to your satisfaction. Can you pl…" at bounding box center [553, 366] width 384 height 51
click at [651, 358] on textarea "I'm sorry that the work order wasn't completed to your satisfaction. Can you pl…" at bounding box center [553, 366] width 384 height 51
drag, startPoint x: 651, startPoint y: 363, endPoint x: 313, endPoint y: 353, distance: 339.1
click at [313, 353] on div "( 3 ) Apt. 16102, 6855 S Mason Rd Property: Waterstone at Cinco Ranch 🔧 Risk Le…" at bounding box center [535, 201] width 664 height 402
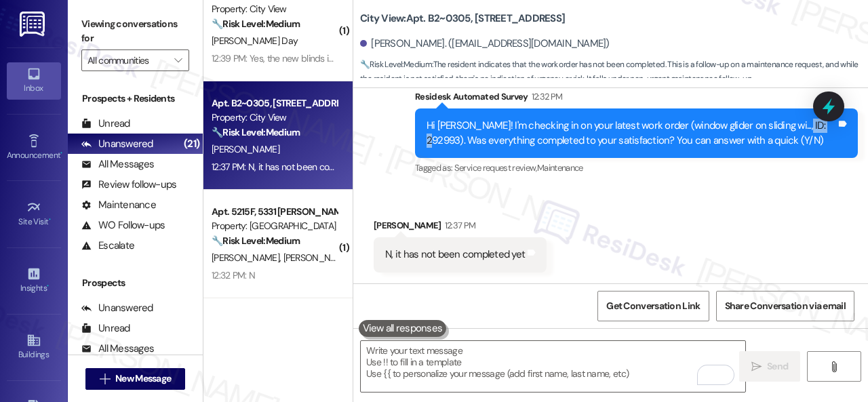
drag, startPoint x: 421, startPoint y: 140, endPoint x: 459, endPoint y: 147, distance: 38.7
click at [459, 147] on div "Hi Samantha! I'm checking in on your latest work order (window glider on slidin…" at bounding box center [636, 132] width 443 height 49
copy div "292993"
click at [613, 246] on div "Received via SMS Samantha Shuster 12:37 PM N, it has not been completed yet Tag…" at bounding box center [610, 235] width 515 height 94
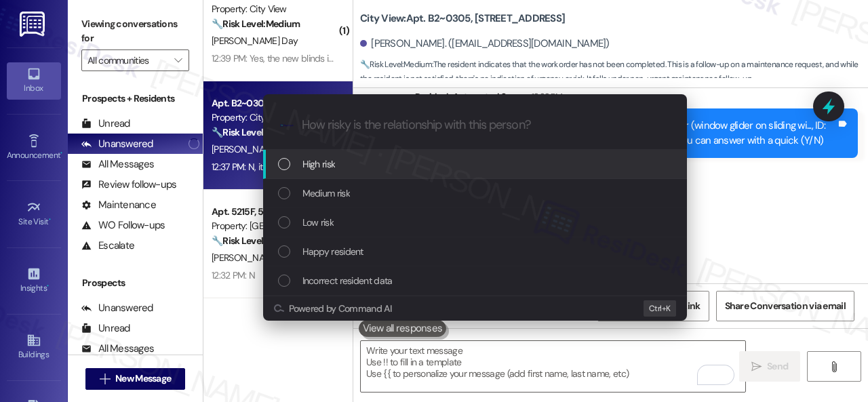
click at [318, 169] on span "High risk" at bounding box center [318, 164] width 33 height 15
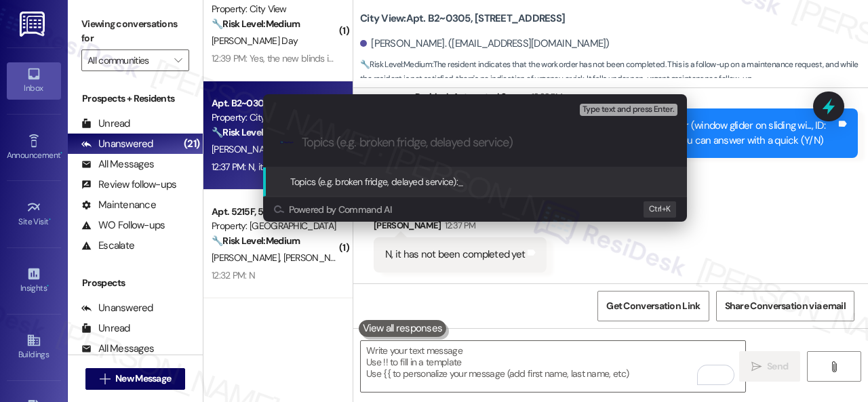
click at [500, 143] on input "Topics (e.g. broken fridge, delayed service)" at bounding box center [486, 143] width 368 height 14
paste input "Follow-up on the unresolved work order 292993"
type input "Follow-up on the unresolved work order 292993"
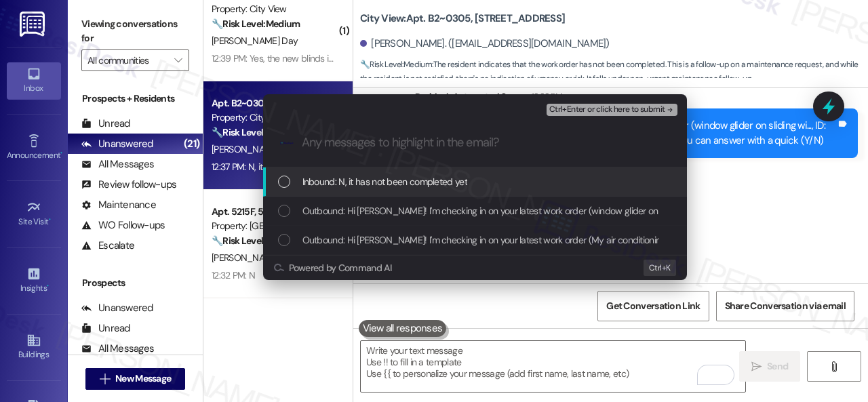
click at [355, 176] on span "Inbound: N, it has not been completed yet" at bounding box center [384, 181] width 165 height 15
click at [591, 106] on span "Ctrl+Enter or click here to submit" at bounding box center [607, 109] width 116 height 9
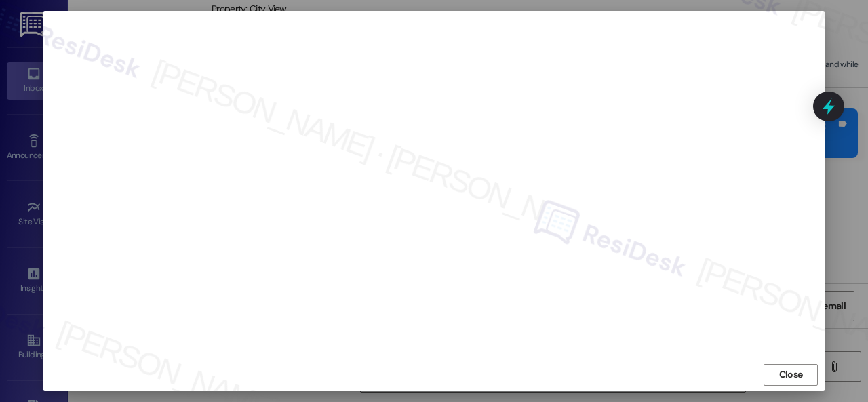
scroll to position [17, 0]
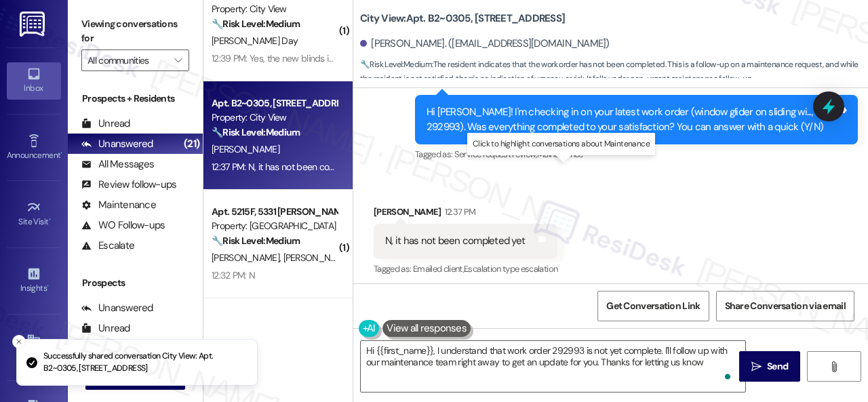
type textarea "Hi {{first_name}}, I understand that work order 292993 is not yet complete. I'l…"
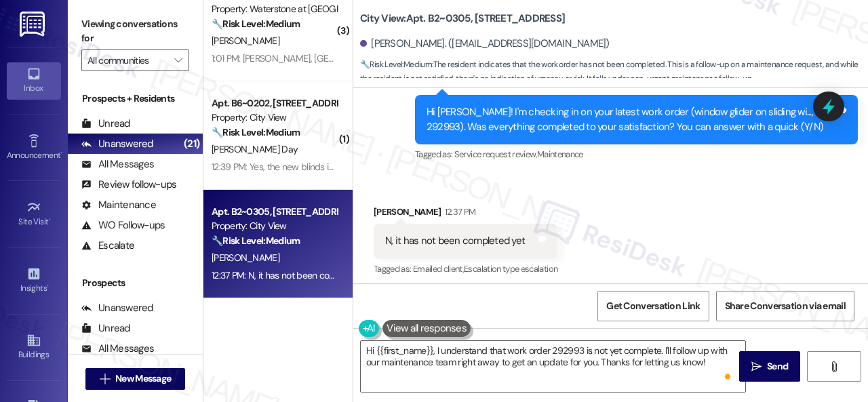
scroll to position [422, 0]
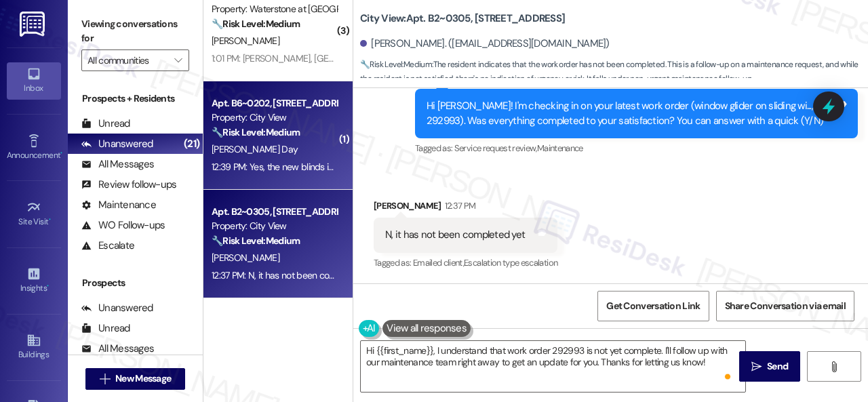
click at [298, 155] on div "[PERSON_NAME] Day" at bounding box center [274, 149] width 128 height 17
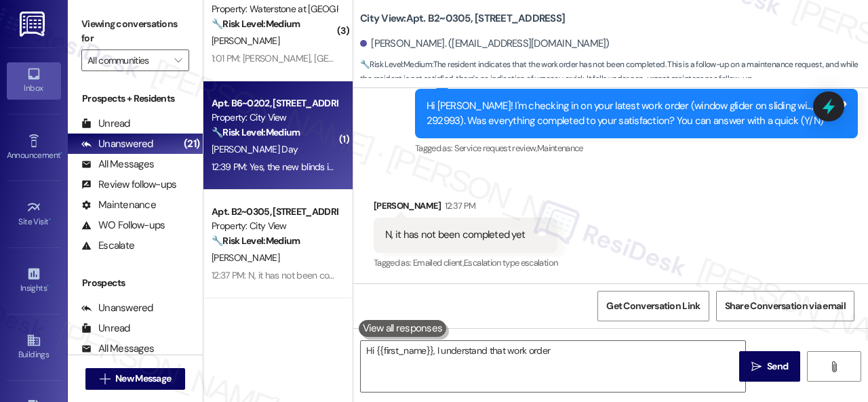
type textarea "Hi {{first_name}}, I understand that work order 292993"
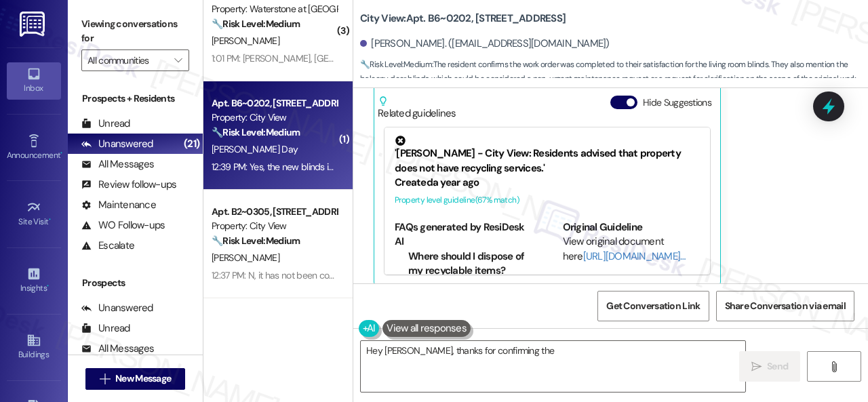
scroll to position [368, 0]
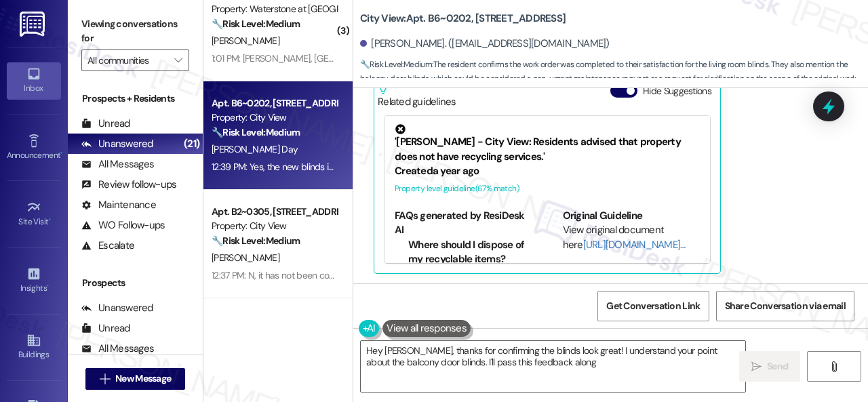
type textarea "Hey [PERSON_NAME], thanks for confirming the blinds look great! I understand yo…"
click at [296, 264] on div "S. Shuster" at bounding box center [274, 257] width 128 height 17
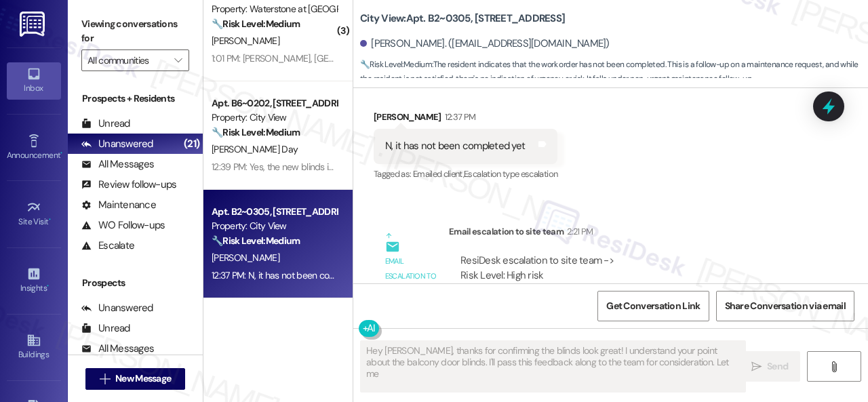
scroll to position [603, 0]
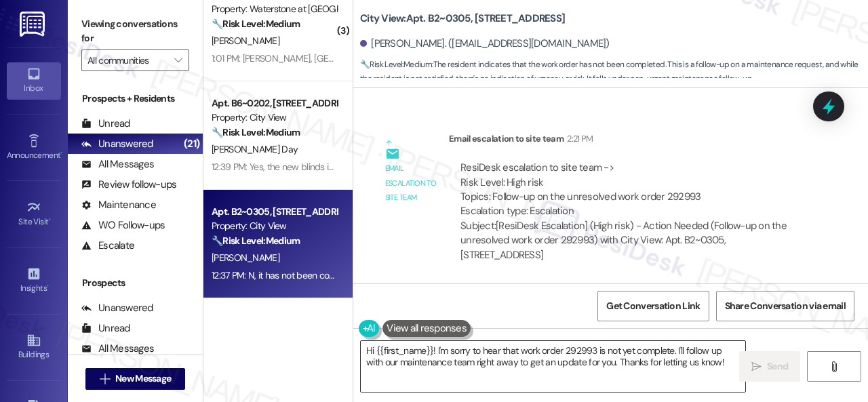
click at [654, 366] on textarea "Hi {{first_name}}! I'm sorry to hear that work order 292993 is not yet complete…" at bounding box center [553, 366] width 384 height 51
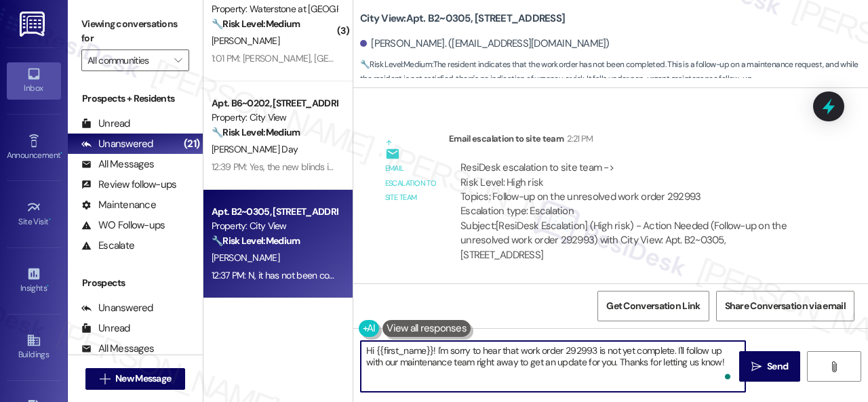
drag, startPoint x: 702, startPoint y: 357, endPoint x: 313, endPoint y: 329, distance: 390.1
click at [313, 329] on div "( 1 ) Apt. B6~0205, 2600 Cityview Drive Property: City View 🔧 Risk Level: Mediu…" at bounding box center [535, 201] width 664 height 402
paste textarea "I'm sorry to hear the issue hasn't been resolved yet. We apologize for the dela…"
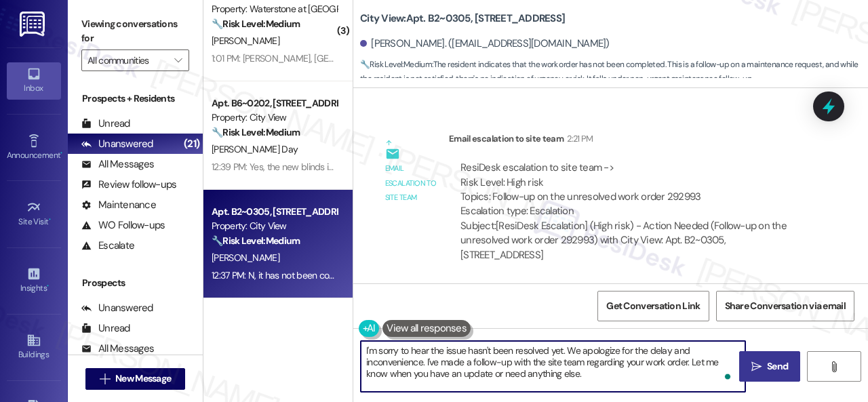
type textarea "I'm sorry to hear the issue hasn't been resolved yet. We apologize for the dela…"
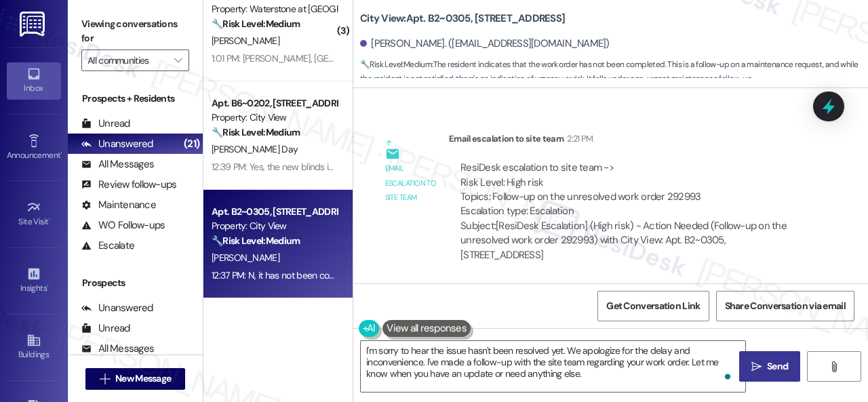
click at [774, 365] on span "Send" at bounding box center [777, 366] width 21 height 14
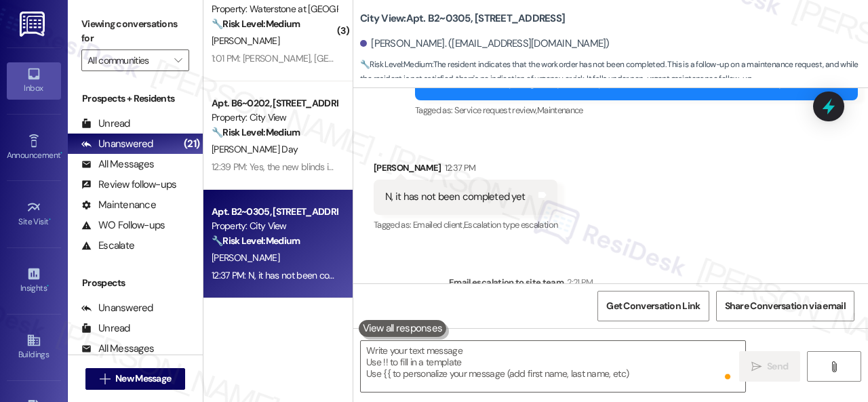
scroll to position [421, 0]
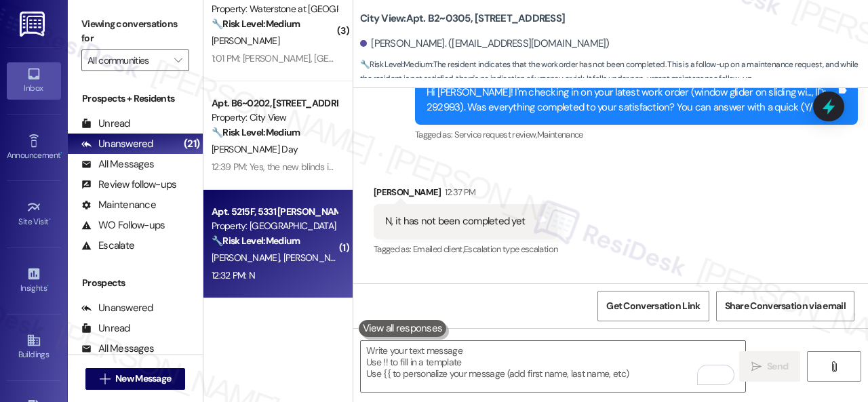
click at [305, 271] on div "12:32 PM: N 12:32 PM: N" at bounding box center [274, 275] width 128 height 17
type textarea "Fetching suggested responses. Please feel free to read through the conversation…"
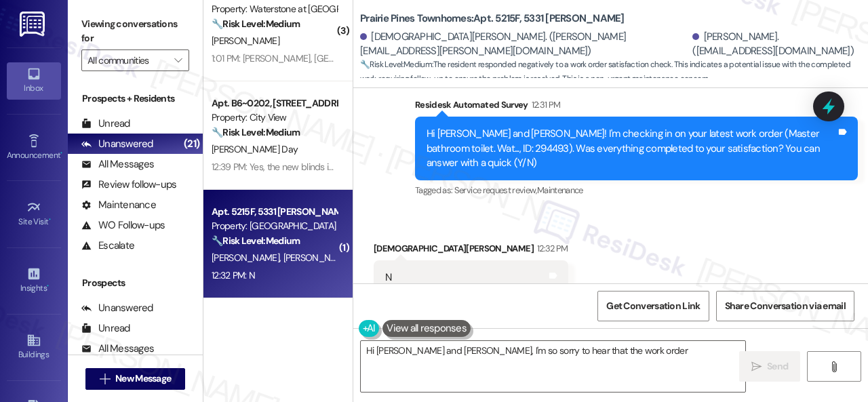
scroll to position [1009, 0]
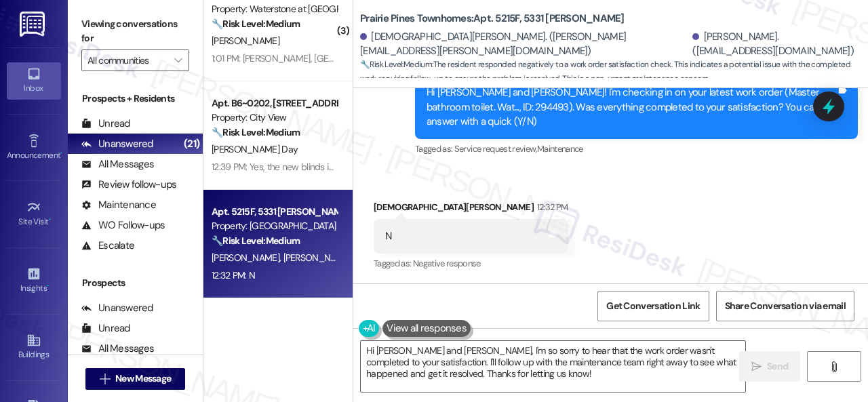
click at [437, 176] on div "Received via SMS Christian Tran 12:32 PM N Tags and notes Tagged as: Negative r…" at bounding box center [610, 226] width 515 height 115
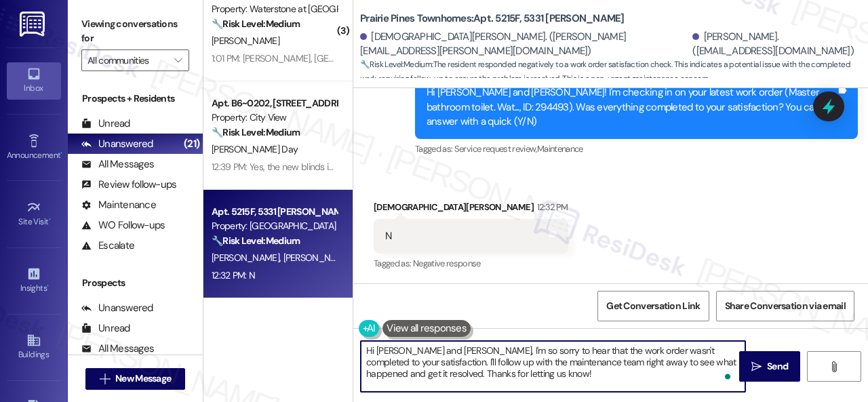
drag, startPoint x: 536, startPoint y: 380, endPoint x: 298, endPoint y: 331, distance: 242.2
click at [298, 331] on div "( 1 ) Apt. B6~0205, 2600 Cityview Drive Property: City View 🔧 Risk Level: Mediu…" at bounding box center [535, 201] width 664 height 402
paste textarea "I'm sorry that the work order wasn't completed to your satisfaction. Can you pl…"
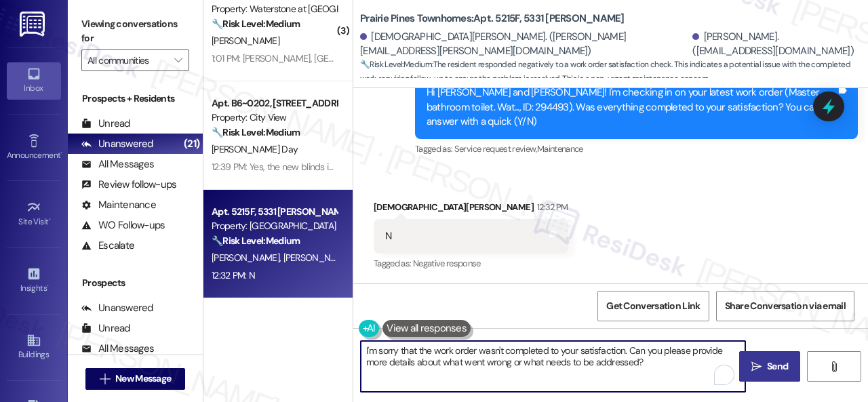
type textarea "I'm sorry that the work order wasn't completed to your satisfaction. Can you pl…"
click at [756, 371] on icon "" at bounding box center [756, 366] width 10 height 11
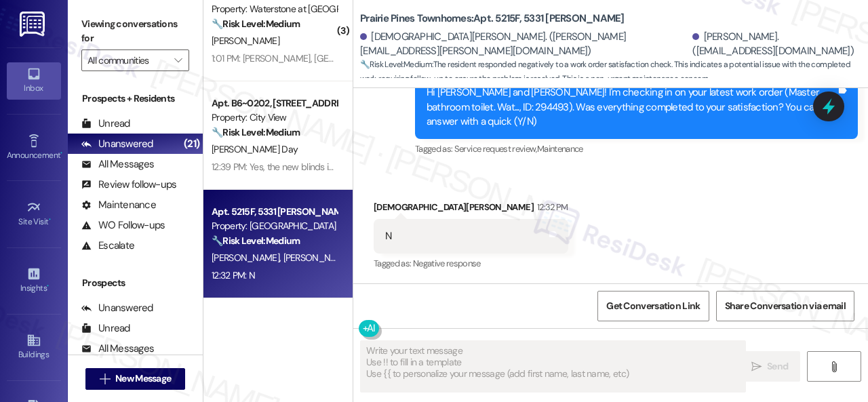
type textarea "Fetching suggested responses. Please feel free to read through the conversation…"
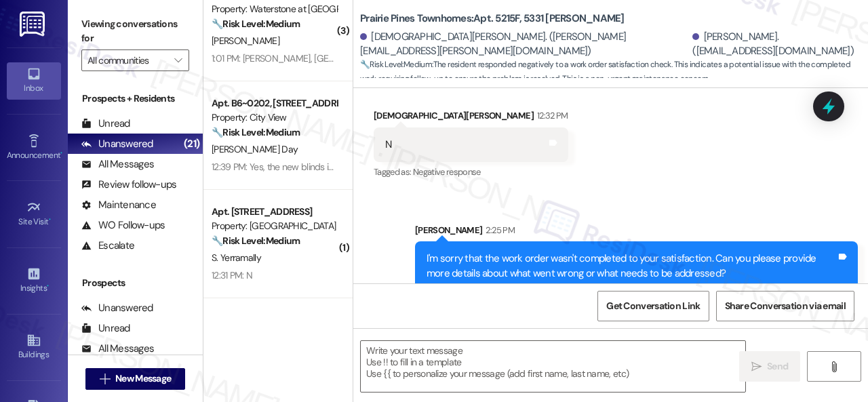
scroll to position [1119, 0]
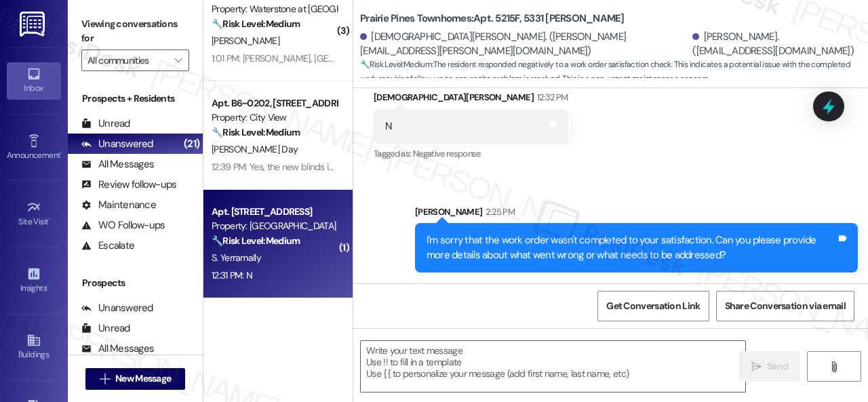
click at [304, 265] on div "S. Yerramally" at bounding box center [274, 257] width 128 height 17
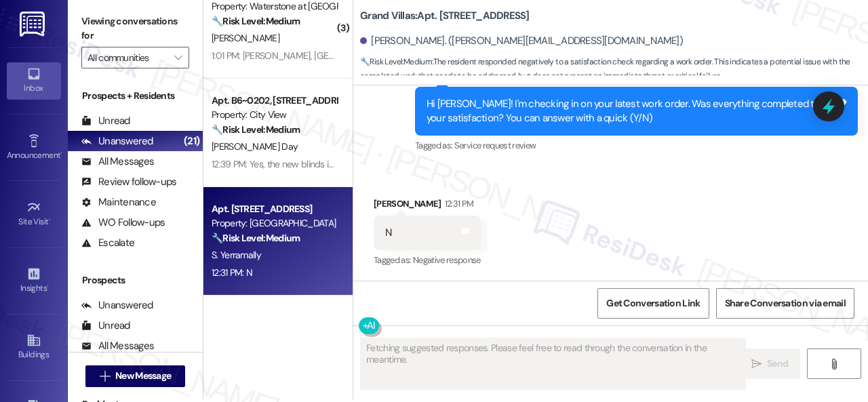
scroll to position [4, 0]
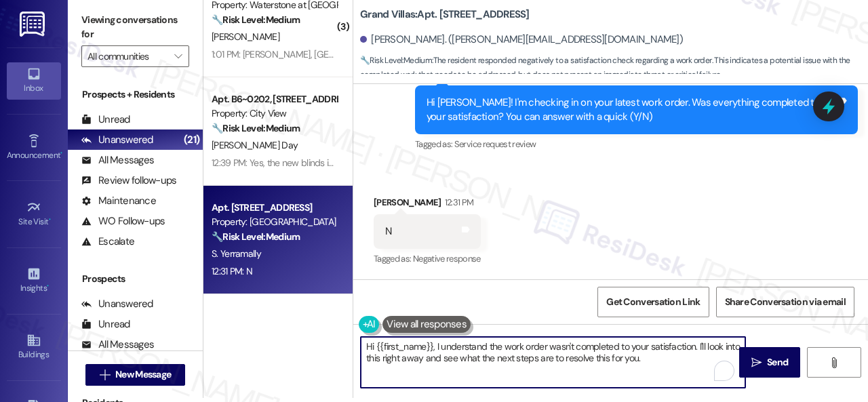
drag, startPoint x: 475, startPoint y: 348, endPoint x: 311, endPoint y: 304, distance: 169.2
click at [311, 304] on div "( 1 ) Apt. B6~0205, 2600 Cityview Drive Property: City View 🔧 Risk Level: Mediu…" at bounding box center [535, 197] width 664 height 402
paste textarea "I'm sorry that the work order wasn't completed to your satisfaction. Can you pl…"
type textarea "I'm sorry that the work order wasn't completed to your satisfaction. Can you pl…"
click at [768, 362] on span "Send" at bounding box center [777, 362] width 21 height 14
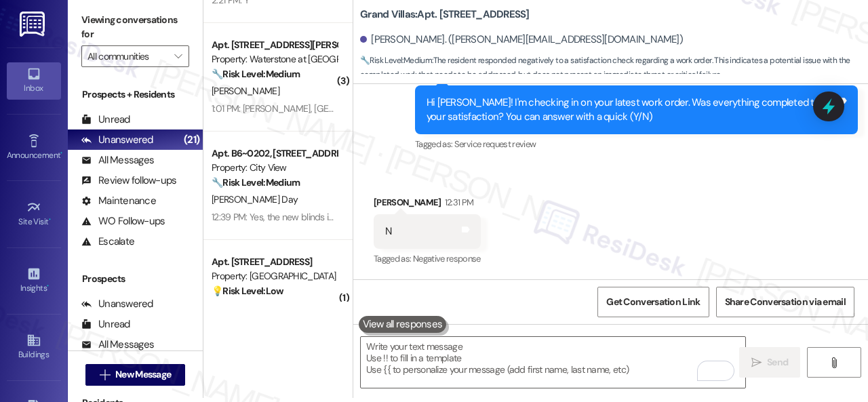
scroll to position [0, 0]
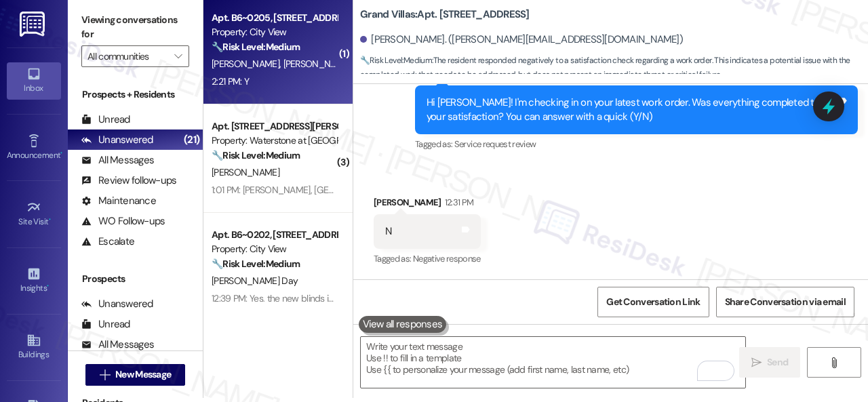
click at [292, 84] on div "2:21 PM: Y 2:21 PM: Y" at bounding box center [274, 81] width 128 height 17
type textarea "Fetching suggested responses. Please feel free to read through the conversation…"
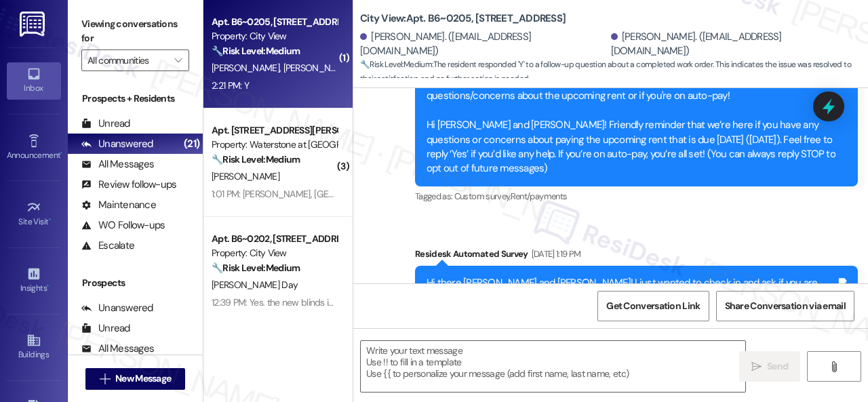
type textarea "Fetching suggested responses. Please feel free to read through the conversation…"
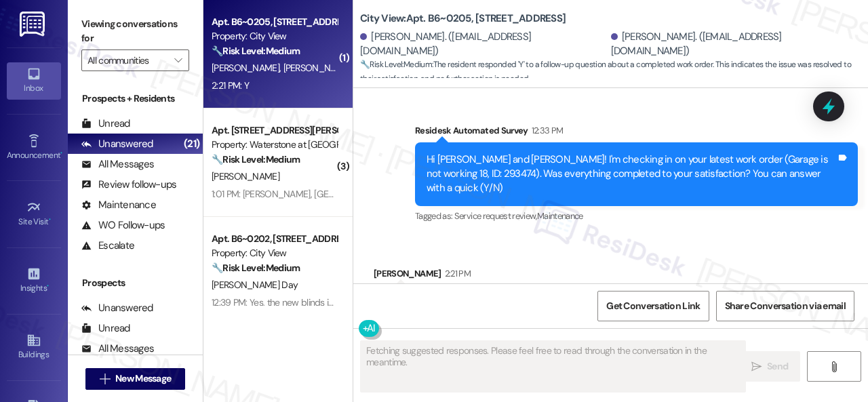
scroll to position [2232, 0]
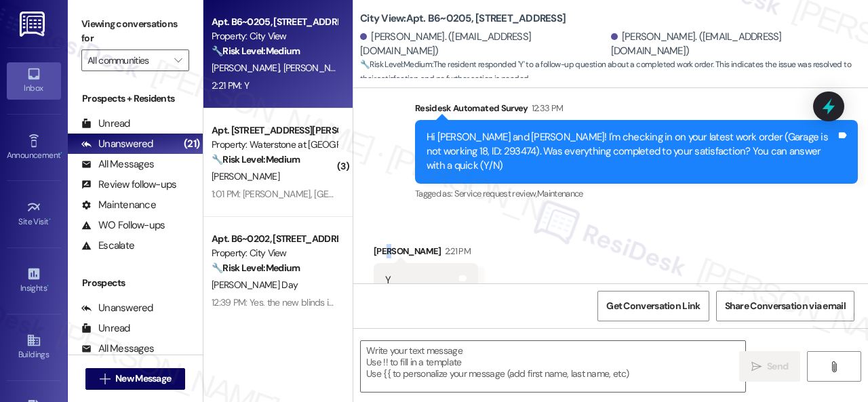
drag, startPoint x: 390, startPoint y: 175, endPoint x: 390, endPoint y: 197, distance: 21.7
click at [387, 214] on div "Received via SMS Marlene Kaufman 2:21 PM Y Tags and notes Tagged as: Positive r…" at bounding box center [610, 271] width 515 height 115
click at [451, 356] on textarea at bounding box center [553, 366] width 384 height 51
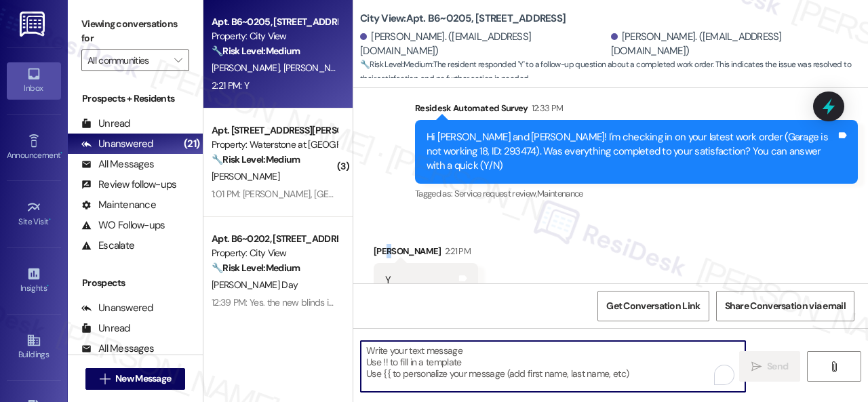
paste textarea "We're glad to hear everything’s taken care of. If your experience at {{property…"
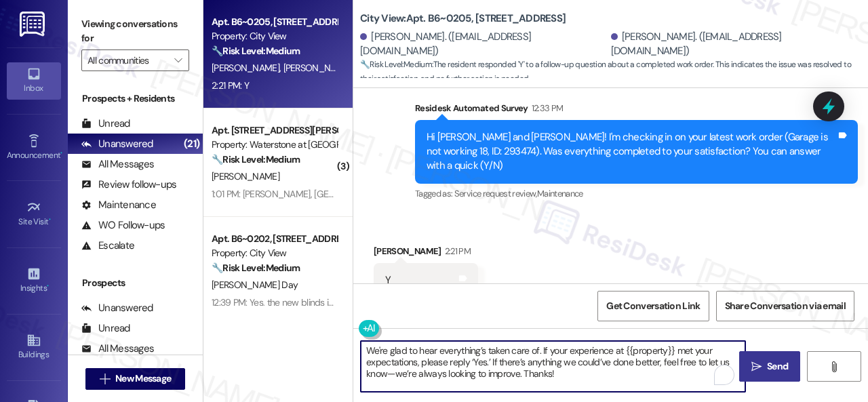
type textarea "We're glad to hear everything’s taken care of. If your experience at {{property…"
click at [758, 361] on span " Send" at bounding box center [769, 366] width 43 height 14
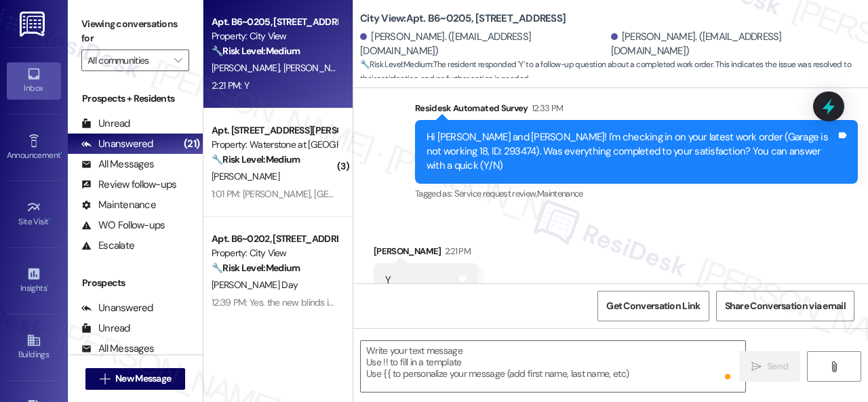
scroll to position [2357, 0]
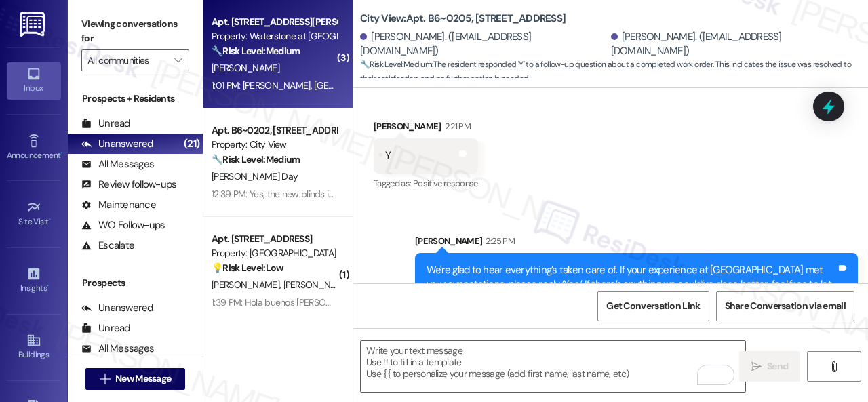
click at [285, 77] on div "1:01 PM: Jeanne Hall, Waterstone Cinco Ranch #16102. I need my air filter chang…" at bounding box center [274, 85] width 128 height 17
type textarea "Fetching suggested responses. Please feel free to read through the conversation…"
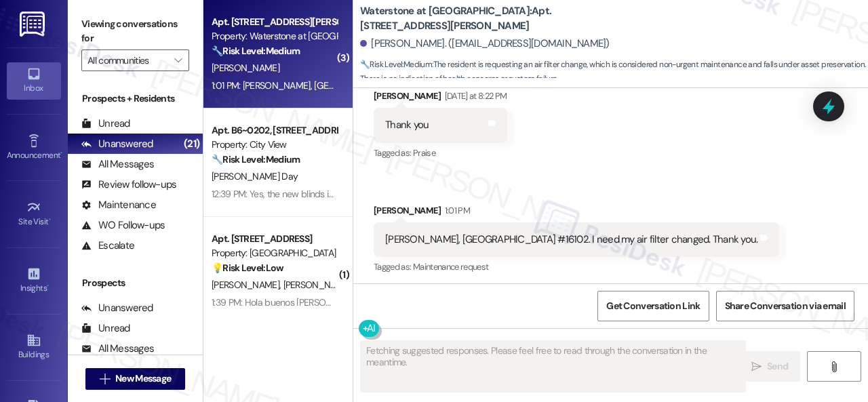
scroll to position [2644, 0]
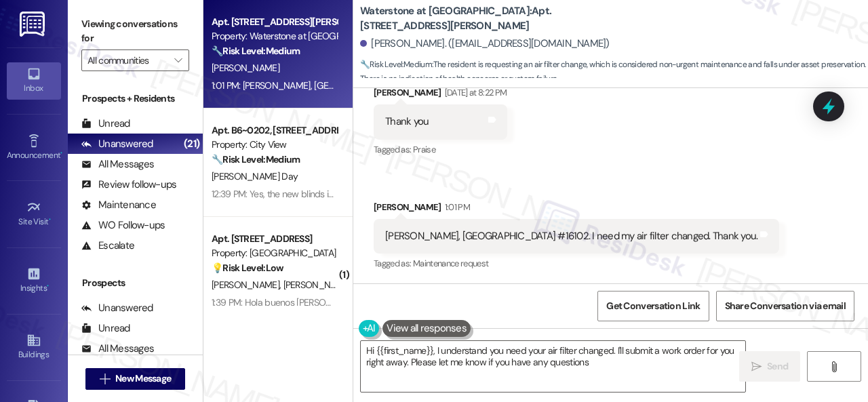
type textarea "Hi {{first_name}}, I understand you need your air filter changed. I'll submit a…"
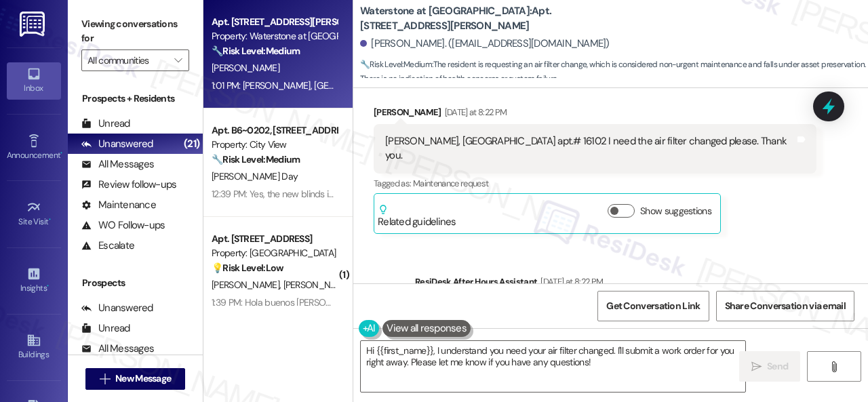
scroll to position [2306, 0]
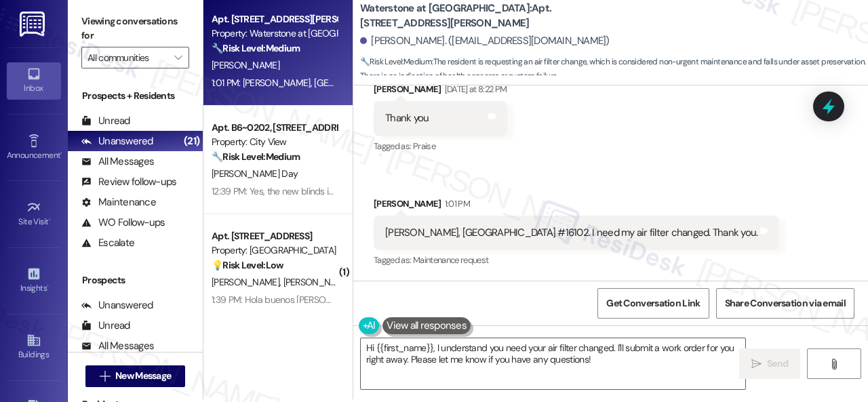
scroll to position [4, 0]
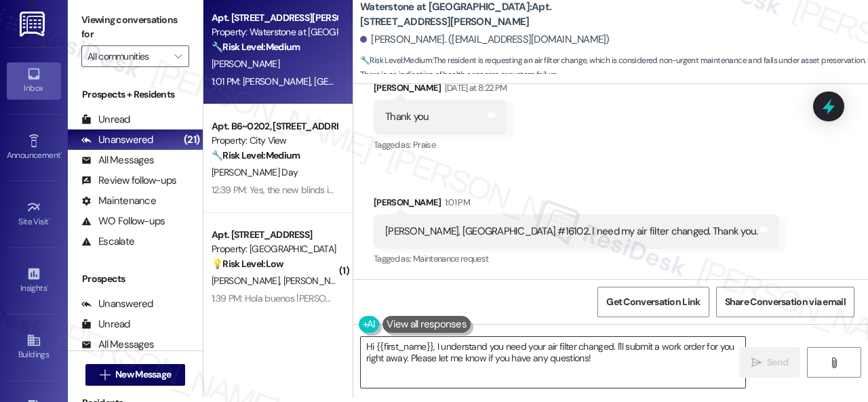
click at [433, 346] on textarea "Hi {{first_name}}, I understand you need your air filter changed. I'll submit a…" at bounding box center [553, 362] width 384 height 51
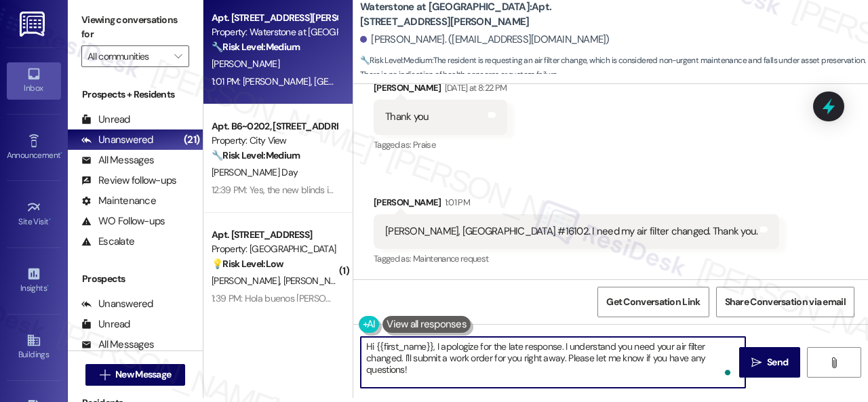
click at [550, 401] on div "Viewing conversations for All communities  Prospects + Residents Unread (0) Un…" at bounding box center [468, 201] width 800 height 402
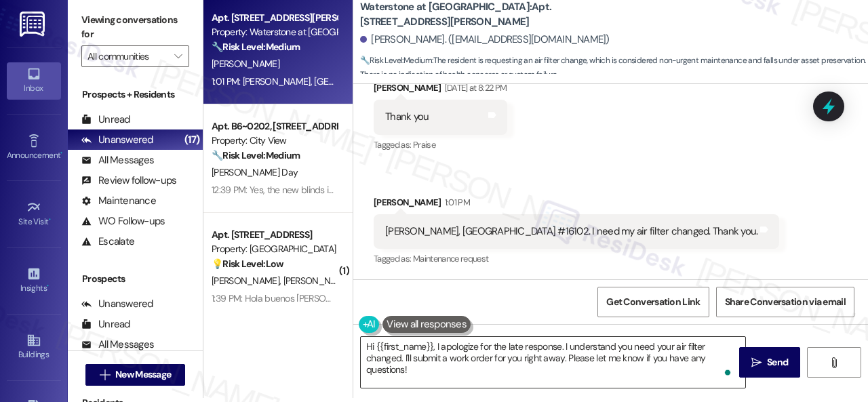
click at [605, 359] on textarea "Hi {{first_name}}, I apologize for the late response. I understand you need you…" at bounding box center [553, 362] width 384 height 51
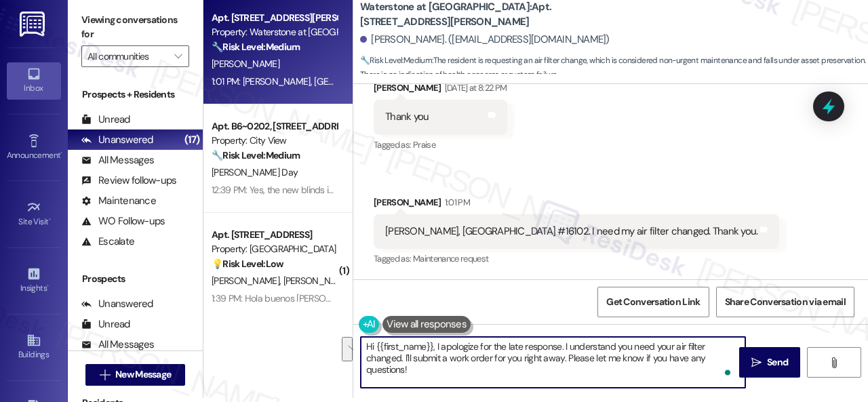
drag, startPoint x: 403, startPoint y: 355, endPoint x: 415, endPoint y: 372, distance: 21.1
click at [415, 372] on textarea "Hi {{first_name}}, I apologize for the late response. I understand you need you…" at bounding box center [553, 362] width 384 height 51
paste textarea "s there already a work order for the issue? If so, may I have the work order nu…"
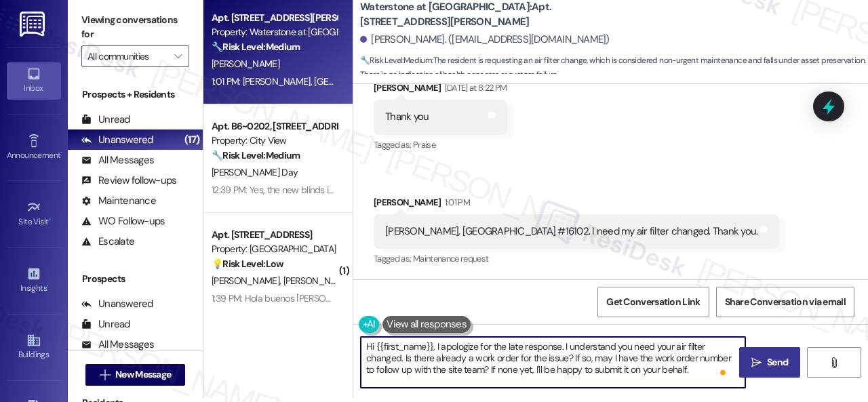
type textarea "Hi {{first_name}}, I apologize for the late response. I understand you need you…"
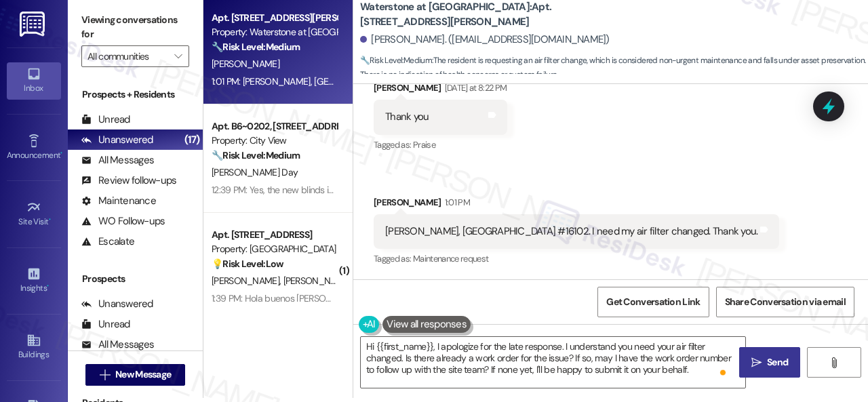
click at [777, 371] on button " Send" at bounding box center [769, 362] width 61 height 31
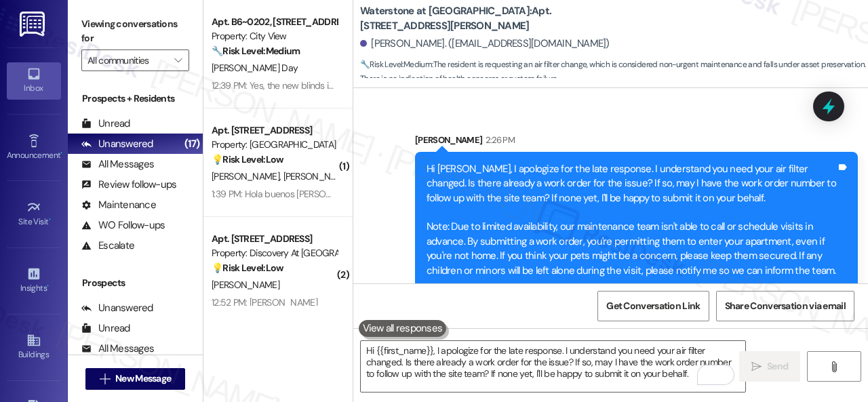
scroll to position [2842, 0]
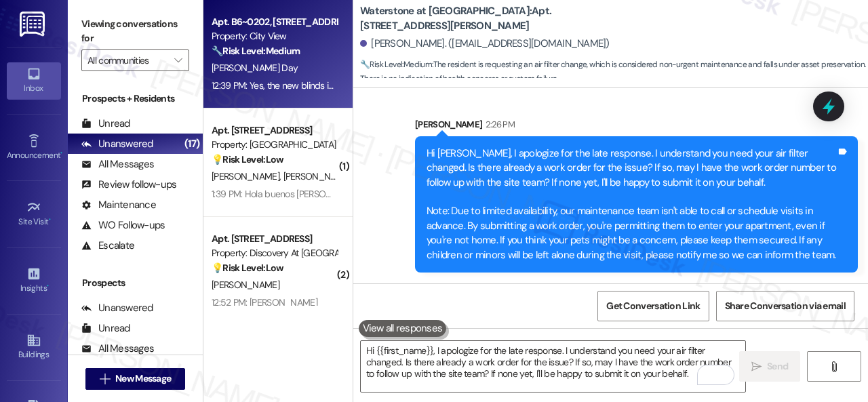
click at [300, 58] on div "🔧 Risk Level: Medium The resident confirms the work order was completed to thei…" at bounding box center [274, 51] width 125 height 14
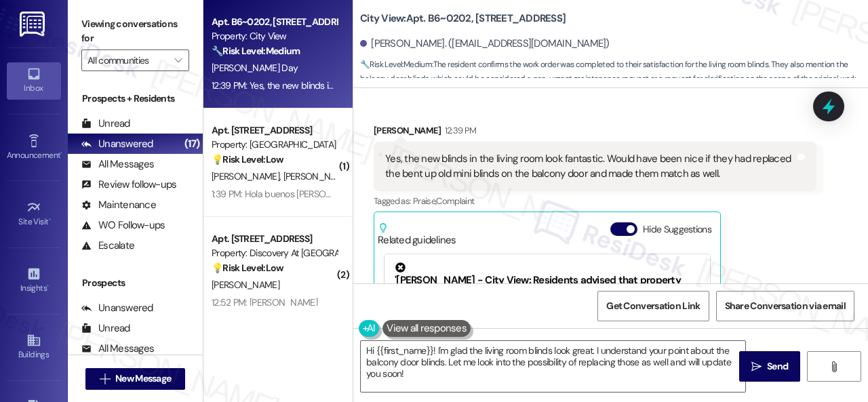
scroll to position [233, 0]
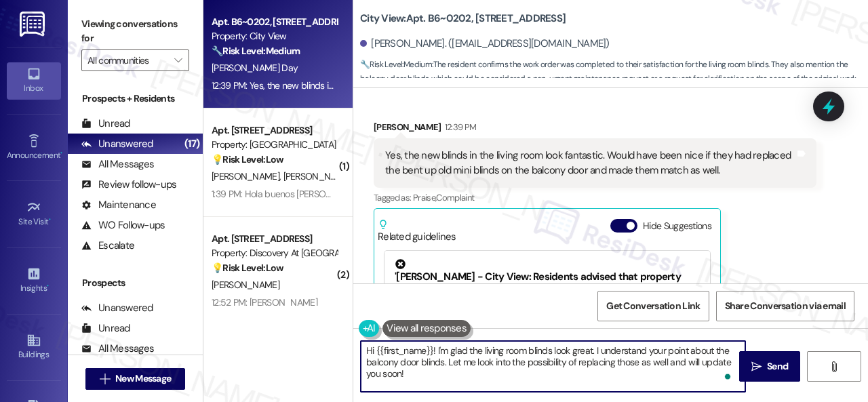
drag, startPoint x: 436, startPoint y: 346, endPoint x: 330, endPoint y: 352, distance: 105.9
click at [338, 350] on div "Apt. B6~0202, [STREET_ADDRESS] Property: City View 🔧 Risk Level: Medium The res…" at bounding box center [535, 201] width 664 height 402
drag, startPoint x: 392, startPoint y: 359, endPoint x: 721, endPoint y: 362, distance: 329.5
click at [721, 362] on textarea "I'm glad the living room blinds look great. I understand your point about the b…" at bounding box center [553, 366] width 384 height 51
type textarea "I'm glad the living room blinds look great. I understand your point about the b…"
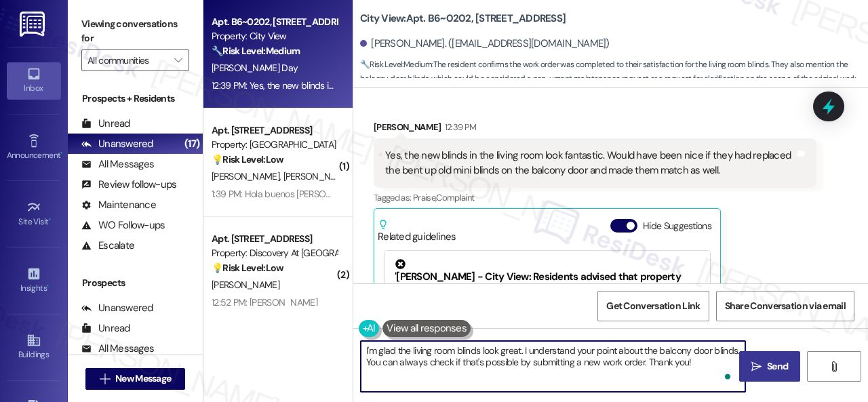
click at [767, 372] on span "Send" at bounding box center [777, 366] width 21 height 14
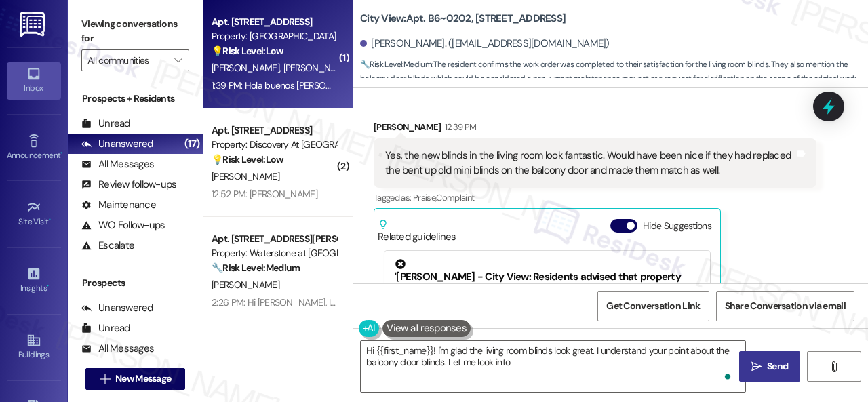
type textarea "Hi {{first_name}}! I'm glad the living room blinds look great. I understand you…"
click at [314, 54] on div "💡 Risk Level: Low The resident is requesting a fumigation service, which is con…" at bounding box center [274, 51] width 125 height 14
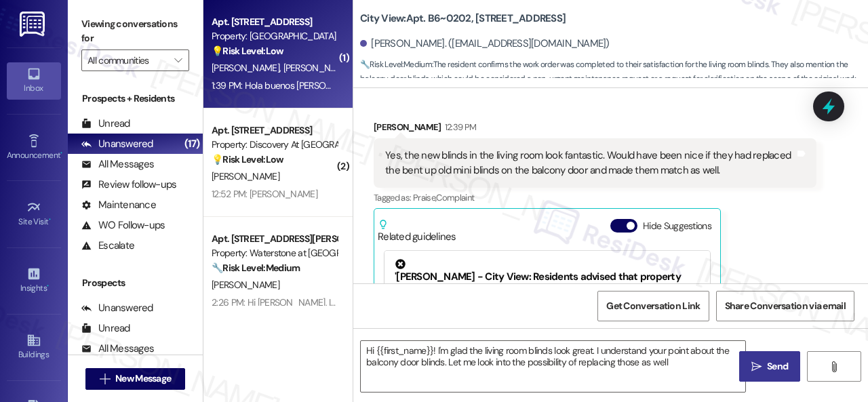
type textarea "Hi {{first_name}}! I'm glad the living room blinds look great. I understand you…"
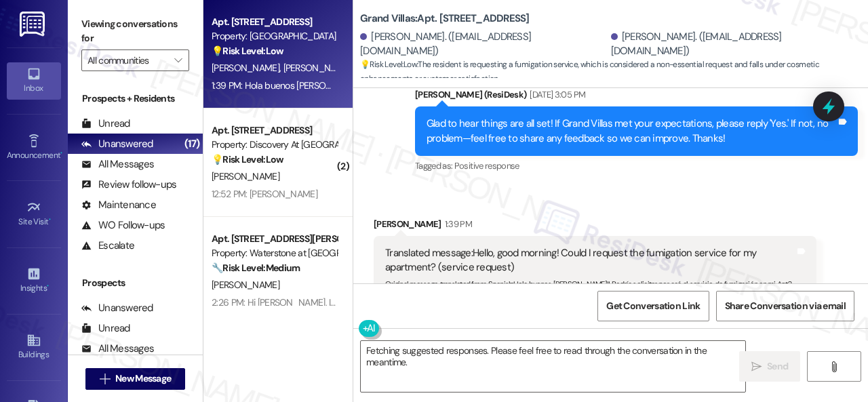
scroll to position [7925, 0]
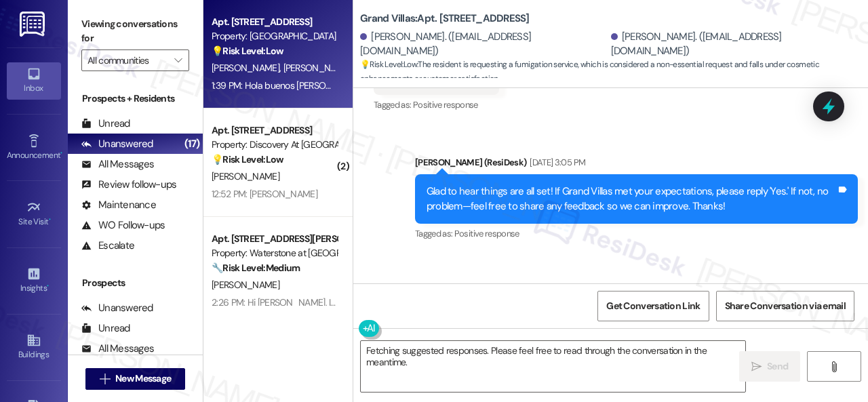
click at [552, 254] on div "Received via SMS [PERSON_NAME] 1:39 PM Translated message: Hello, good morning!…" at bounding box center [610, 326] width 515 height 144
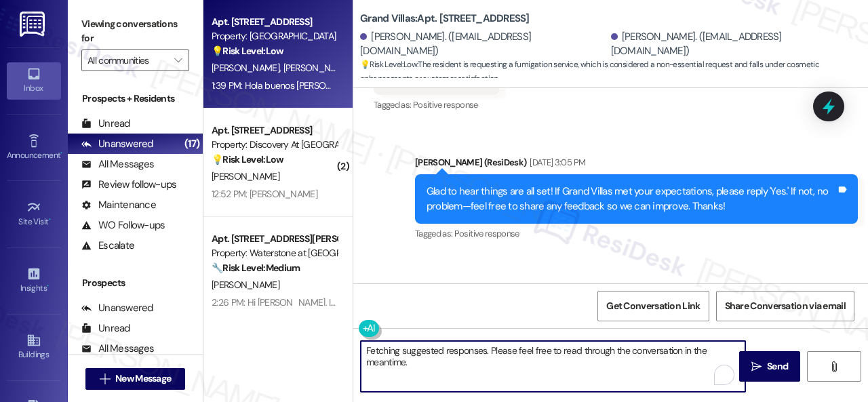
drag, startPoint x: 443, startPoint y: 368, endPoint x: 287, endPoint y: 322, distance: 161.9
click at [287, 322] on div "Apt. [STREET_ADDRESS] Property: Grand Villas 💡 Risk Level: Low The resident is …" at bounding box center [535, 201] width 664 height 402
paste textarea "I'm sorry to hear about the pests in your apartment. We apologize for the incon…"
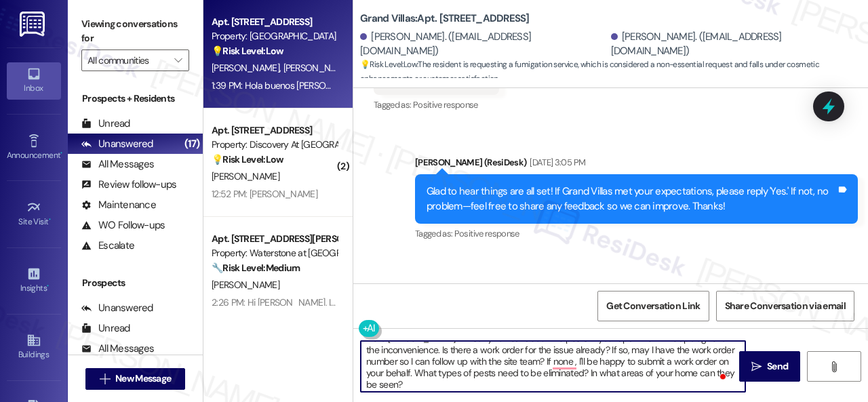
scroll to position [12, 0]
type textarea "Hello [PERSON_NAME]! I'm sorry to hear about the pests in your apartment. We ap…"
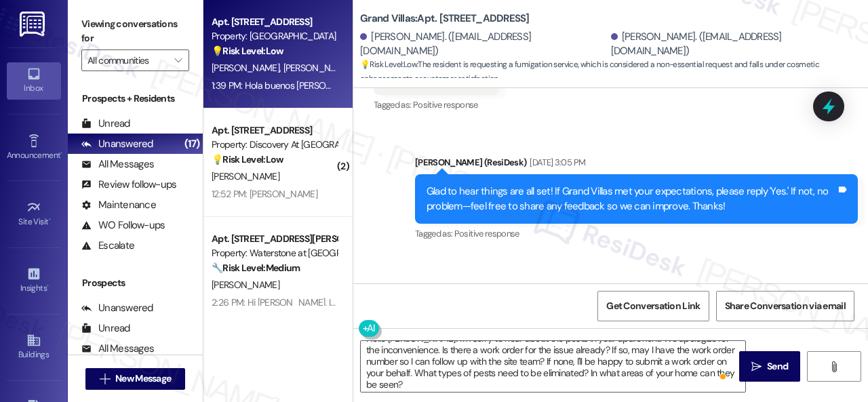
click at [710, 285] on div "[PERSON_NAME] 1:39 PM" at bounding box center [595, 294] width 443 height 19
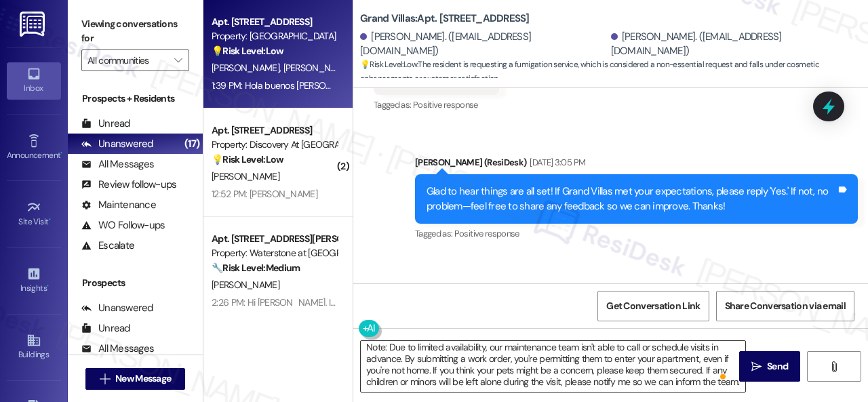
scroll to position [54, 0]
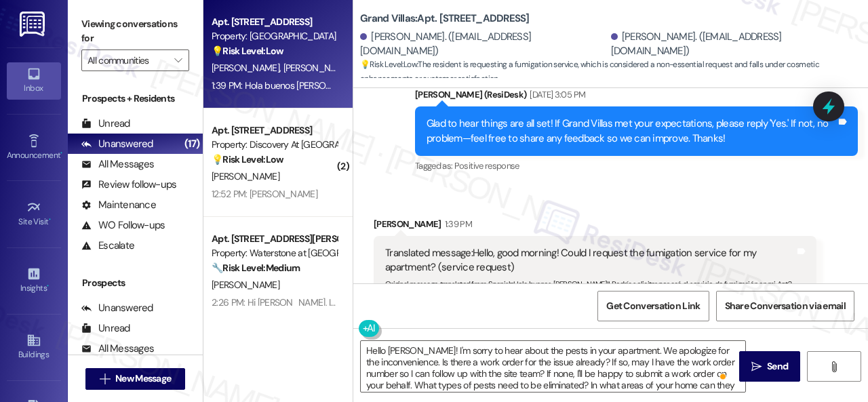
click at [512, 313] on div "Get Conversation Link Share Conversation via email" at bounding box center [610, 305] width 515 height 45
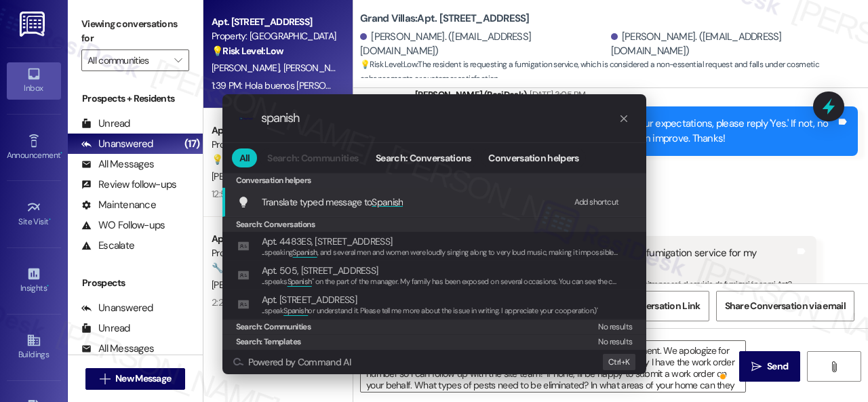
type input "spanish"
click at [597, 204] on div "Add shortcut" at bounding box center [596, 202] width 45 height 14
click at [336, 203] on span "Translate typed message to Spanish" at bounding box center [333, 202] width 142 height 12
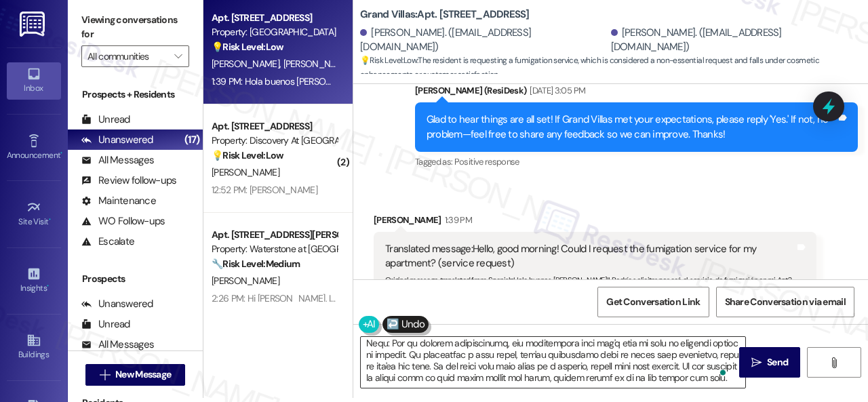
type textarea "Lore Ipsumd, si ametco adipi eli se doeiusmod te incidi ut la etdoloremag. Aliq…"
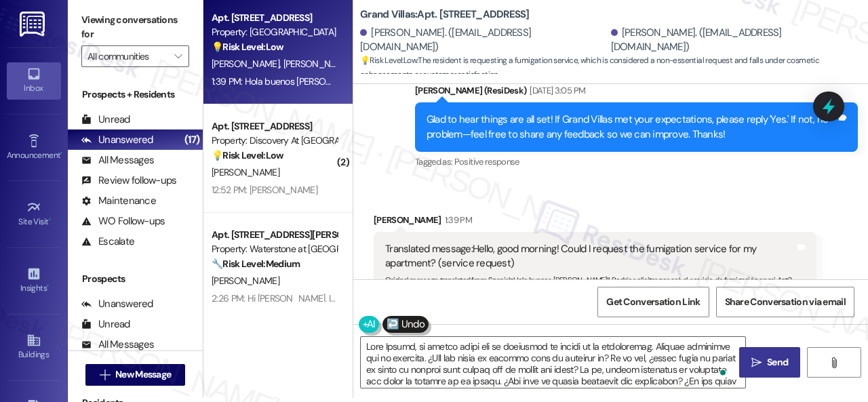
click at [771, 367] on span "Send" at bounding box center [777, 362] width 21 height 14
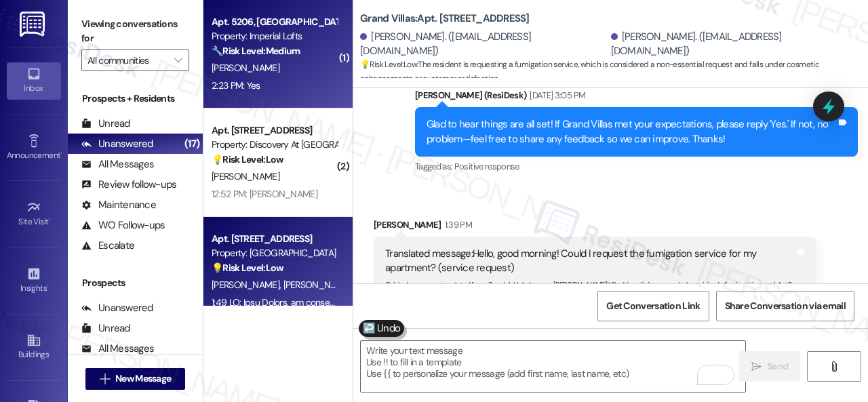
click at [299, 81] on div "2:23 PM: Yes 2:23 PM: Yes" at bounding box center [274, 85] width 128 height 17
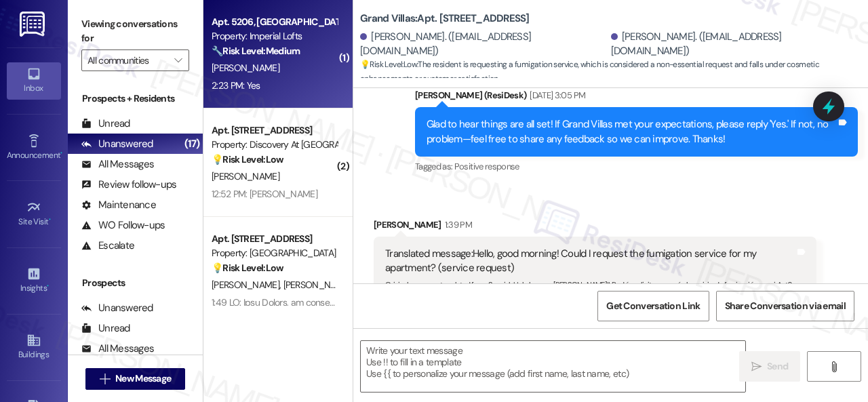
type textarea "Fetching suggested responses. Please feel free to read through the conversation…"
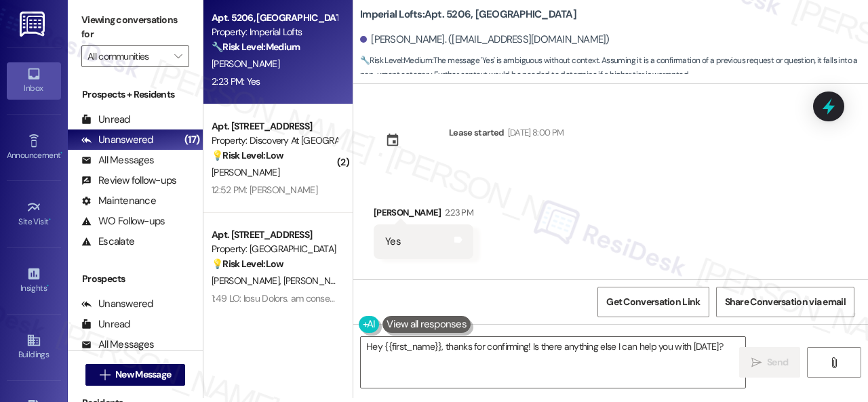
drag, startPoint x: 398, startPoint y: 176, endPoint x: 441, endPoint y: 224, distance: 63.8
click at [398, 176] on div "Received via SMS [PERSON_NAME] 2:23 PM Yes Tags and notes" at bounding box center [610, 222] width 515 height 94
click at [523, 352] on textarea "Hey {{first_name}}, thanks for confirming! Is there anything else I can help yo…" at bounding box center [553, 362] width 384 height 51
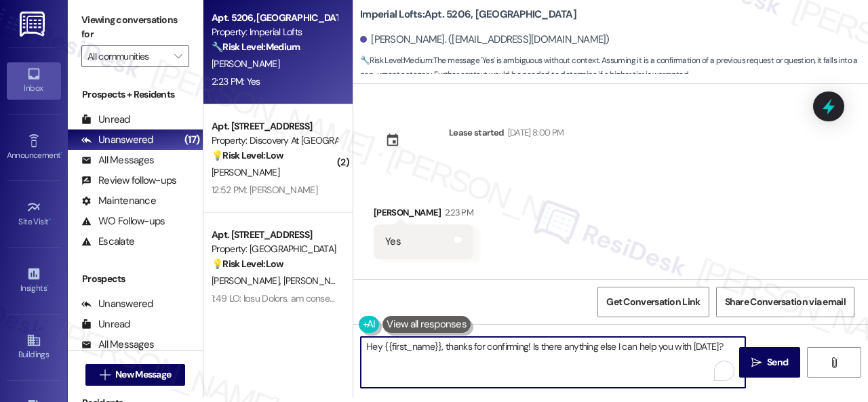
paste textarea "Thanks for your feedback. We appreciate it. Enjoy your day!"
type textarea "Thanks for your feedback. We appreciate it. Enjoy your day!"
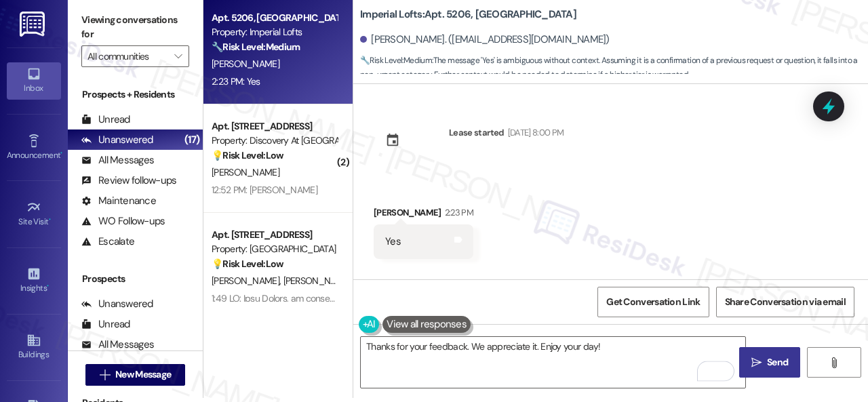
click at [758, 361] on span " Send" at bounding box center [769, 362] width 43 height 14
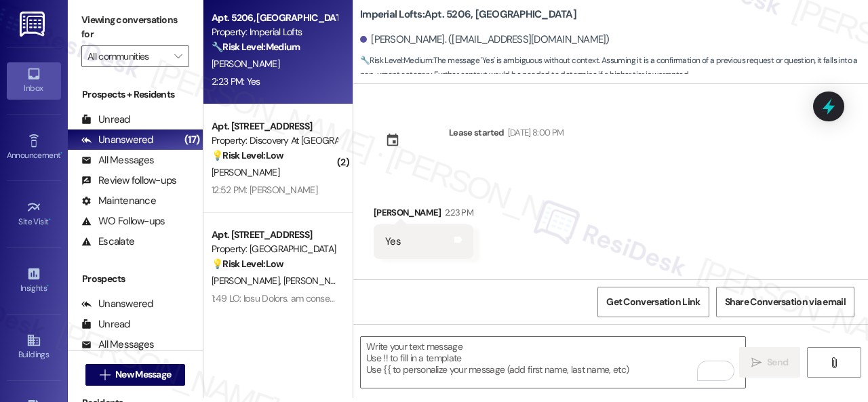
type textarea "Fetching suggested responses. Please feel free to read through the conversation…"
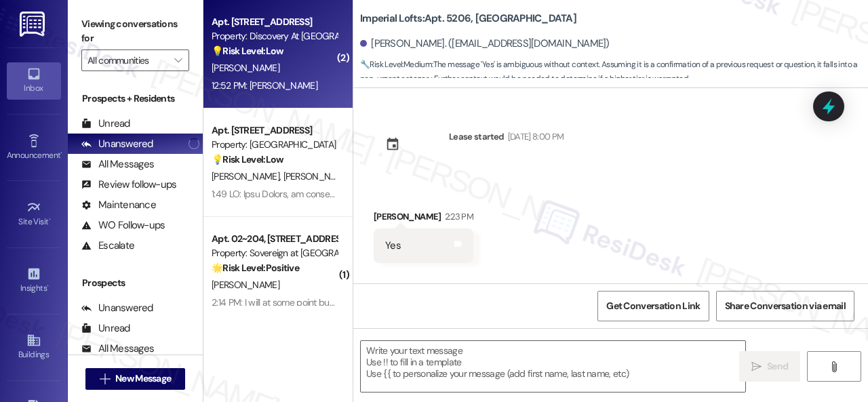
click at [297, 68] on div "[PERSON_NAME]" at bounding box center [274, 68] width 128 height 17
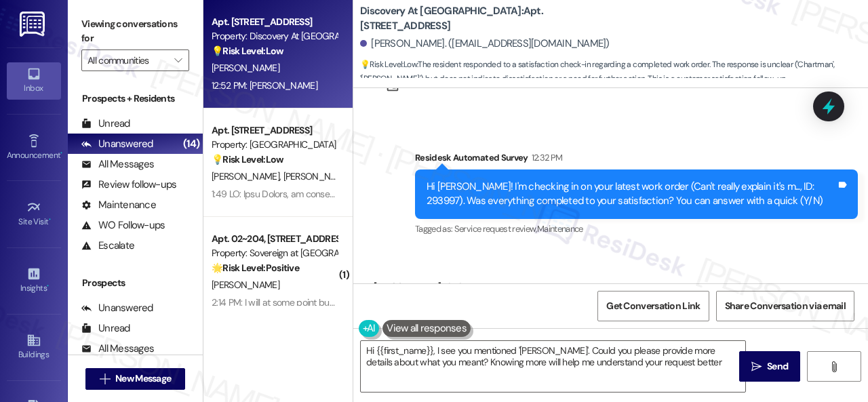
type textarea "Hi {{first_name}}, I see you mentioned '[PERSON_NAME]'. Could you please provid…"
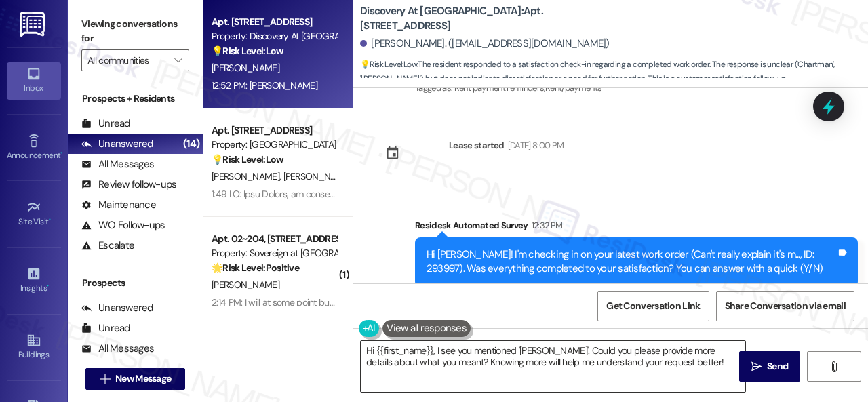
click at [710, 364] on textarea "Hi {{first_name}}, I see you mentioned '[PERSON_NAME]'. Could you please provid…" at bounding box center [553, 366] width 384 height 51
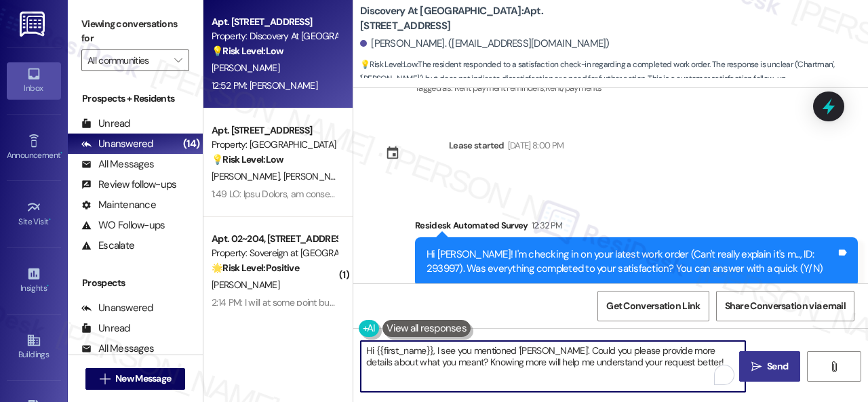
click at [773, 361] on span "Send" at bounding box center [777, 366] width 21 height 14
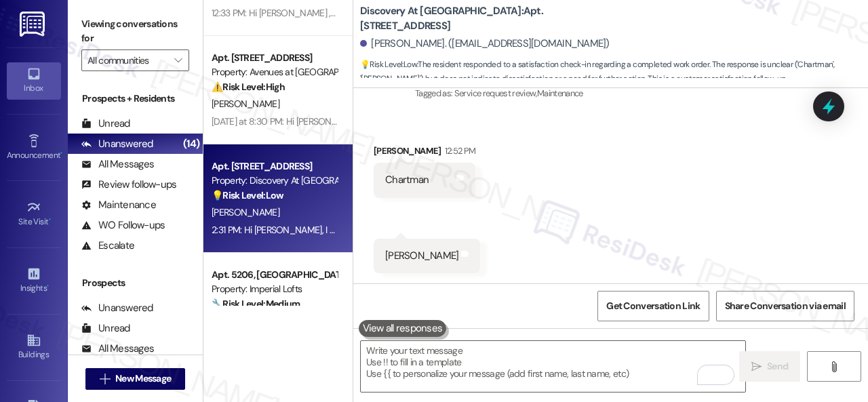
scroll to position [1212, 0]
